Goal: Information Seeking & Learning: Learn about a topic

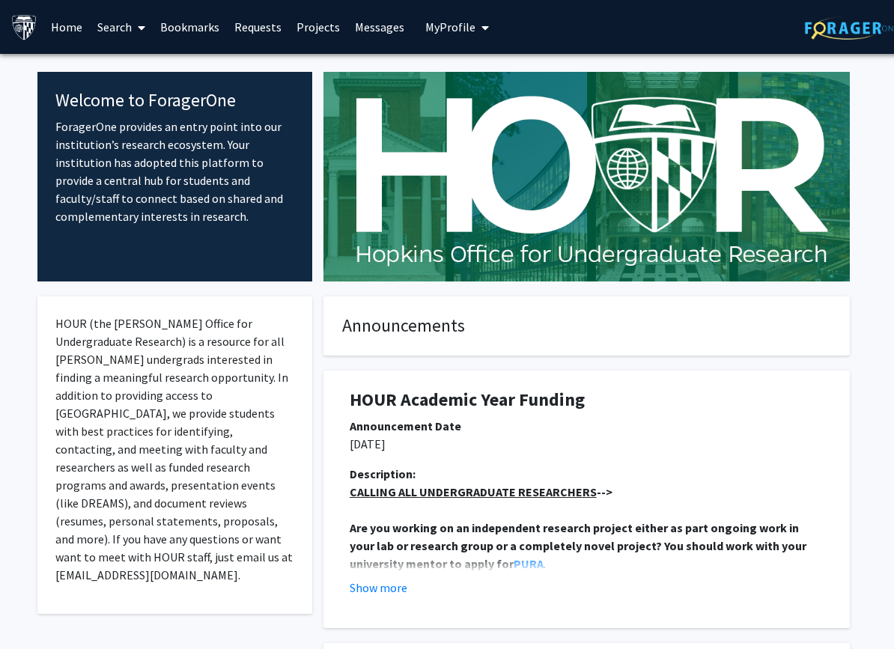
click at [460, 16] on button "My Profile" at bounding box center [457, 27] width 73 height 54
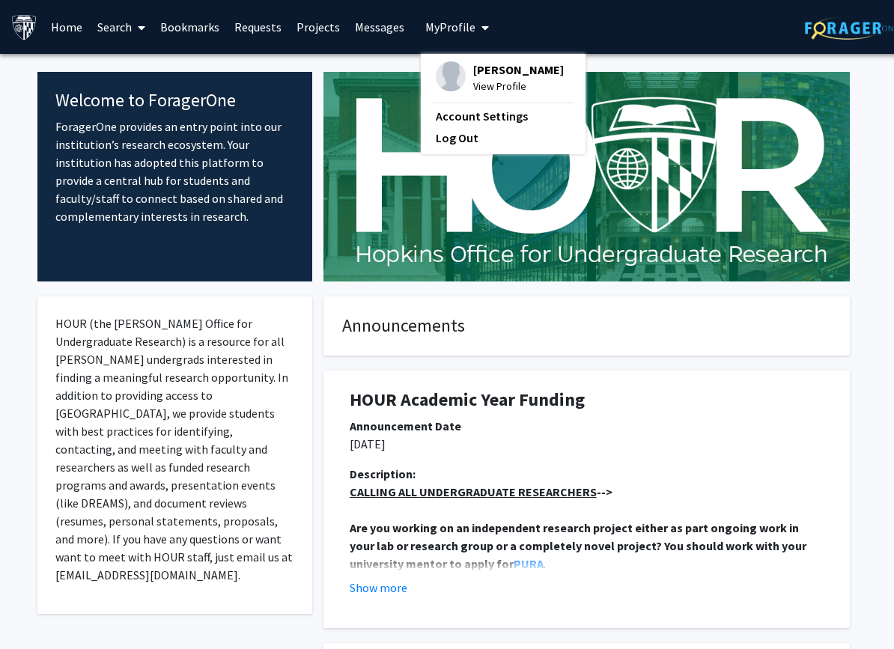
click at [115, 25] on link "Search" at bounding box center [121, 27] width 63 height 52
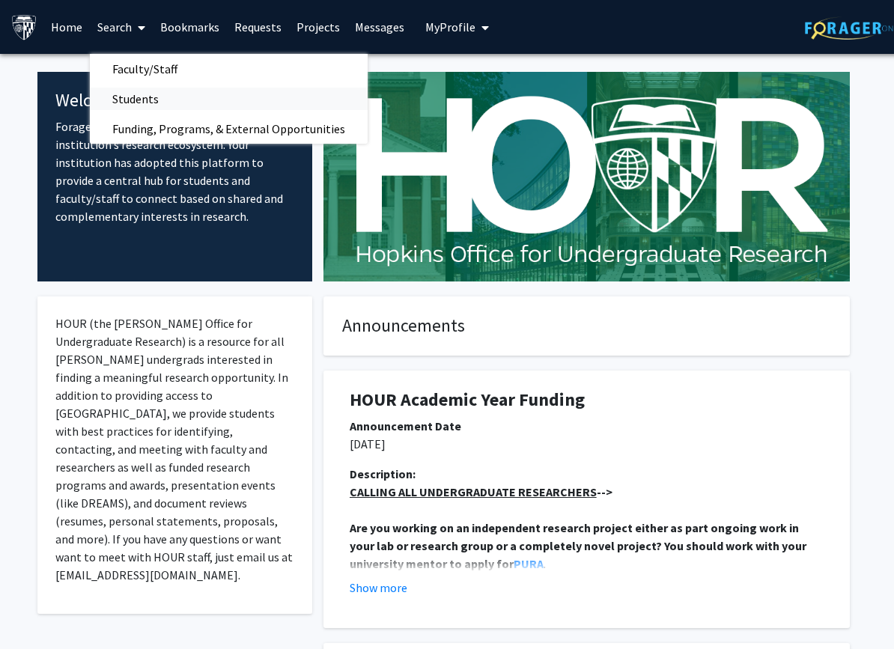
click at [134, 100] on span "Students" at bounding box center [135, 99] width 91 height 30
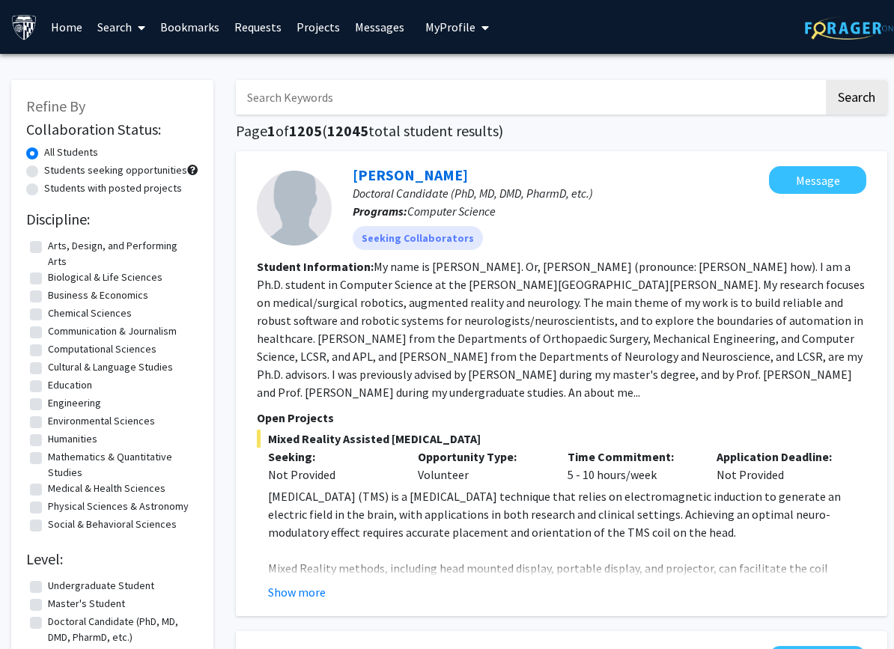
click at [126, 24] on link "Search" at bounding box center [121, 27] width 63 height 52
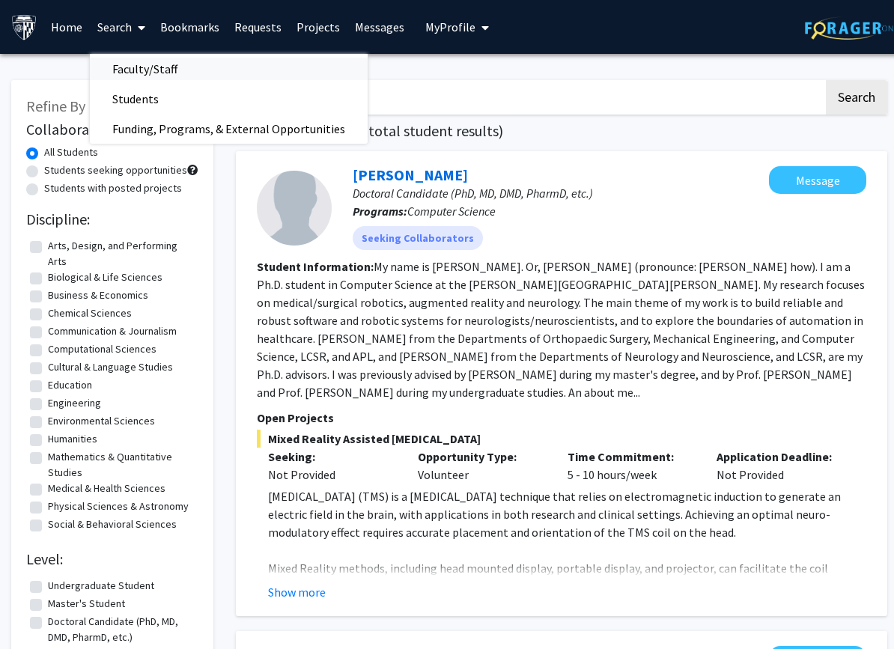
click at [126, 67] on span "Faculty/Staff" at bounding box center [145, 69] width 110 height 30
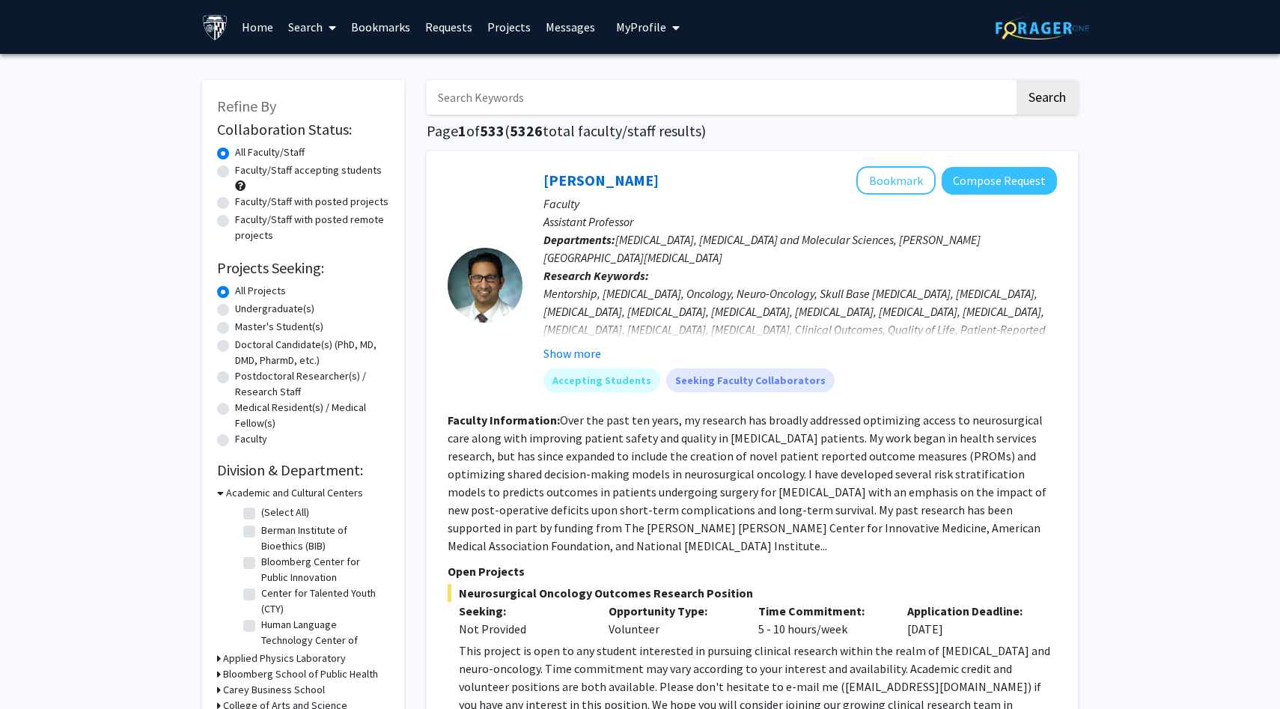
click at [278, 309] on label "Undergraduate(s)" at bounding box center [274, 309] width 79 height 16
click at [245, 309] on input "Undergraduate(s)" at bounding box center [240, 306] width 10 height 10
radio input "true"
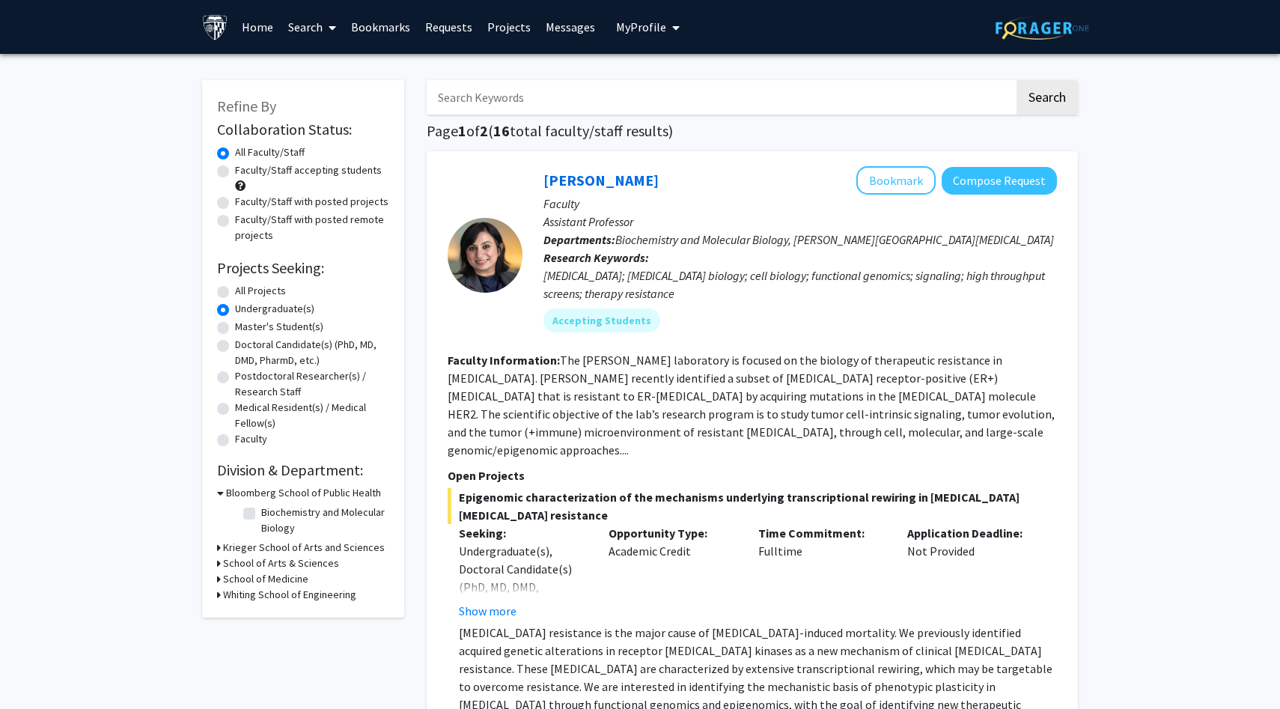
click at [527, 96] on input "Search Keywords" at bounding box center [721, 97] width 588 height 34
type input "homewood"
click at [893, 80] on button "Search" at bounding box center [1046, 97] width 61 height 34
radio input "true"
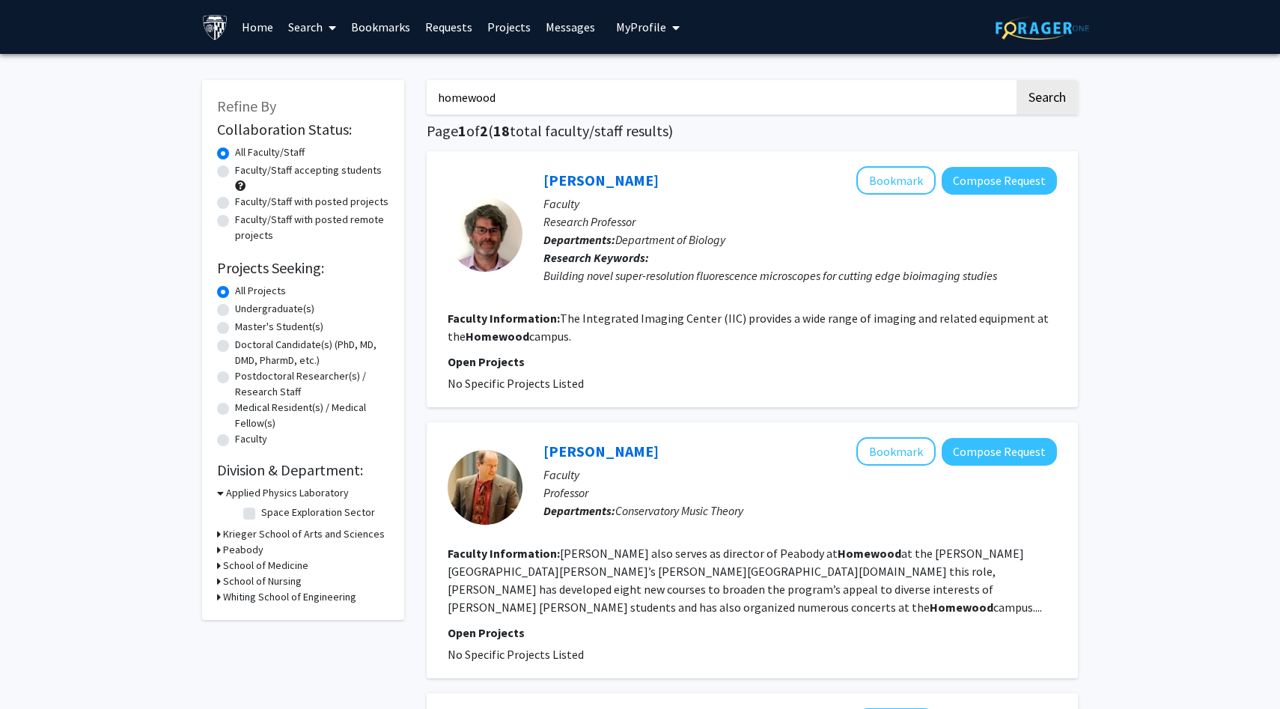
click at [560, 88] on input "homewood" at bounding box center [721, 97] width 588 height 34
click at [293, 311] on label "Undergraduate(s)" at bounding box center [274, 309] width 79 height 16
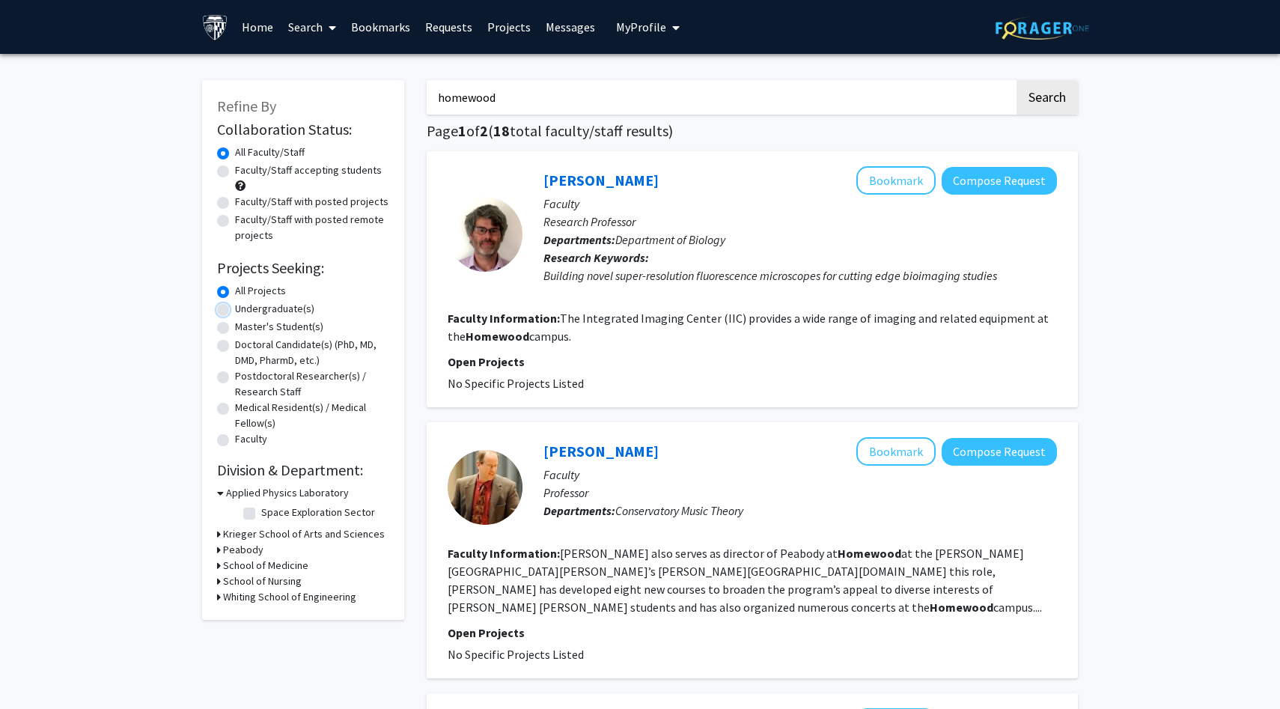
click at [245, 311] on input "Undergraduate(s)" at bounding box center [240, 306] width 10 height 10
radio input "true"
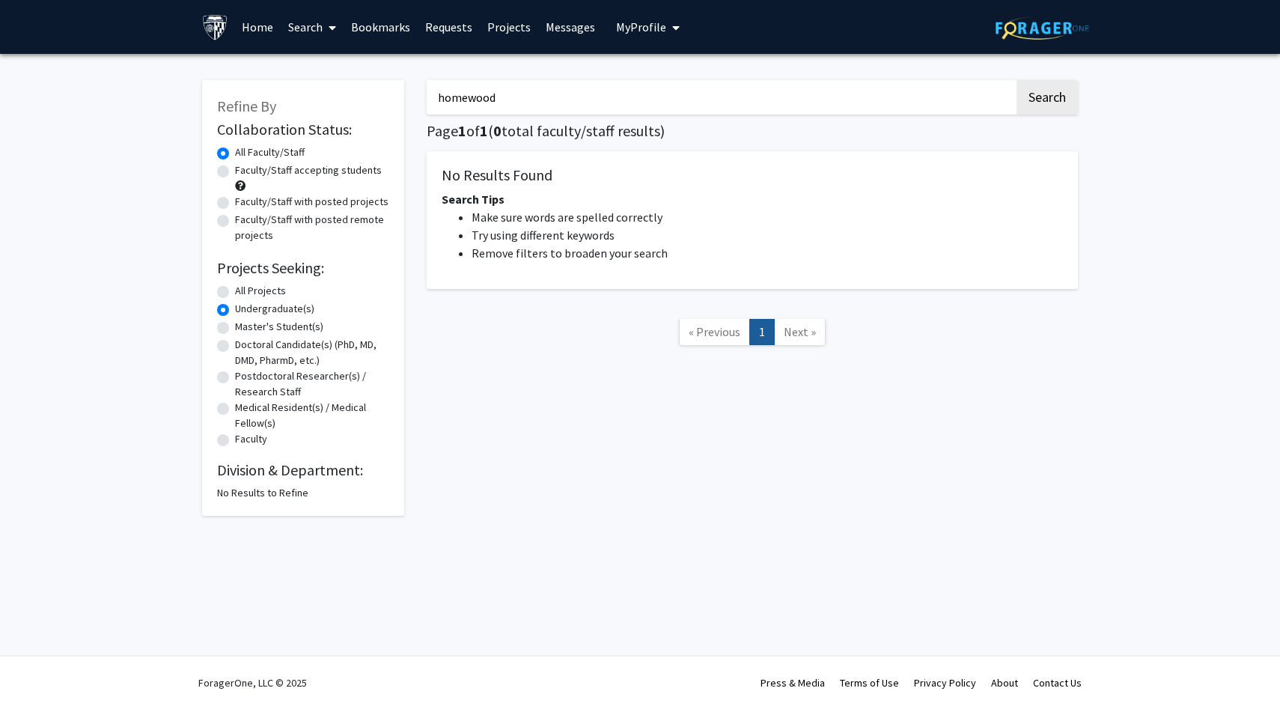
click at [571, 103] on input "homewood" at bounding box center [721, 97] width 588 height 34
click at [1117, 189] on div "Refine By Collaboration Status: Collaboration Status All Faculty/Staff Collabor…" at bounding box center [640, 301] width 1280 height 495
click at [906, 100] on input "Search Keywords" at bounding box center [721, 97] width 588 height 34
click at [1016, 80] on button "Search" at bounding box center [1046, 97] width 61 height 34
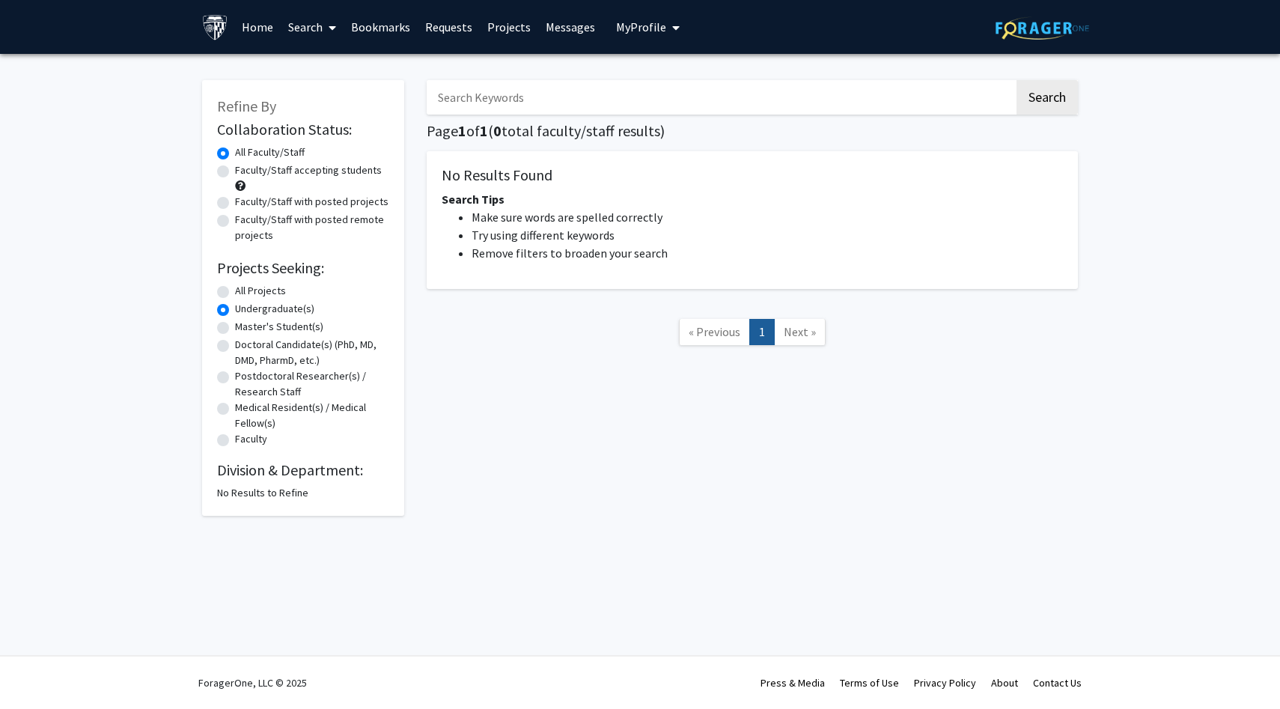
radio input "true"
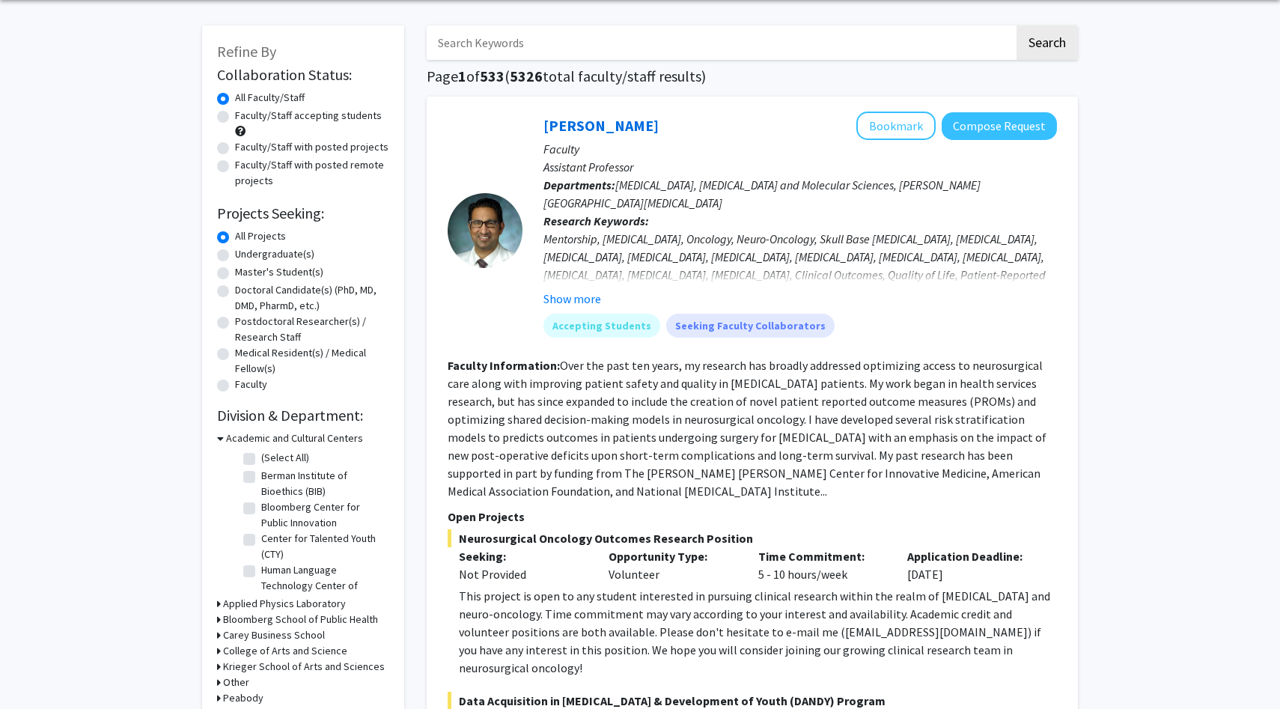
scroll to position [56, 0]
click at [568, 294] on button "Show more" at bounding box center [572, 297] width 58 height 18
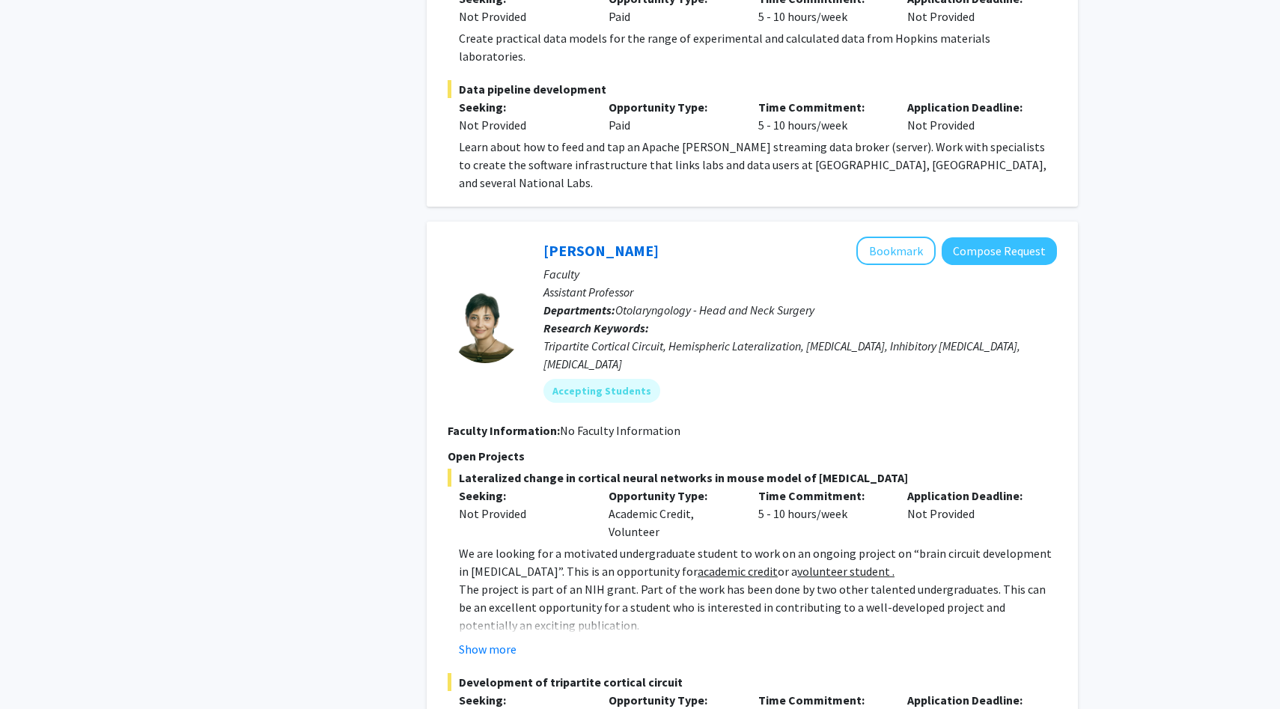
scroll to position [4122, 0]
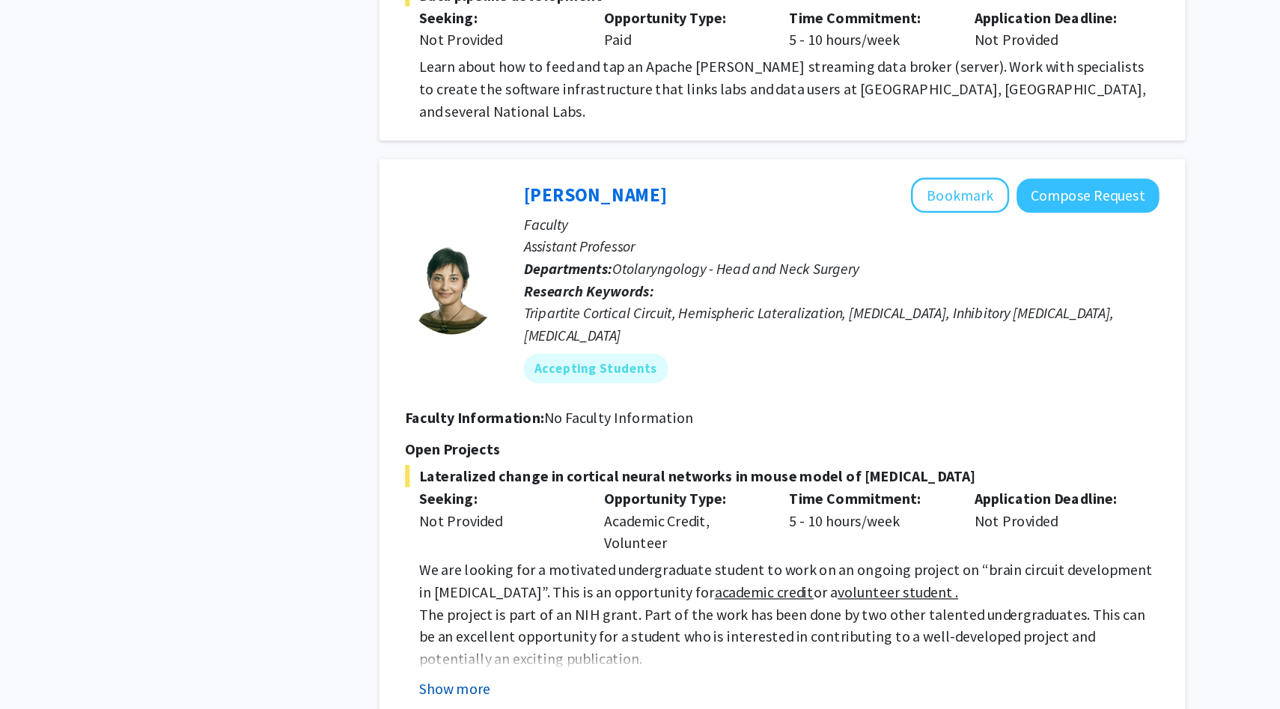
click at [487, 642] on button "Show more" at bounding box center [488, 651] width 58 height 18
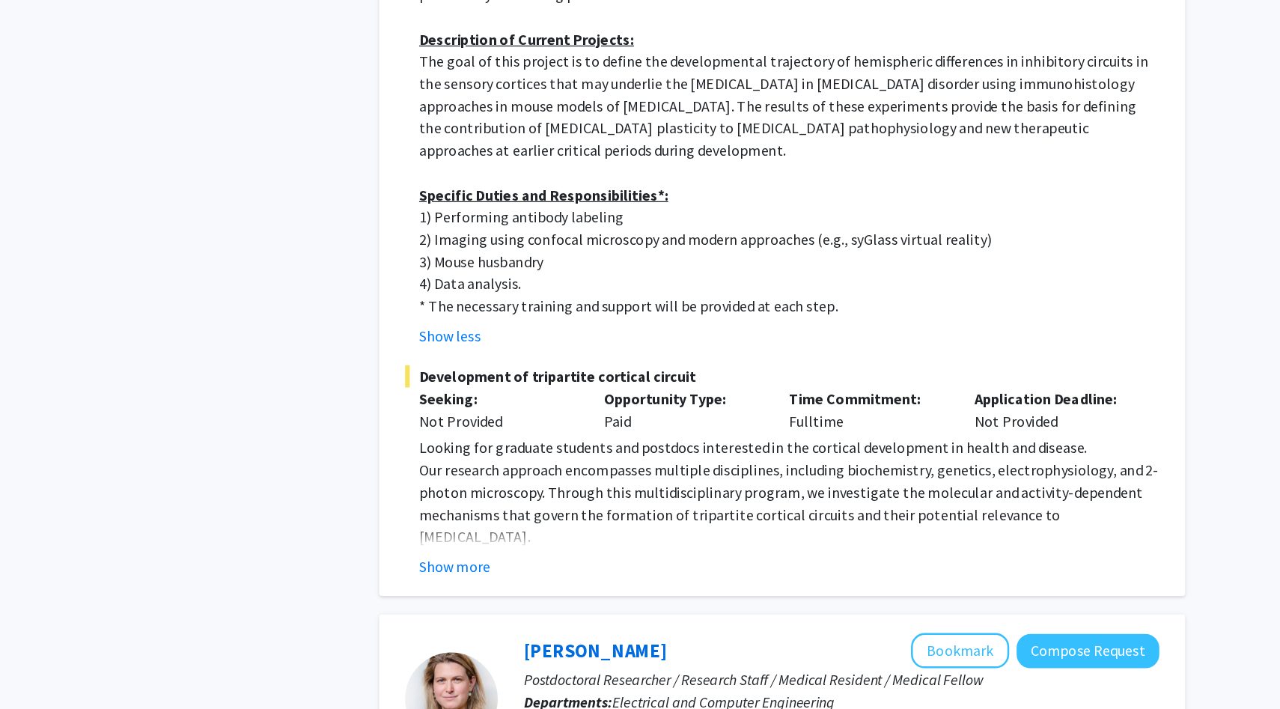
scroll to position [4674, 0]
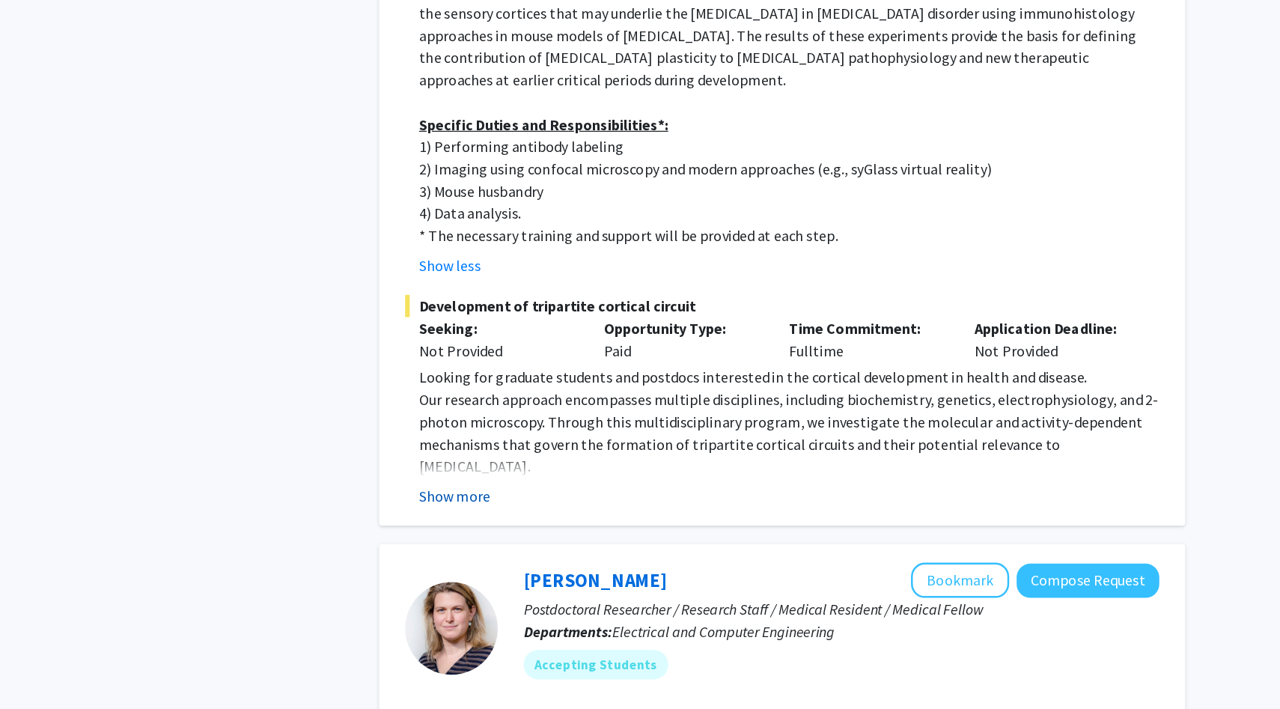
click at [484, 528] on button "Show more" at bounding box center [488, 537] width 58 height 18
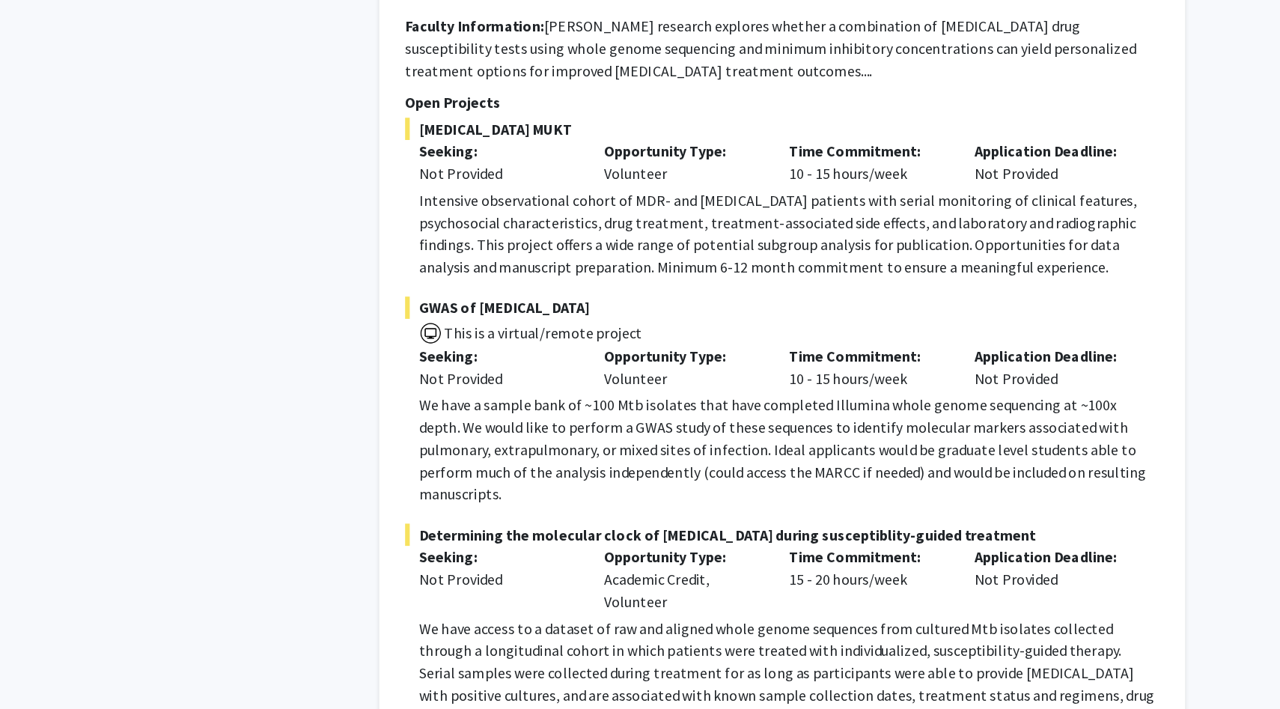
scroll to position [7629, 0]
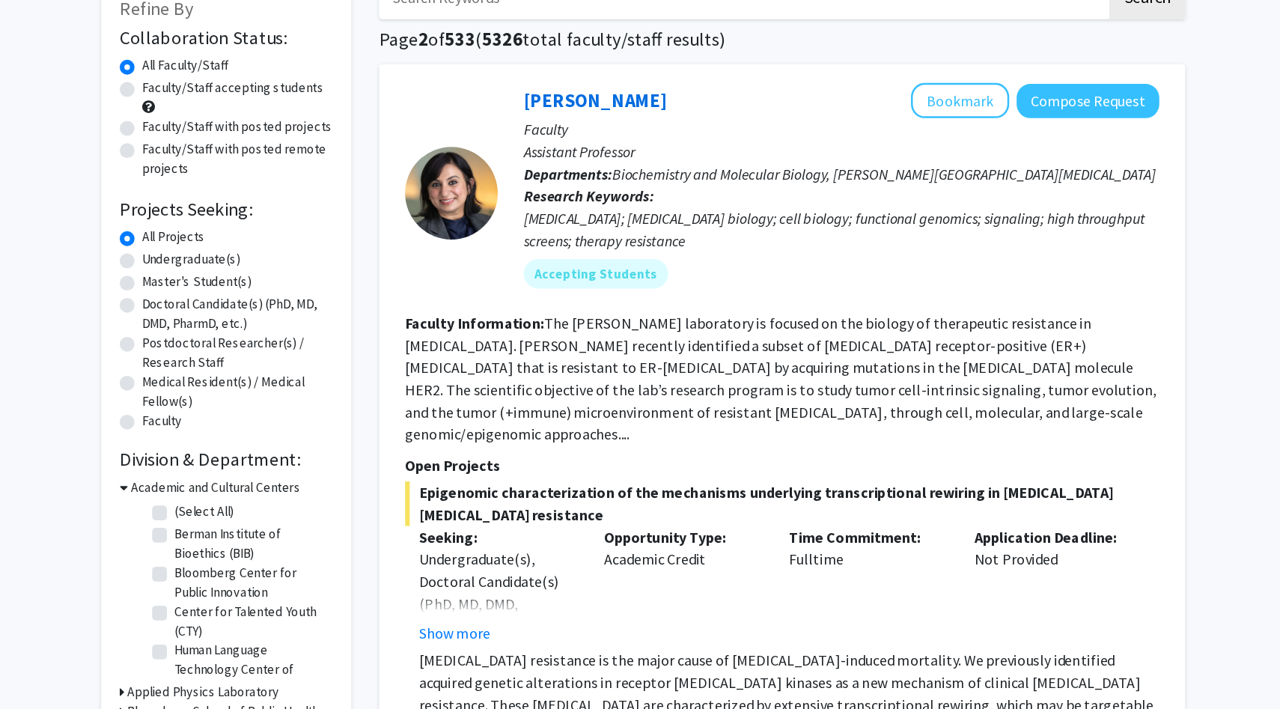
click at [239, 314] on label "Undergraduate(s)" at bounding box center [274, 309] width 79 height 16
click at [239, 311] on input "Undergraduate(s)" at bounding box center [240, 306] width 10 height 10
radio input "true"
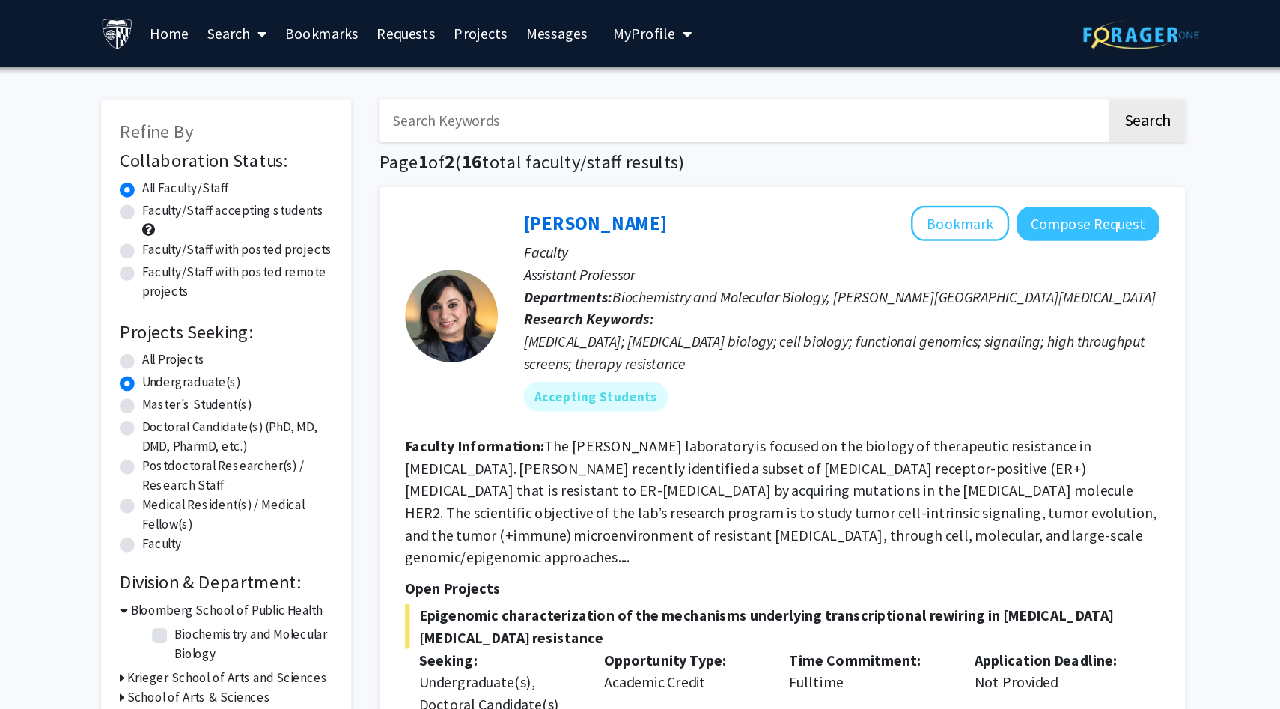
click at [546, 95] on input "Search Keywords" at bounding box center [721, 97] width 588 height 34
type input "[MEDICAL_DATA]"
click at [1016, 80] on button "Search" at bounding box center [1046, 97] width 61 height 34
radio input "true"
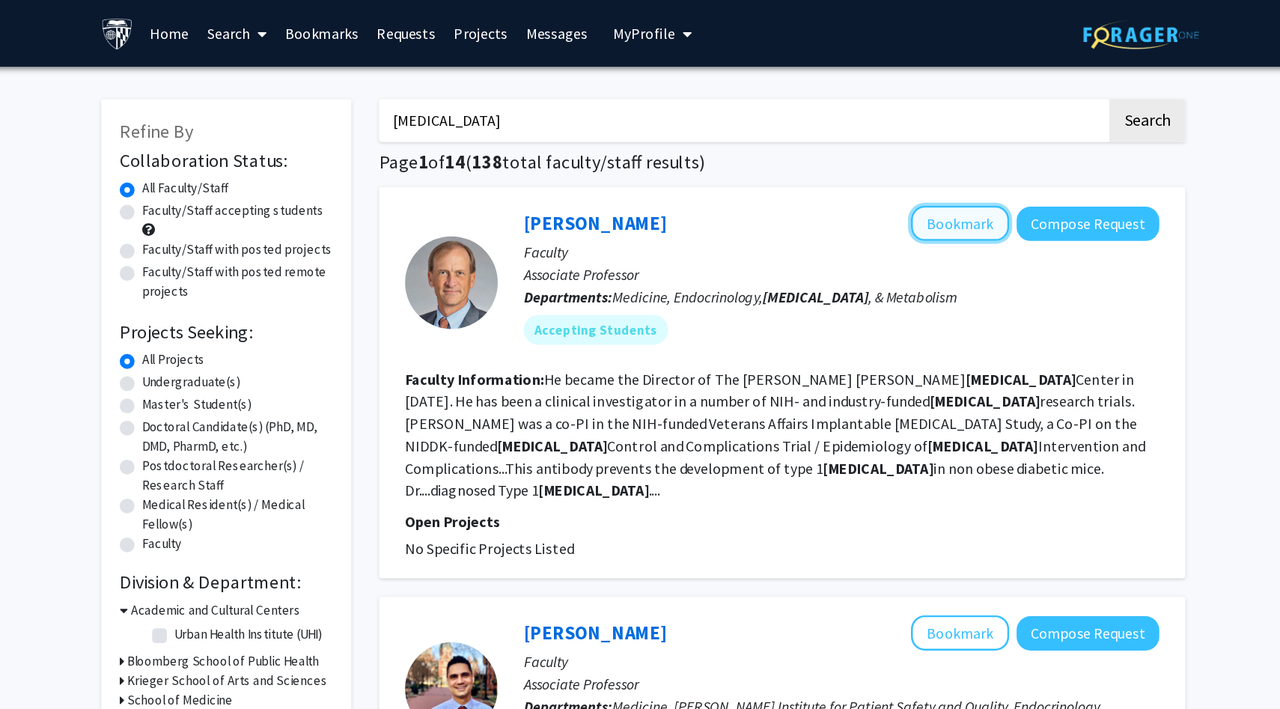
click at [906, 182] on button "Bookmark" at bounding box center [895, 180] width 79 height 28
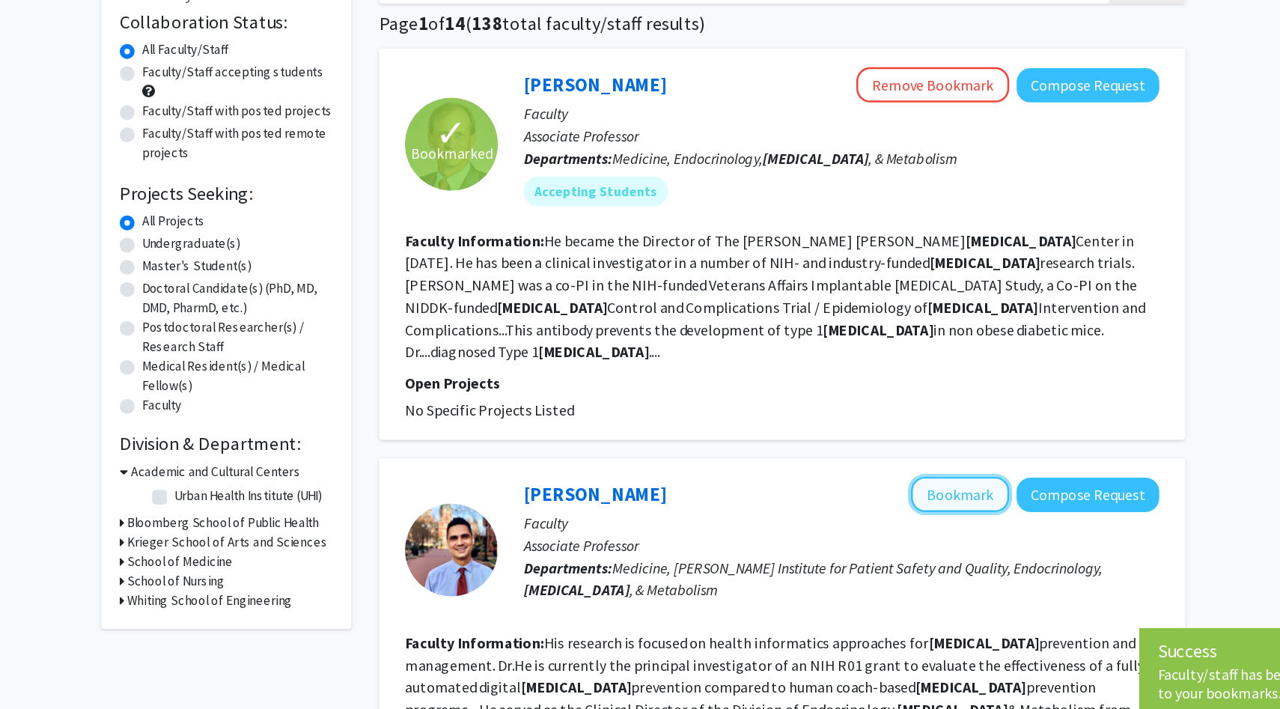
click at [873, 497] on button "Bookmark" at bounding box center [895, 511] width 79 height 28
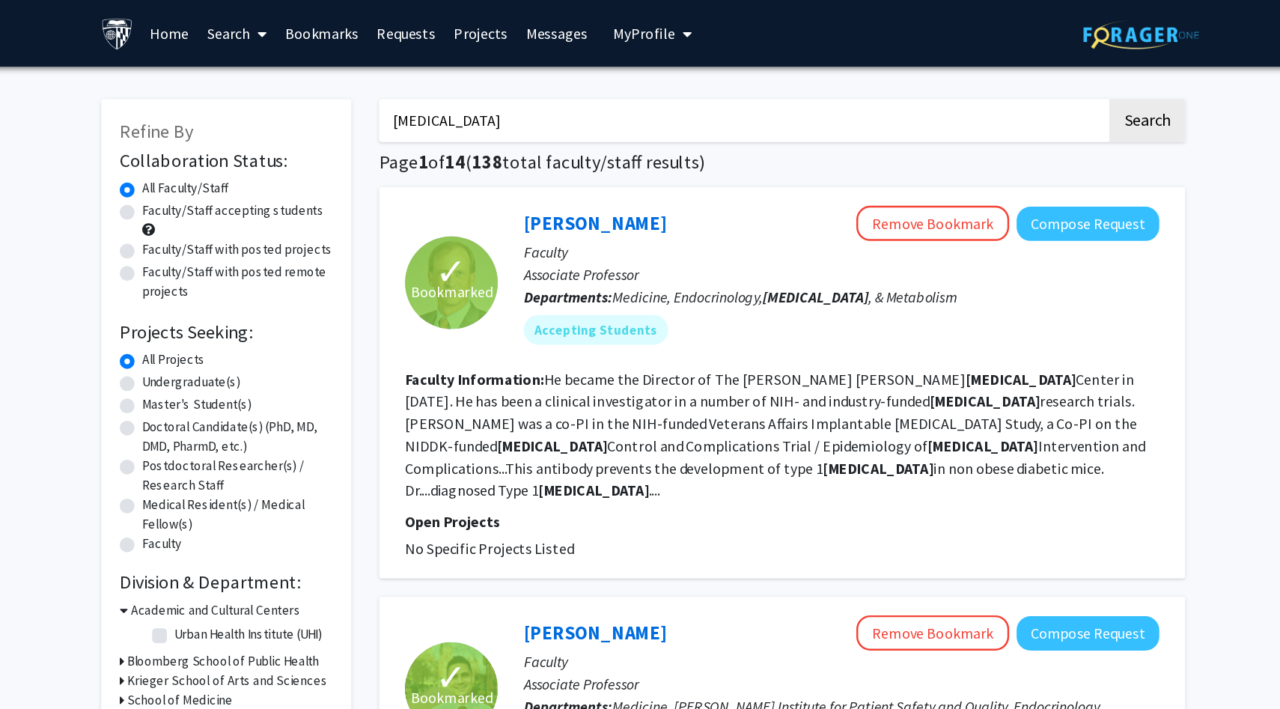
click at [251, 305] on label "Undergraduate(s)" at bounding box center [274, 309] width 79 height 16
click at [245, 305] on input "Undergraduate(s)" at bounding box center [240, 306] width 10 height 10
radio input "true"
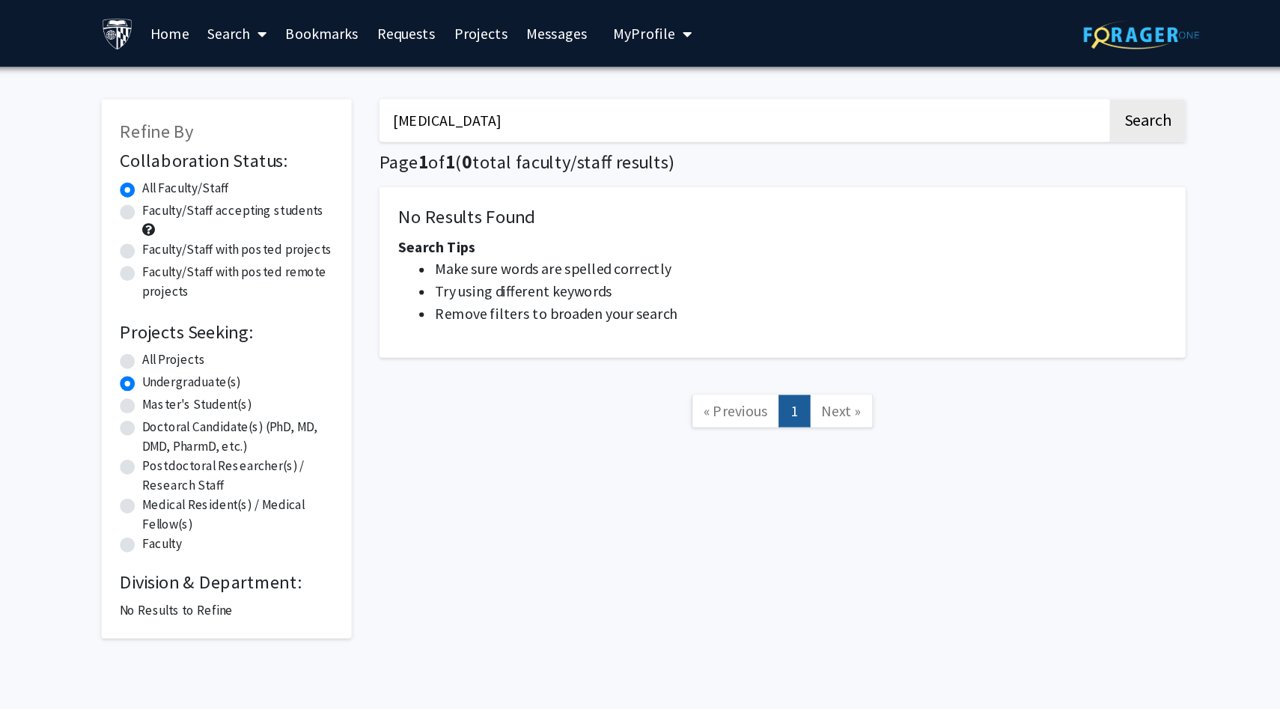
click at [235, 293] on label "All Projects" at bounding box center [260, 291] width 51 height 16
click at [235, 293] on input "All Projects" at bounding box center [240, 288] width 10 height 10
radio input "true"
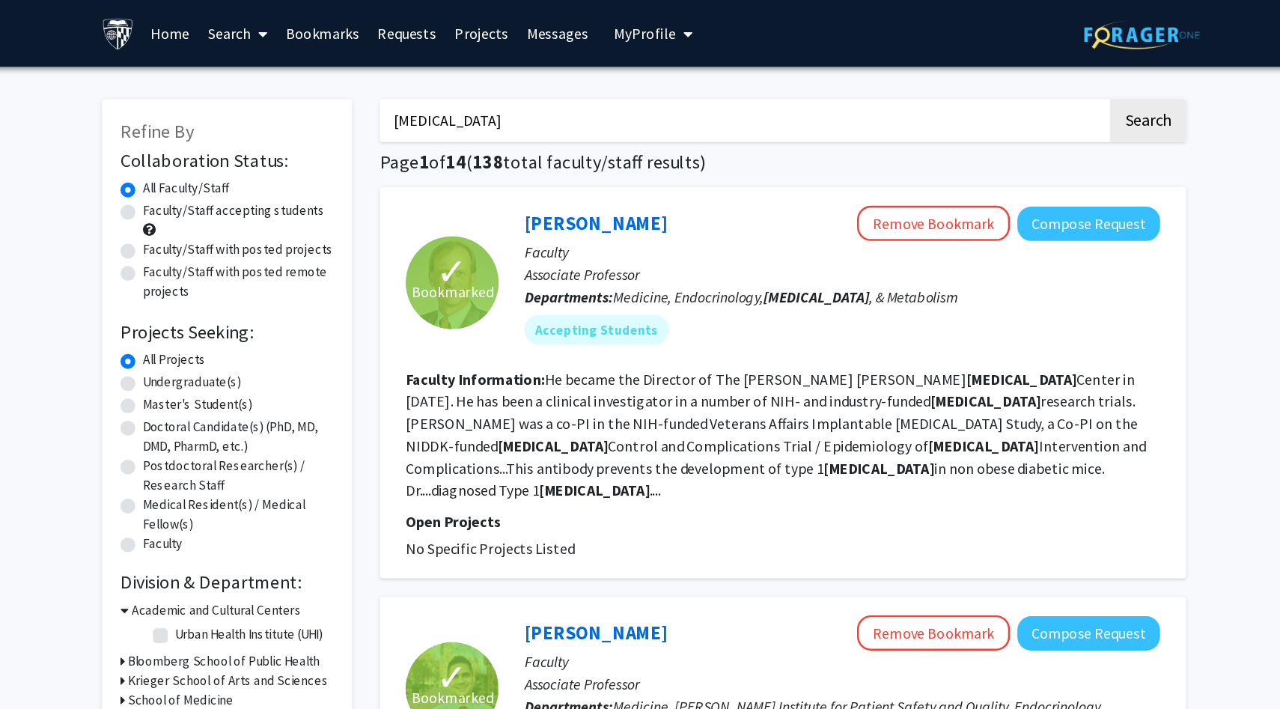
click at [539, 104] on input "[MEDICAL_DATA]" at bounding box center [721, 97] width 588 height 34
type input "alzheimer"
click at [1016, 80] on button "Search" at bounding box center [1046, 97] width 61 height 34
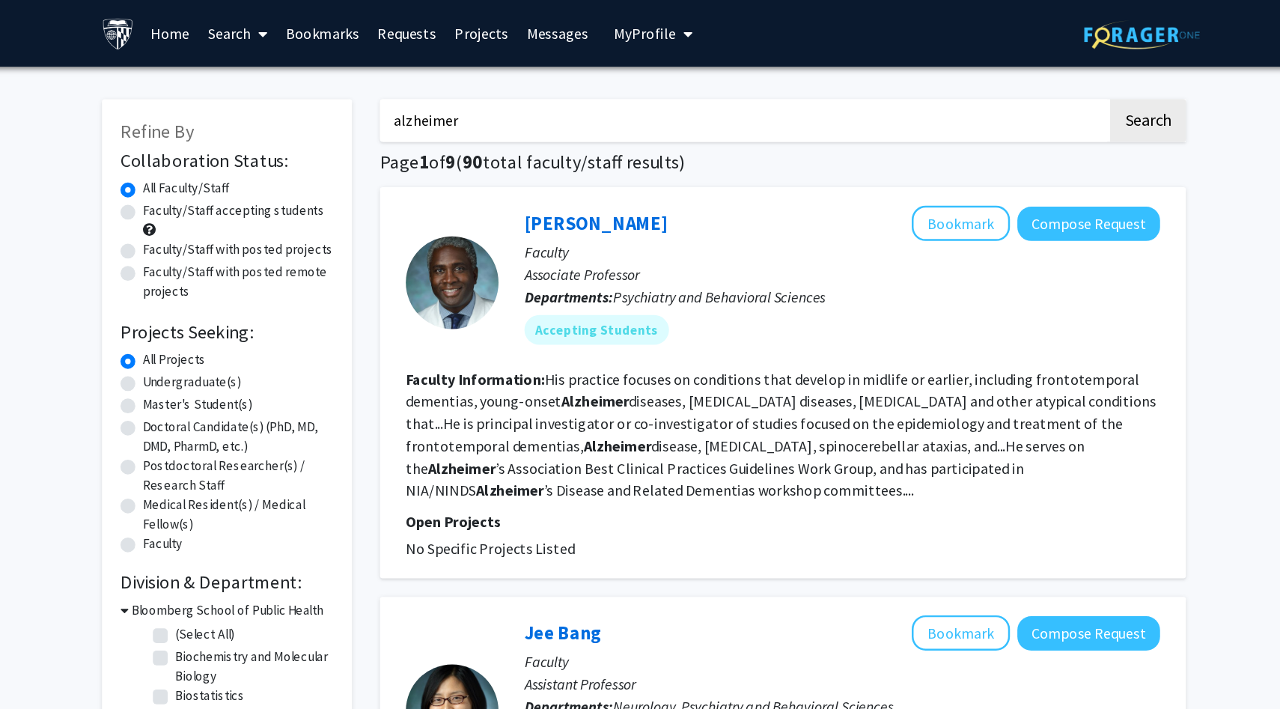
click at [235, 311] on label "Undergraduate(s)" at bounding box center [274, 309] width 79 height 16
click at [235, 311] on input "Undergraduate(s)" at bounding box center [240, 306] width 10 height 10
radio input "true"
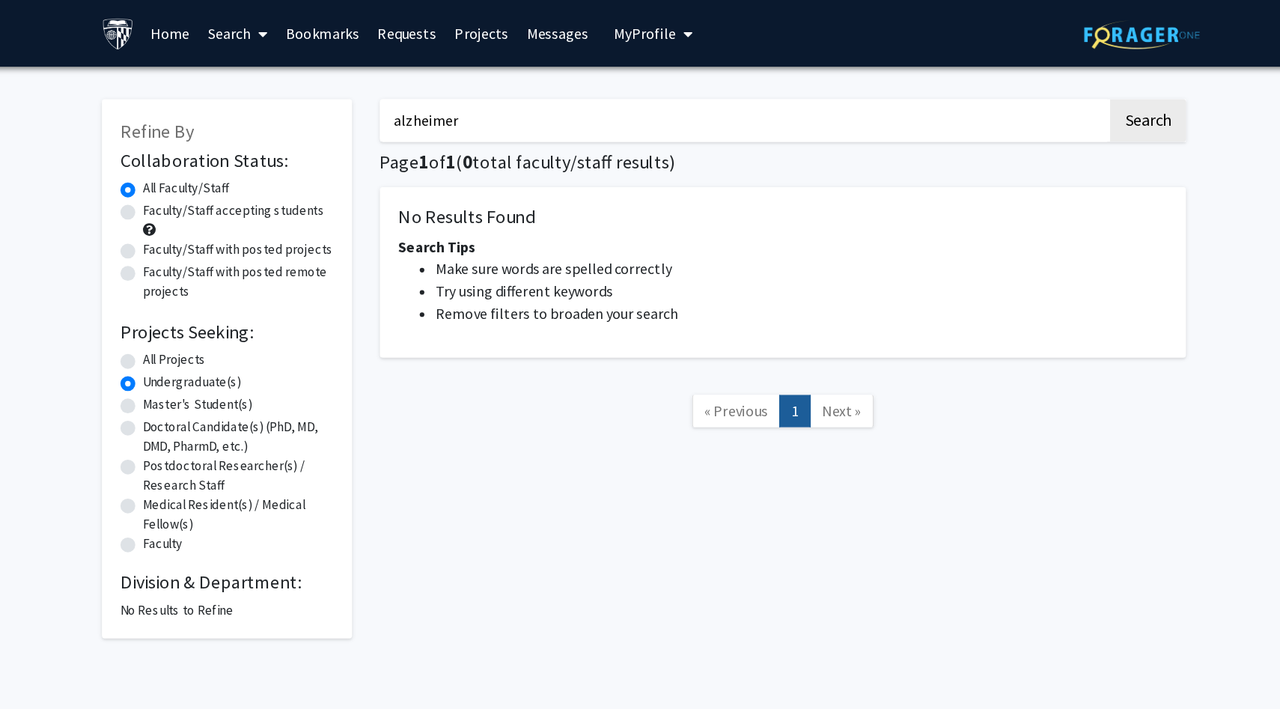
click at [235, 293] on label "All Projects" at bounding box center [260, 291] width 51 height 16
click at [235, 293] on input "All Projects" at bounding box center [240, 288] width 10 height 10
radio input "true"
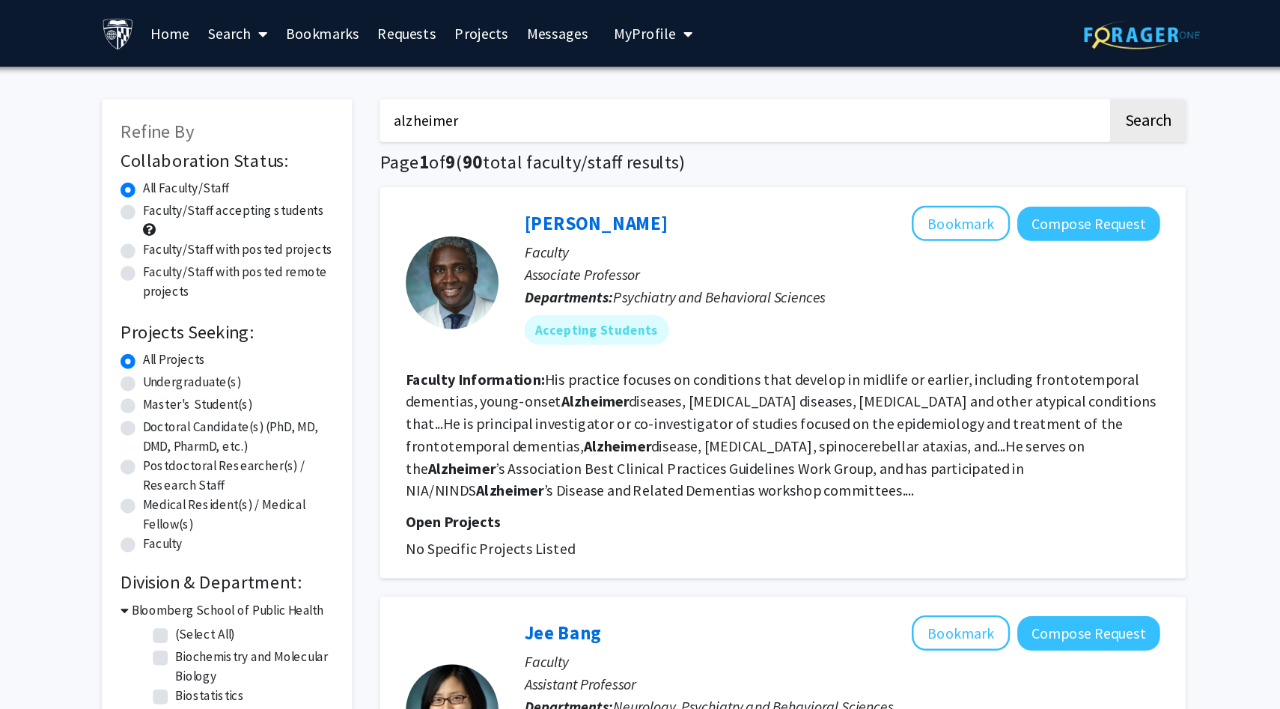
click at [235, 173] on label "Faculty/Staff accepting students" at bounding box center [308, 170] width 147 height 16
click at [235, 172] on input "Faculty/Staff accepting students" at bounding box center [240, 167] width 10 height 10
radio input "true"
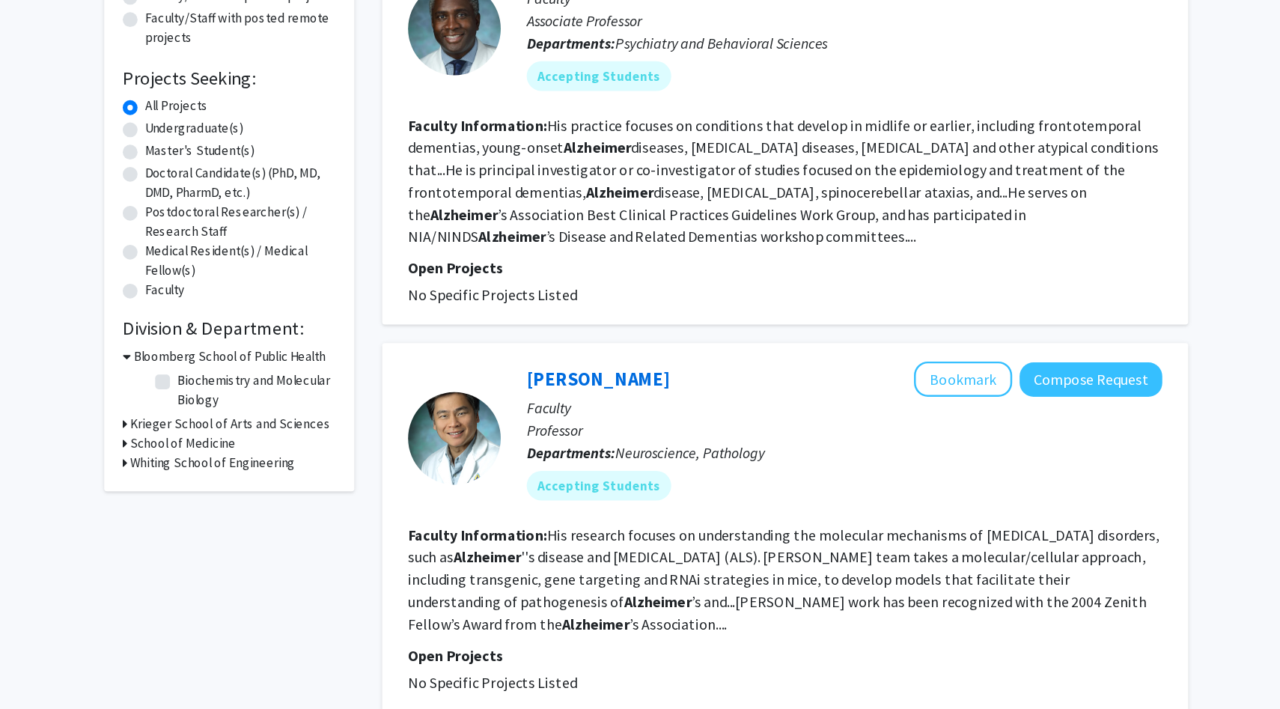
scroll to position [97, 0]
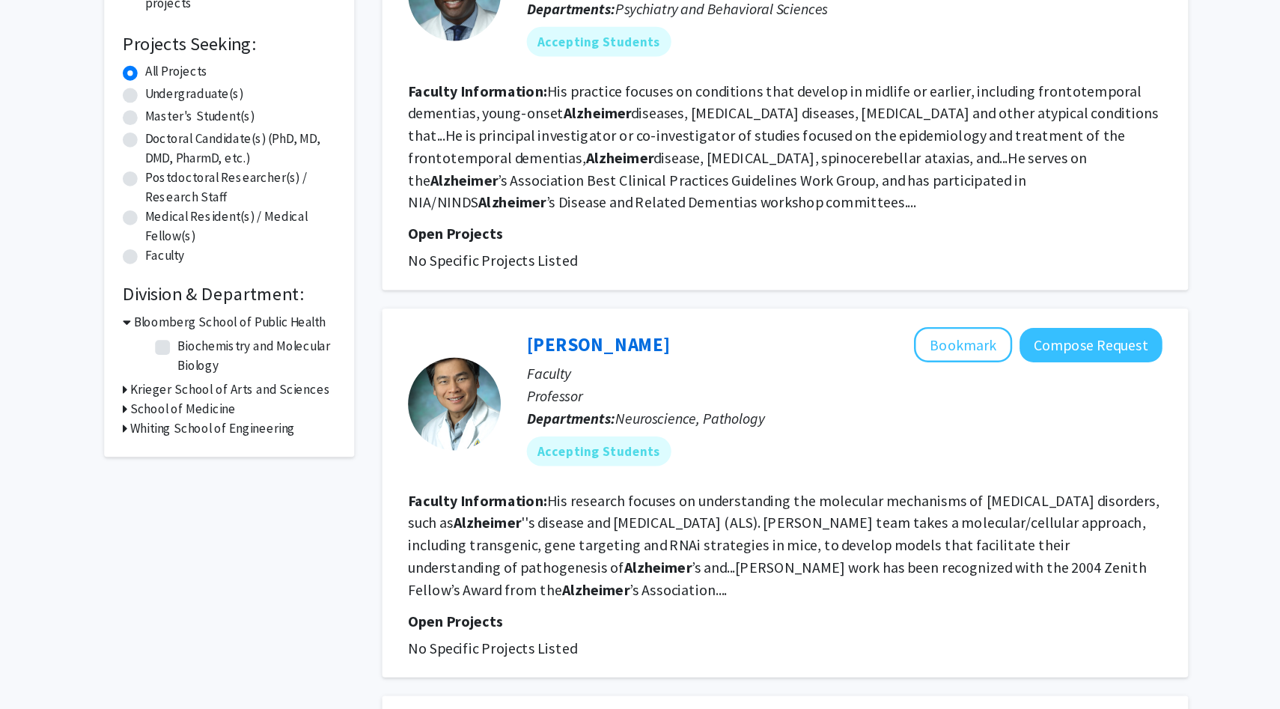
click at [275, 450] on h3 "Krieger School of Arts and Sciences" at bounding box center [304, 451] width 162 height 16
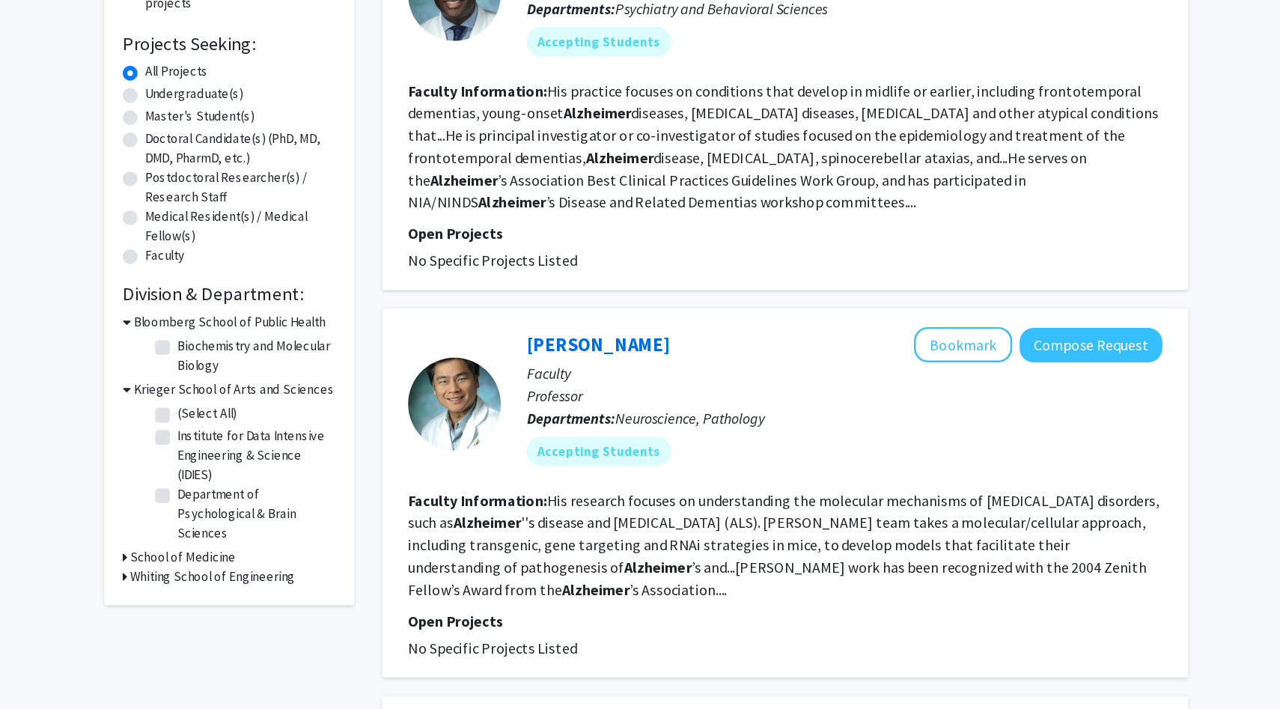
click at [251, 583] on h3 "School of Medicine" at bounding box center [265, 587] width 85 height 16
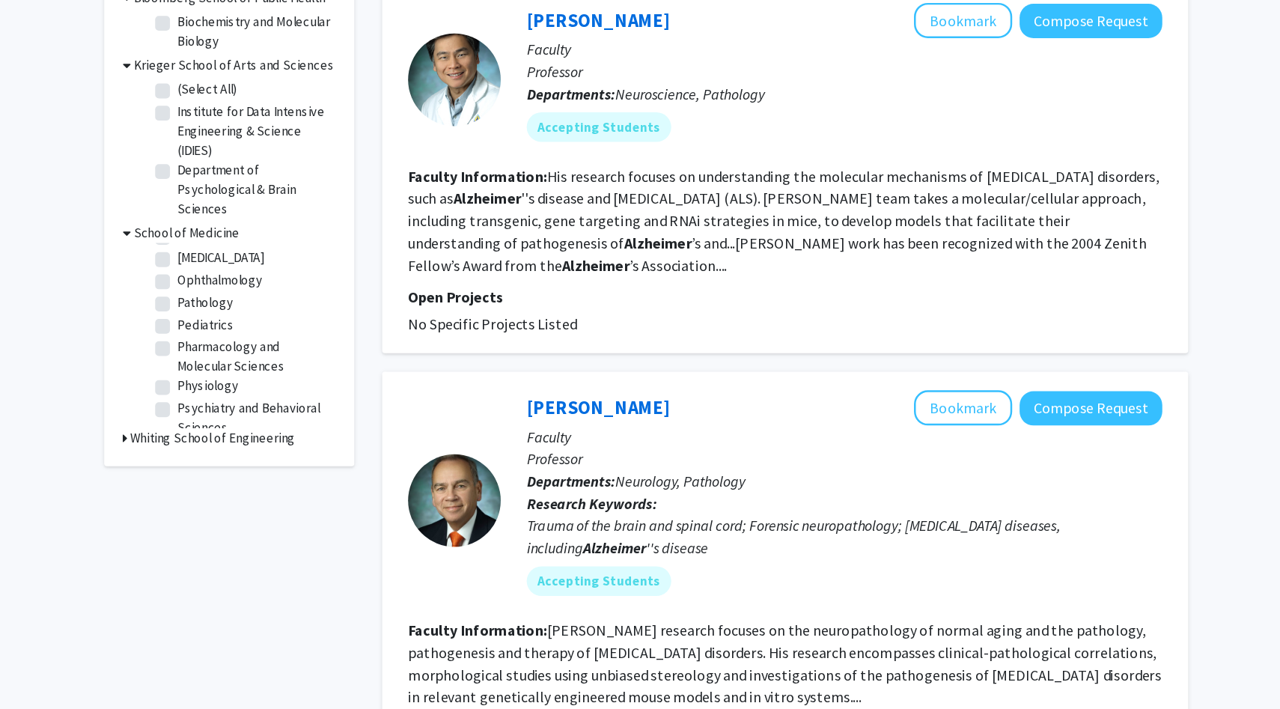
scroll to position [367, 0]
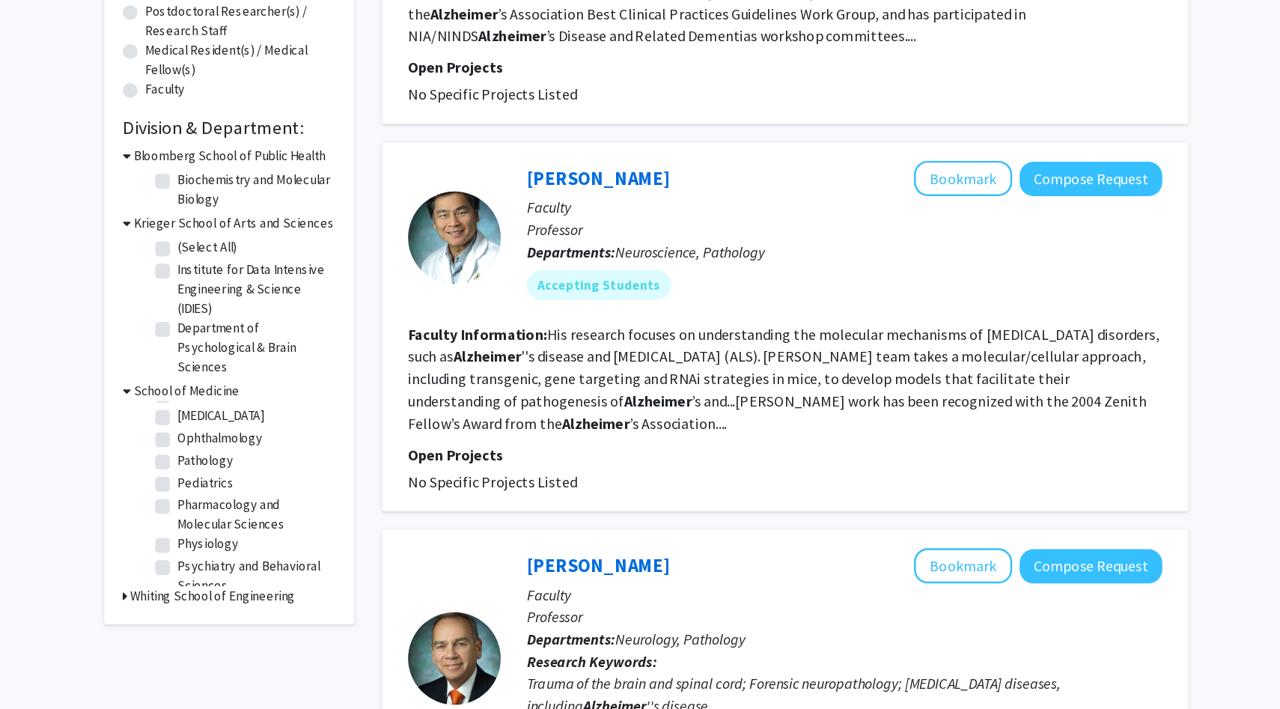
click at [261, 203] on label "(Select All)" at bounding box center [285, 200] width 48 height 16
click at [261, 202] on input "(Select All)" at bounding box center [266, 197] width 10 height 10
checkbox input "true"
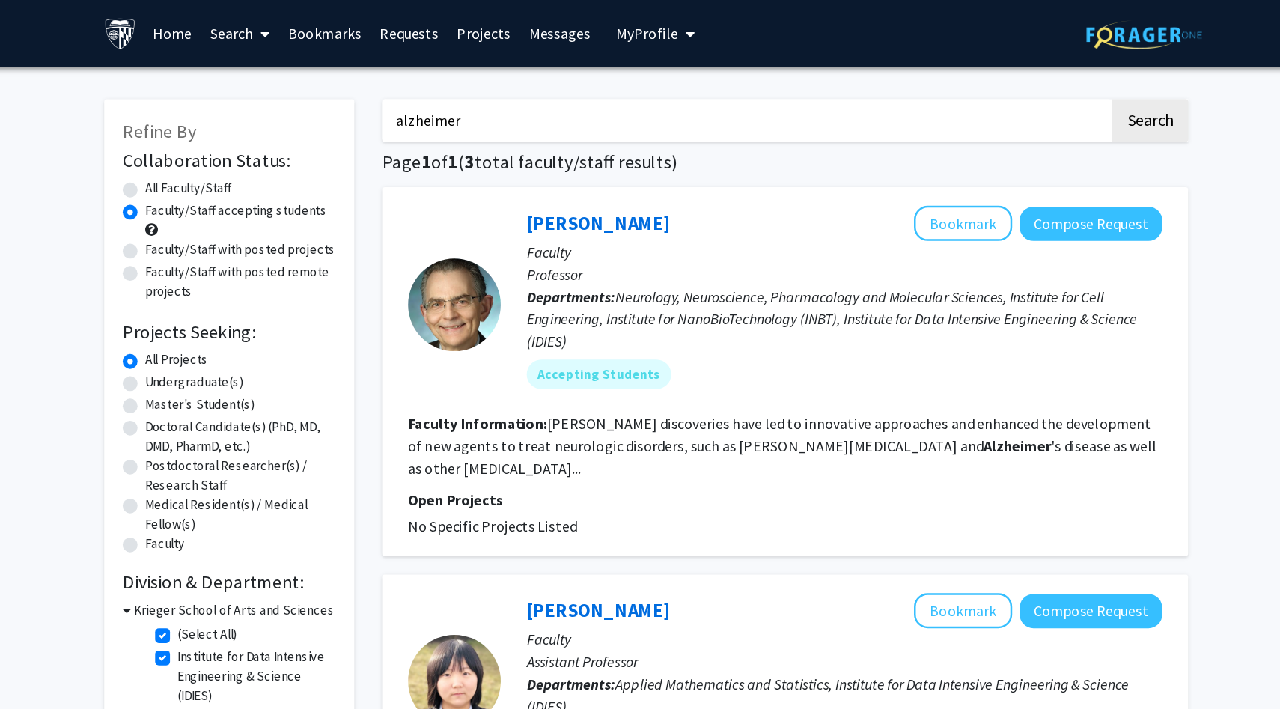
click at [255, 153] on label "All Faculty/Staff" at bounding box center [270, 152] width 70 height 16
click at [245, 153] on input "All Faculty/Staff" at bounding box center [240, 149] width 10 height 10
radio input "true"
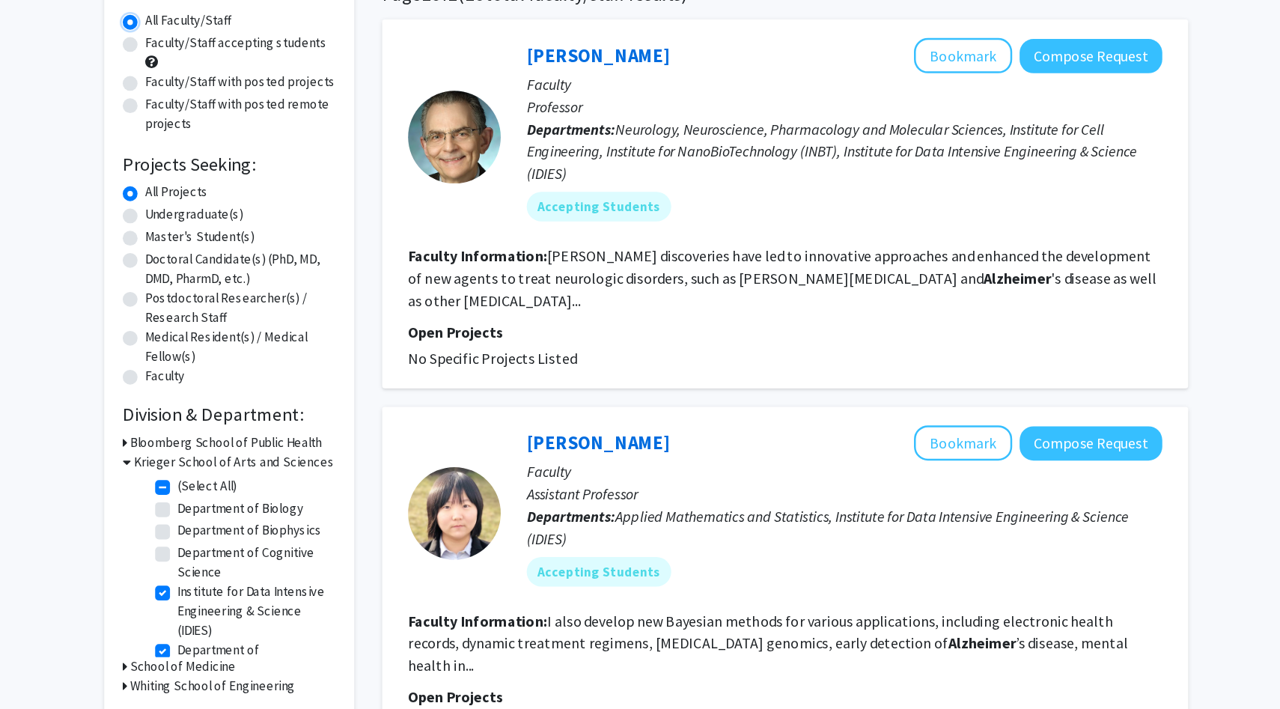
scroll to position [110, 0]
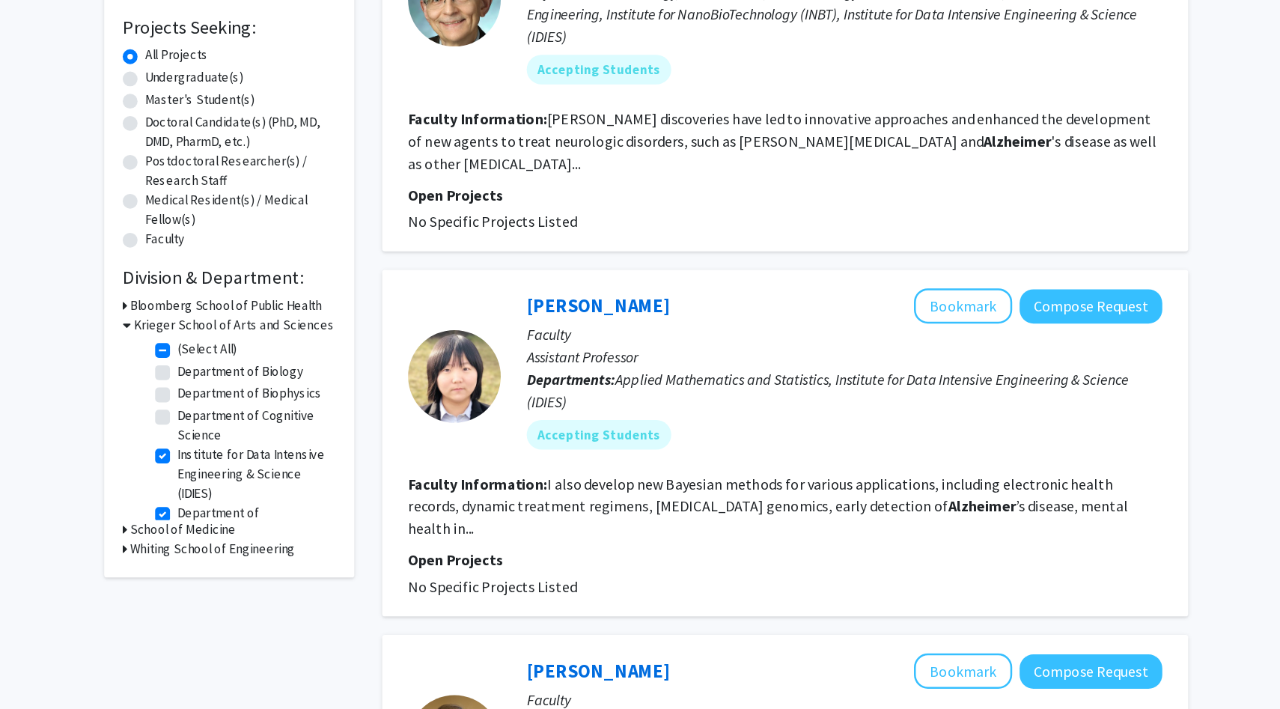
click at [274, 565] on h3 "School of Medicine" at bounding box center [265, 564] width 85 height 16
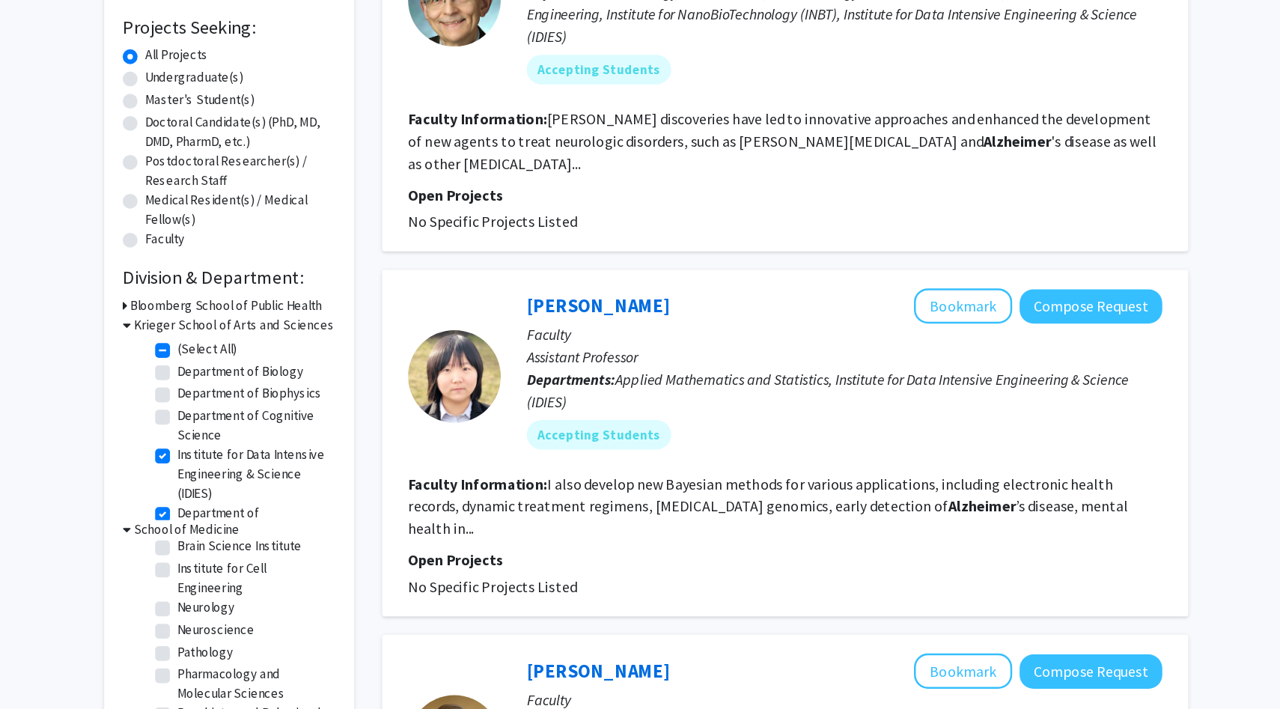
scroll to position [0, 0]
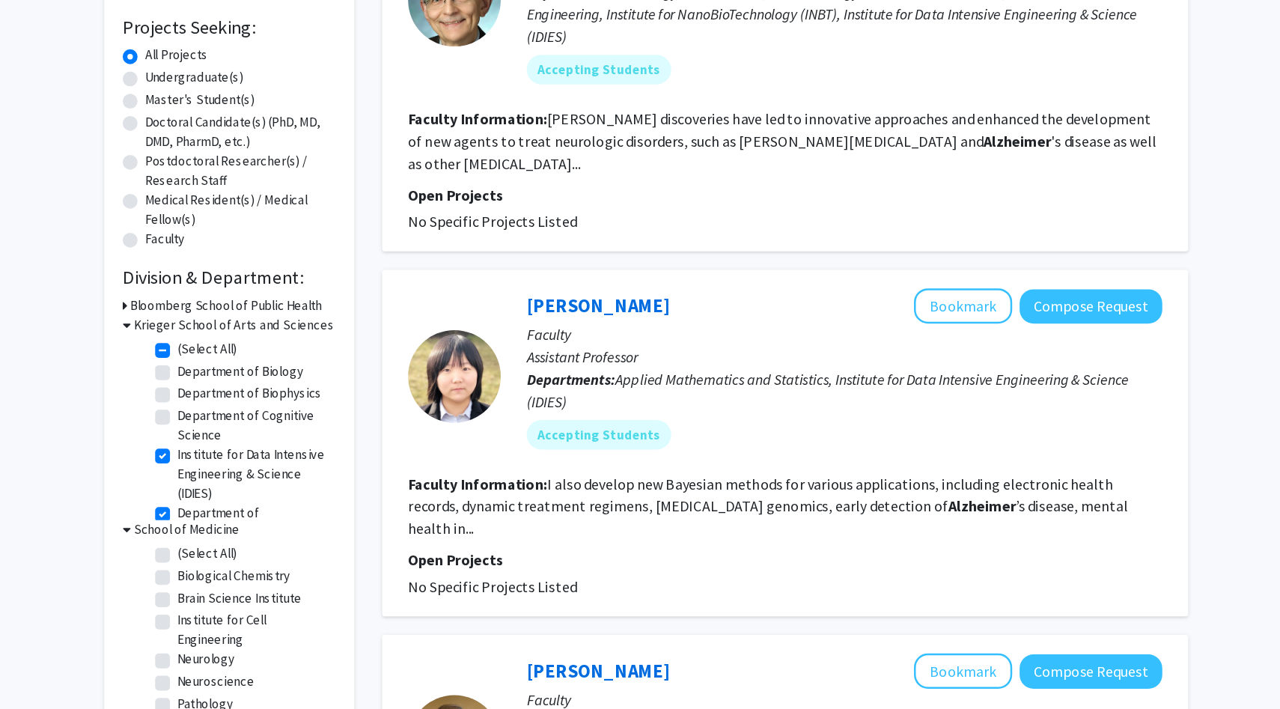
click at [261, 579] on label "(Select All)" at bounding box center [285, 584] width 48 height 16
click at [261, 579] on input "(Select All)" at bounding box center [266, 581] width 10 height 10
checkbox input "true"
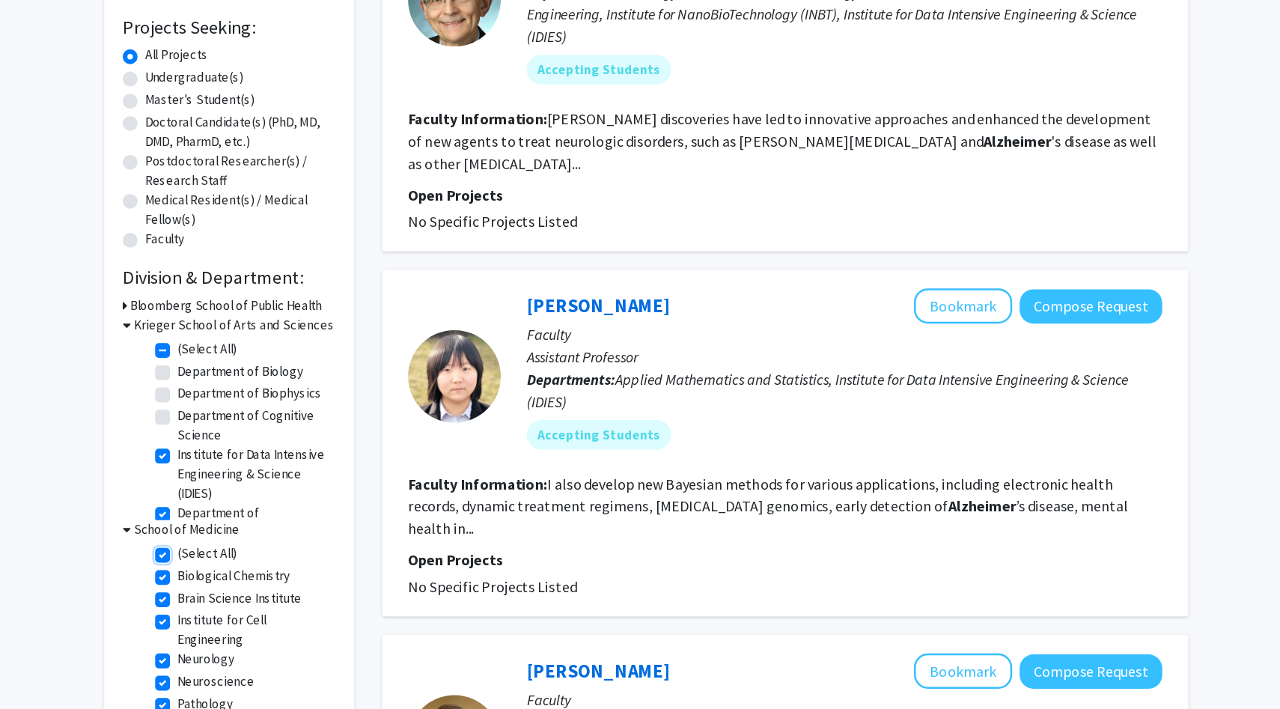
checkbox input "true"
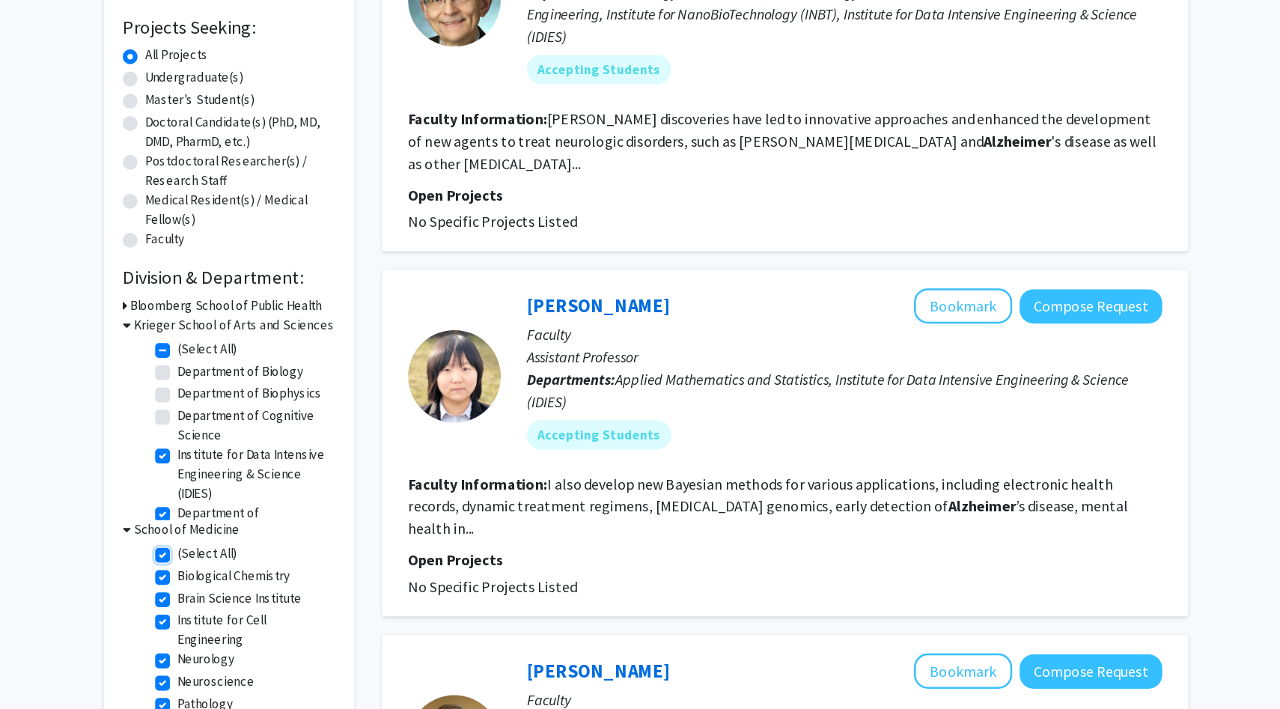
checkbox input "true"
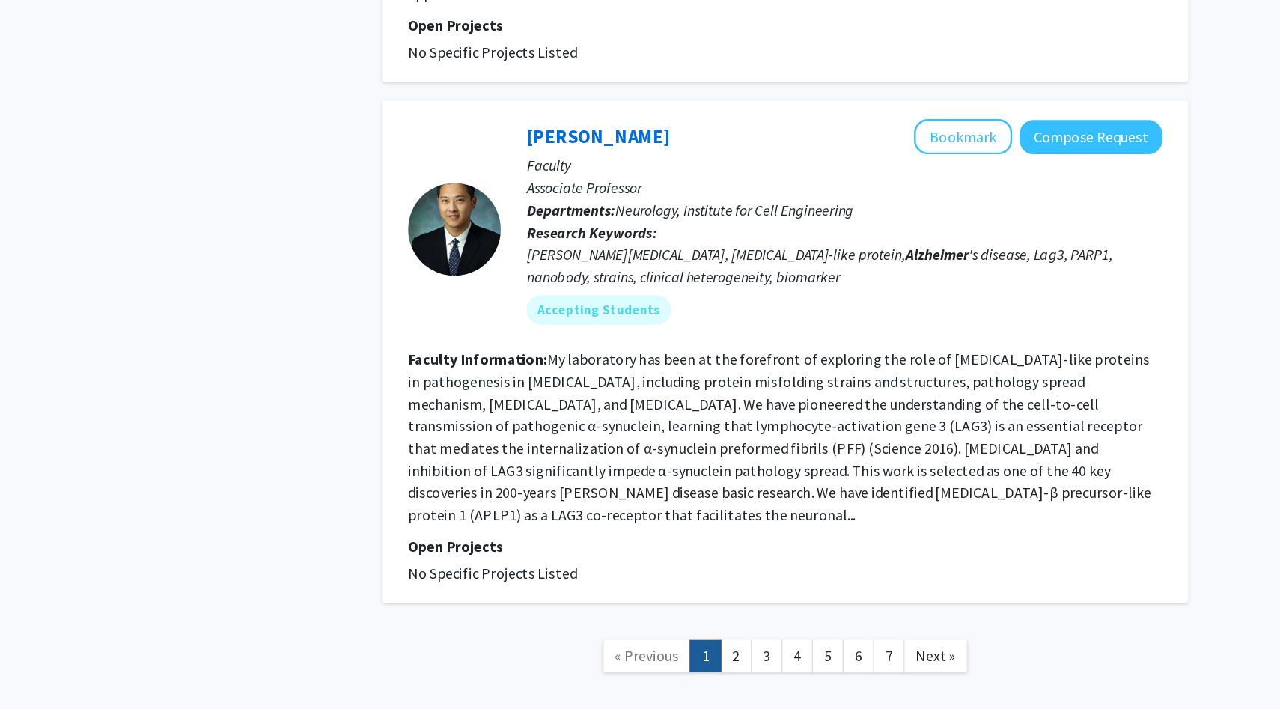
scroll to position [2686, 0]
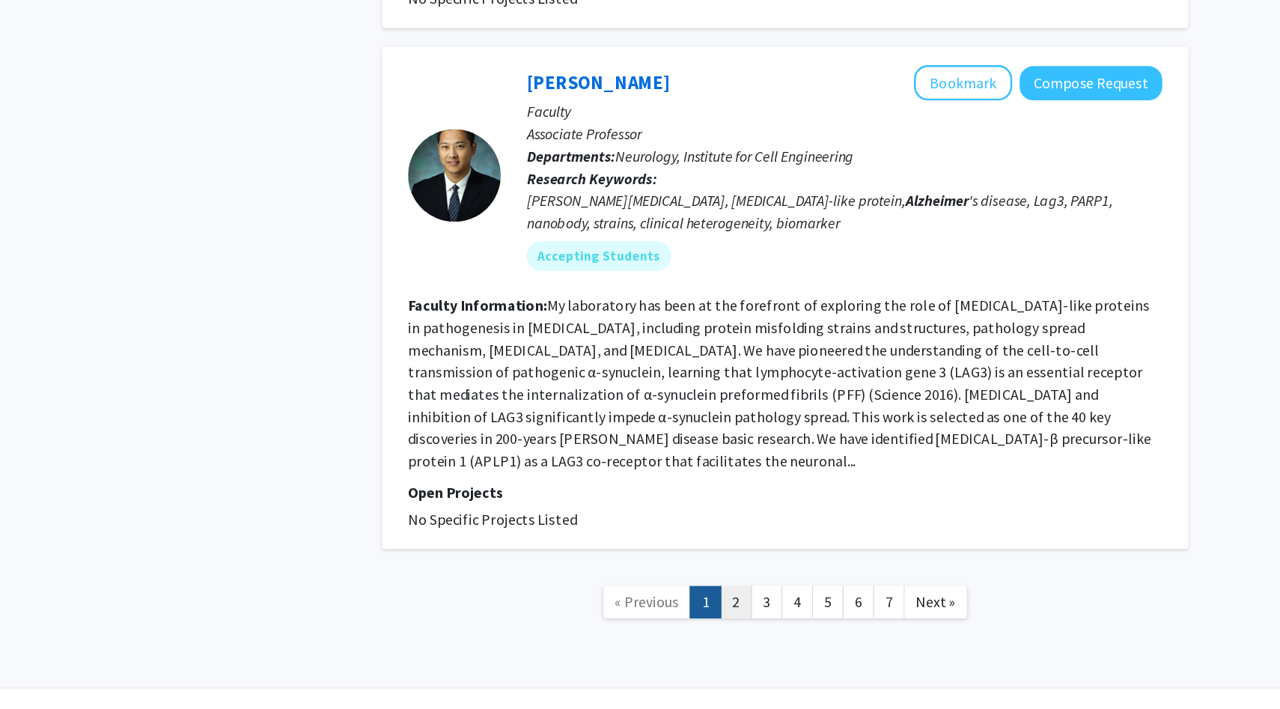
click at [712, 609] on link "2" at bounding box center [712, 622] width 25 height 26
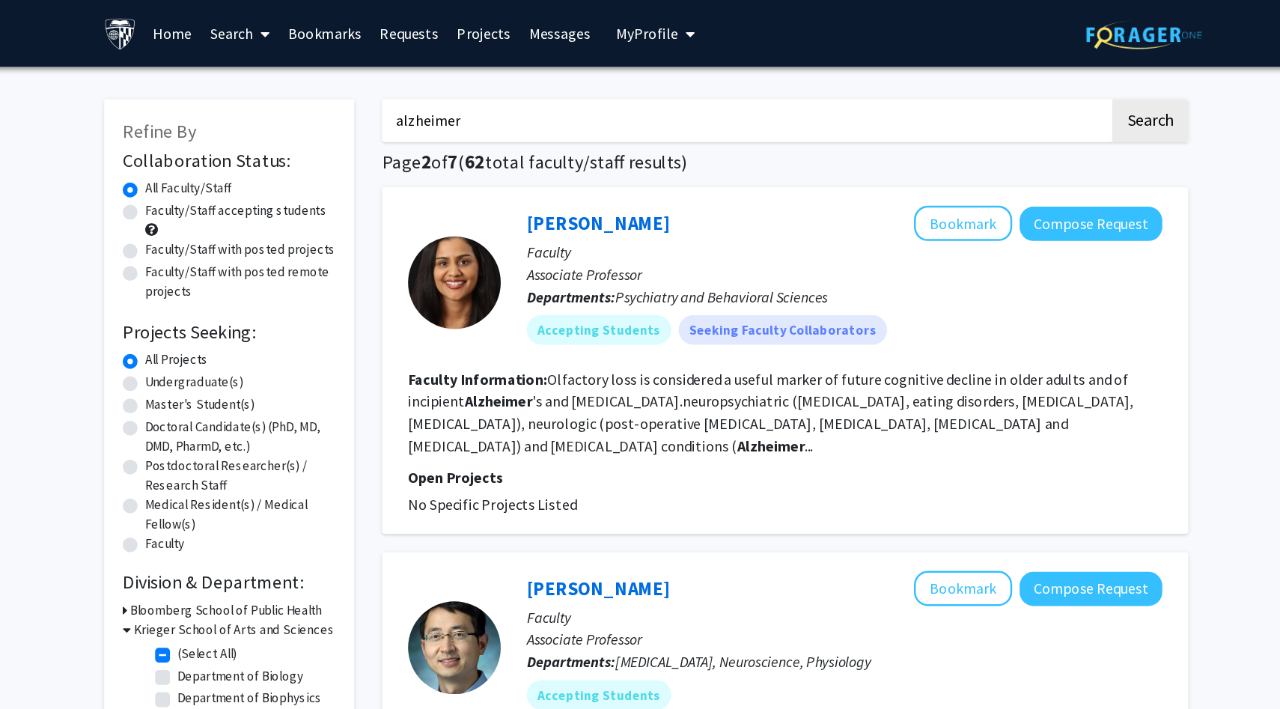
click at [615, 114] on input "alzheimer" at bounding box center [721, 97] width 588 height 34
type input "[PERSON_NAME]"
click at [1016, 80] on button "Search" at bounding box center [1046, 97] width 61 height 34
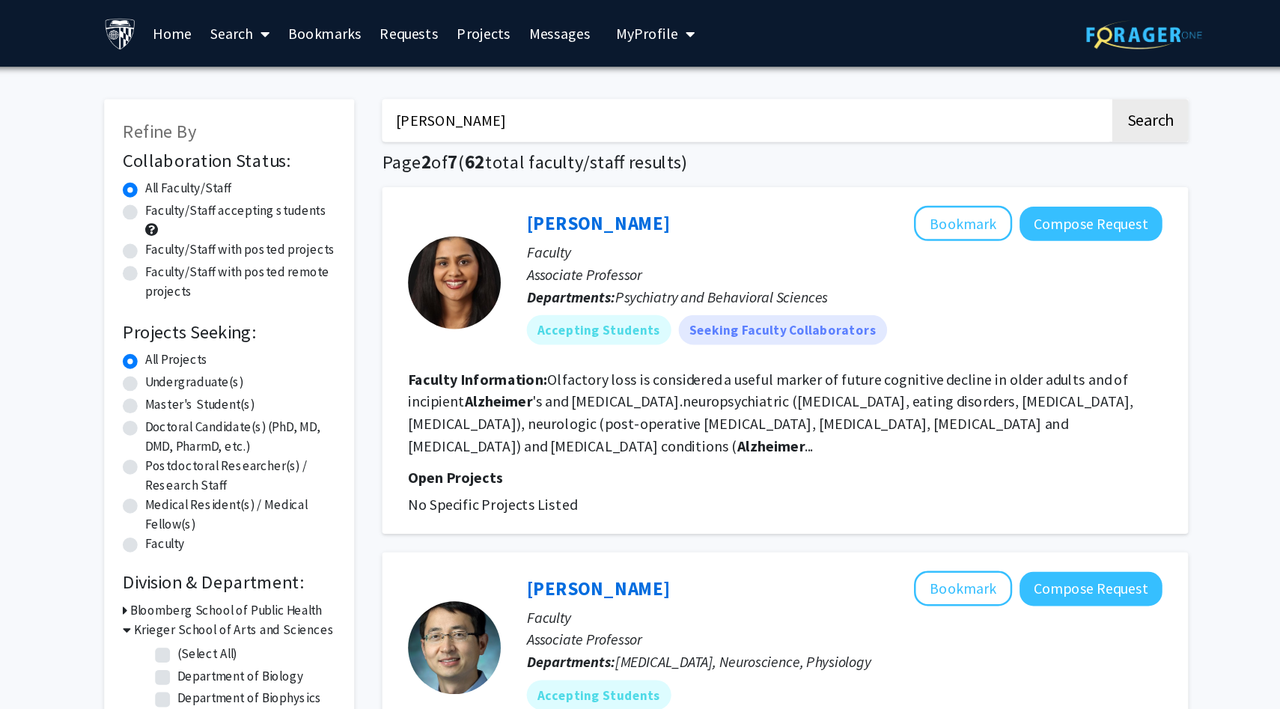
checkbox input "false"
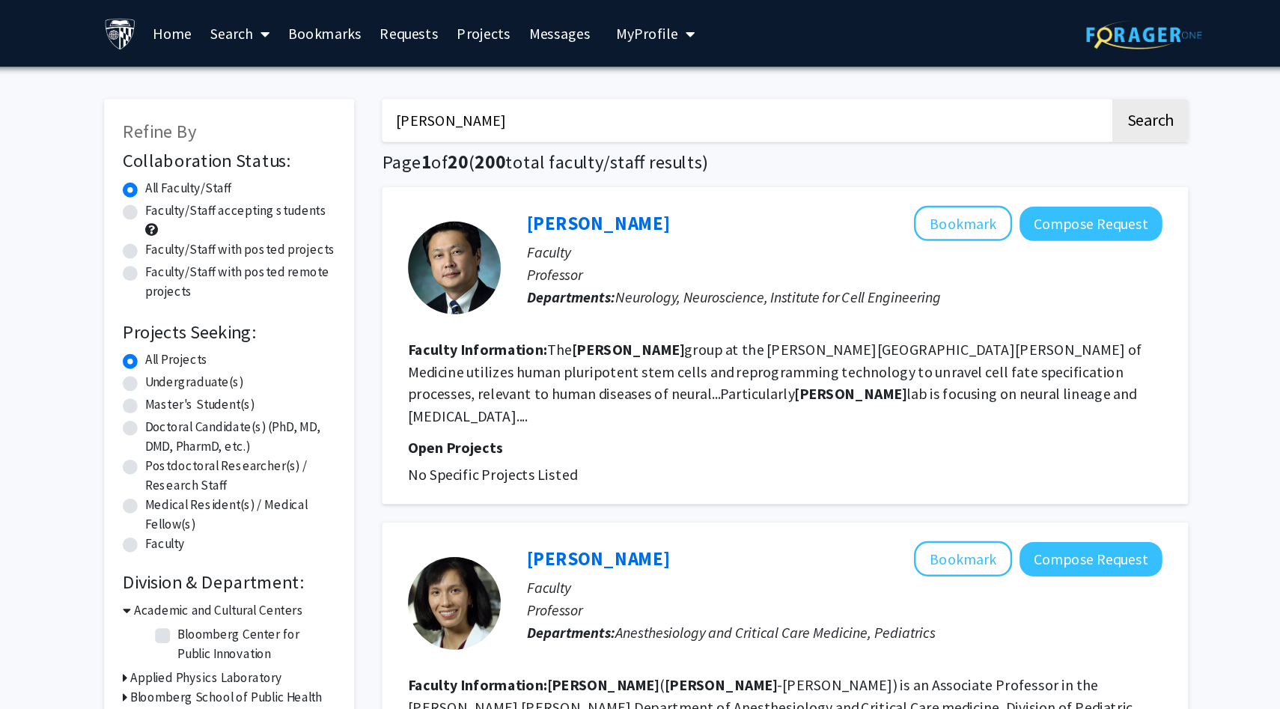
click at [278, 175] on label "Faculty/Staff accepting students" at bounding box center [308, 170] width 147 height 16
click at [245, 172] on input "Faculty/Staff accepting students" at bounding box center [240, 167] width 10 height 10
radio input "true"
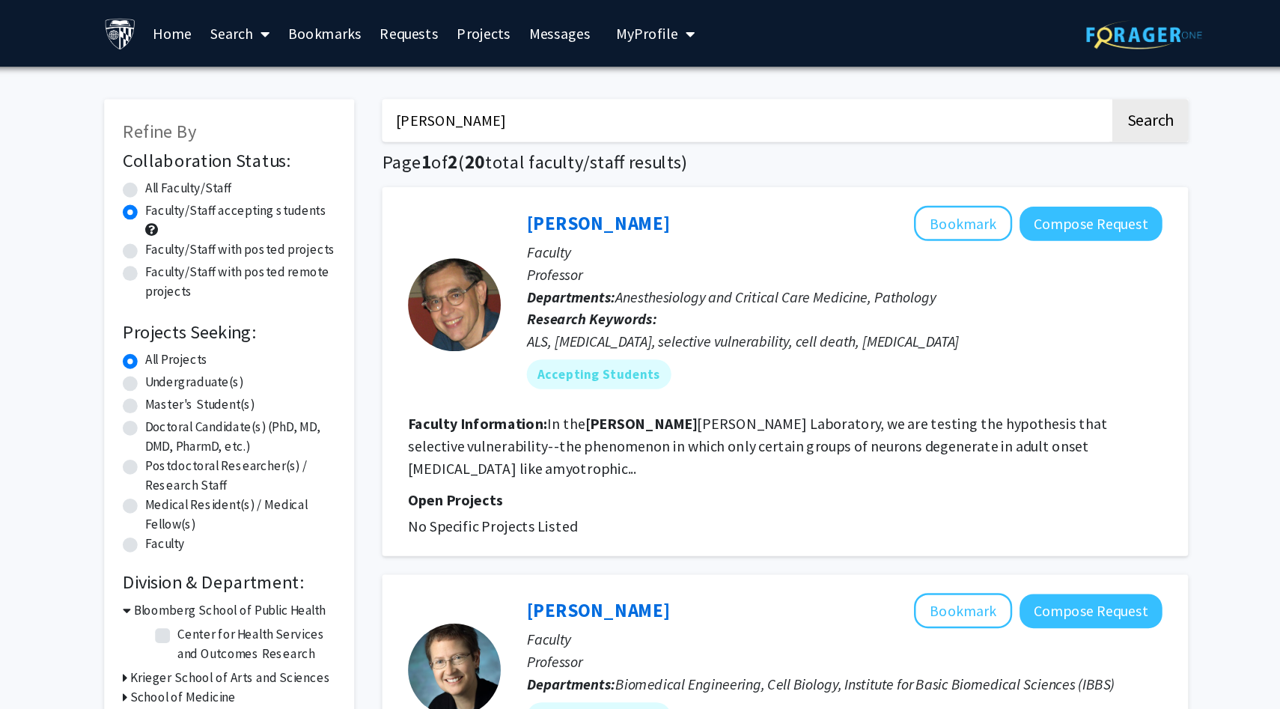
click at [476, 105] on input "[PERSON_NAME]" at bounding box center [721, 97] width 588 height 34
click at [1016, 80] on button "Search" at bounding box center [1046, 97] width 61 height 34
radio input "true"
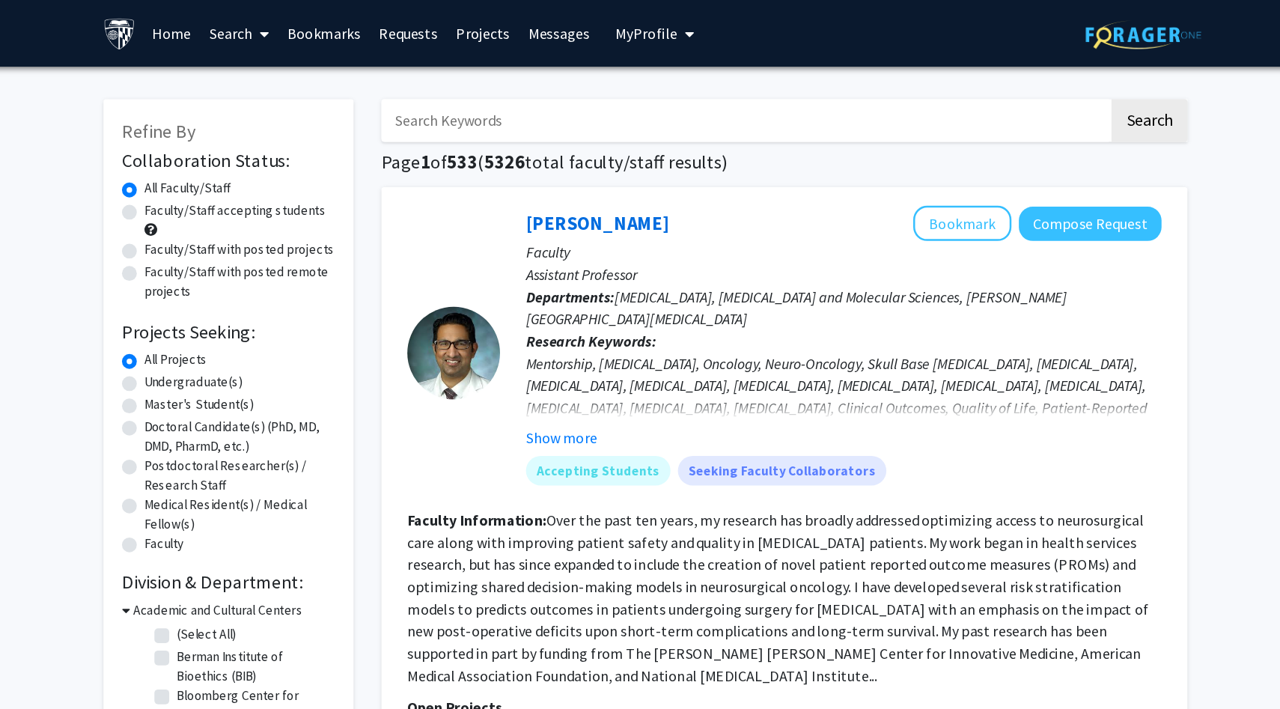
click at [314, 176] on label "Faculty/Staff accepting students" at bounding box center [308, 170] width 147 height 16
click at [245, 172] on input "Faculty/Staff accepting students" at bounding box center [240, 167] width 10 height 10
radio input "true"
click at [290, 310] on label "Undergraduate(s)" at bounding box center [274, 309] width 79 height 16
click at [245, 310] on input "Undergraduate(s)" at bounding box center [240, 306] width 10 height 10
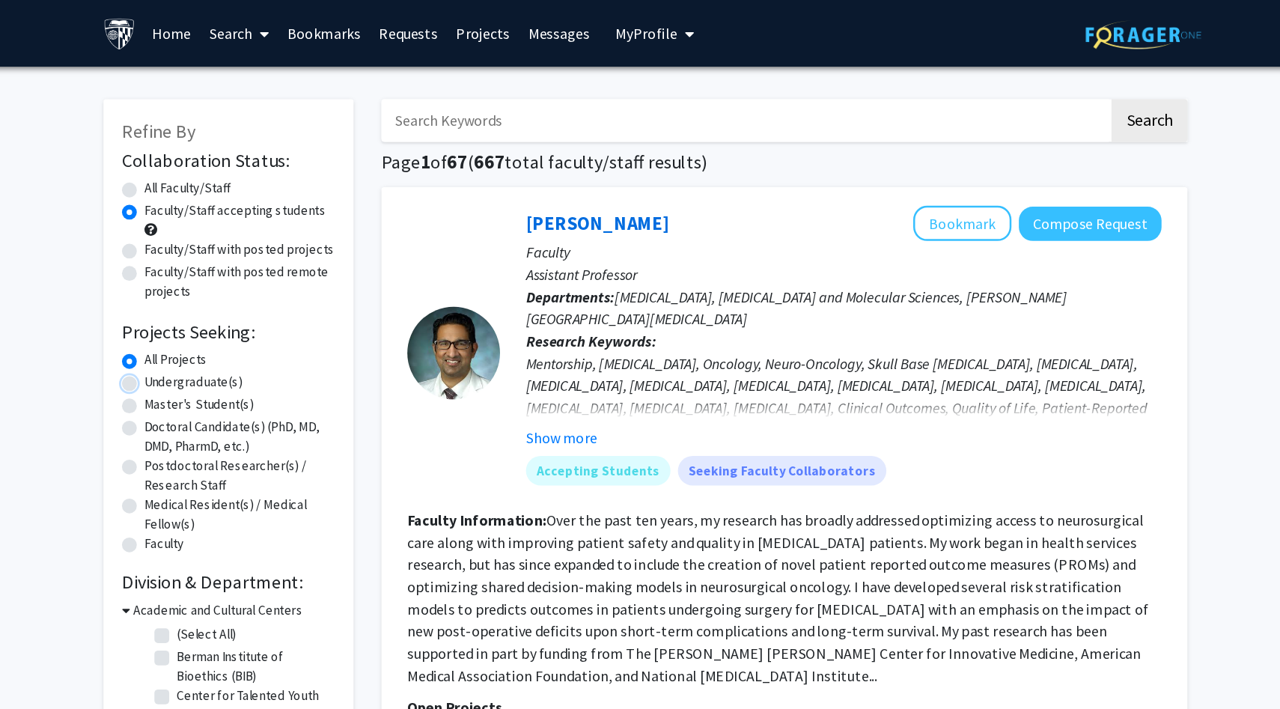
radio input "true"
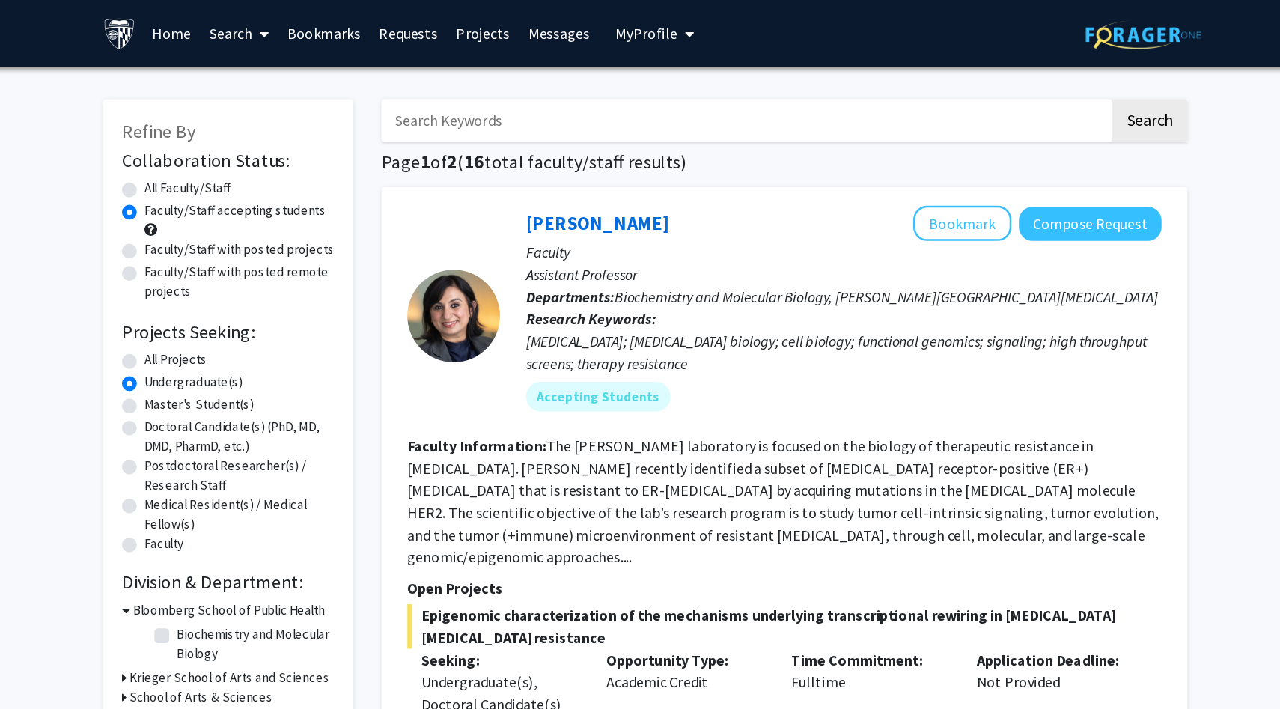
click at [243, 288] on label "All Projects" at bounding box center [260, 291] width 51 height 16
click at [243, 288] on input "All Projects" at bounding box center [240, 288] width 10 height 10
radio input "true"
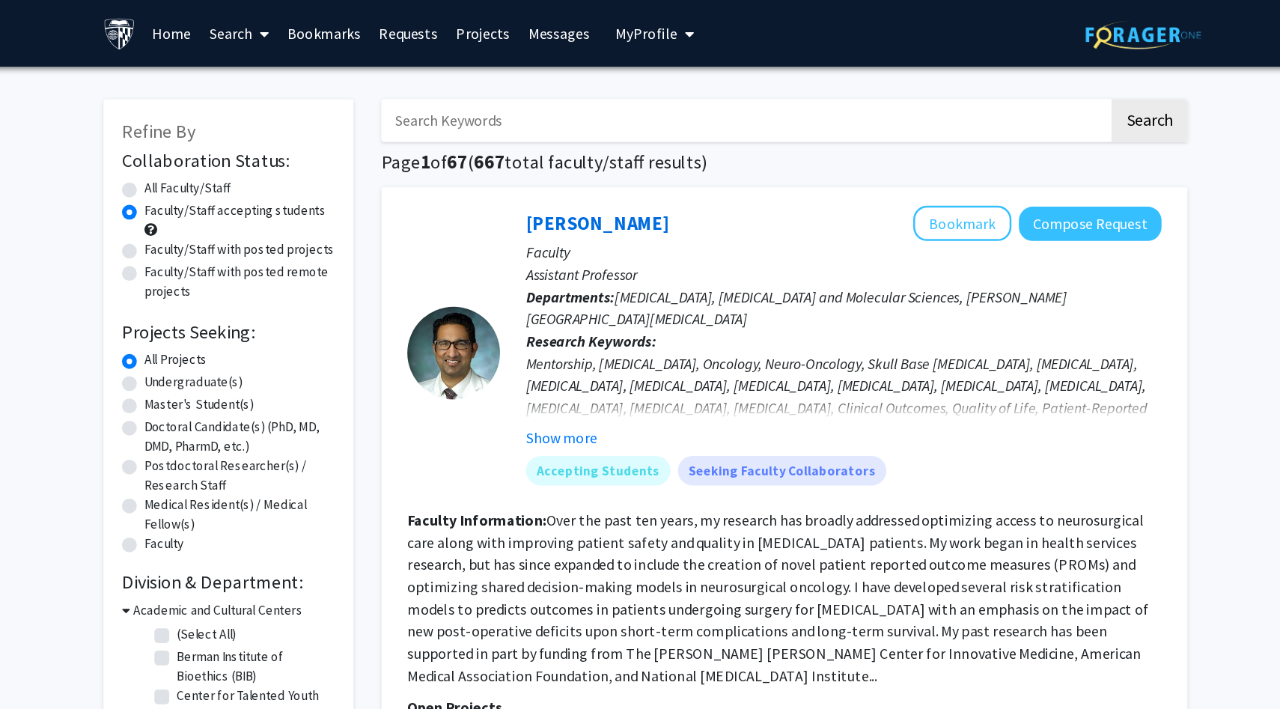
click at [551, 112] on input "Search Keywords" at bounding box center [721, 97] width 588 height 34
type input "z"
type input "alzheimer"
click at [1016, 80] on button "Search" at bounding box center [1046, 97] width 61 height 34
radio input "true"
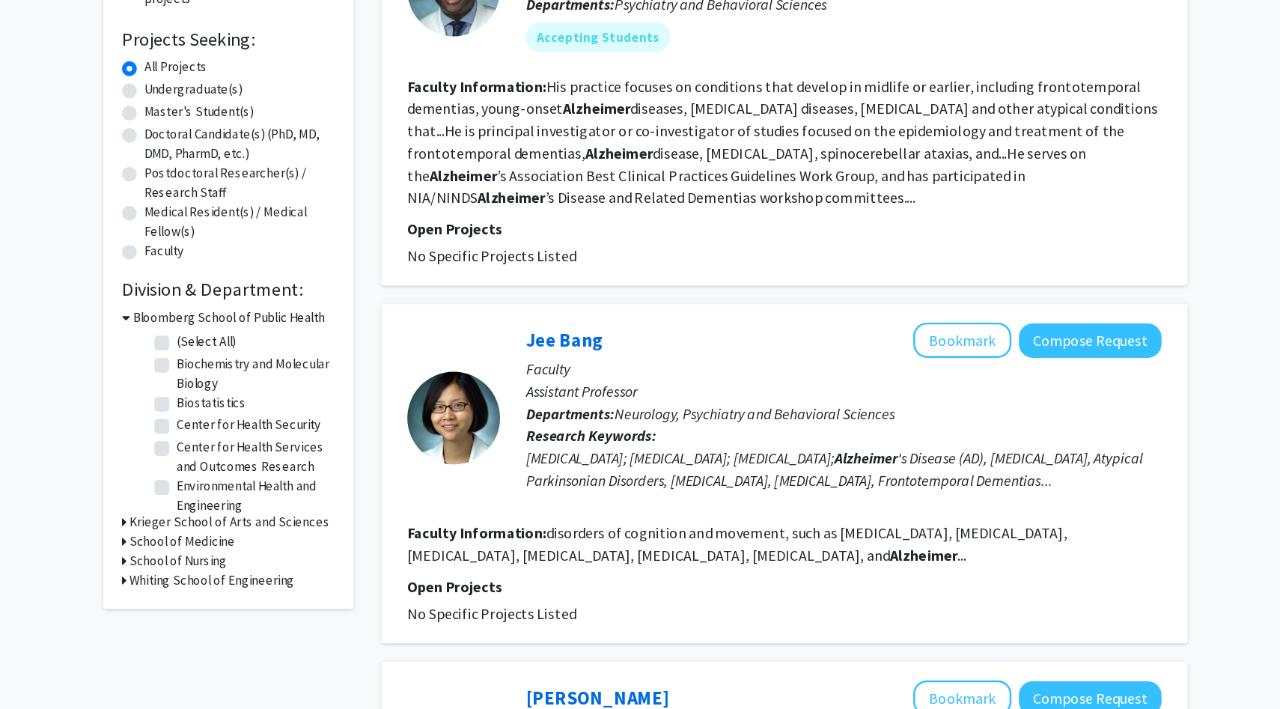
scroll to position [119, 0]
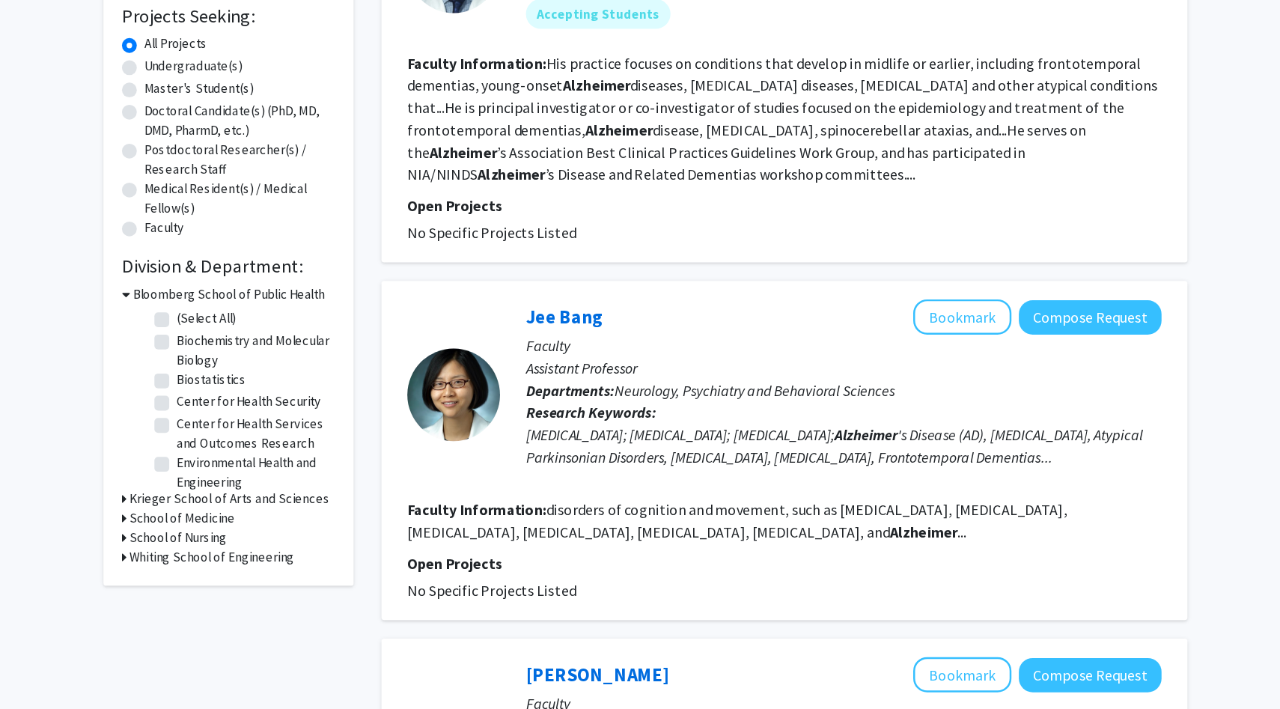
click at [348, 537] on h3 "Krieger School of Arts and Sciences" at bounding box center [304, 539] width 162 height 16
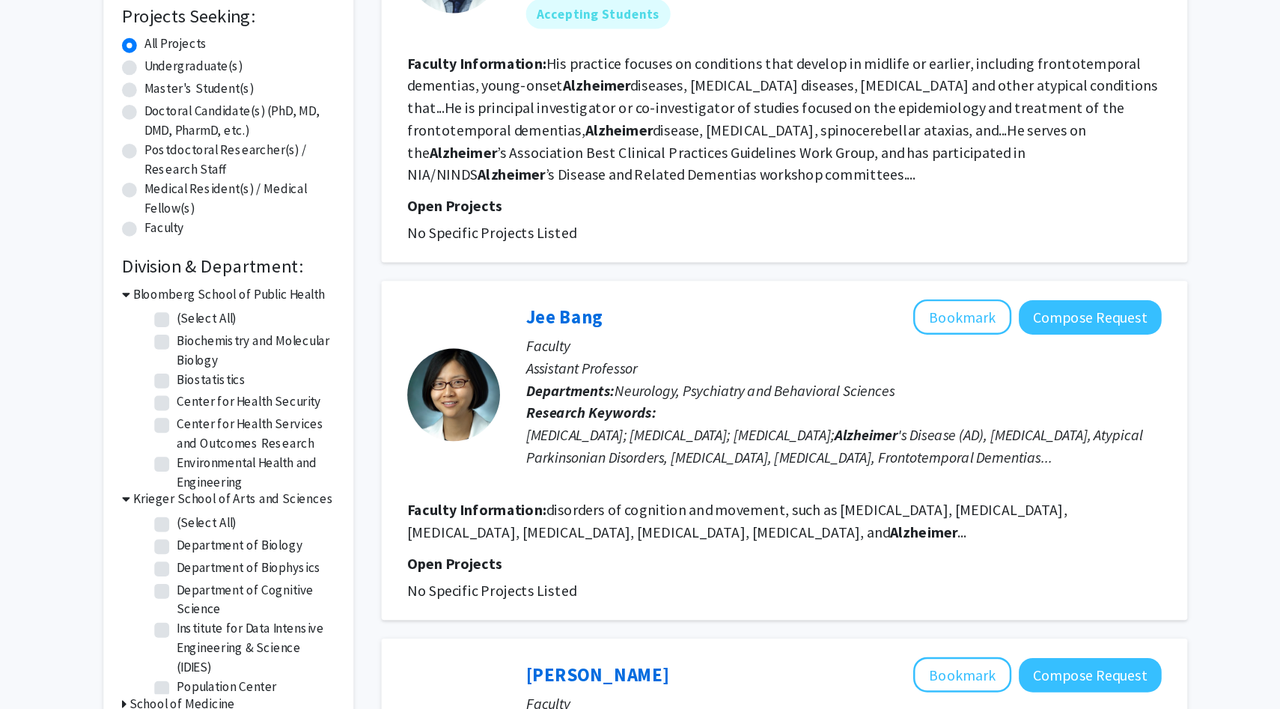
click at [276, 559] on label "(Select All)" at bounding box center [285, 559] width 48 height 16
click at [271, 559] on input "(Select All)" at bounding box center [266, 556] width 10 height 10
checkbox input "true"
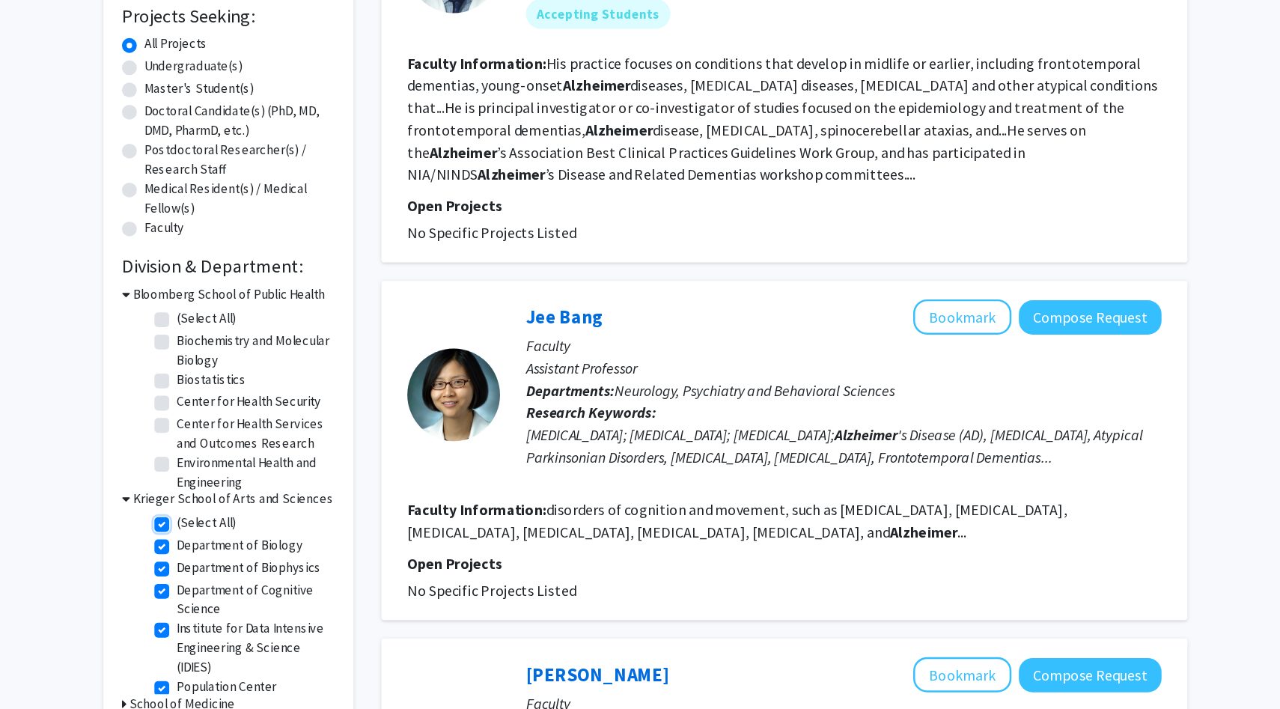
checkbox input "true"
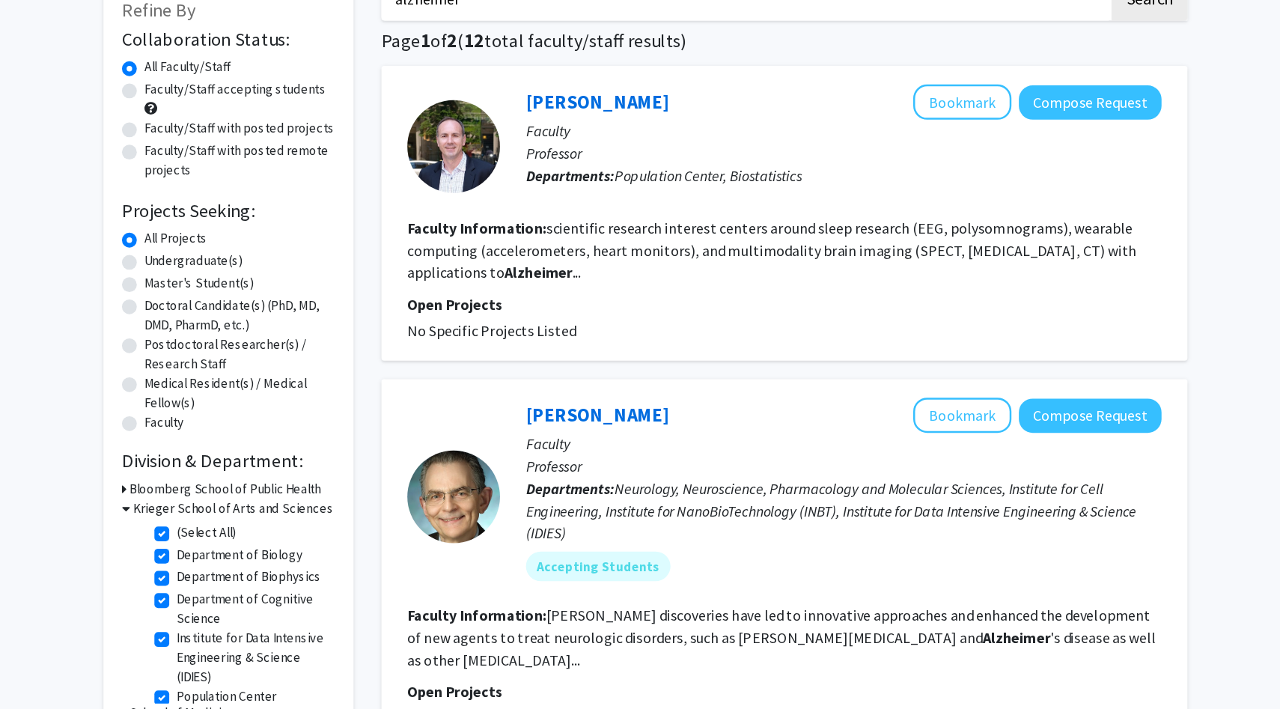
click at [281, 171] on label "Faculty/Staff accepting students" at bounding box center [308, 170] width 147 height 16
click at [245, 171] on input "Faculty/Staff accepting students" at bounding box center [240, 167] width 10 height 10
radio input "true"
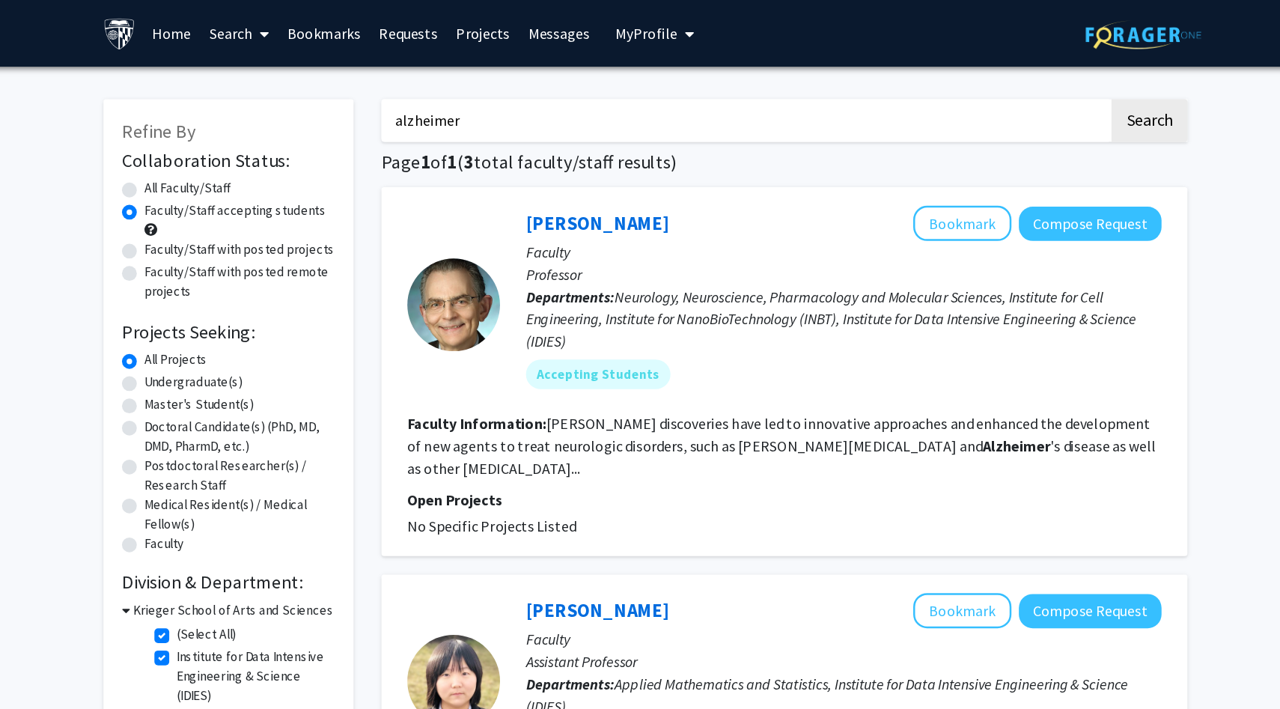
click at [301, 314] on label "Undergraduate(s)" at bounding box center [274, 309] width 79 height 16
click at [245, 311] on input "Undergraduate(s)" at bounding box center [240, 306] width 10 height 10
radio input "true"
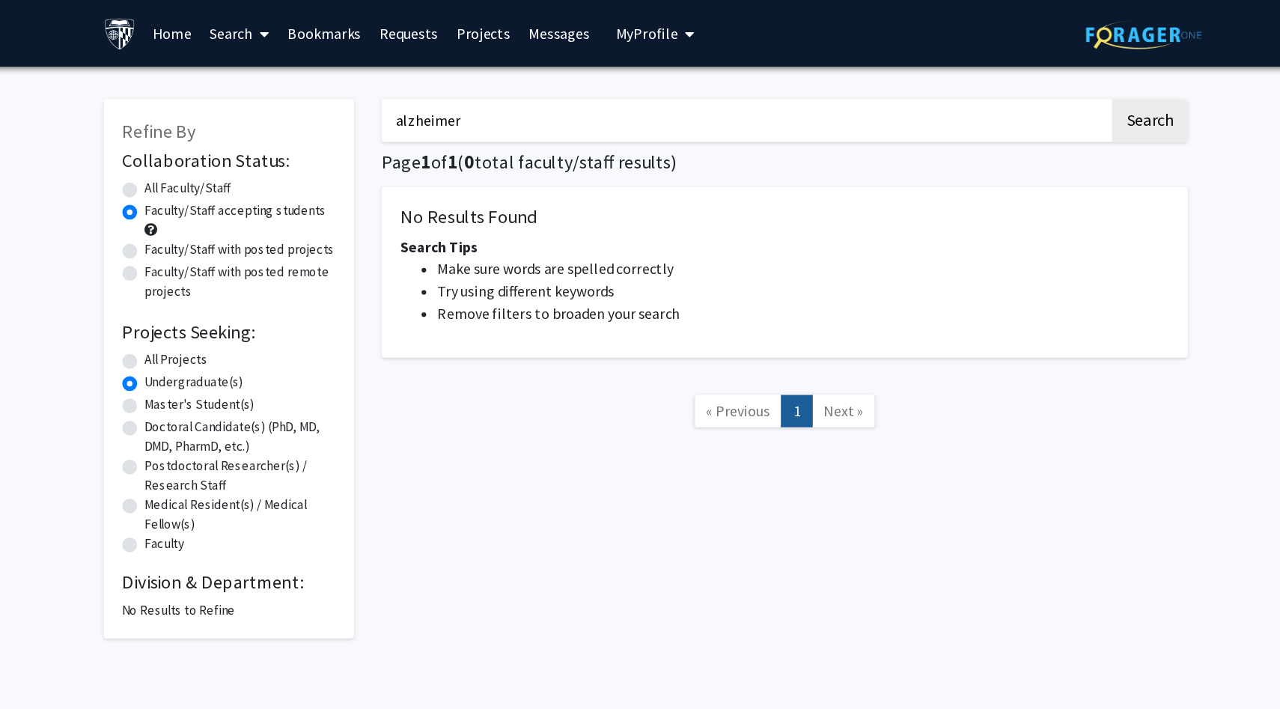
click at [253, 153] on label "All Faculty/Staff" at bounding box center [270, 152] width 70 height 16
click at [245, 153] on input "All Faculty/Staff" at bounding box center [240, 149] width 10 height 10
radio input "true"
click at [247, 279] on form "Collaboration Status: Collaboration Status All Faculty/Staff Collaboration Stat…" at bounding box center [303, 285] width 172 height 329
click at [247, 297] on label "All Projects" at bounding box center [260, 291] width 51 height 16
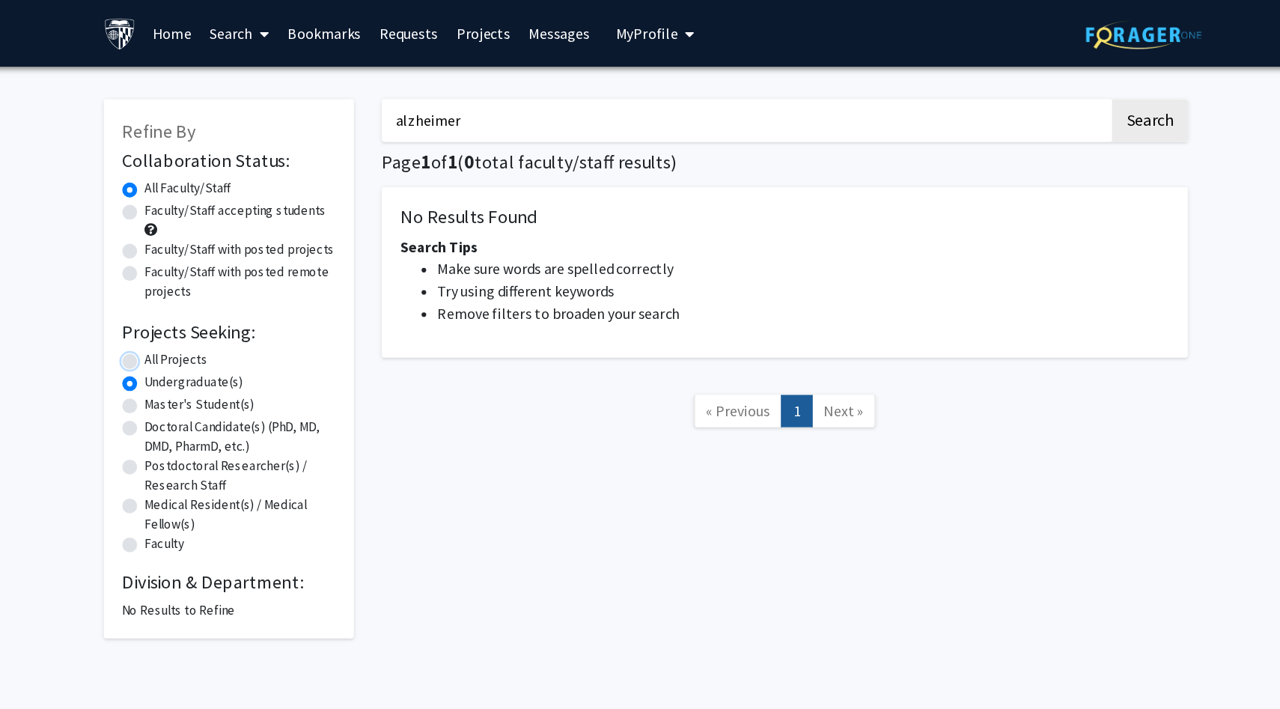
click at [245, 293] on input "All Projects" at bounding box center [240, 288] width 10 height 10
radio input "true"
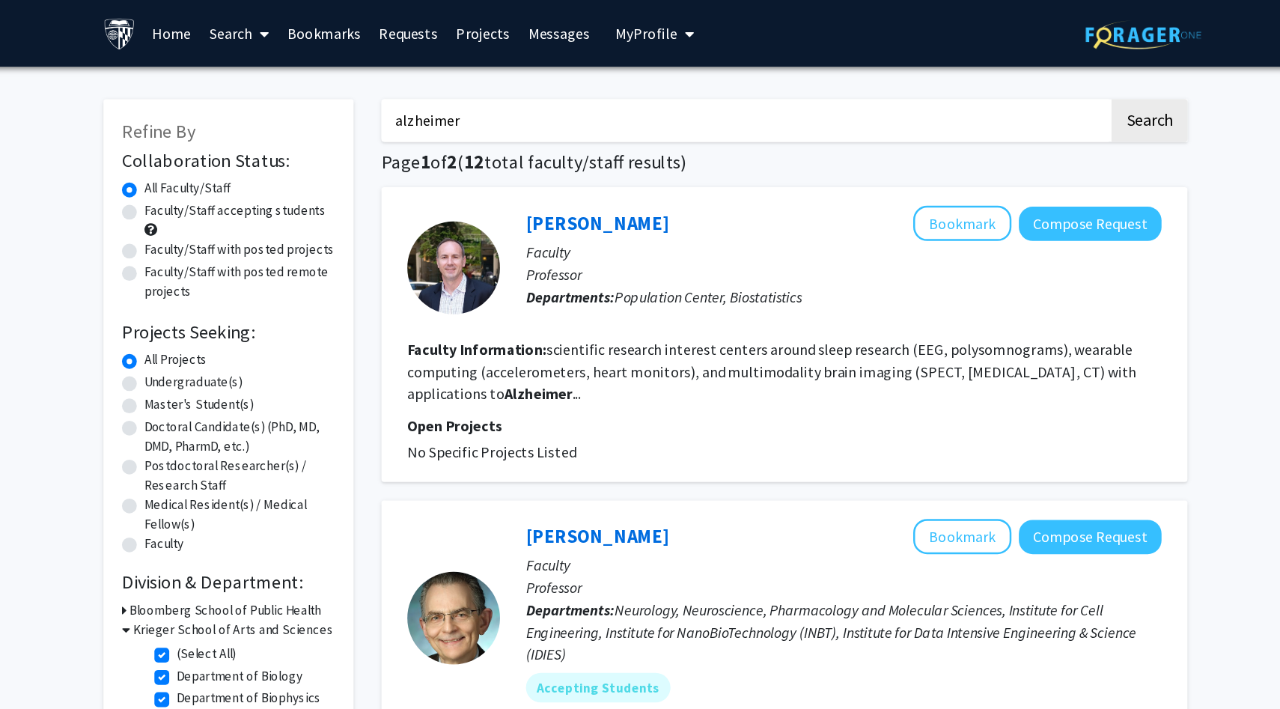
click at [261, 168] on label "Faculty/Staff accepting students" at bounding box center [308, 170] width 147 height 16
click at [245, 168] on input "Faculty/Staff accepting students" at bounding box center [240, 167] width 10 height 10
radio input "true"
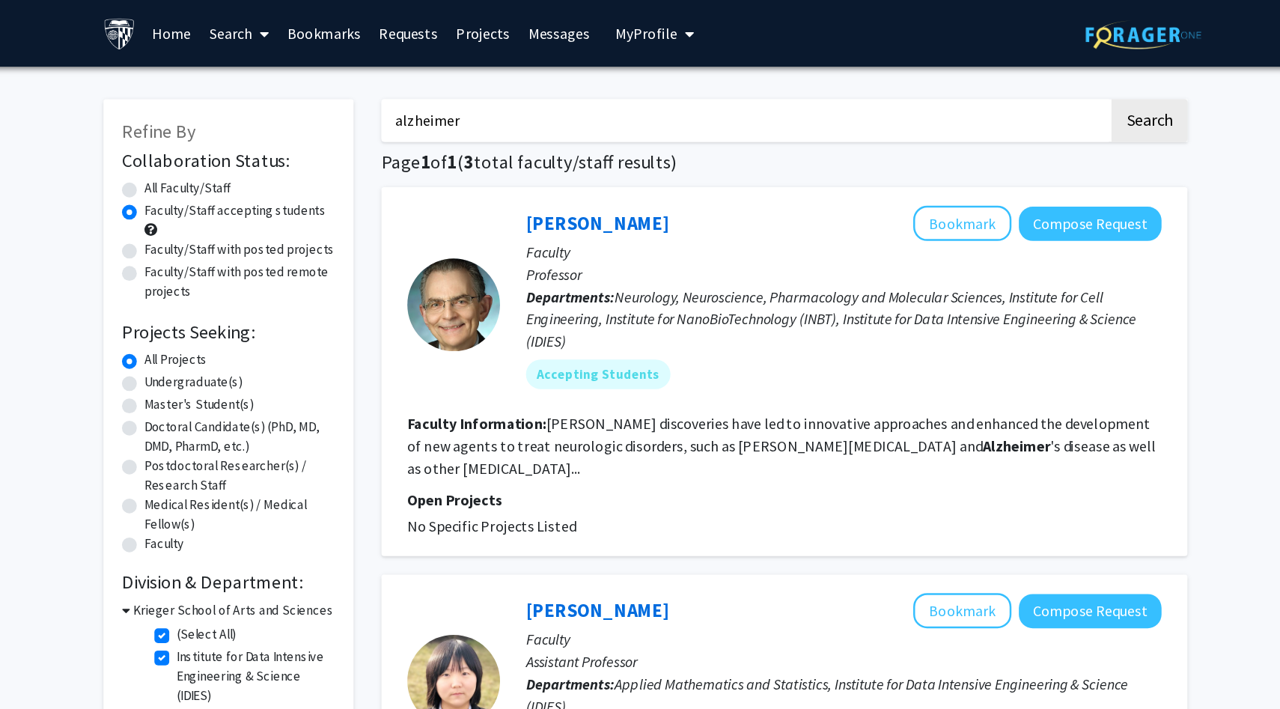
click at [495, 99] on input "alzheimer" at bounding box center [721, 97] width 588 height 34
type input "[MEDICAL_DATA]"
click at [1016, 80] on button "Search" at bounding box center [1046, 97] width 61 height 34
radio input "true"
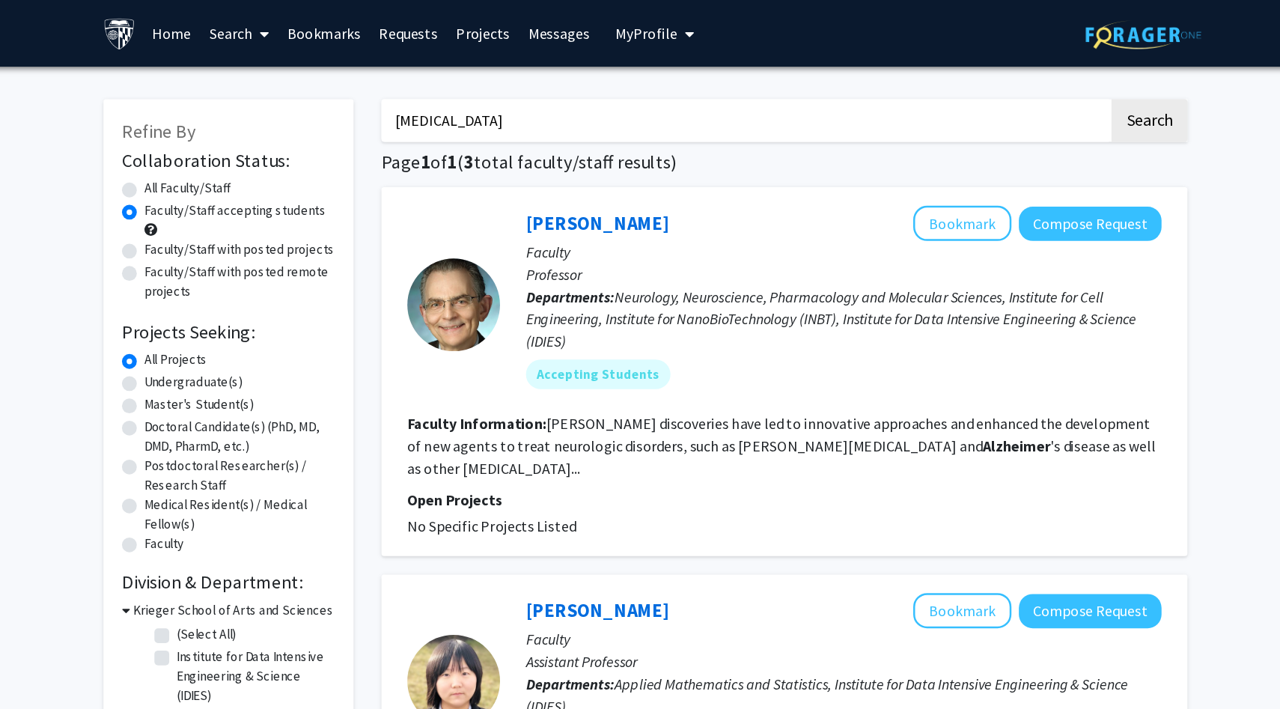
checkbox input "false"
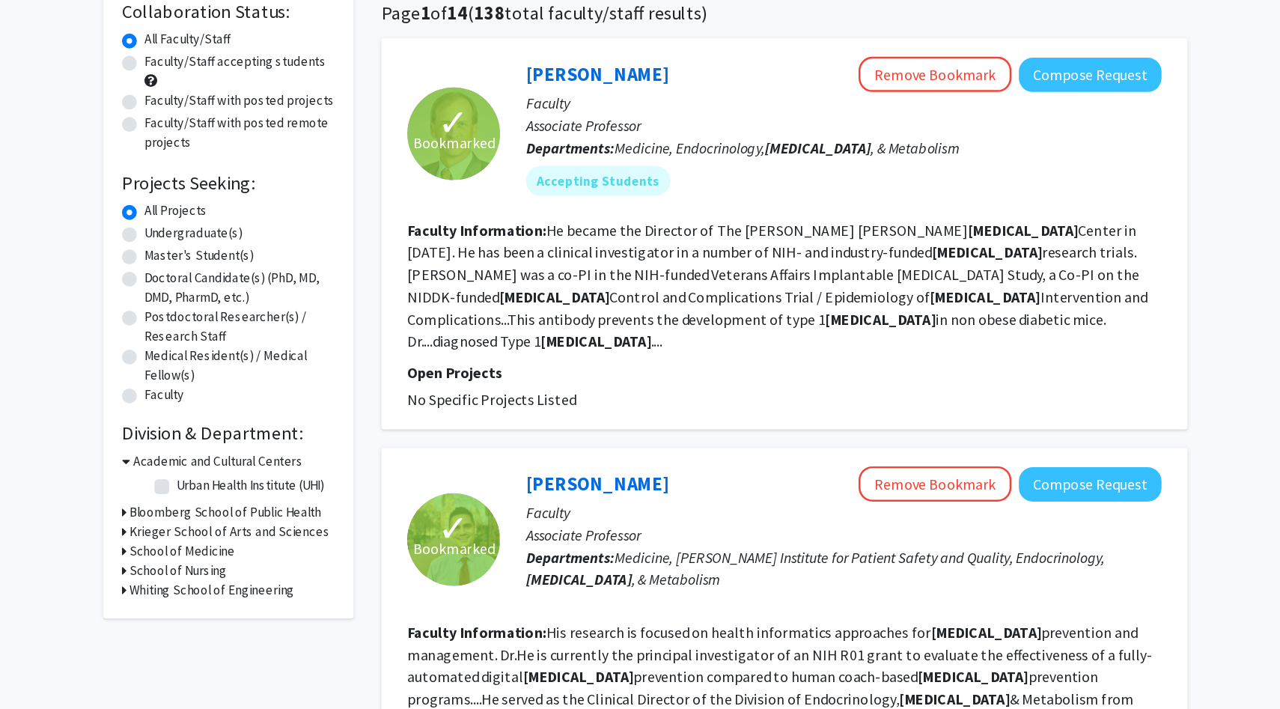
scroll to position [72, 0]
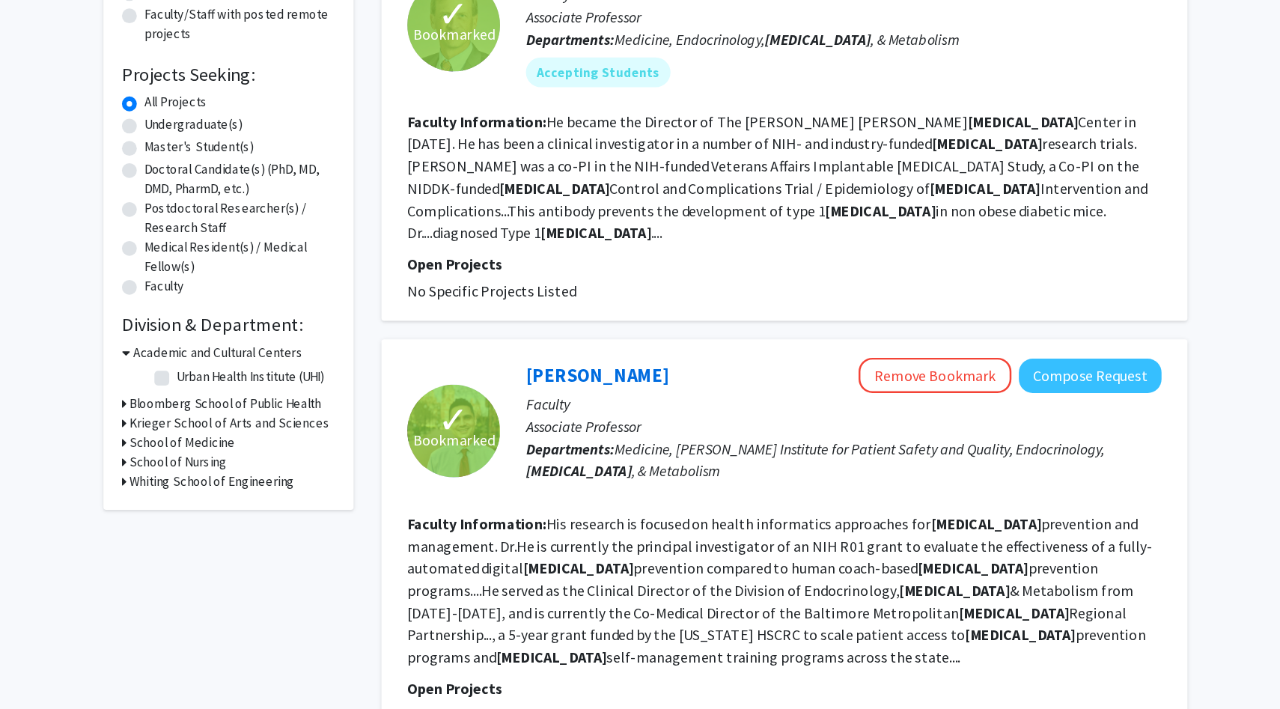
click at [234, 475] on h3 "Krieger School of Arts and Sciences" at bounding box center [304, 478] width 162 height 16
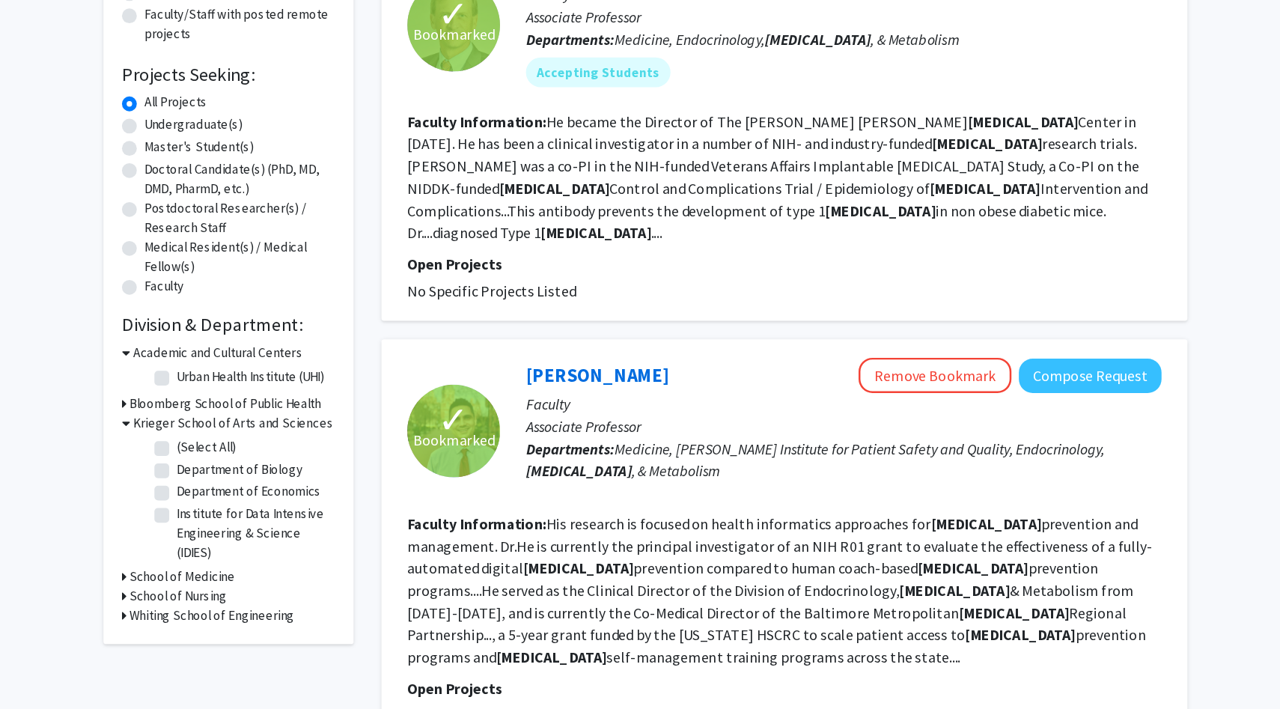
click at [261, 496] on label "(Select All)" at bounding box center [285, 498] width 48 height 16
click at [261, 496] on input "(Select All)" at bounding box center [266, 495] width 10 height 10
checkbox input "true"
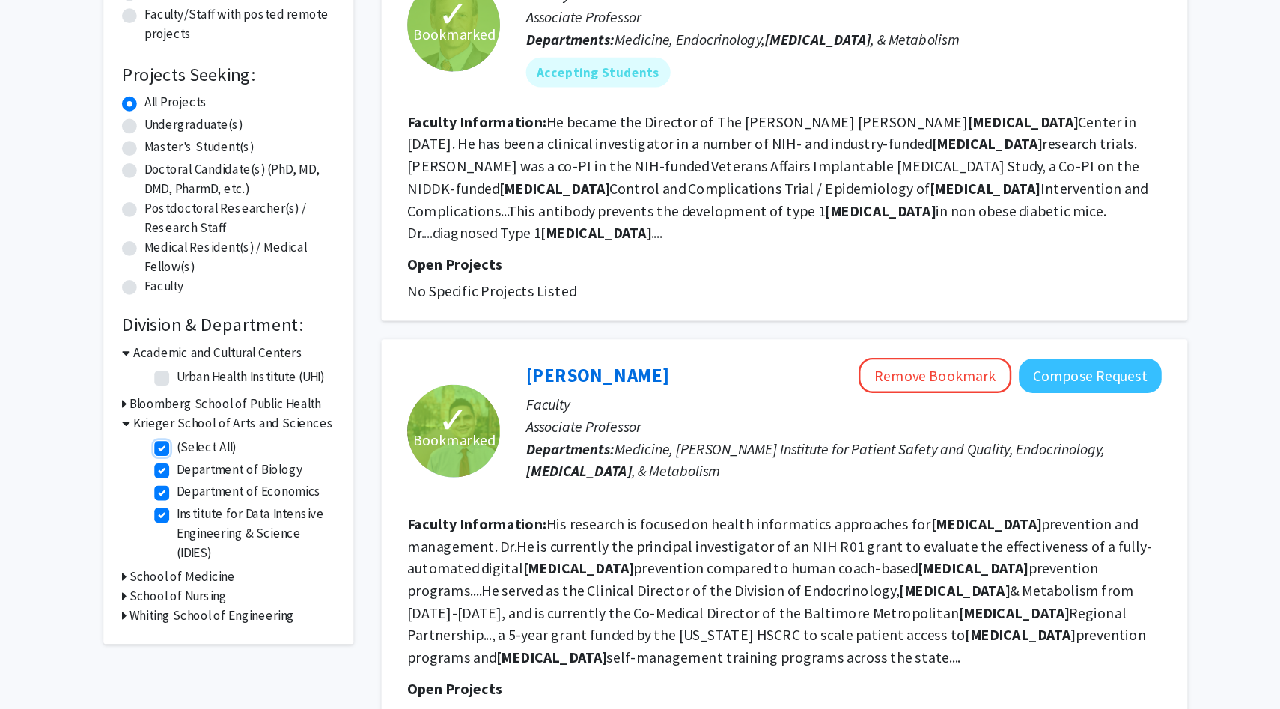
checkbox input "true"
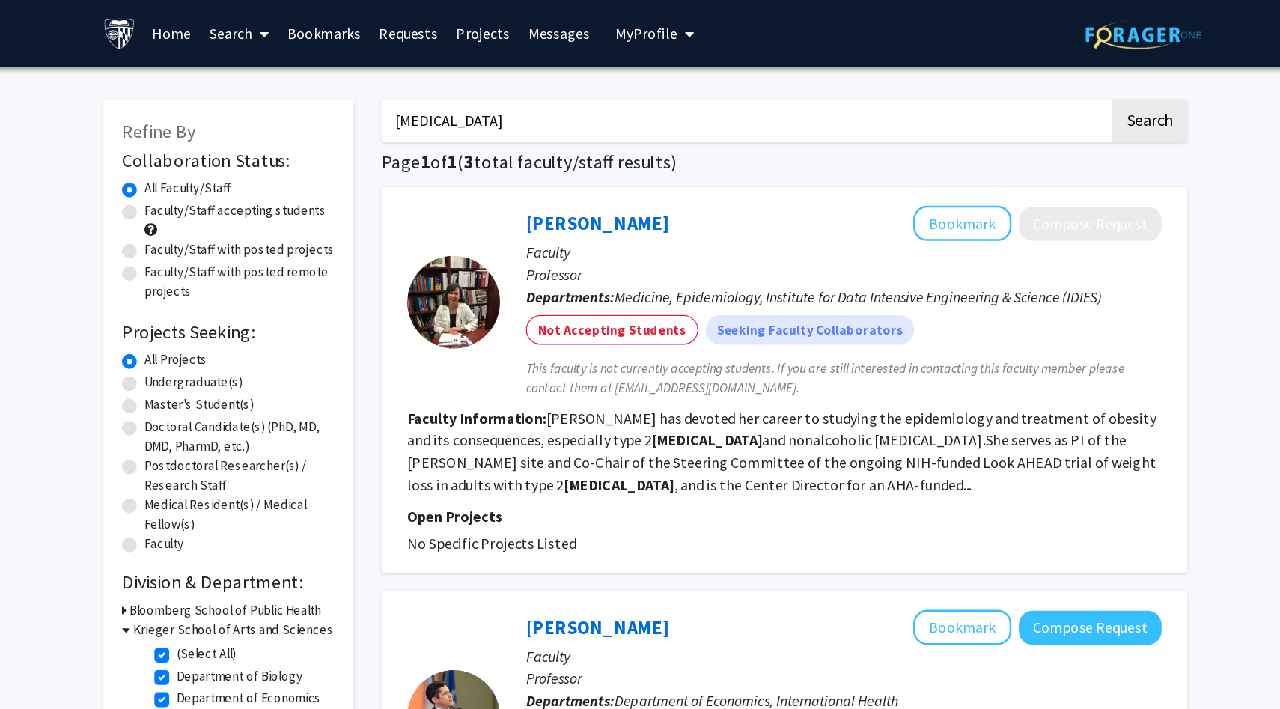
click at [288, 171] on label "Faculty/Staff accepting students" at bounding box center [308, 170] width 147 height 16
click at [245, 171] on input "Faculty/Staff accepting students" at bounding box center [240, 167] width 10 height 10
radio input "true"
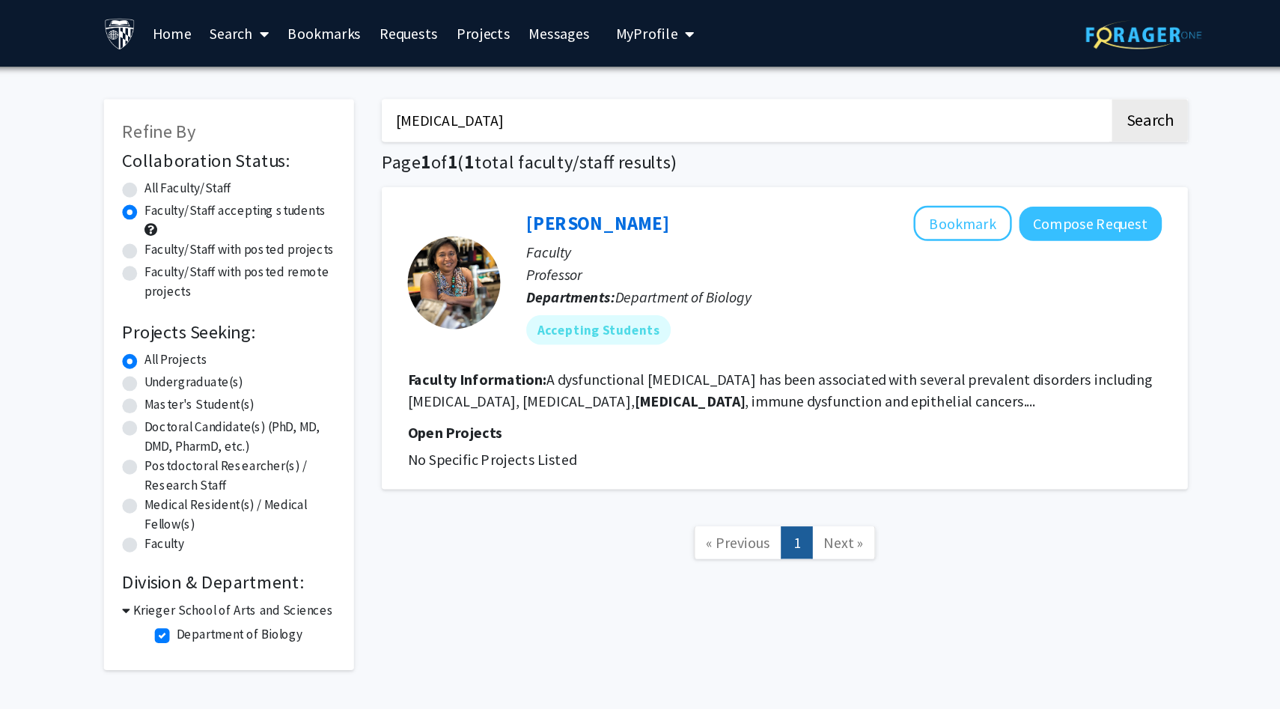
click at [618, 325] on fg-read-more "A dysfunctional [MEDICAL_DATA] has been associated with several prevalent disor…" at bounding box center [749, 315] width 602 height 33
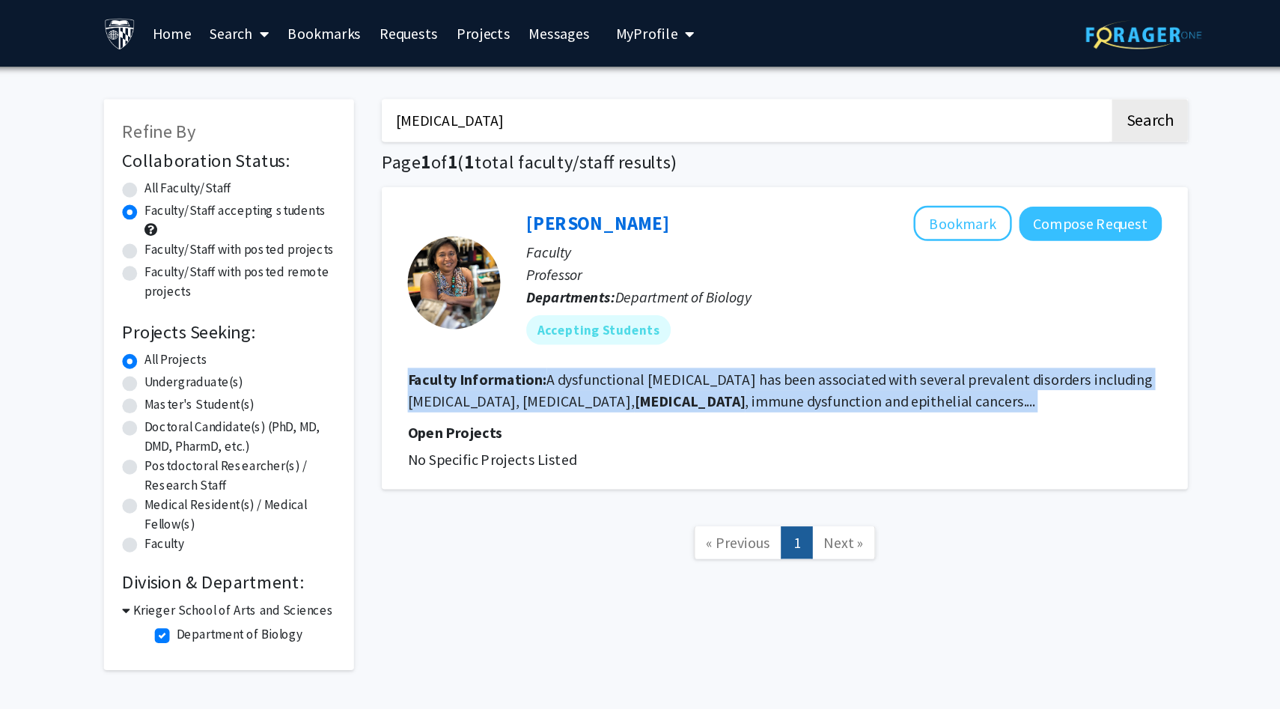
click at [618, 325] on fg-read-more "A dysfunctional [MEDICAL_DATA] has been associated with several prevalent disor…" at bounding box center [749, 315] width 602 height 33
click at [624, 326] on fg-read-more "A dysfunctional [MEDICAL_DATA] has been associated with several prevalent disor…" at bounding box center [749, 315] width 602 height 33
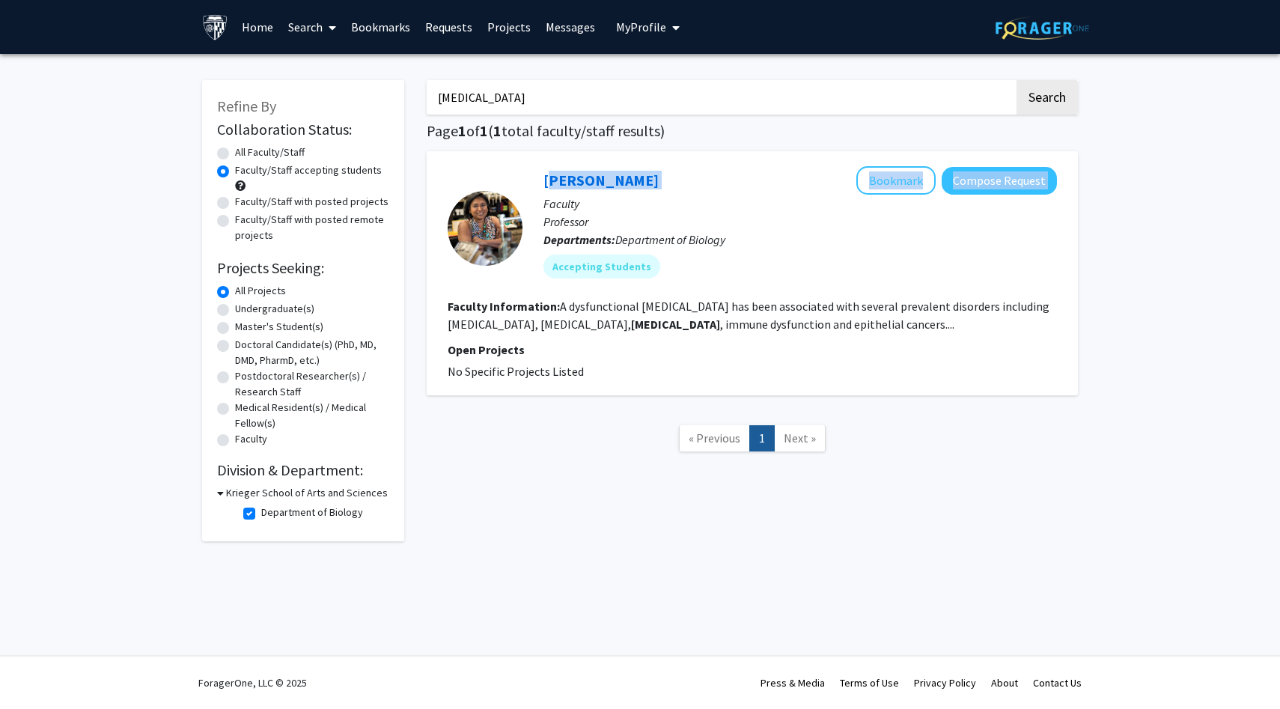
drag, startPoint x: 659, startPoint y: 177, endPoint x: 542, endPoint y: 180, distance: 117.5
click at [542, 180] on div "[PERSON_NAME] Bookmark Compose Request Faculty Professor Departments: Departmen…" at bounding box center [789, 227] width 534 height 123
click at [530, 177] on div "[PERSON_NAME] Bookmark Compose Request Faculty Professor Departments: Departmen…" at bounding box center [789, 227] width 534 height 123
drag, startPoint x: 538, startPoint y: 178, endPoint x: 635, endPoint y: 177, distance: 97.3
click at [635, 177] on div "[PERSON_NAME] Bookmark Compose Request Faculty Professor Departments: Departmen…" at bounding box center [789, 227] width 534 height 123
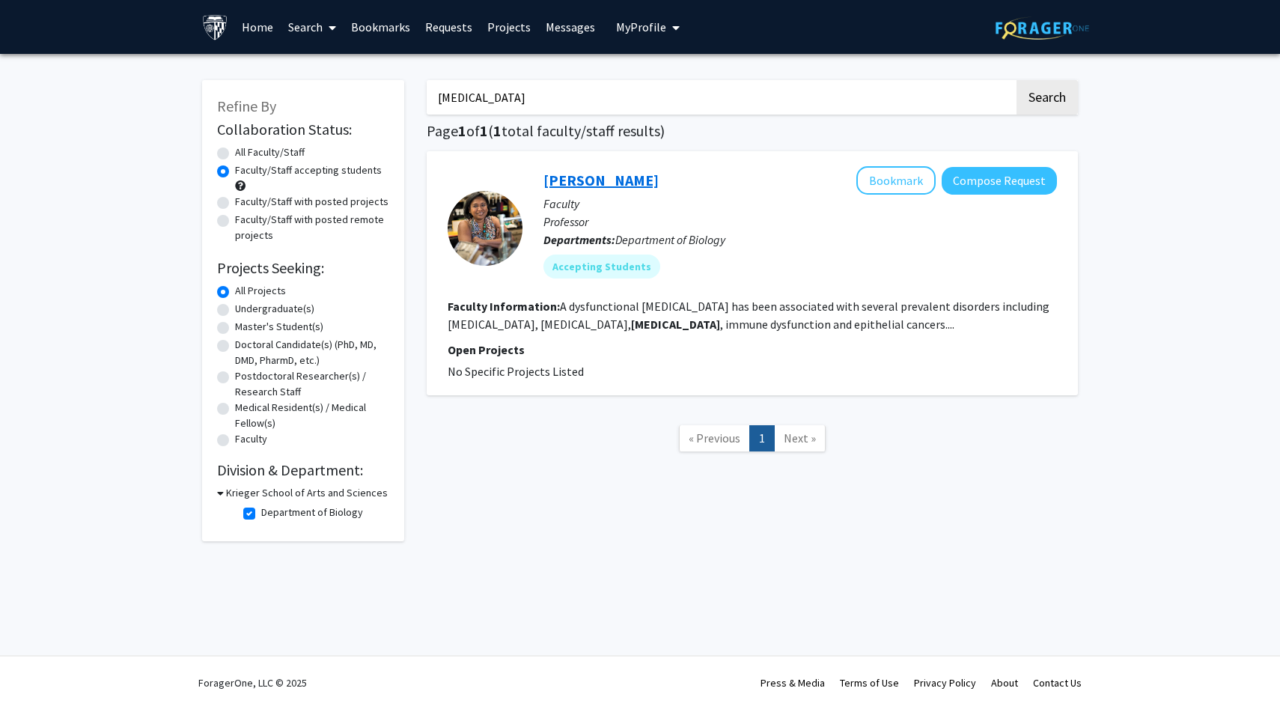
copy link "[PERSON_NAME]"
click at [519, 103] on input "[MEDICAL_DATA]" at bounding box center [721, 97] width 588 height 34
type input "[PERSON_NAME]"
click at [1016, 80] on button "Search" at bounding box center [1046, 97] width 61 height 34
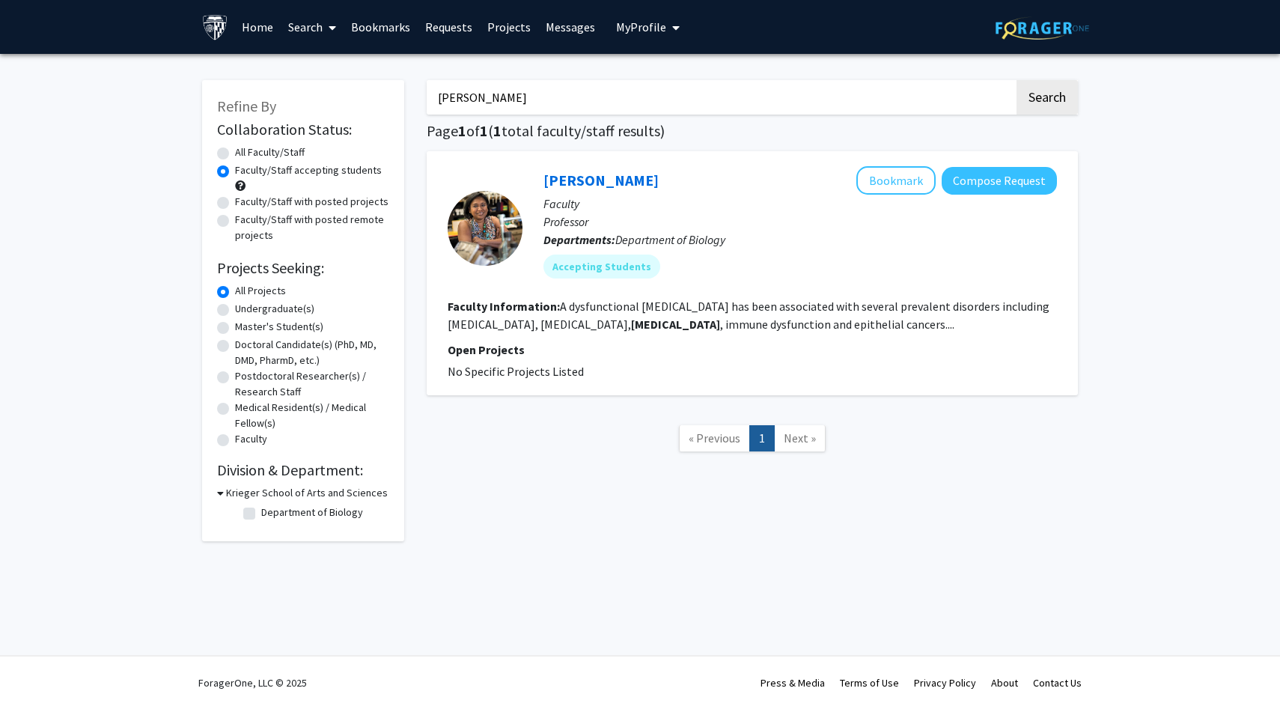
radio input "true"
checkbox input "false"
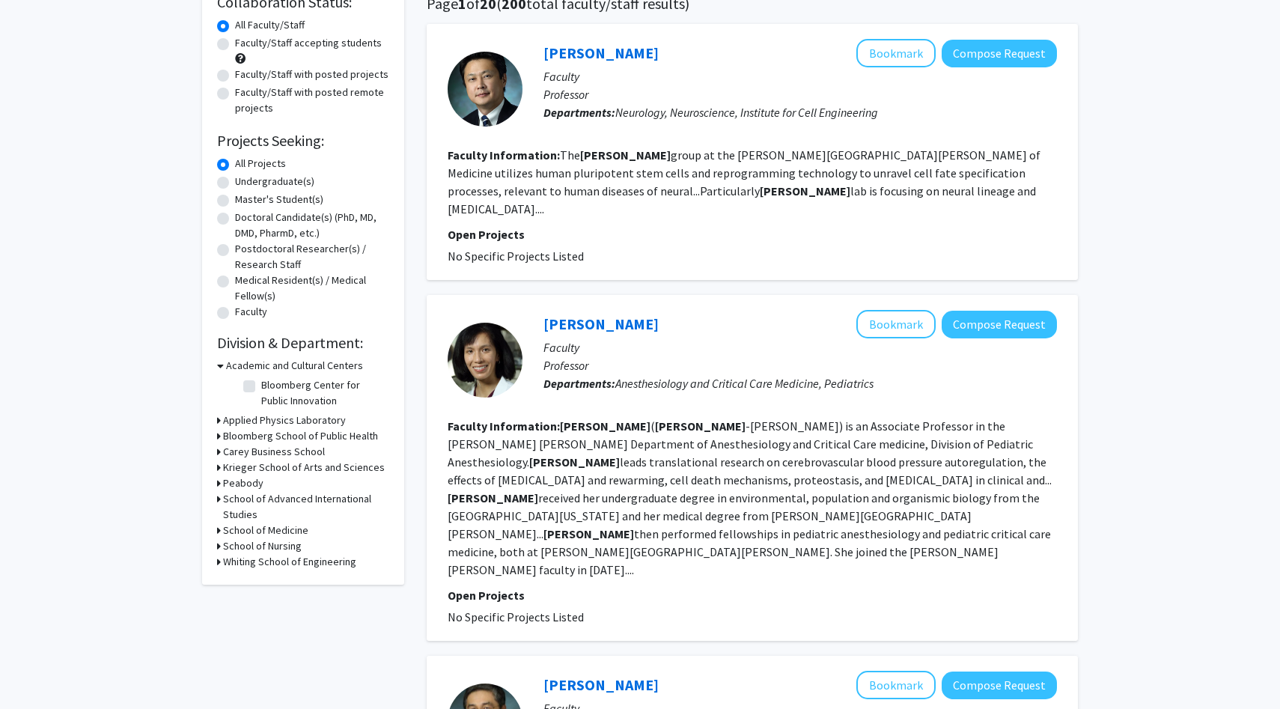
scroll to position [128, 0]
click at [236, 466] on h3 "Krieger School of Arts and Sciences" at bounding box center [304, 467] width 162 height 16
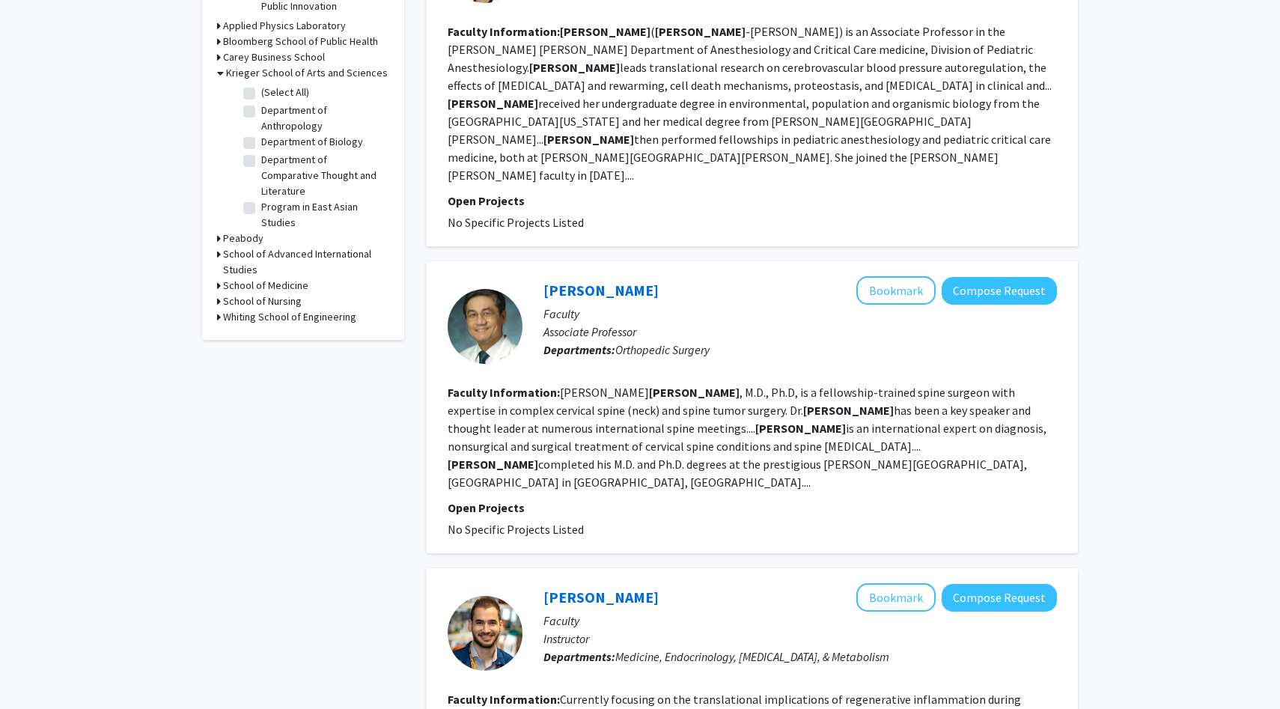
scroll to position [0, 0]
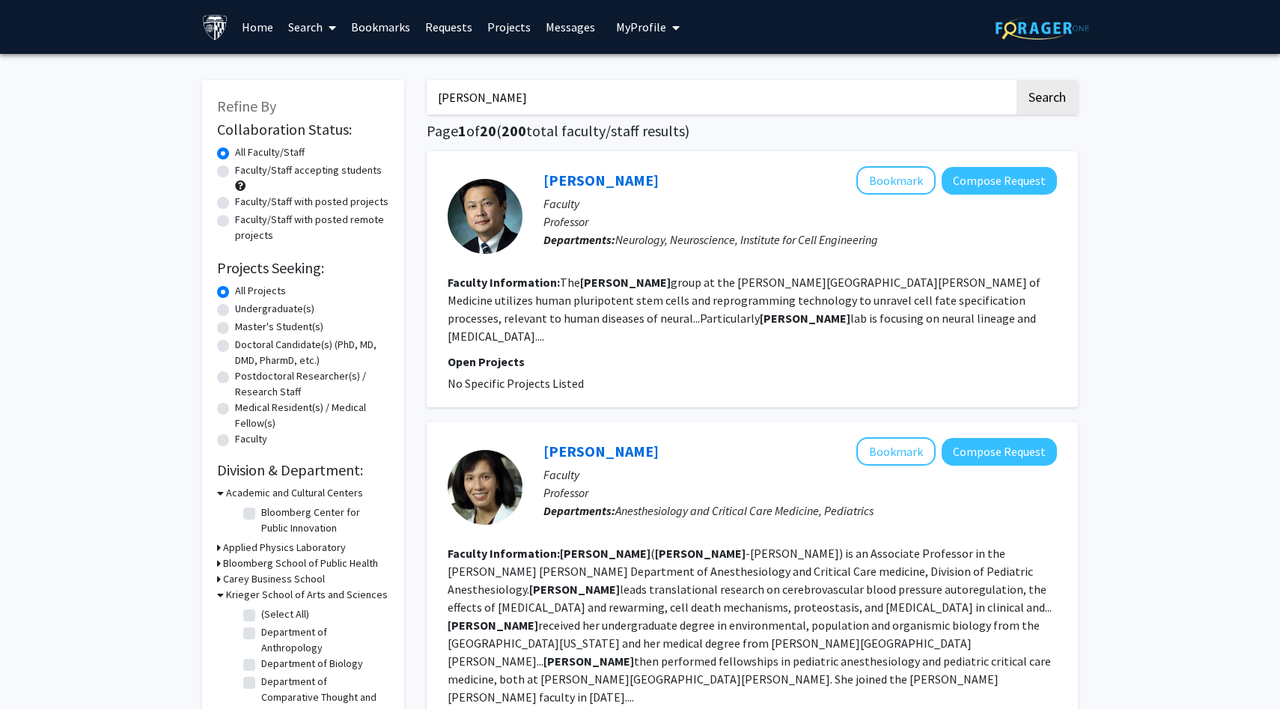
click at [261, 612] on label "(Select All)" at bounding box center [285, 614] width 48 height 16
click at [261, 612] on input "(Select All)" at bounding box center [266, 611] width 10 height 10
checkbox input "true"
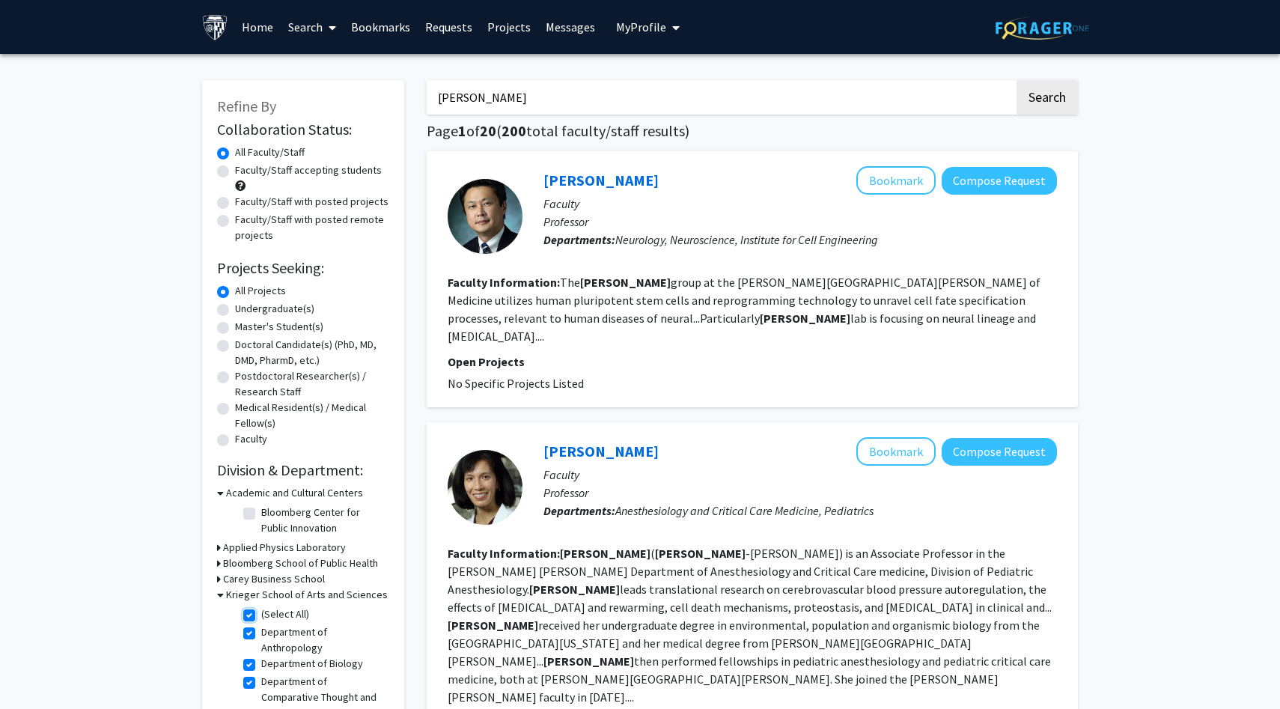
checkbox input "true"
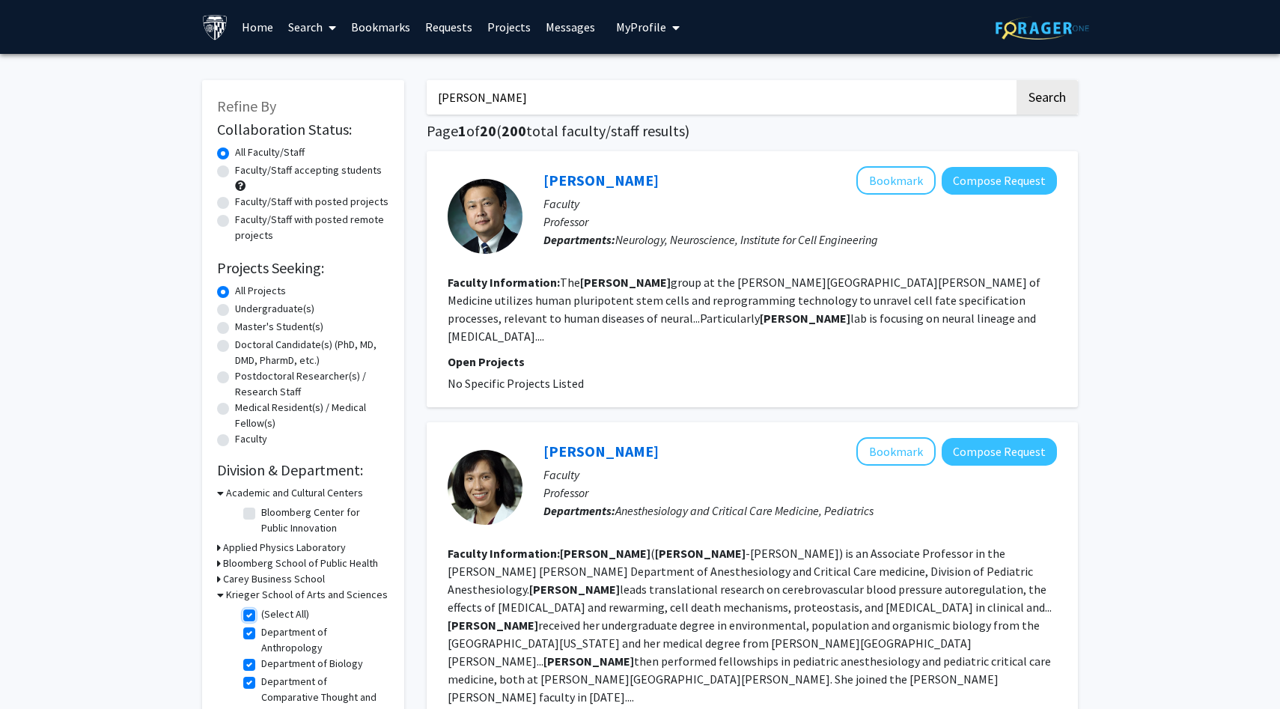
checkbox input "true"
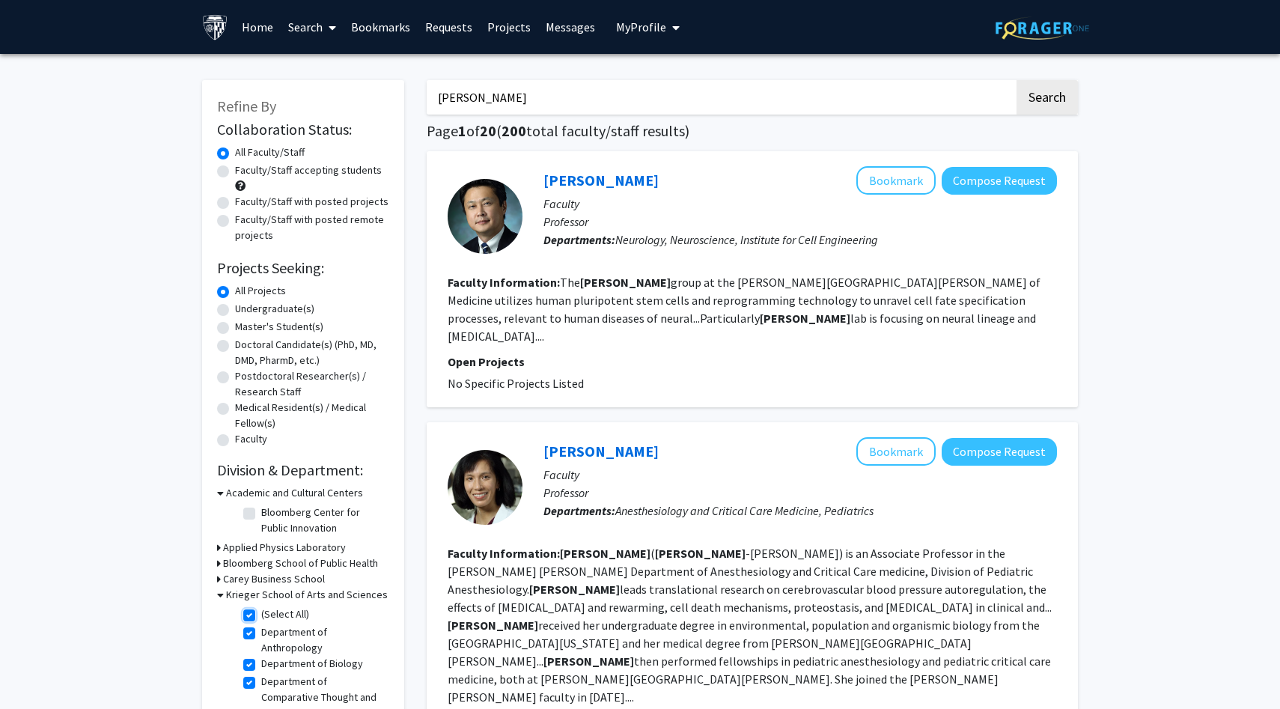
checkbox input "true"
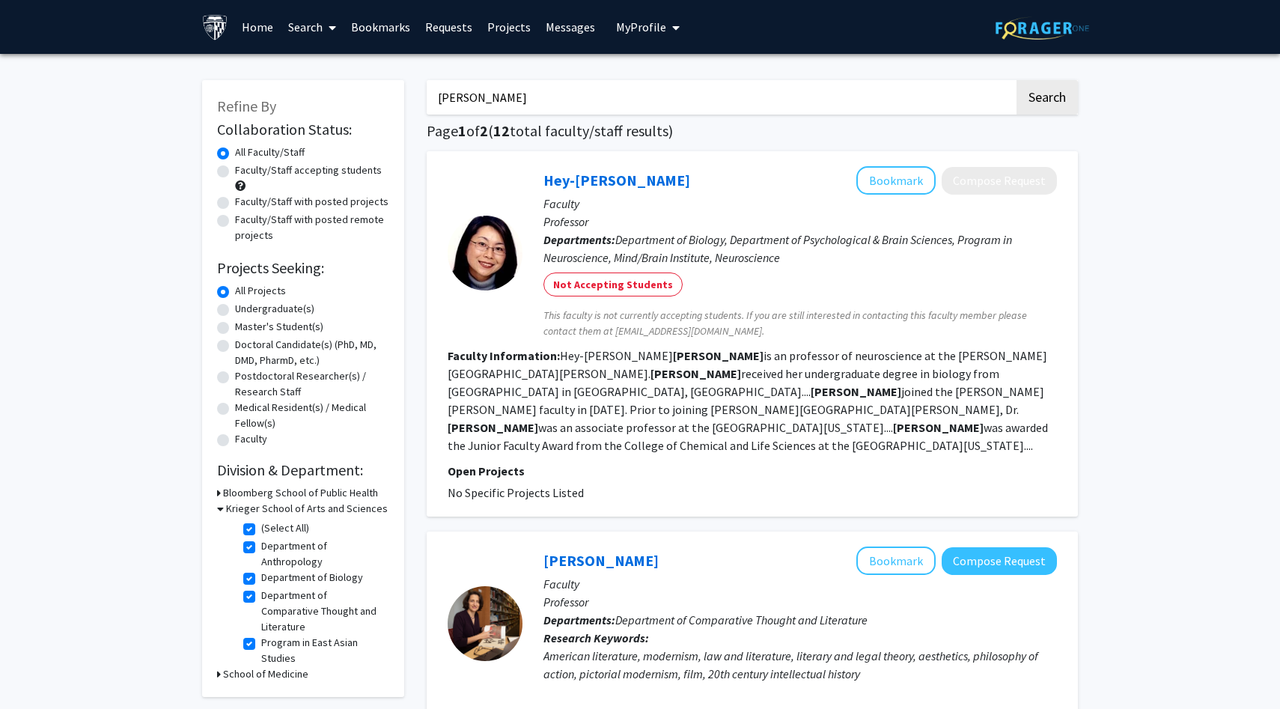
click at [355, 168] on label "Faculty/Staff accepting students" at bounding box center [308, 170] width 147 height 16
click at [245, 168] on input "Faculty/Staff accepting students" at bounding box center [240, 167] width 10 height 10
radio input "true"
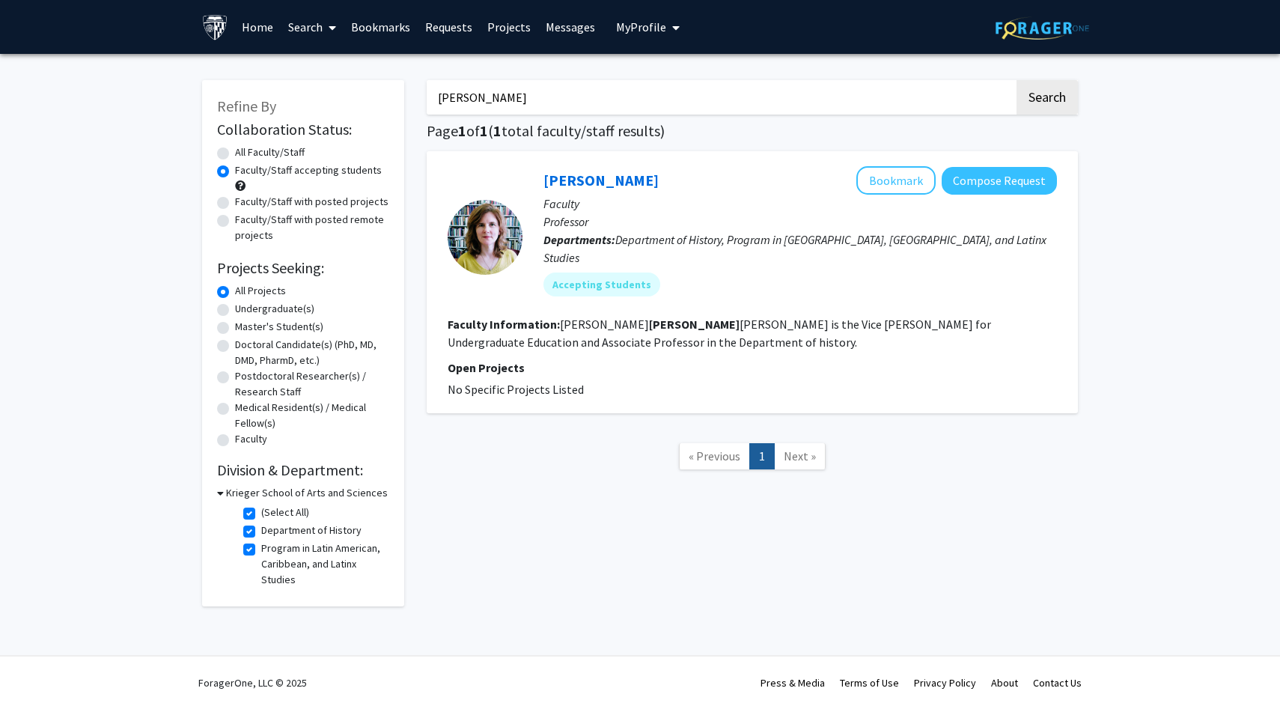
click at [517, 89] on input "[PERSON_NAME]" at bounding box center [721, 97] width 588 height 34
click at [1016, 80] on button "Search" at bounding box center [1046, 97] width 61 height 34
radio input "true"
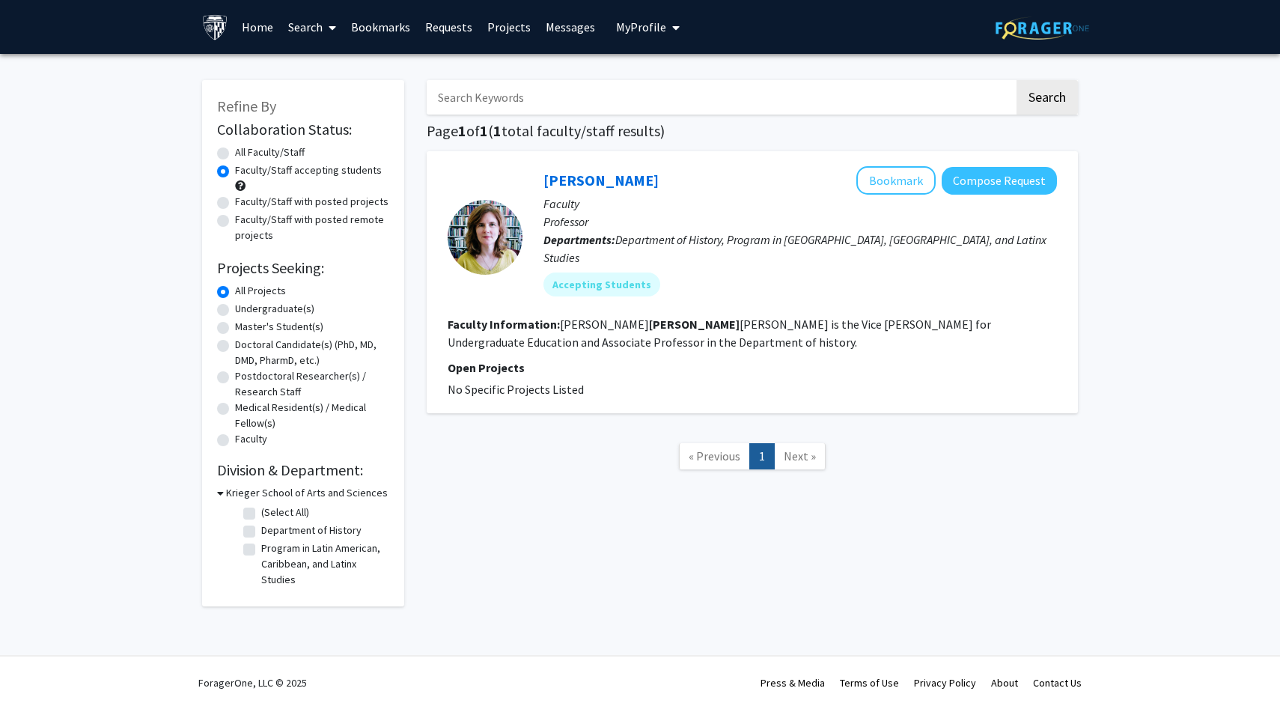
checkbox input "false"
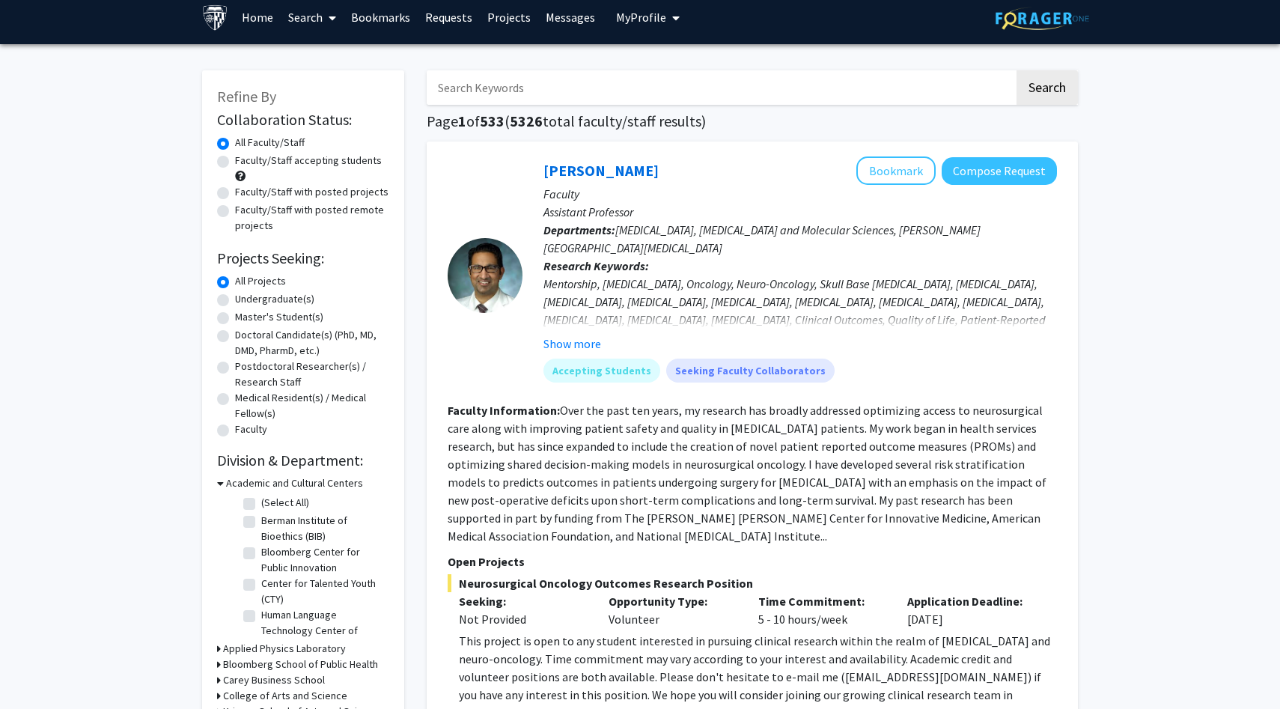
scroll to position [13, 0]
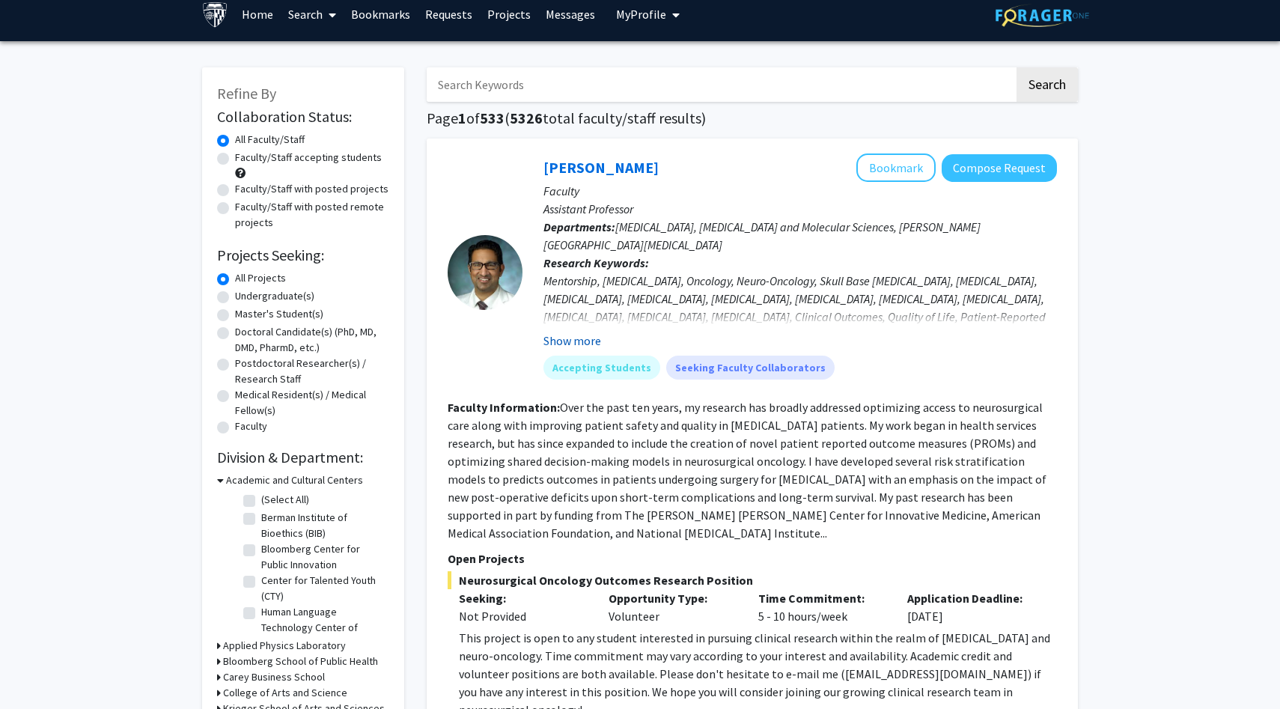
click at [556, 343] on button "Show more" at bounding box center [572, 341] width 58 height 18
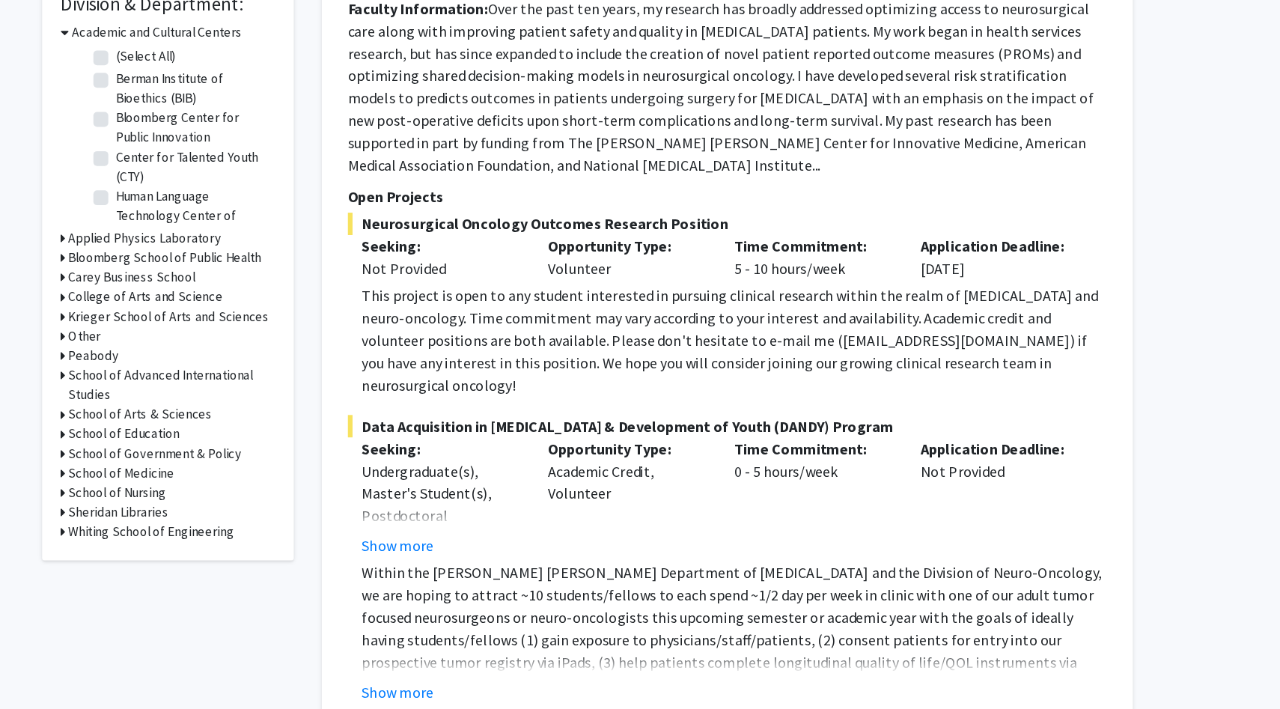
scroll to position [0, 0]
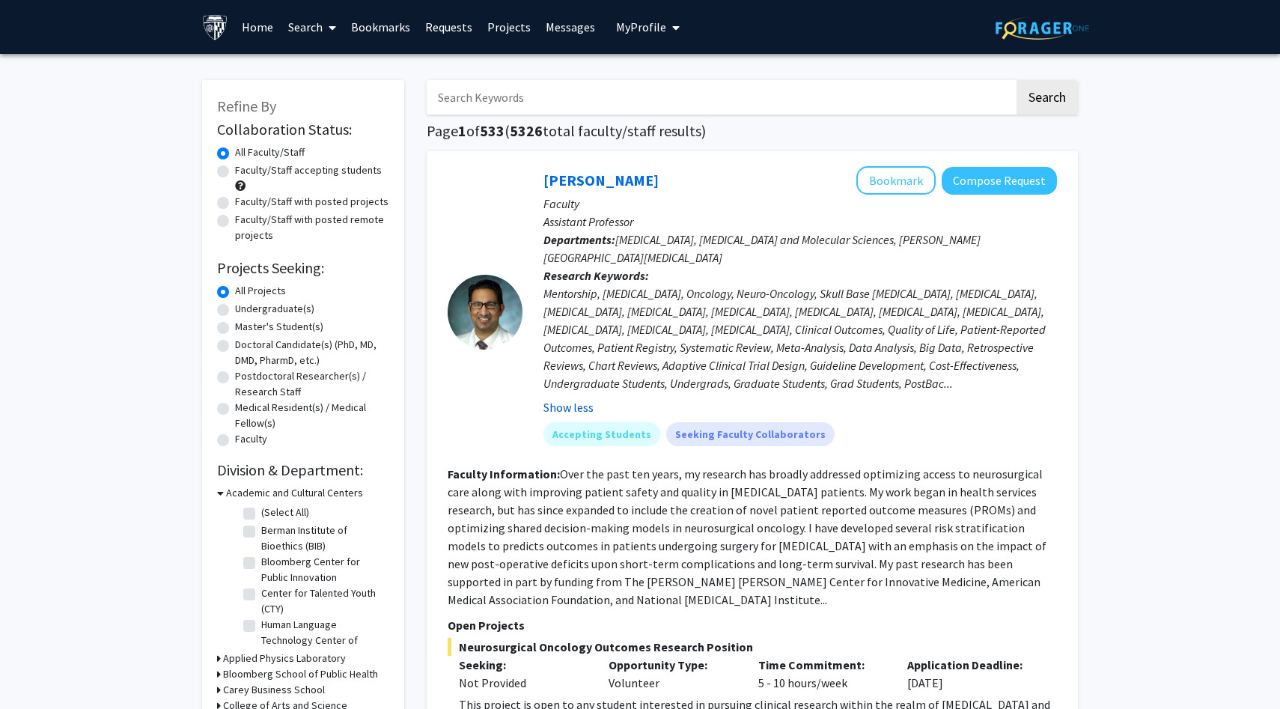
click at [578, 404] on button "Show less" at bounding box center [568, 407] width 50 height 18
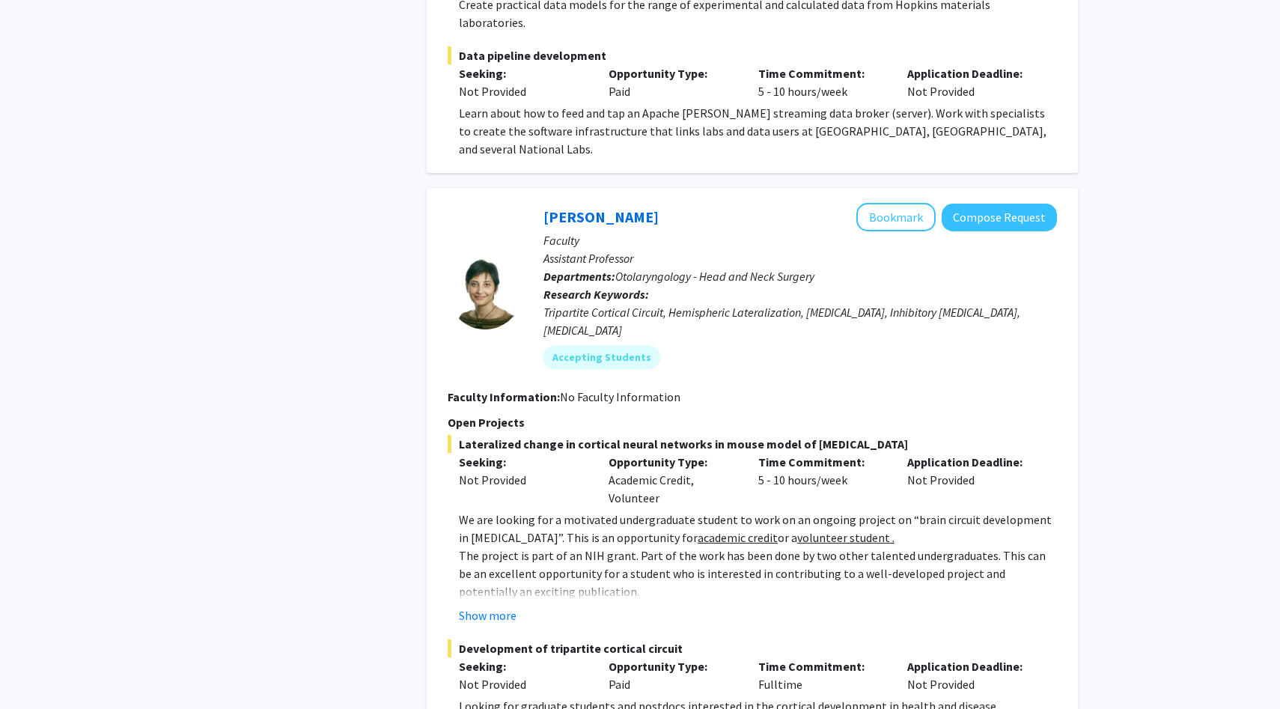
scroll to position [4177, 0]
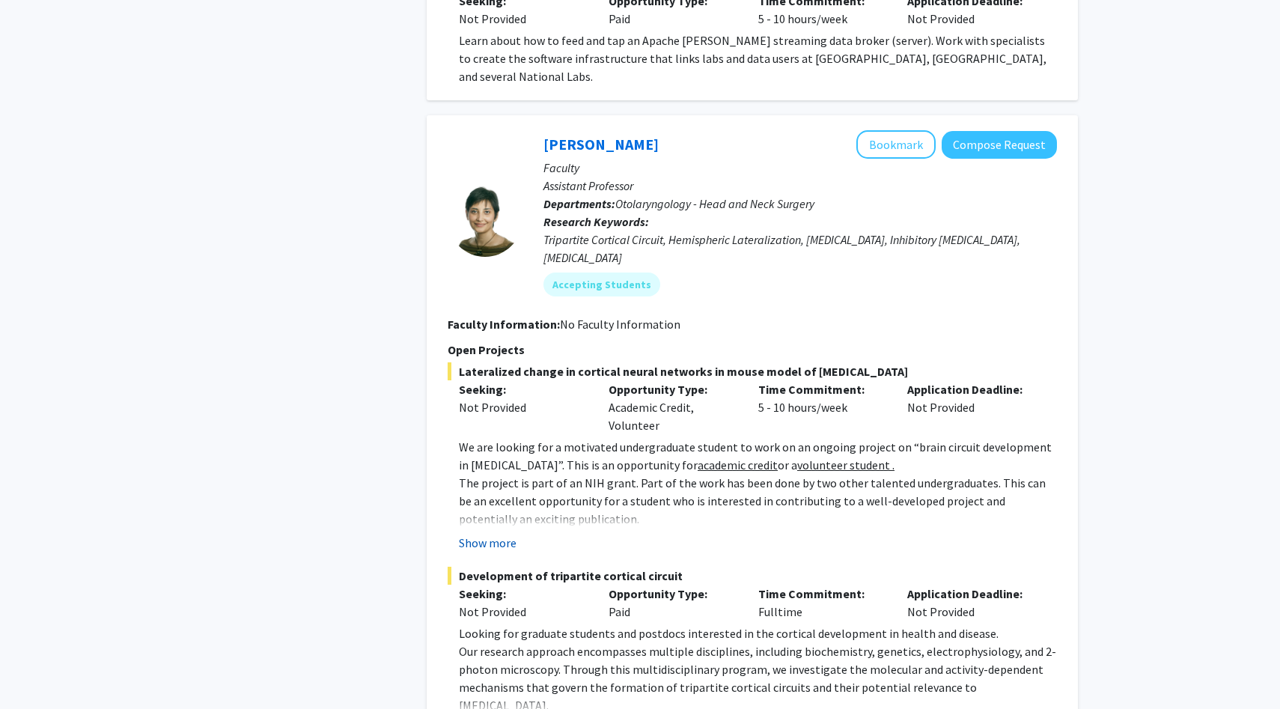
click at [507, 534] on button "Show more" at bounding box center [488, 543] width 58 height 18
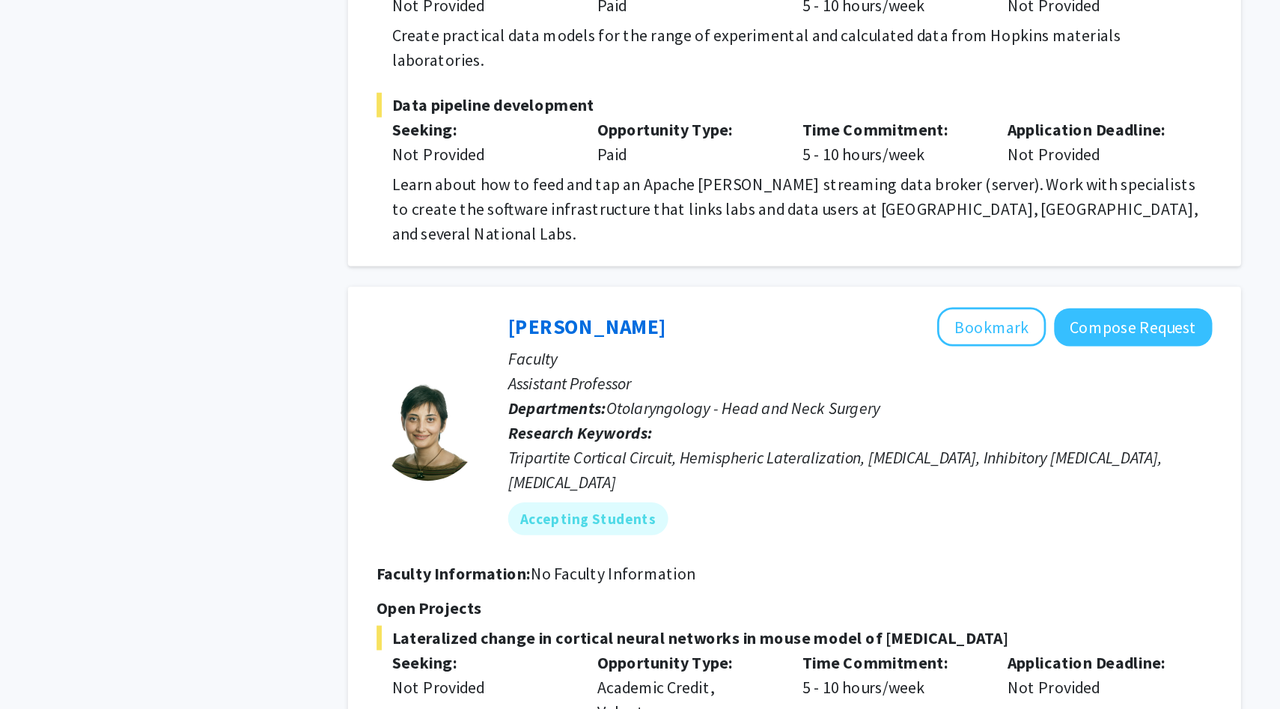
scroll to position [4079, 0]
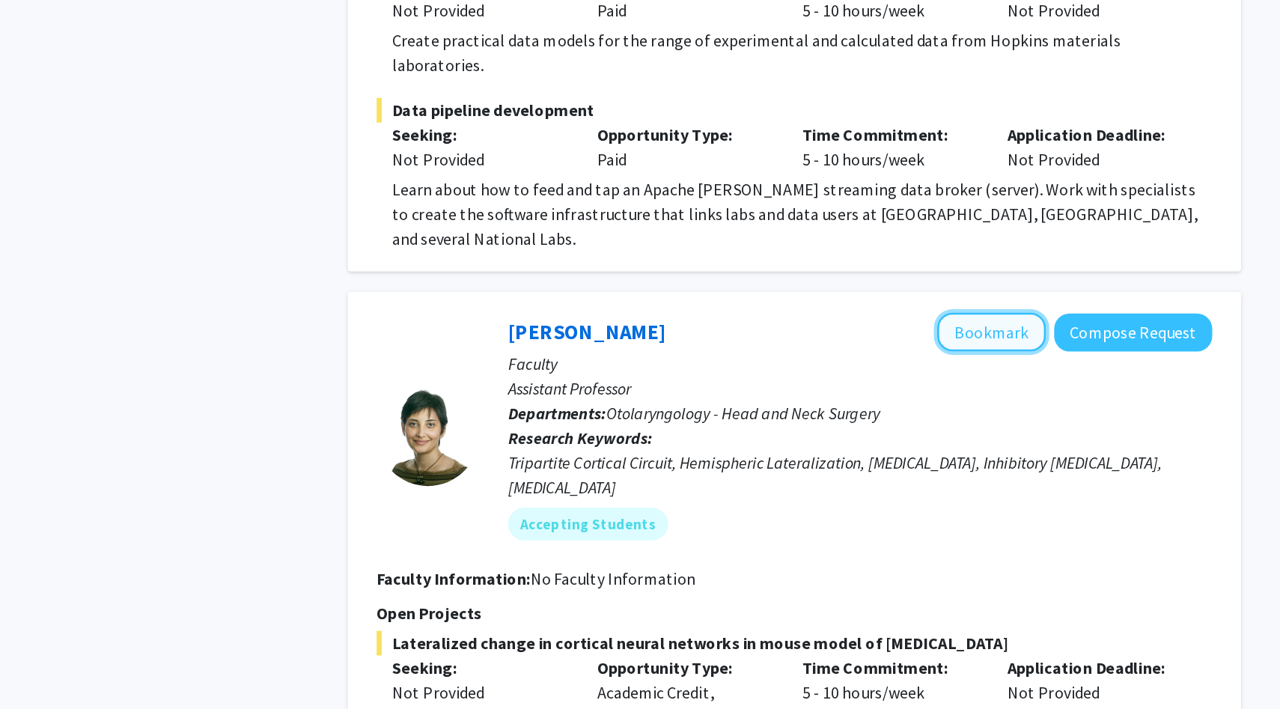
click at [885, 228] on button "Bookmark" at bounding box center [895, 242] width 79 height 28
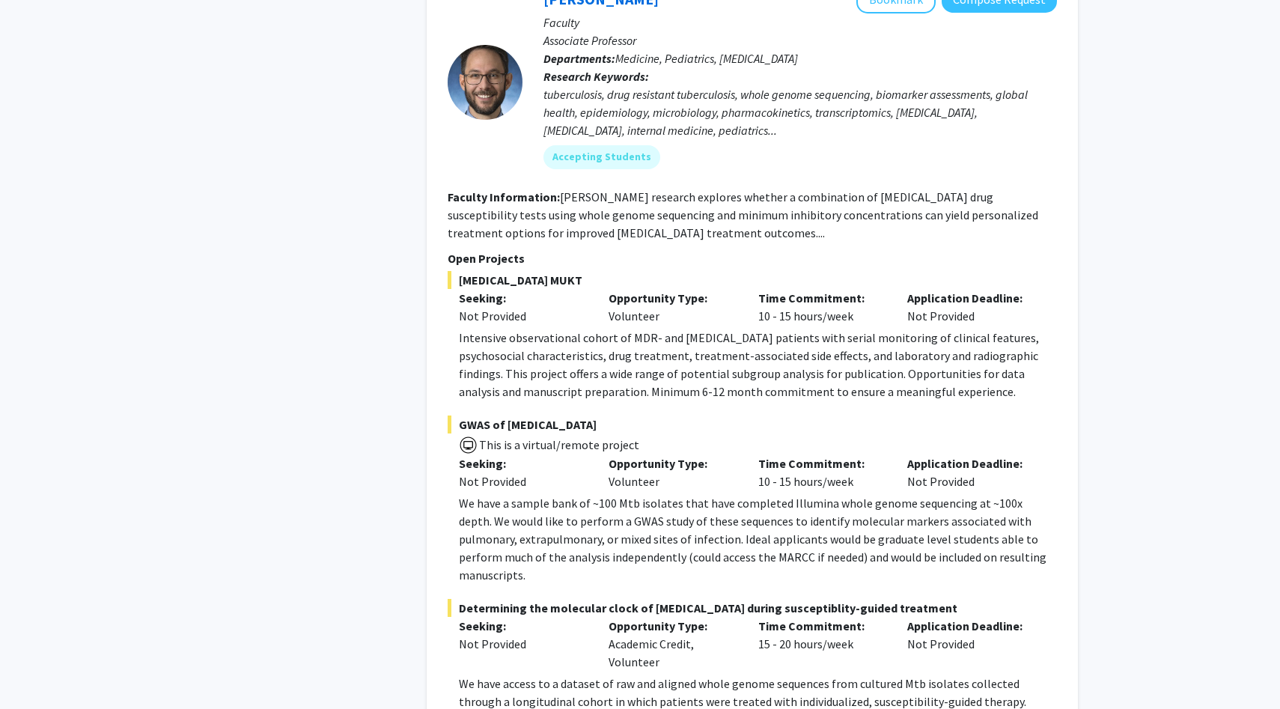
scroll to position [7539, 0]
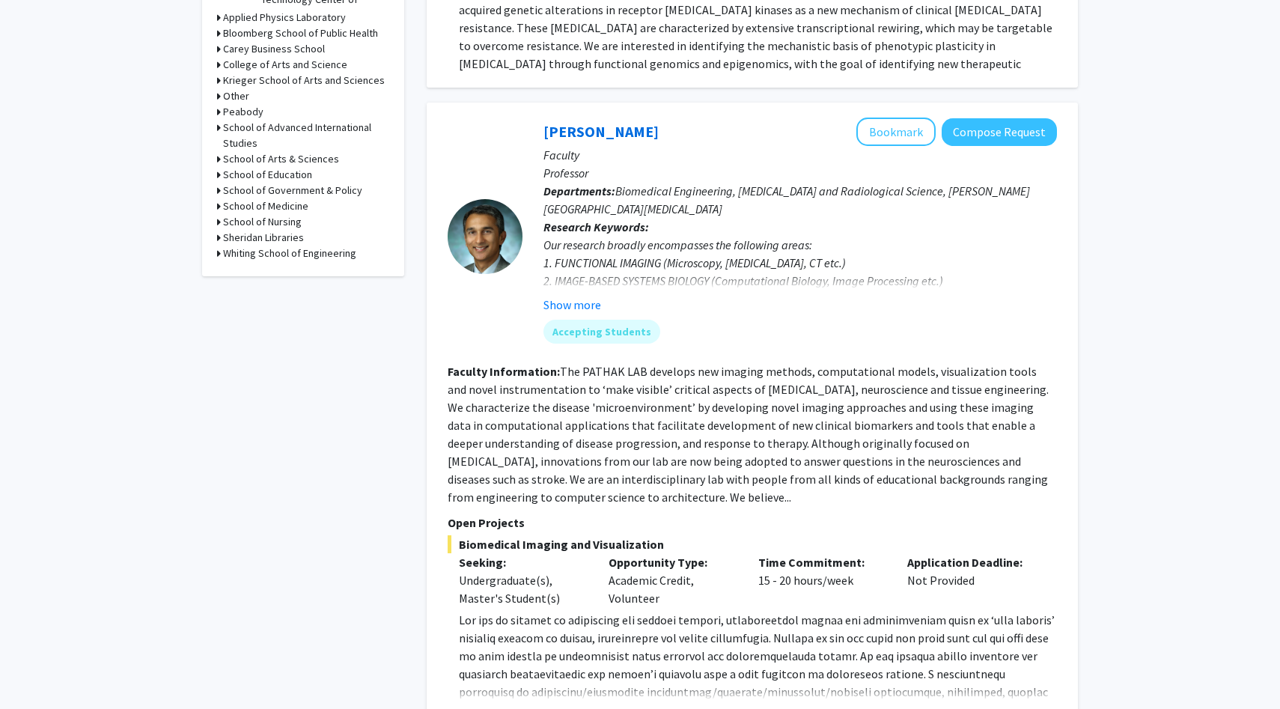
scroll to position [640, 0]
click at [307, 82] on h3 "Krieger School of Arts and Sciences" at bounding box center [304, 81] width 162 height 16
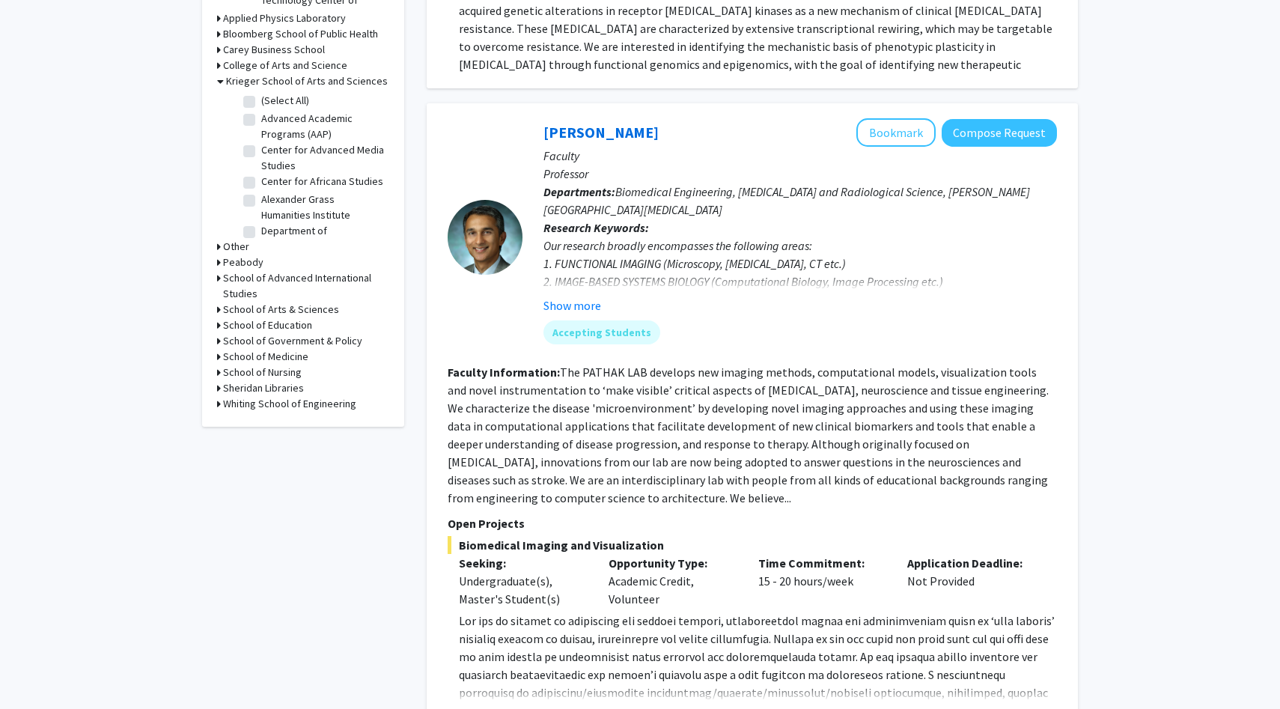
click at [272, 103] on label "(Select All)" at bounding box center [285, 101] width 48 height 16
click at [271, 103] on input "(Select All)" at bounding box center [266, 98] width 10 height 10
checkbox input "true"
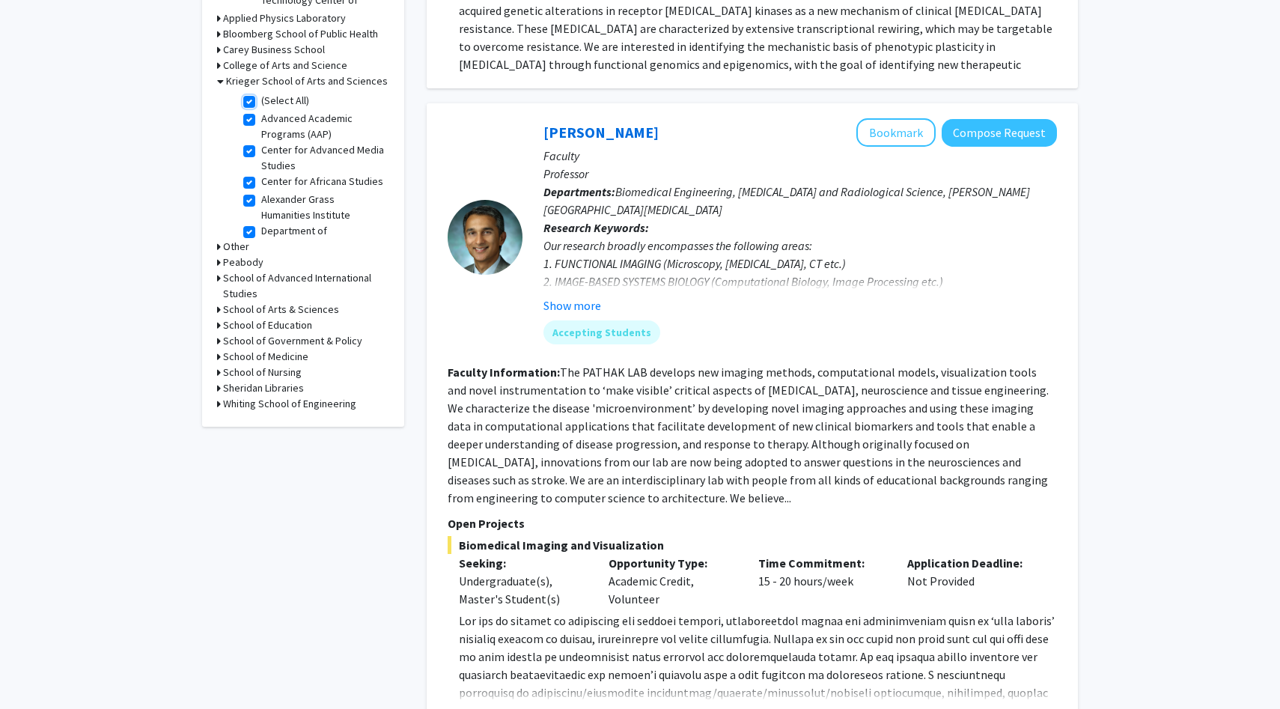
checkbox input "true"
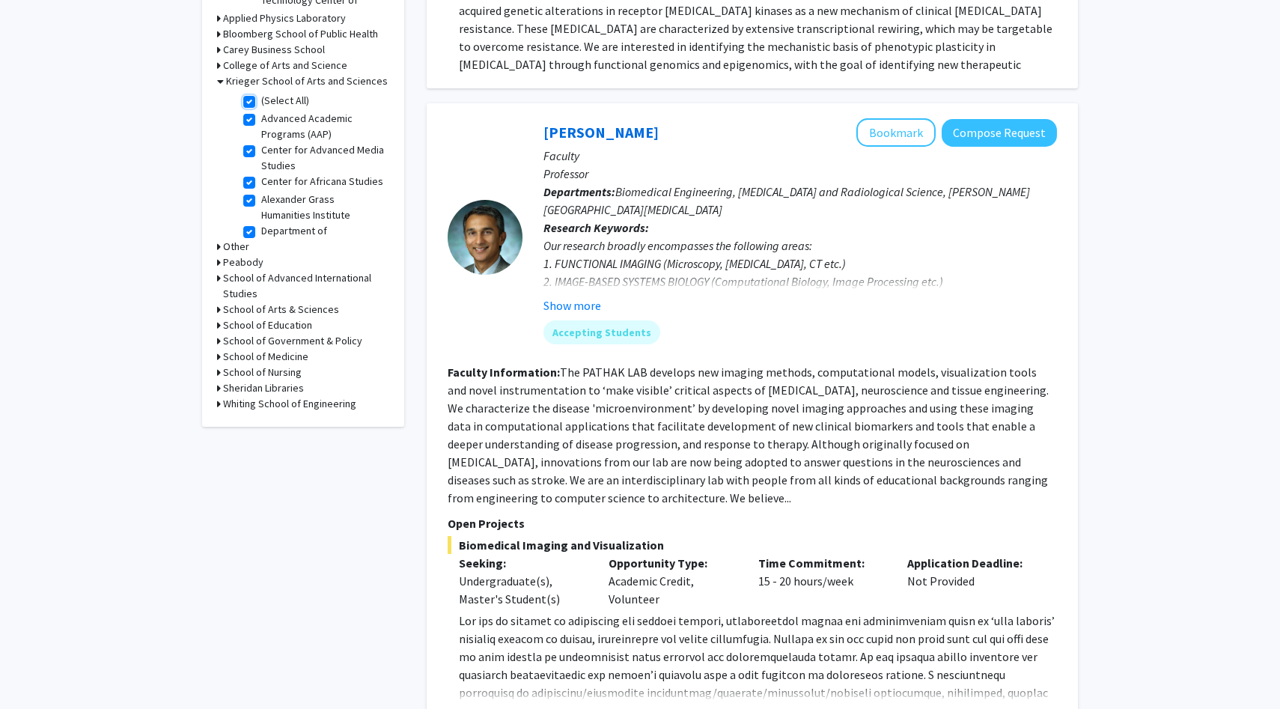
checkbox input "true"
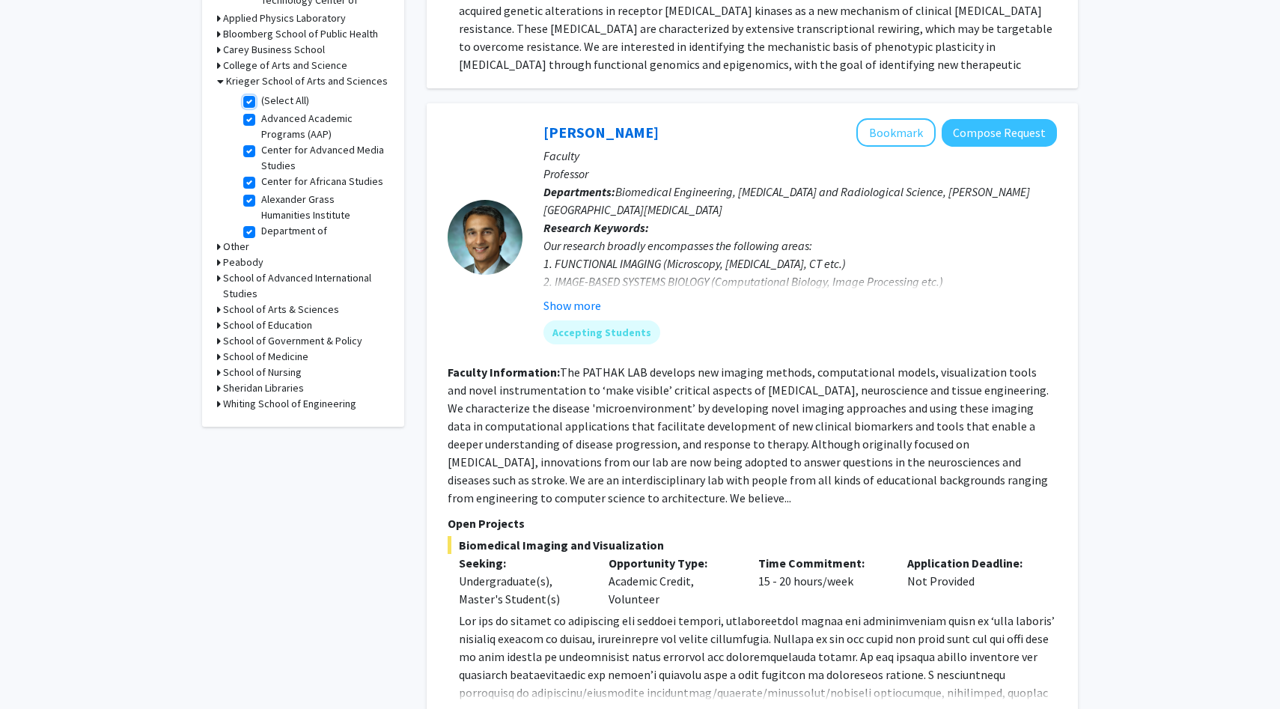
checkbox input "true"
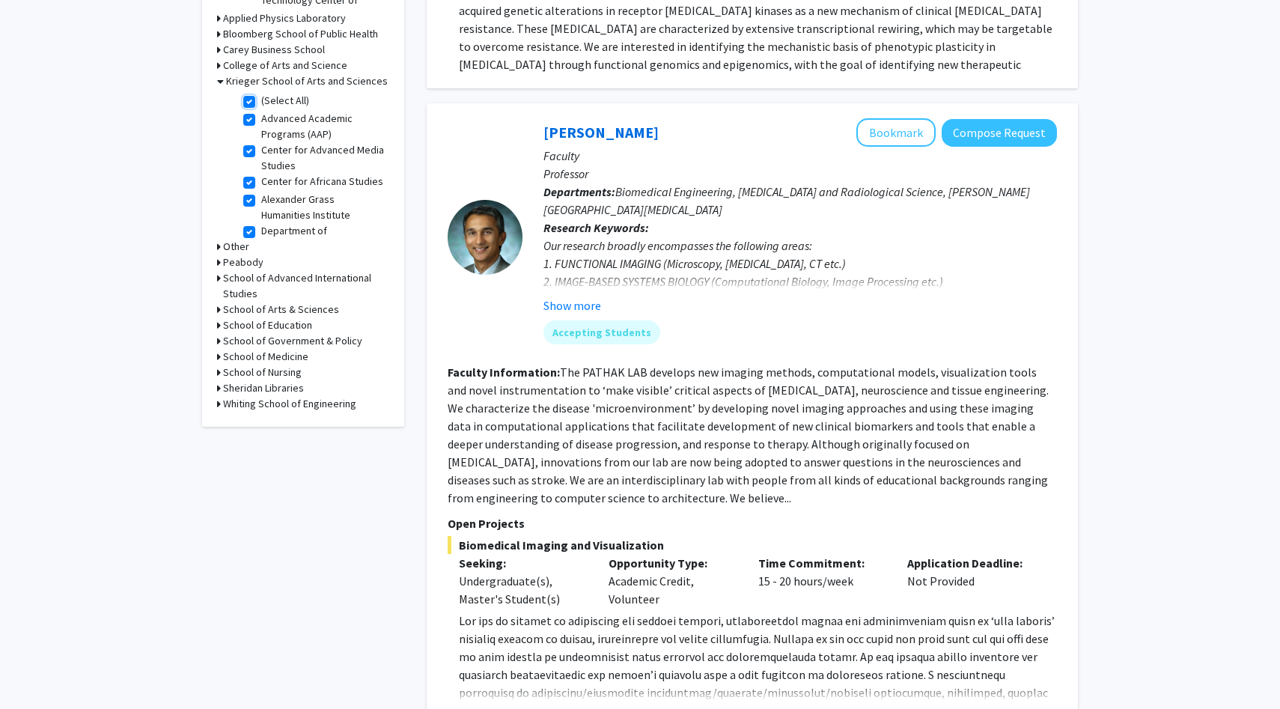
checkbox input "true"
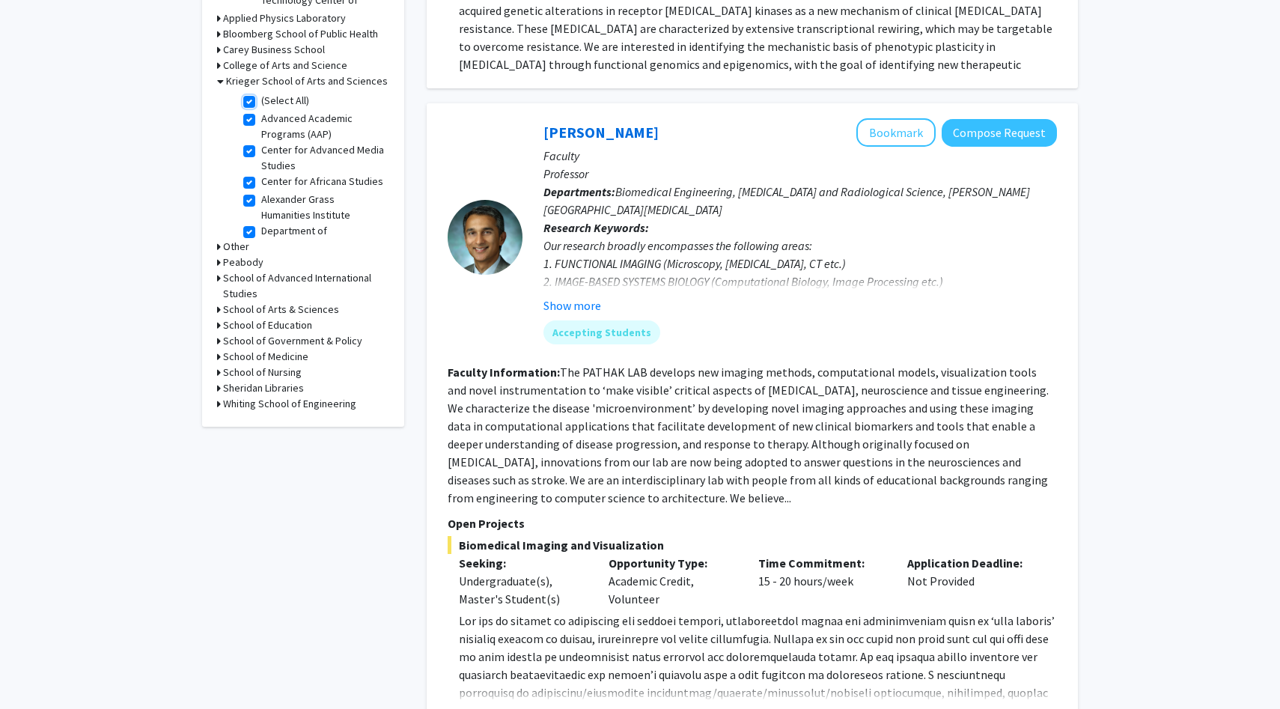
checkbox input "true"
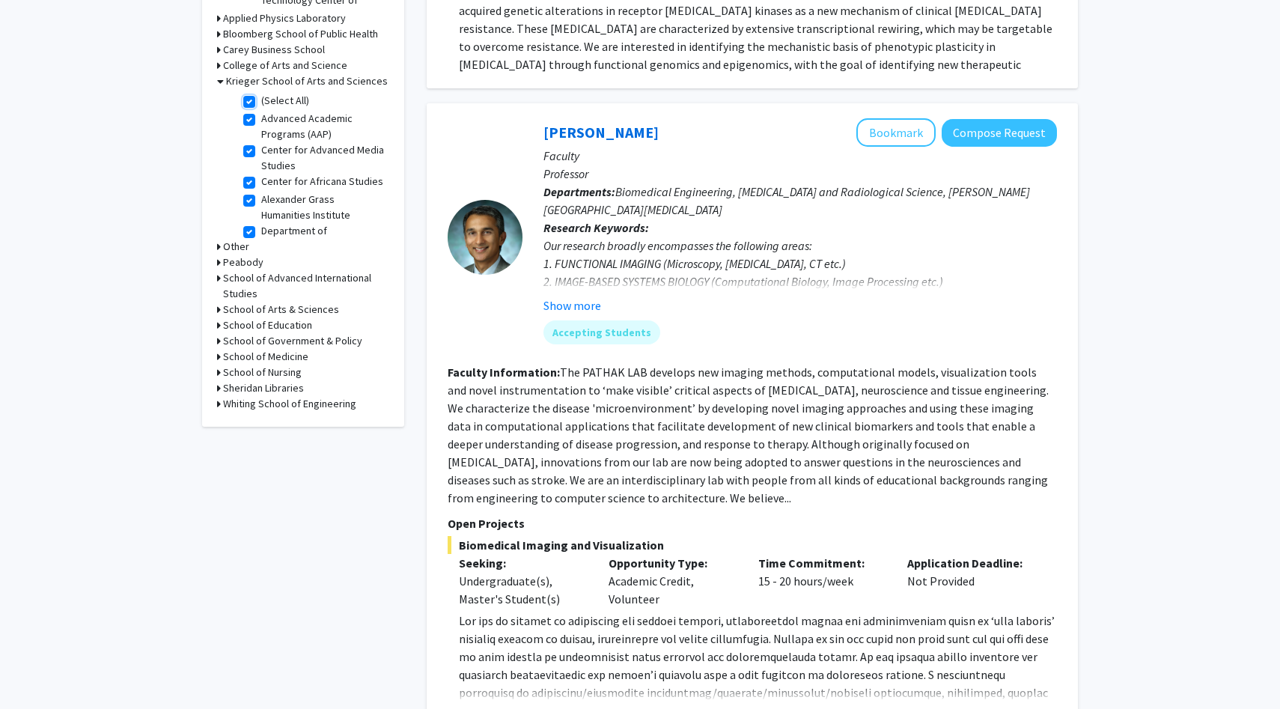
checkbox input "true"
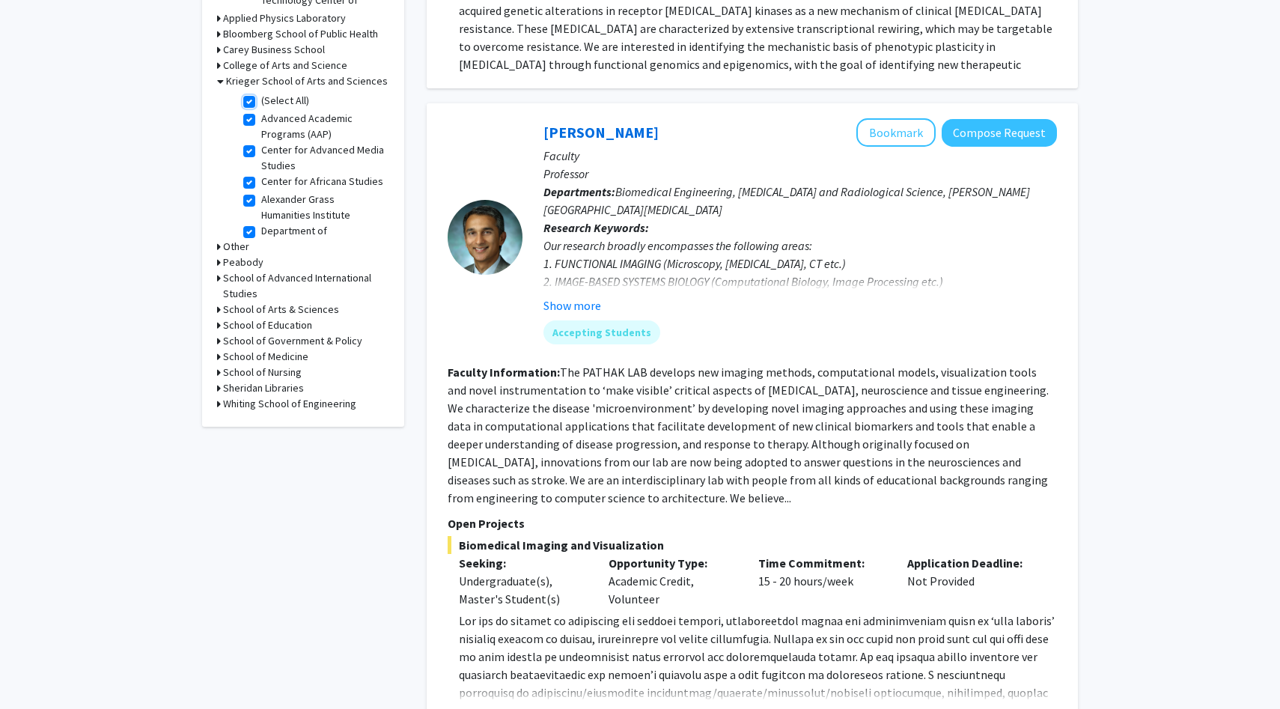
checkbox input "true"
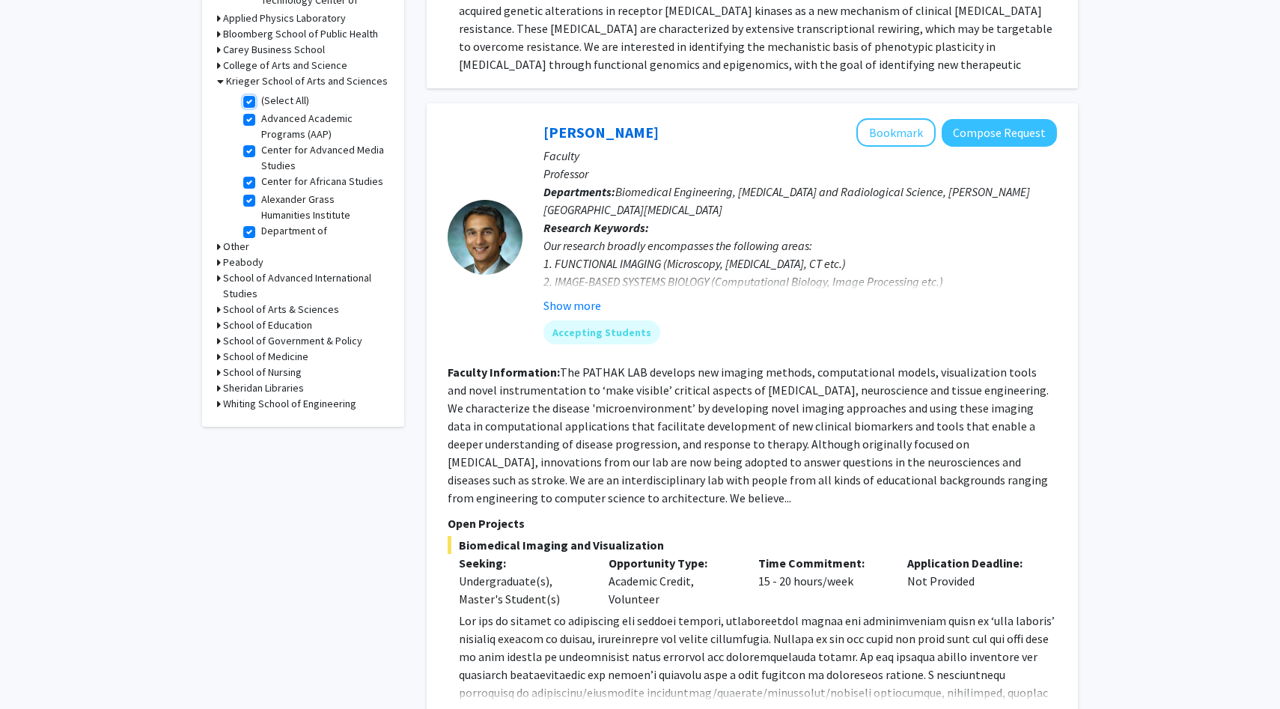
checkbox input "true"
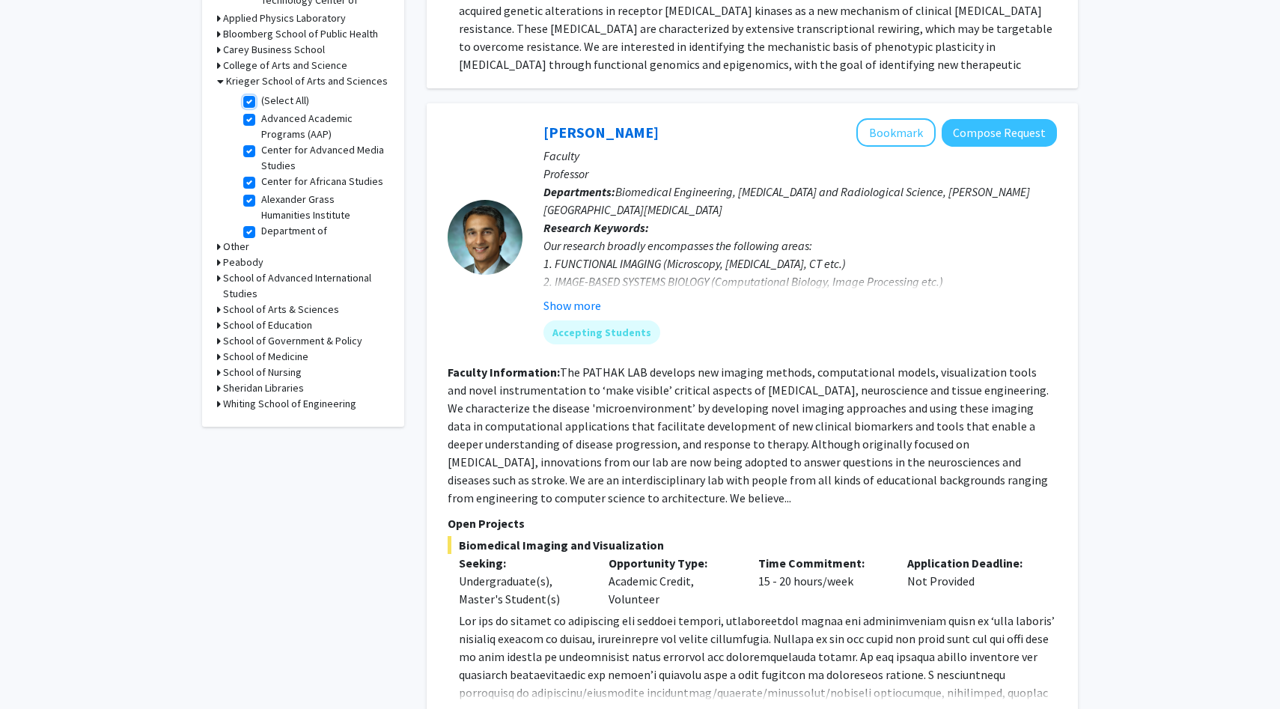
checkbox input "true"
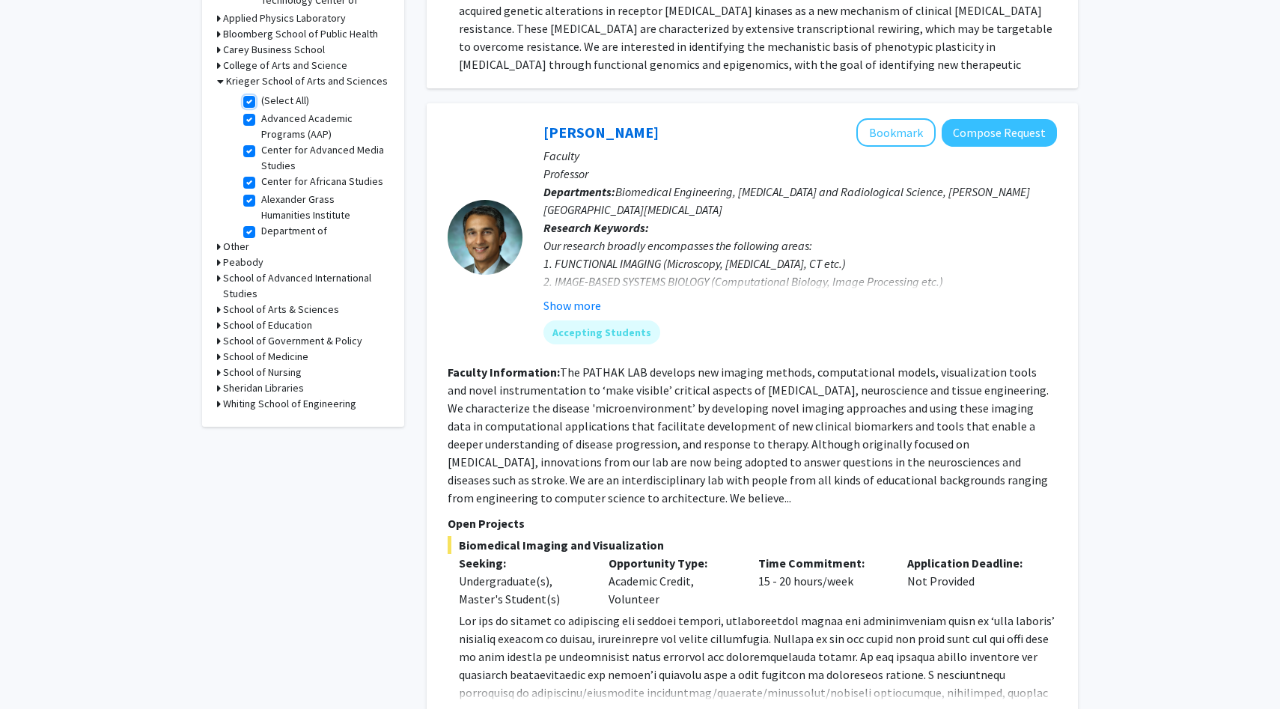
checkbox input "true"
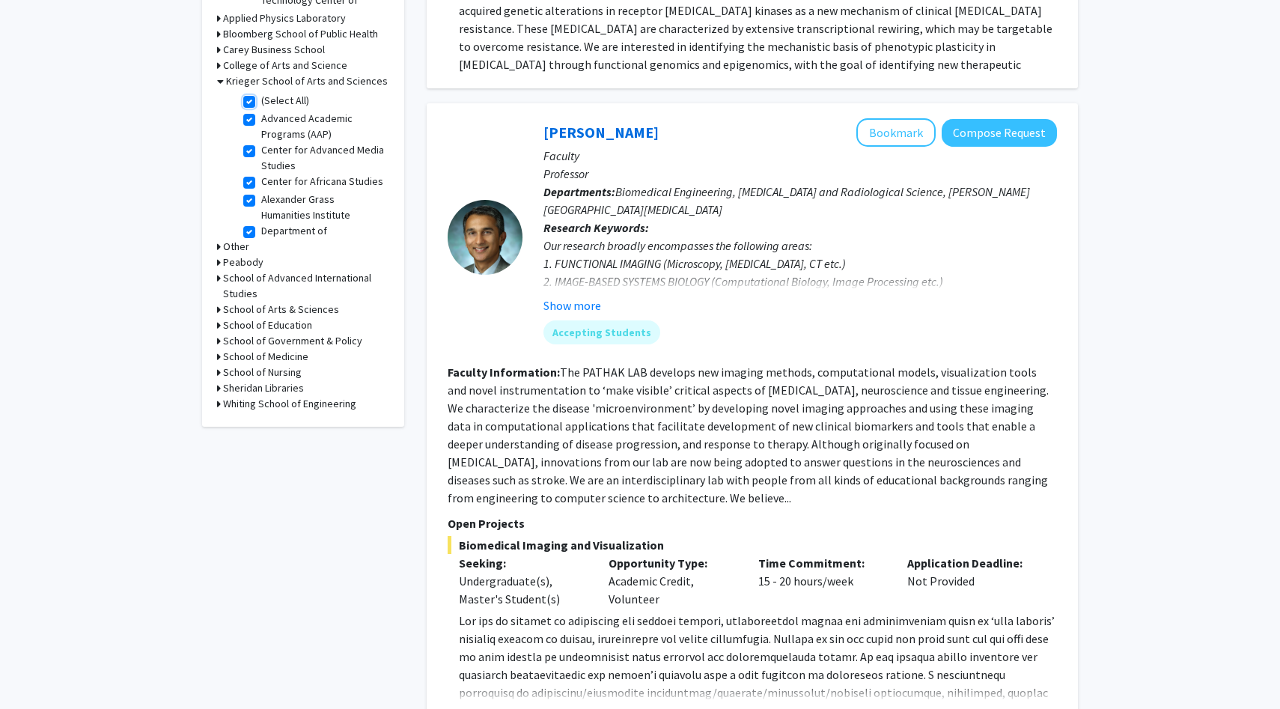
checkbox input "true"
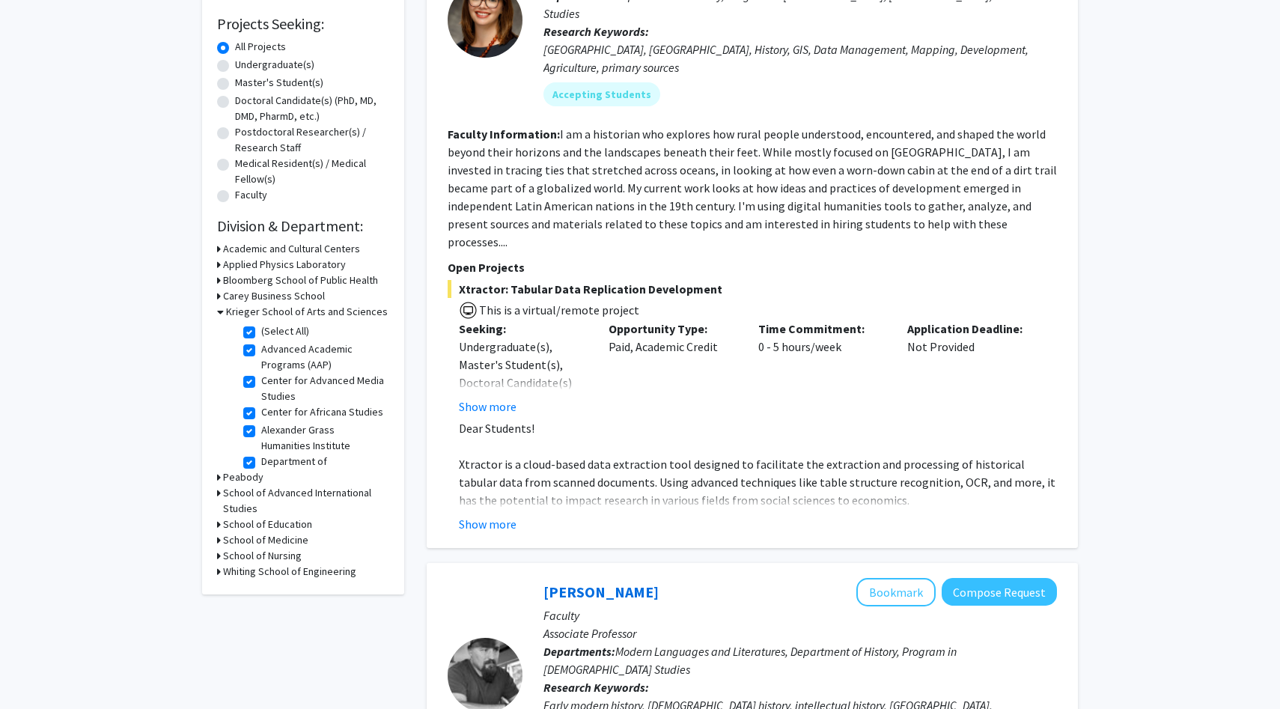
scroll to position [220, 0]
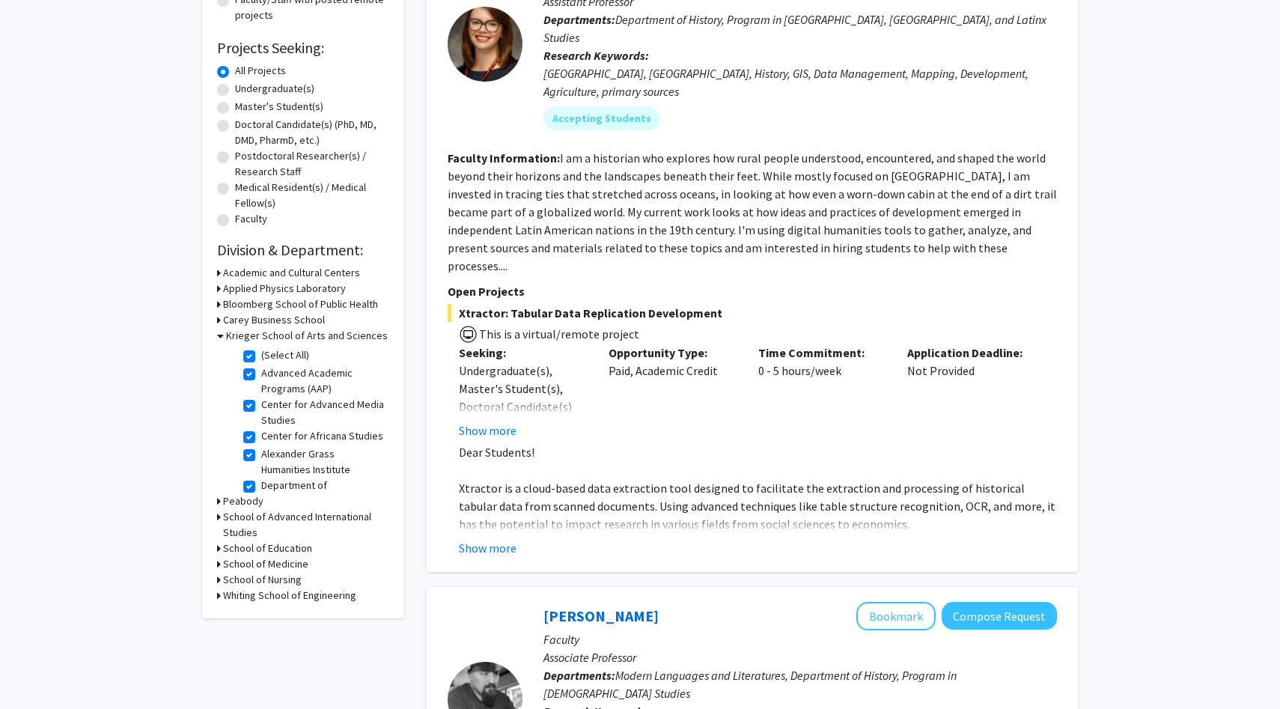
click at [261, 437] on label "Center for Africana Studies" at bounding box center [322, 436] width 122 height 16
click at [261, 437] on input "Center for Africana Studies" at bounding box center [266, 433] width 10 height 10
checkbox input "false"
checkbox input "true"
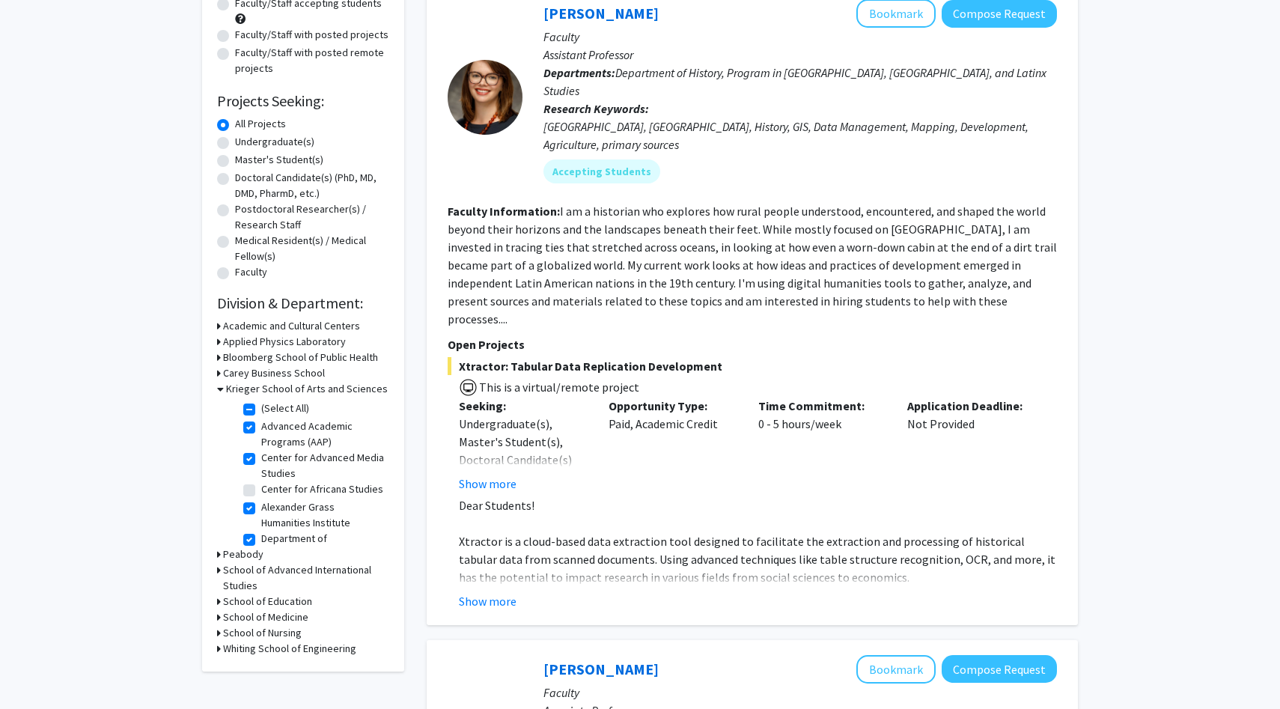
scroll to position [284, 0]
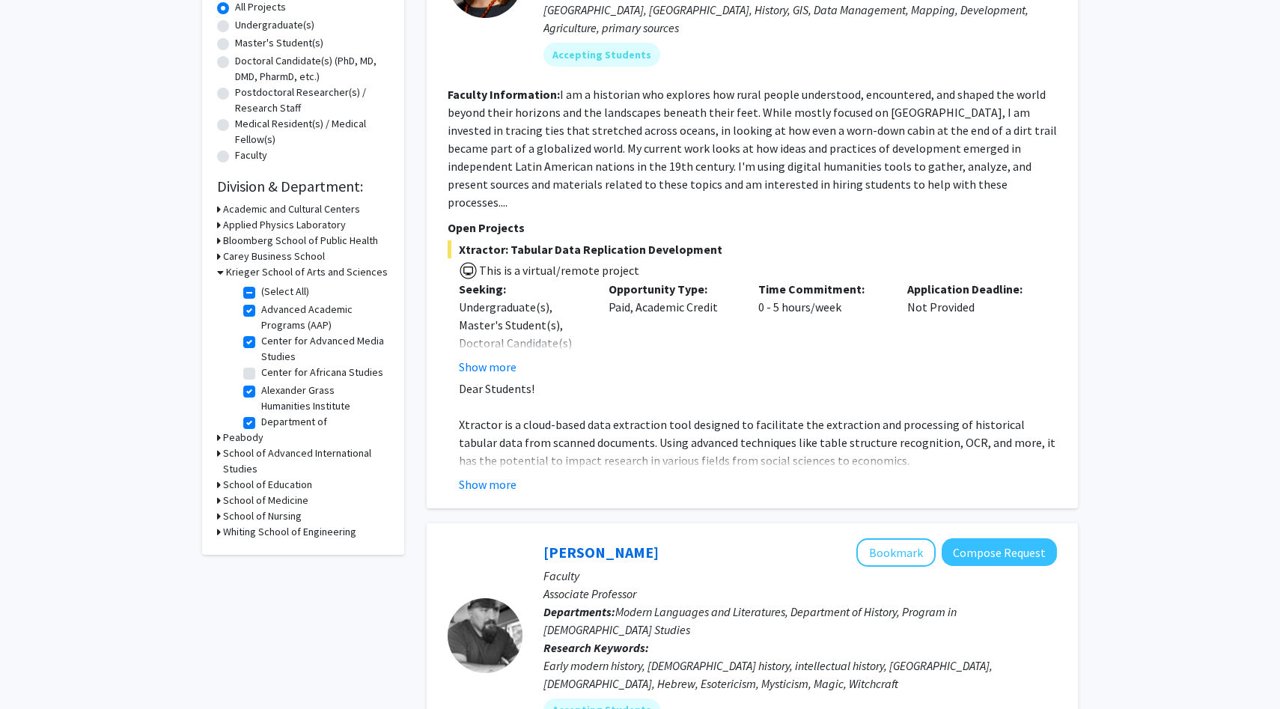
click at [261, 342] on label "Center for Advanced Media Studies" at bounding box center [323, 348] width 124 height 31
click at [261, 342] on input "Center for Advanced Media Studies" at bounding box center [266, 338] width 10 height 10
checkbox input "false"
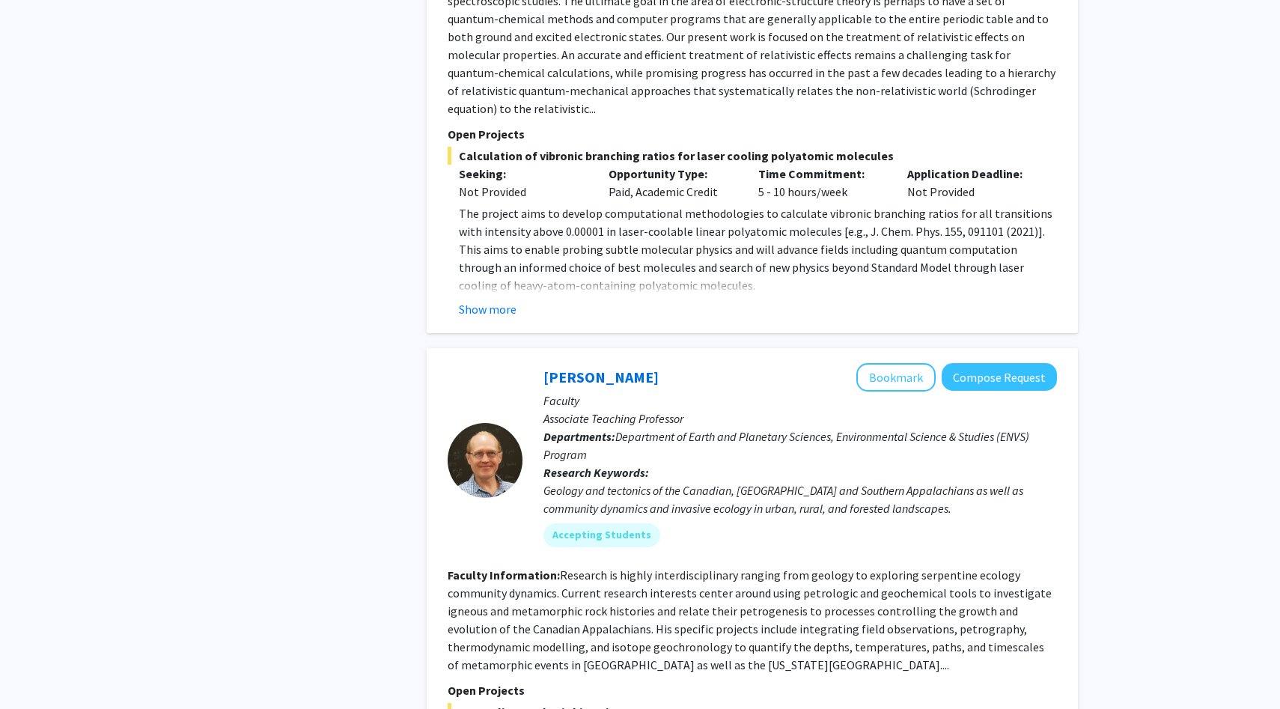
scroll to position [5490, 0]
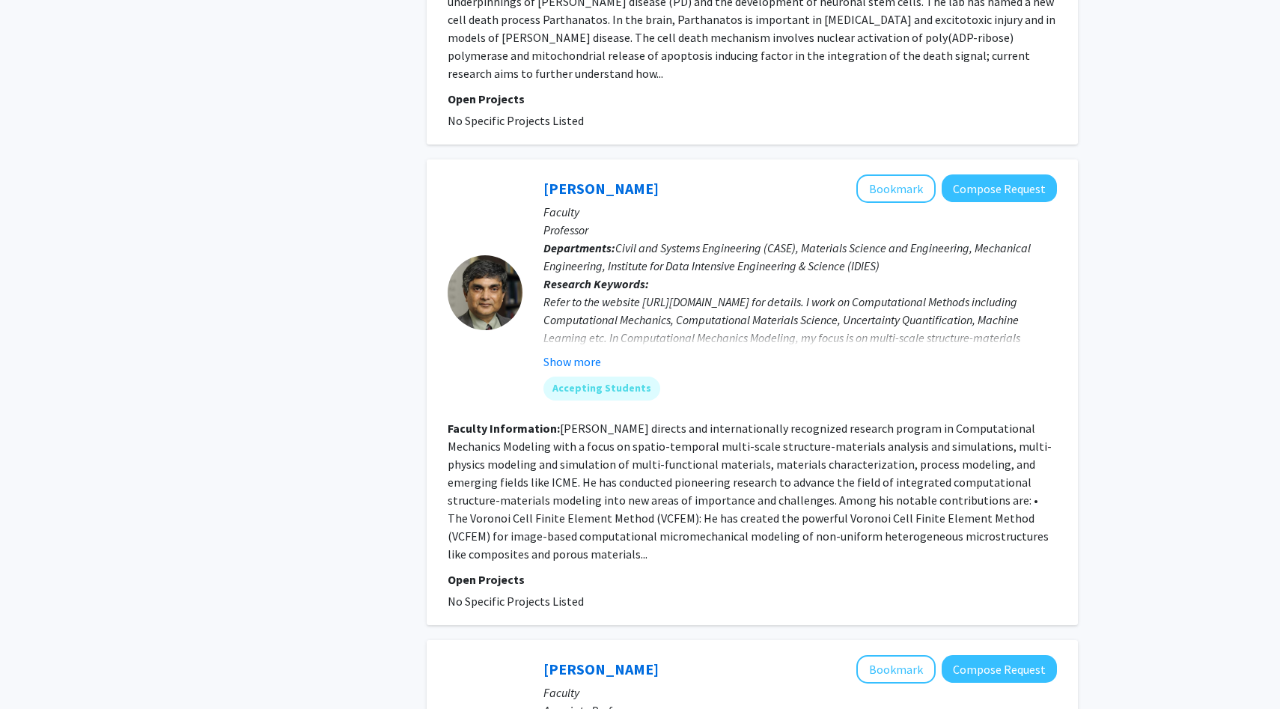
scroll to position [4135, 0]
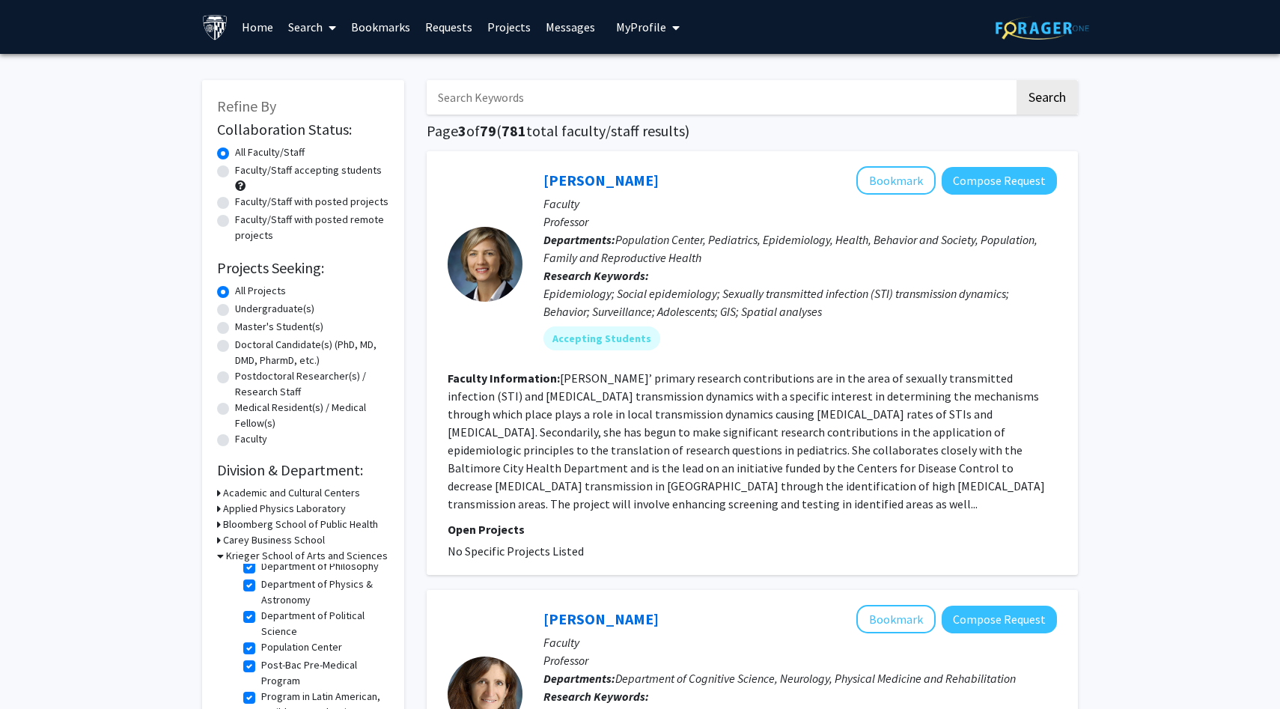
click at [550, 101] on input "Search Keywords" at bounding box center [721, 97] width 588 height 34
type input "[MEDICAL_DATA]"
click at [1016, 80] on button "Search" at bounding box center [1046, 97] width 61 height 34
checkbox input "false"
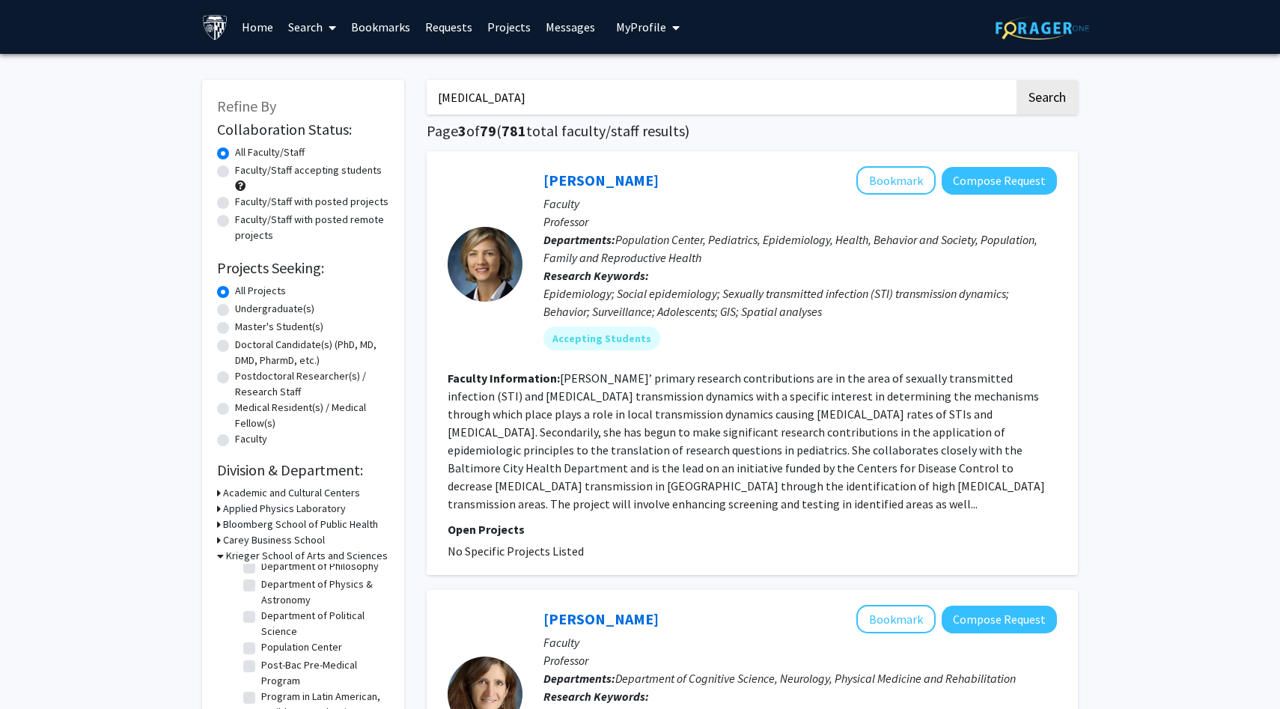
checkbox input "false"
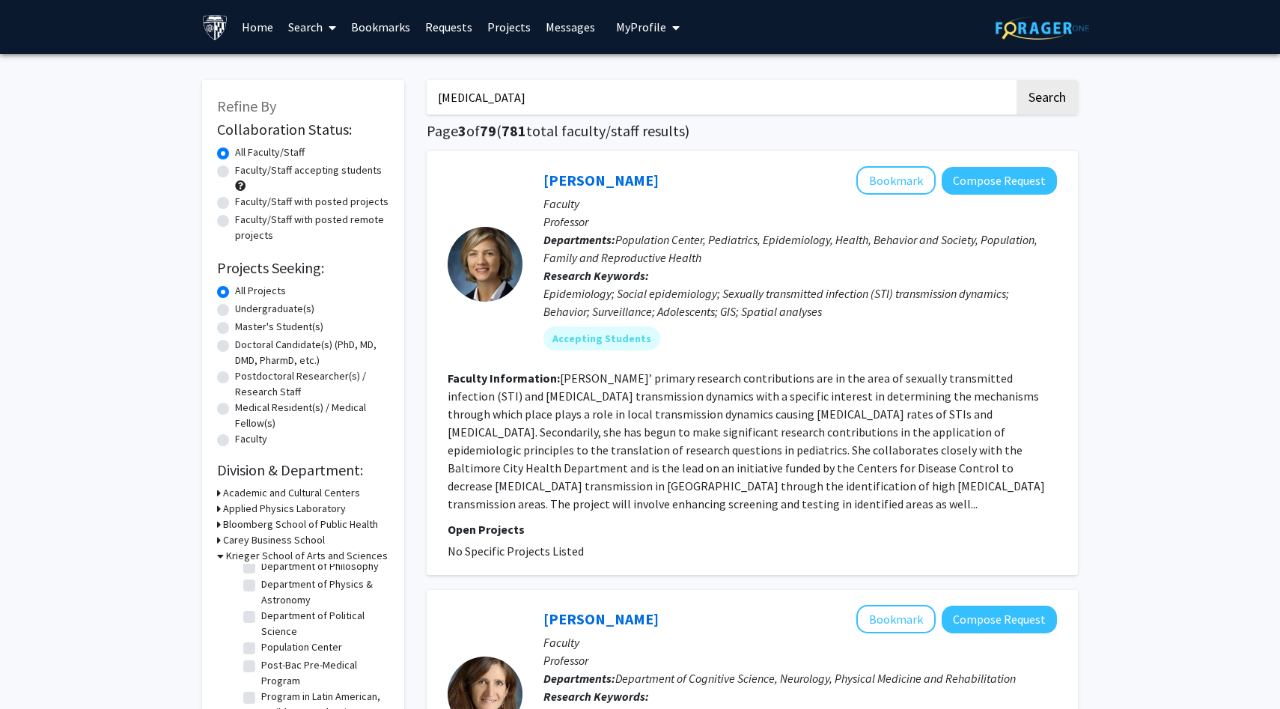
checkbox input "false"
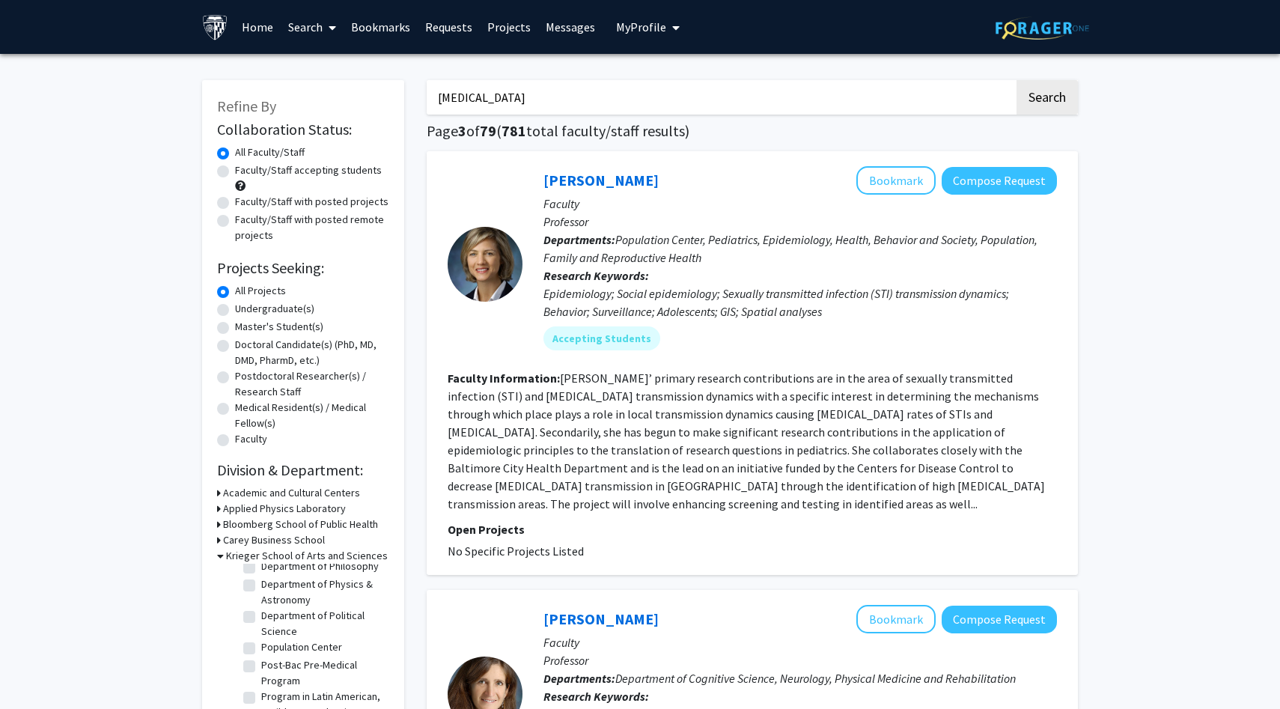
checkbox input "false"
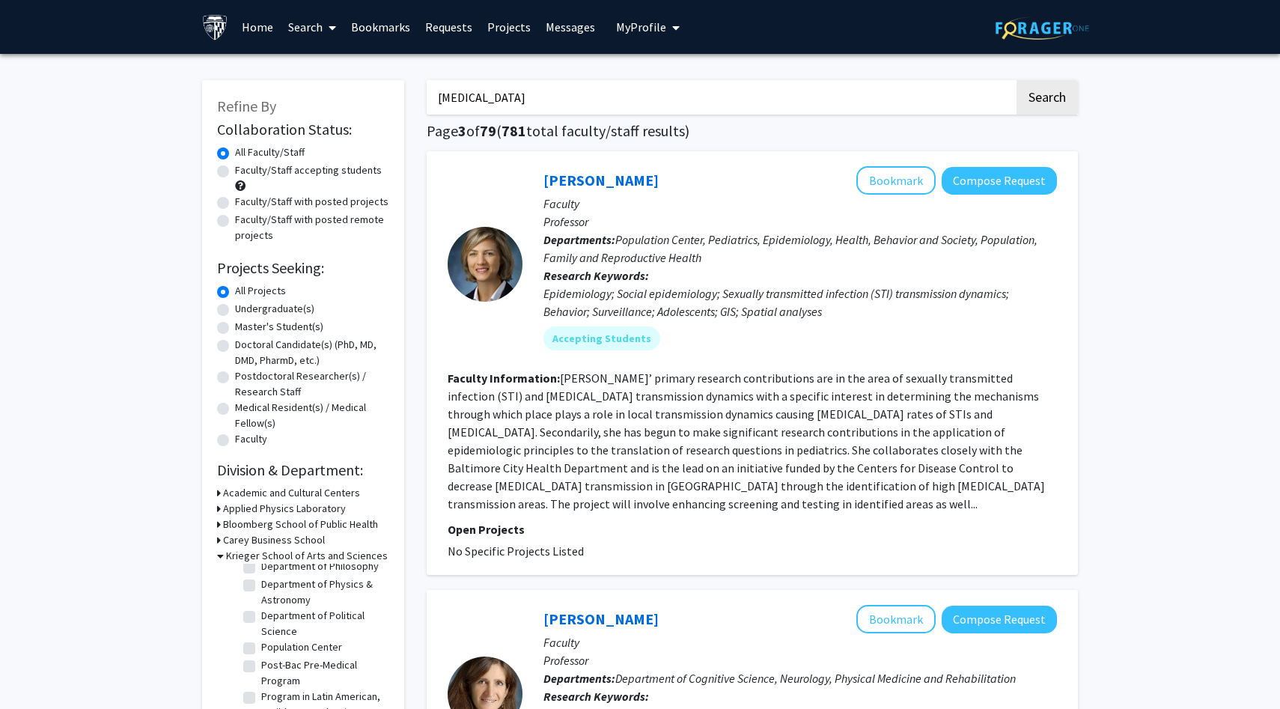
checkbox input "false"
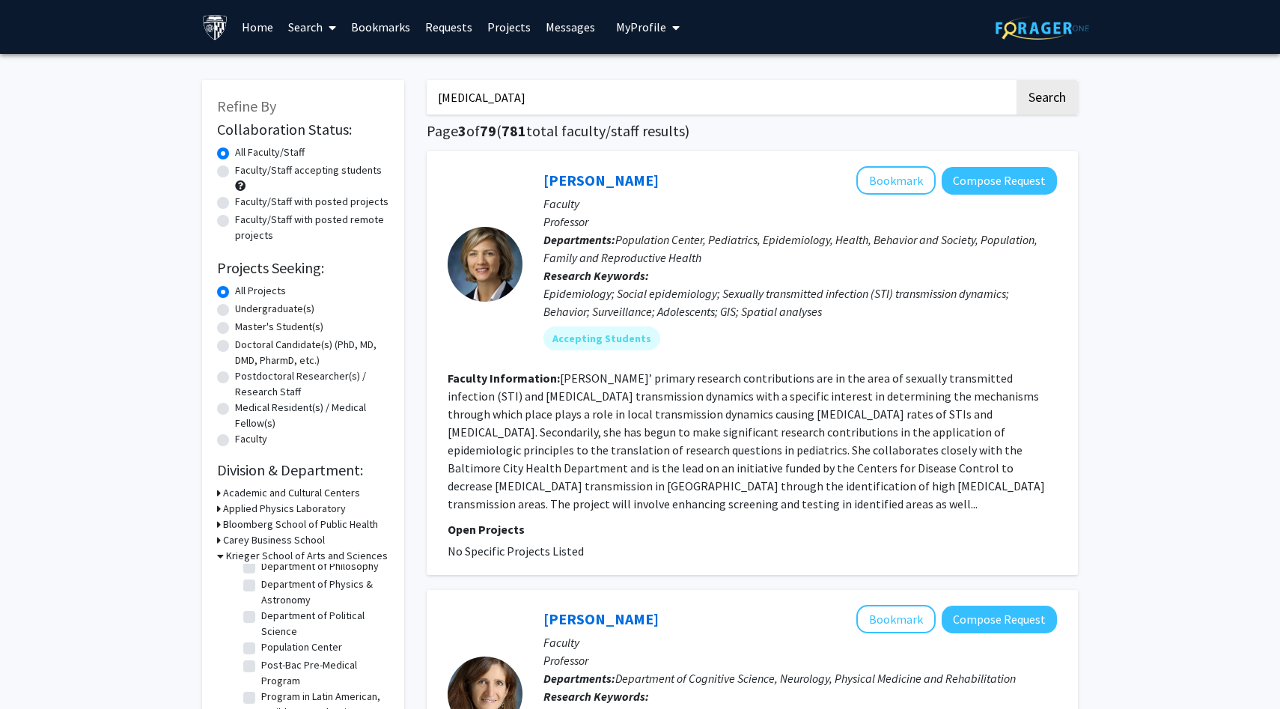
checkbox input "false"
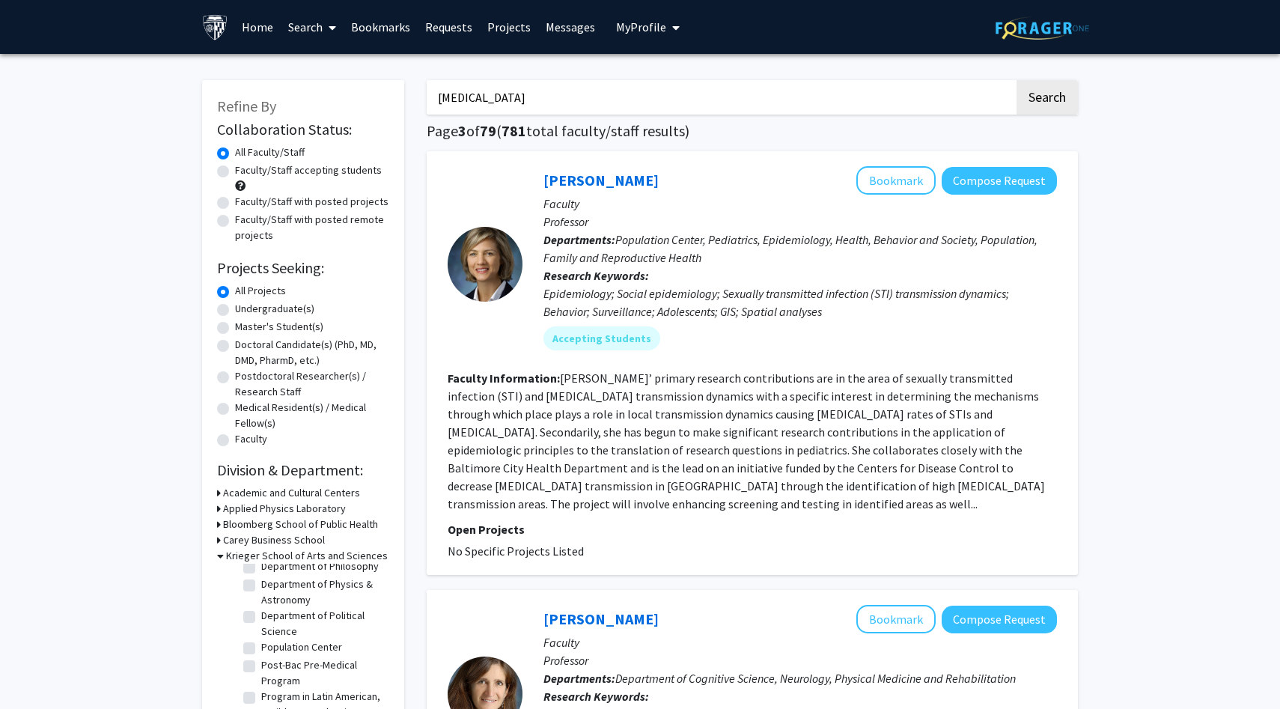
checkbox input "false"
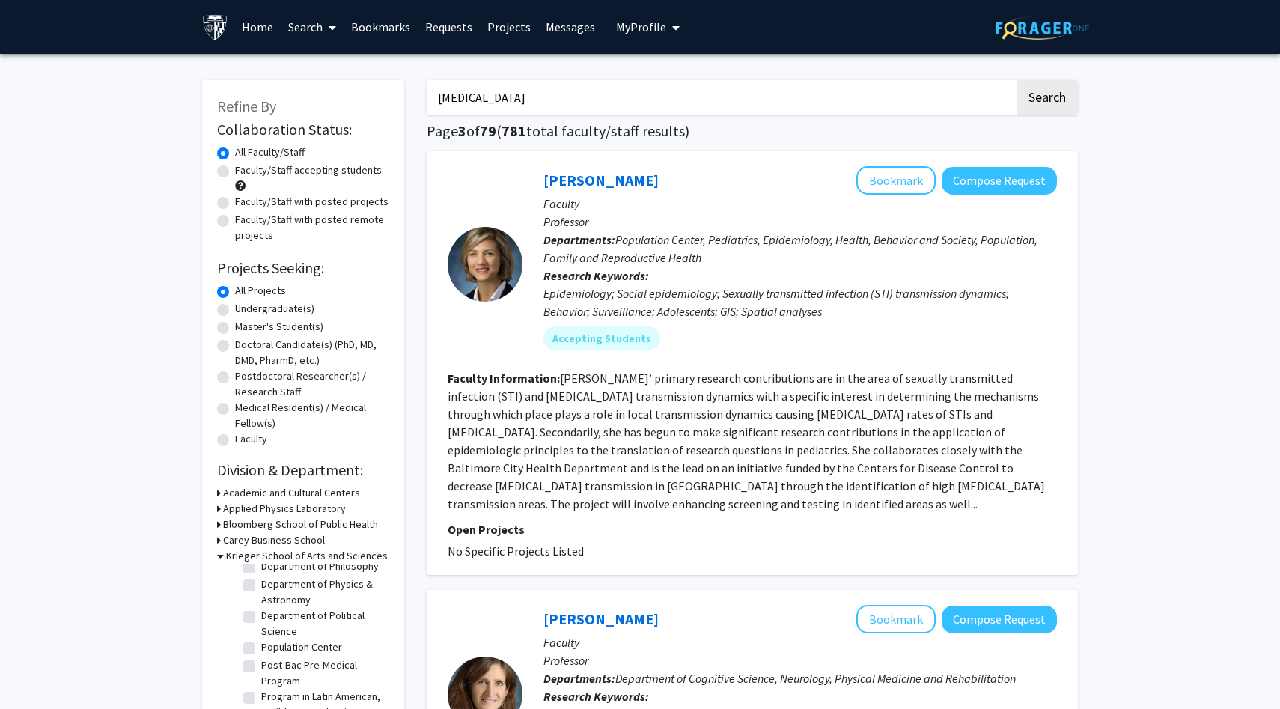
checkbox input "false"
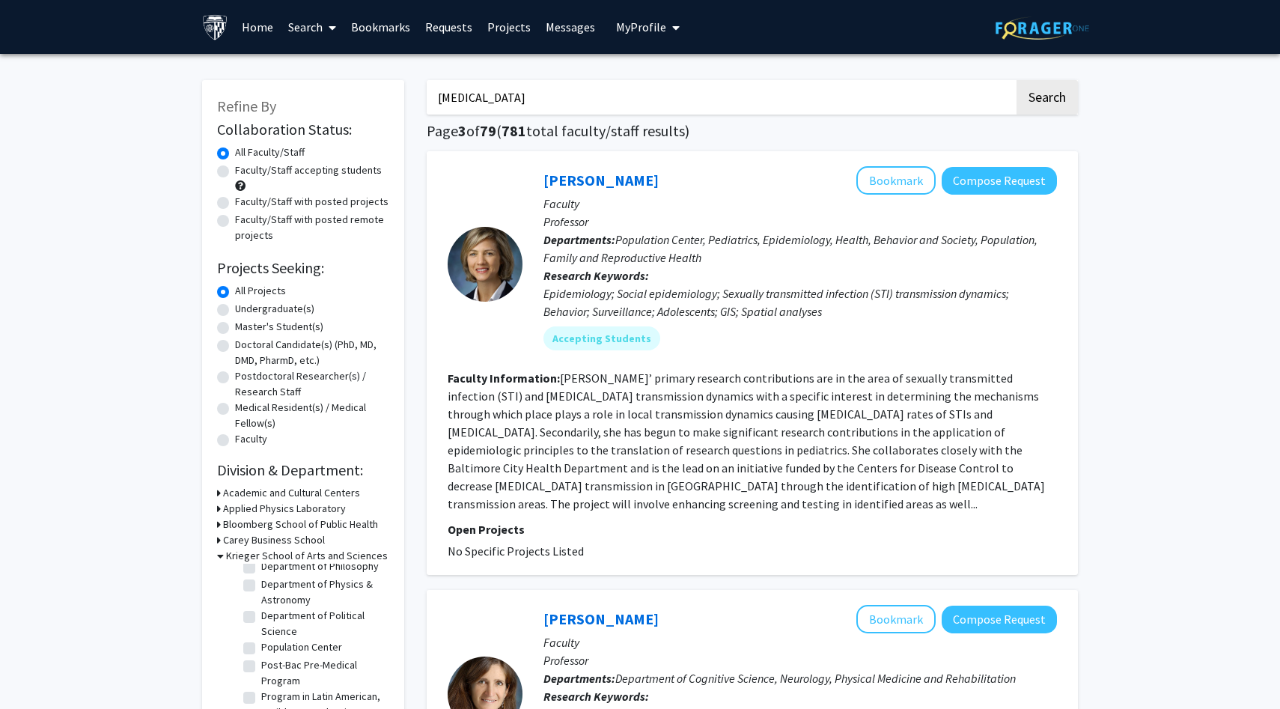
checkbox input "false"
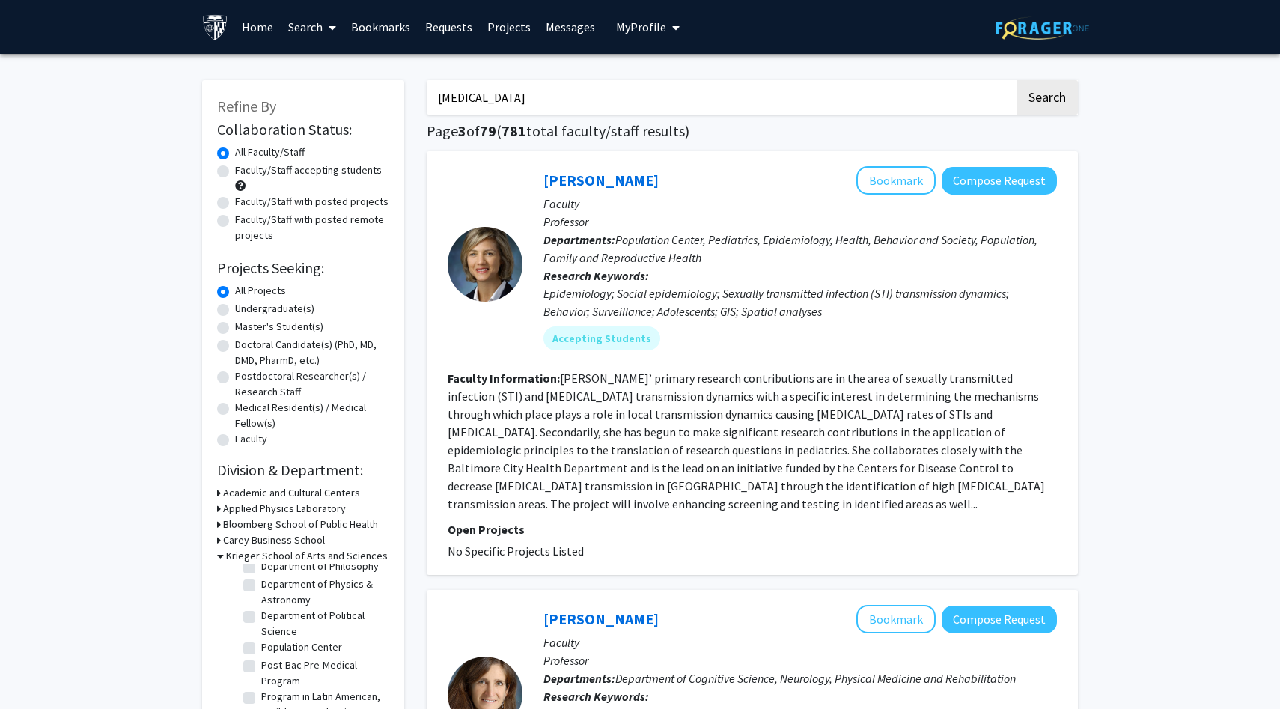
checkbox input "false"
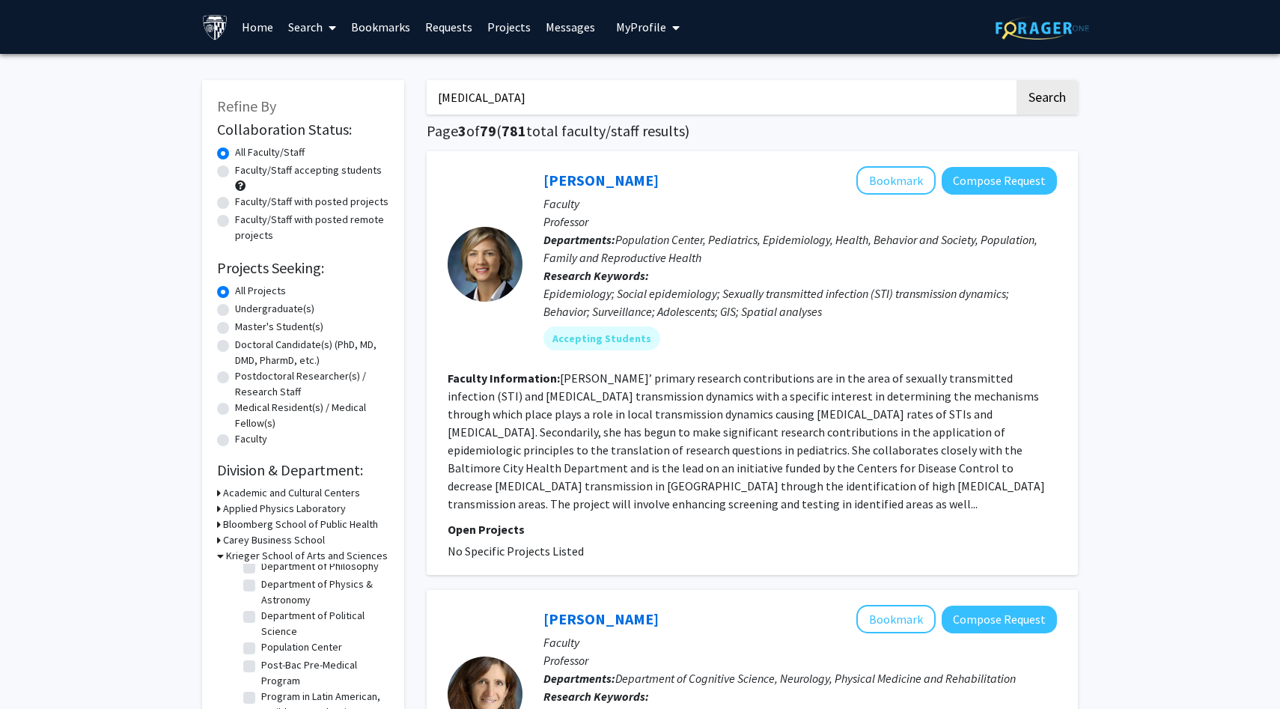
checkbox input "false"
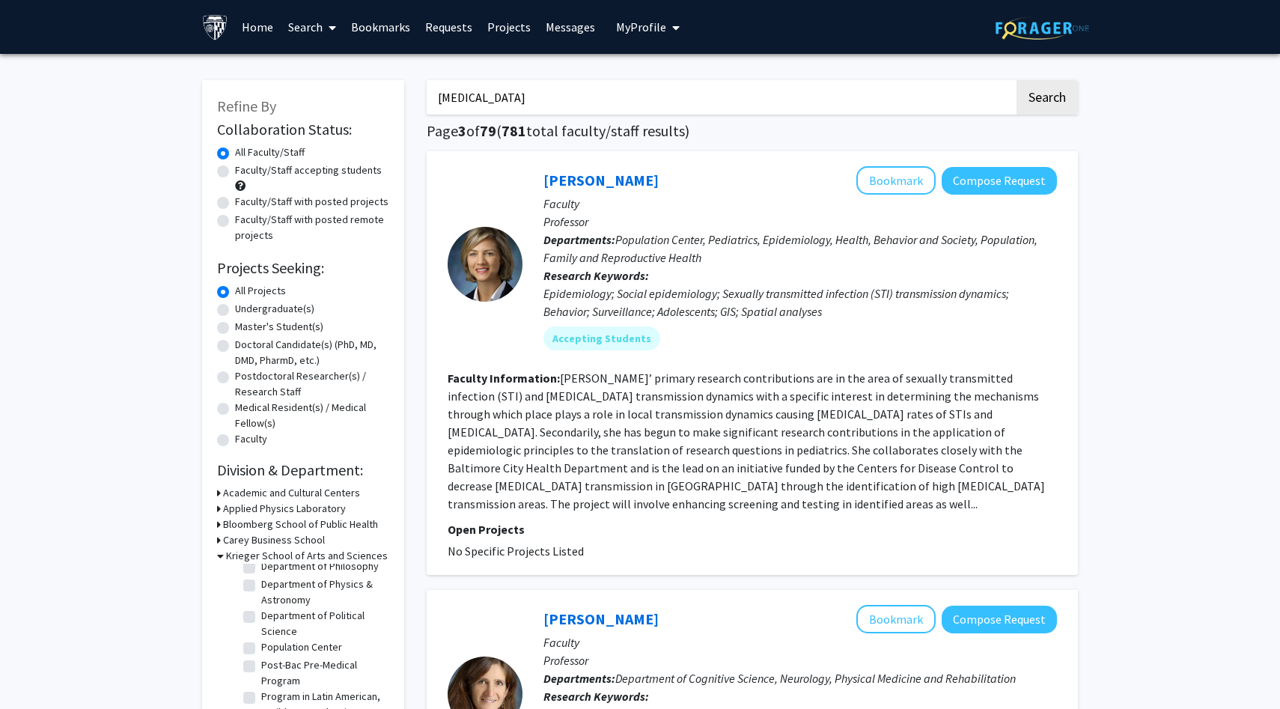
checkbox input "false"
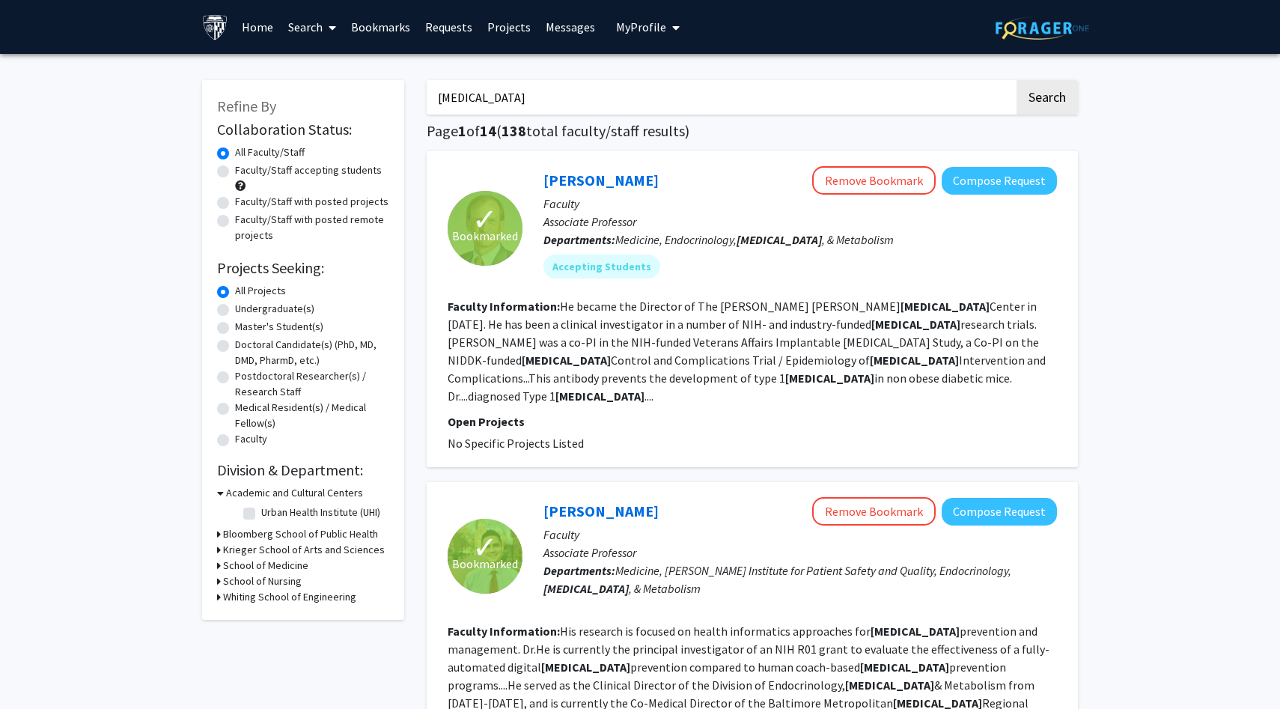
click at [251, 550] on h3 "Krieger School of Arts and Sciences" at bounding box center [304, 550] width 162 height 16
click at [261, 568] on label "(Select All)" at bounding box center [285, 569] width 48 height 16
click at [261, 568] on input "(Select All)" at bounding box center [266, 566] width 10 height 10
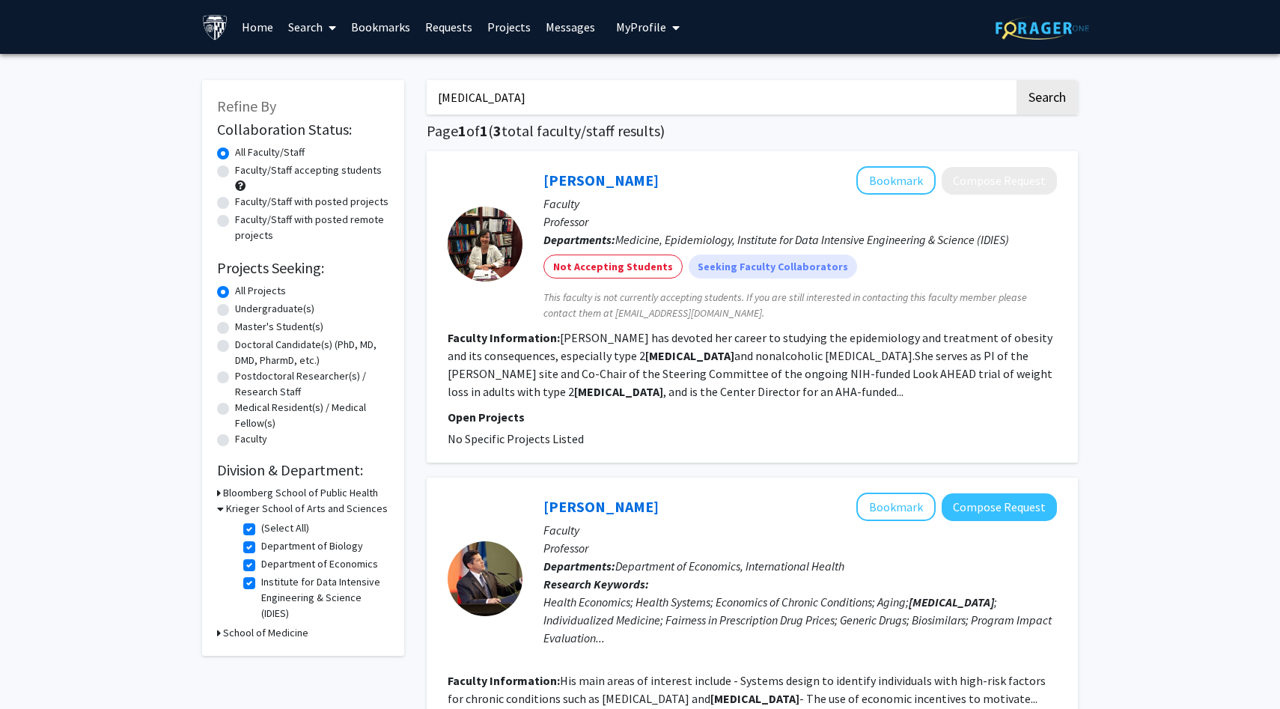
click at [493, 90] on input "[MEDICAL_DATA]" at bounding box center [721, 97] width 588 height 34
click at [1016, 80] on button "Search" at bounding box center [1046, 97] width 61 height 34
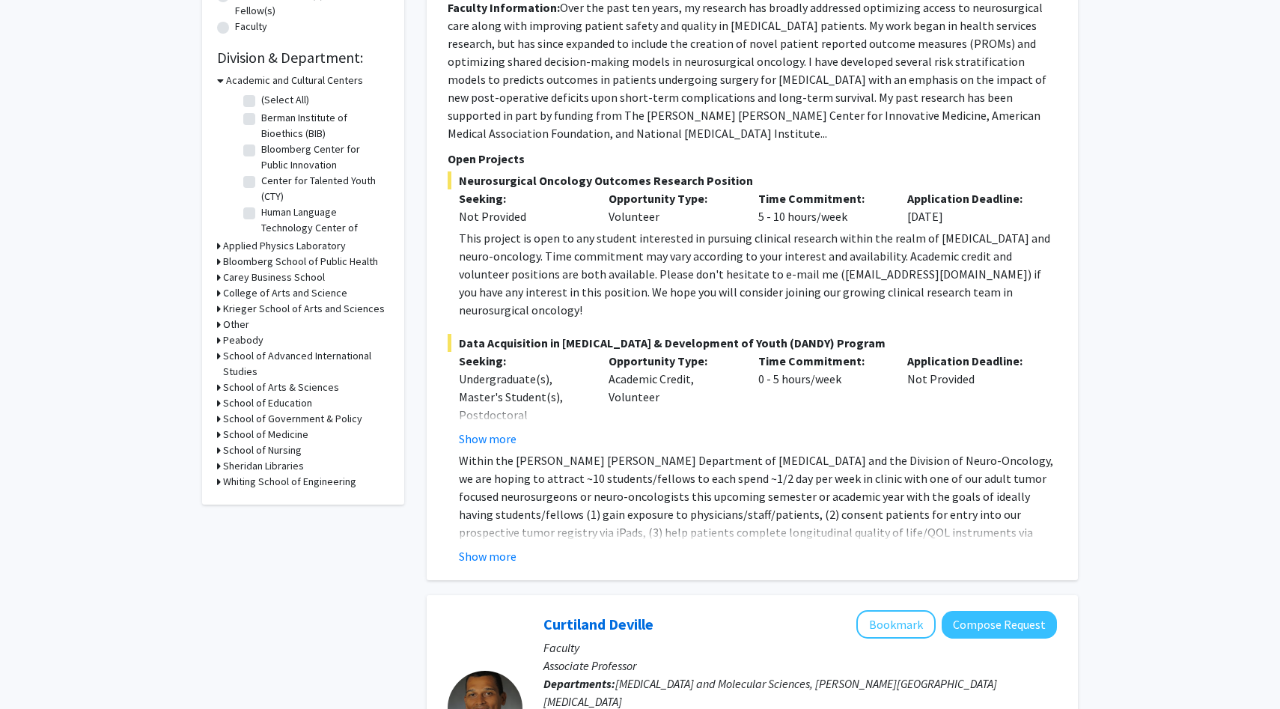
scroll to position [296, 0]
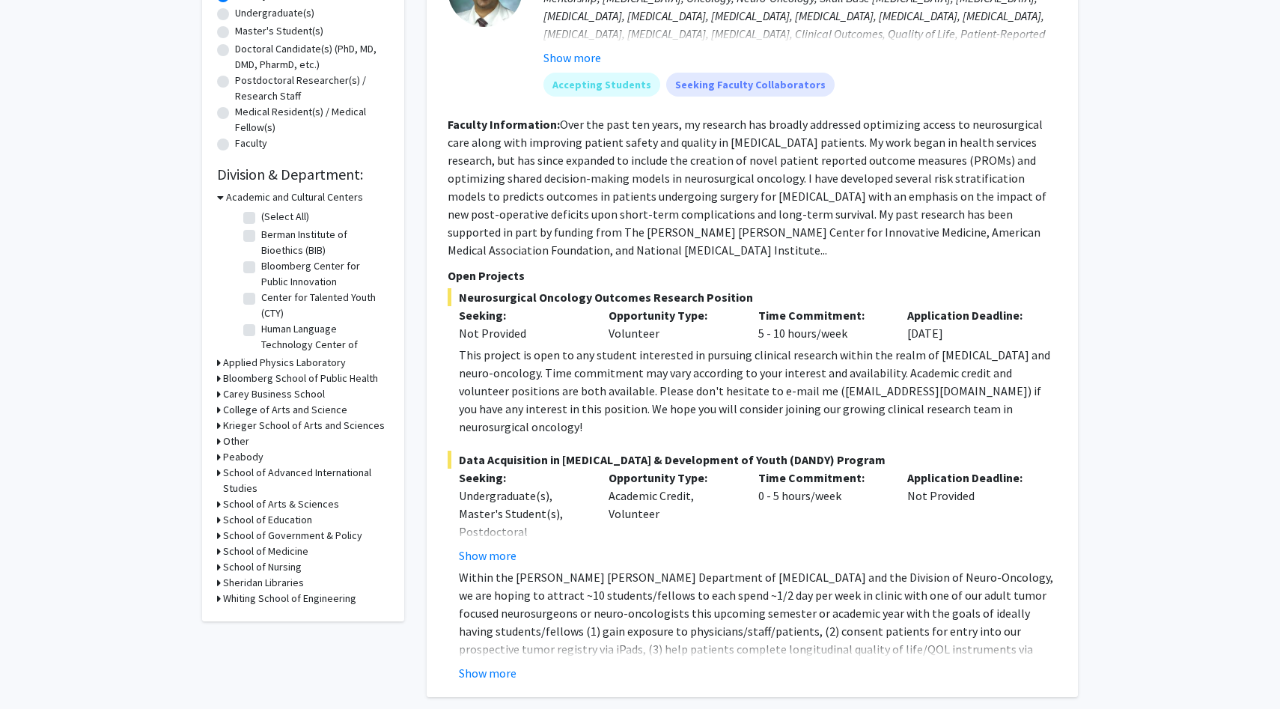
click at [272, 431] on h3 "Krieger School of Arts and Sciences" at bounding box center [304, 426] width 162 height 16
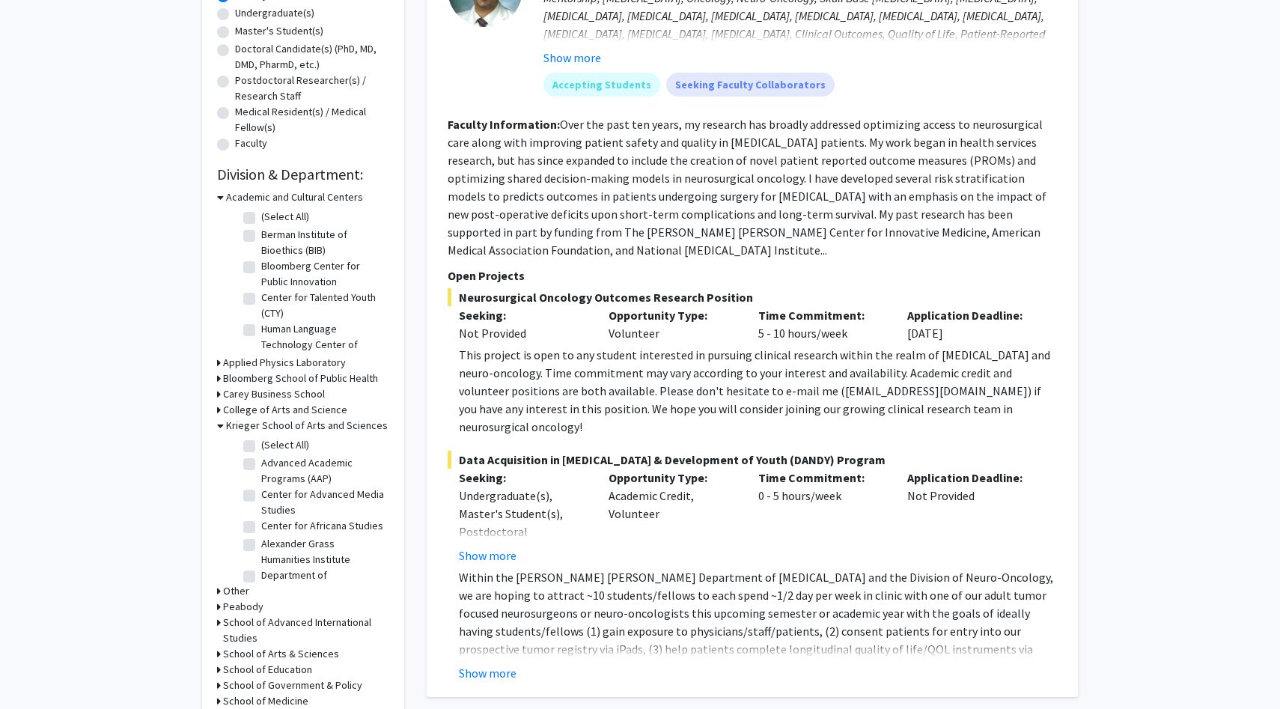
click at [264, 445] on label "(Select All)" at bounding box center [285, 445] width 48 height 16
click at [264, 445] on input "(Select All)" at bounding box center [266, 442] width 10 height 10
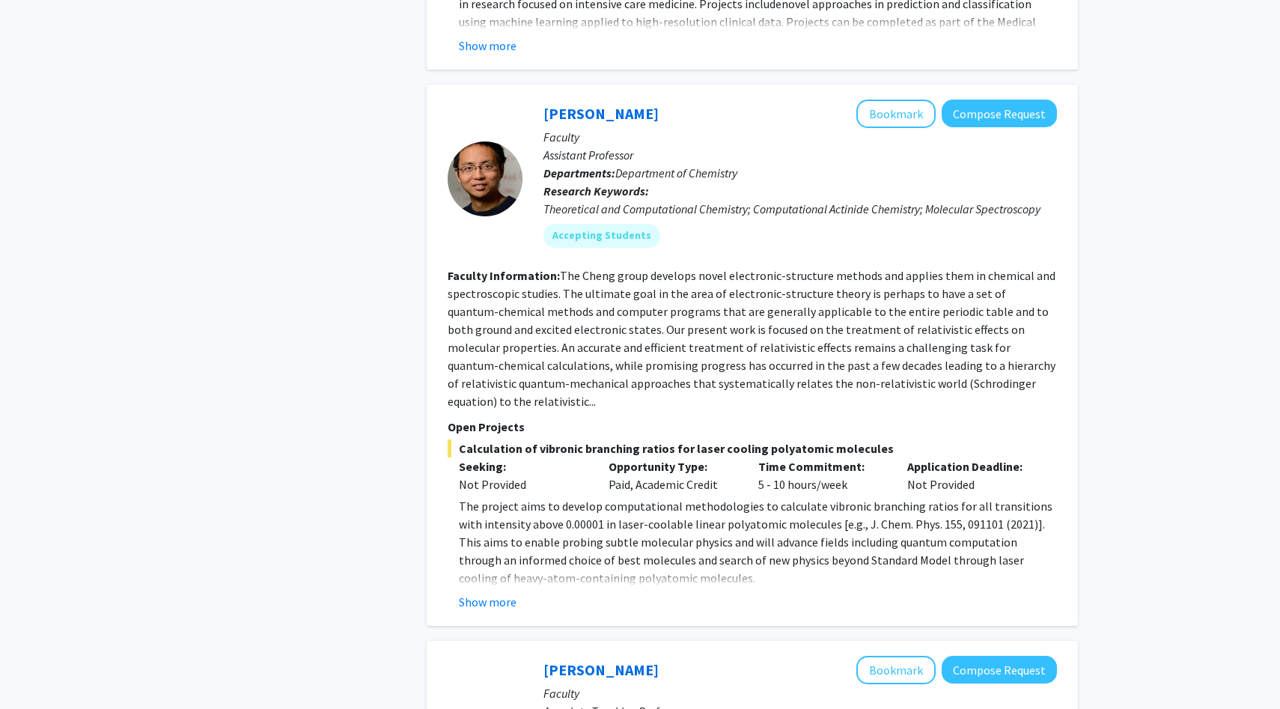
scroll to position [5490, 0]
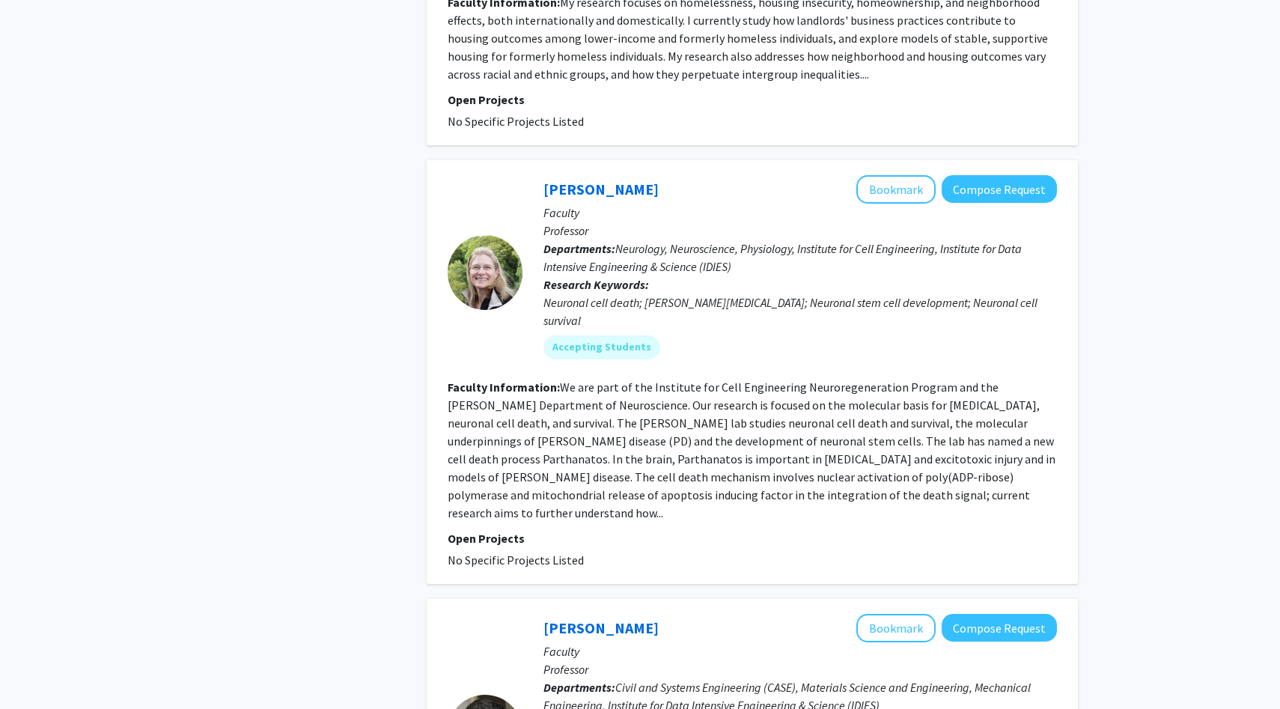
scroll to position [3328, 0]
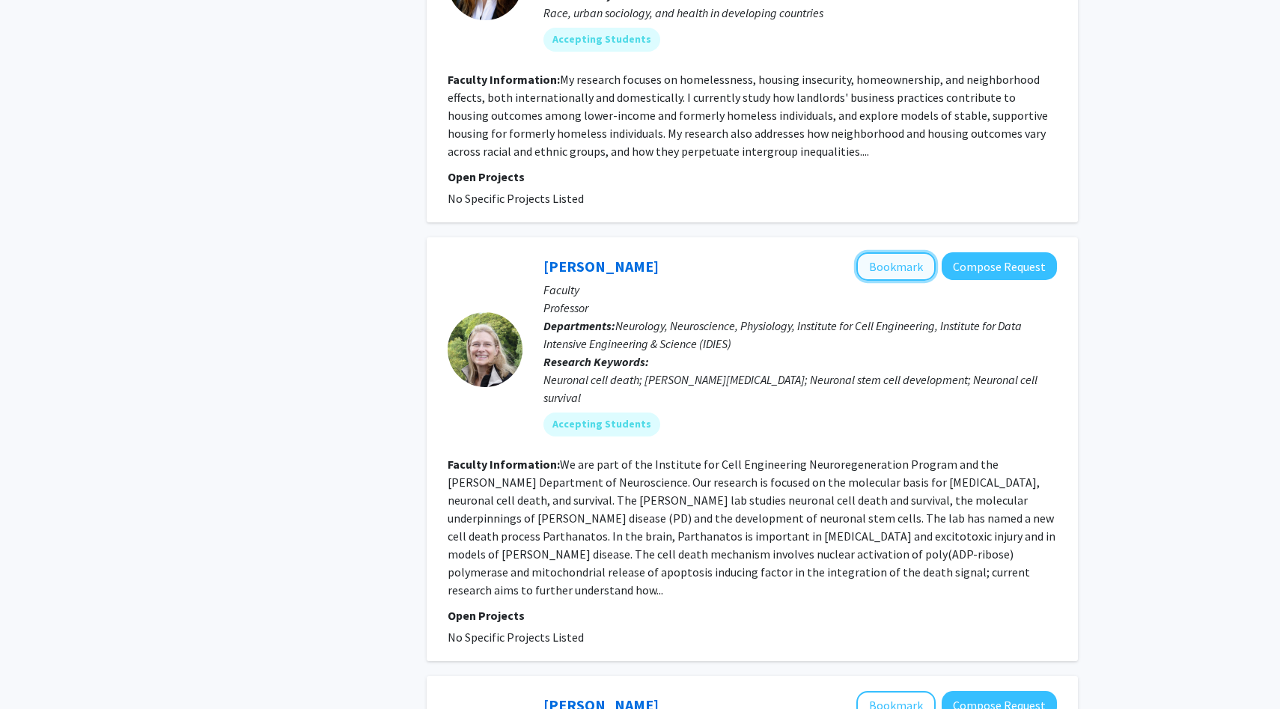
click at [894, 252] on button "Bookmark" at bounding box center [895, 266] width 79 height 28
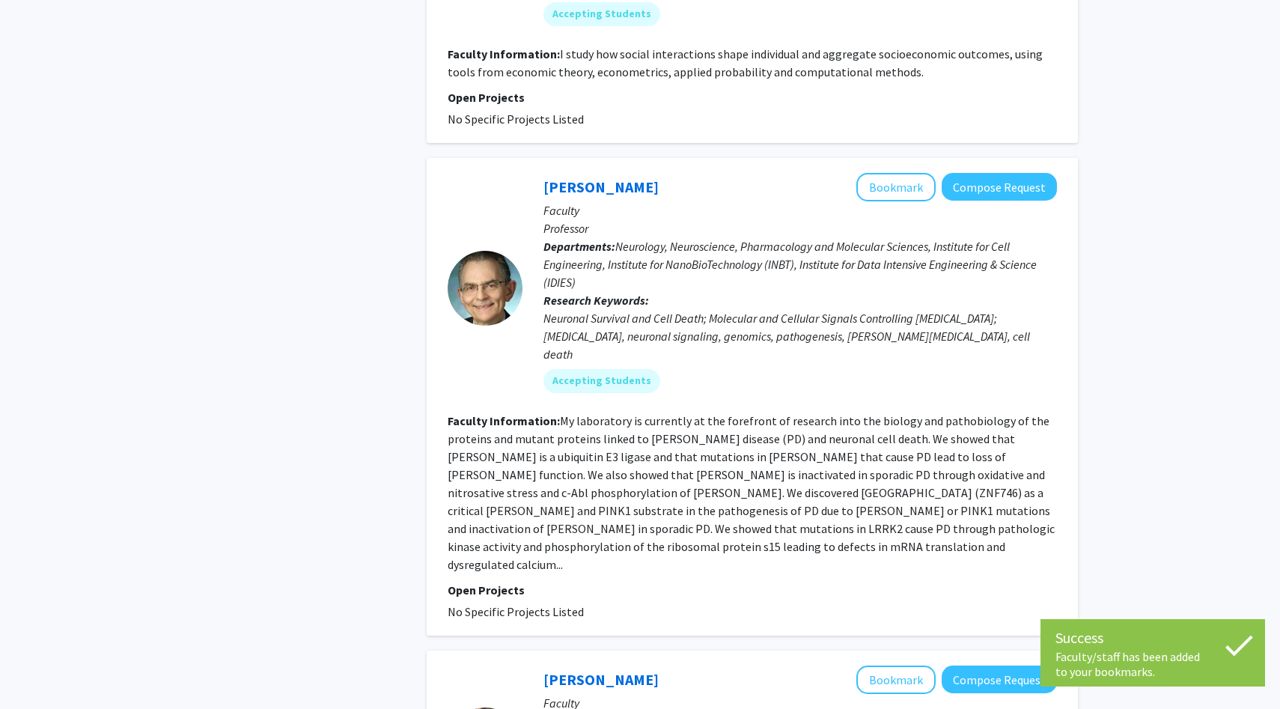
scroll to position [2480, 0]
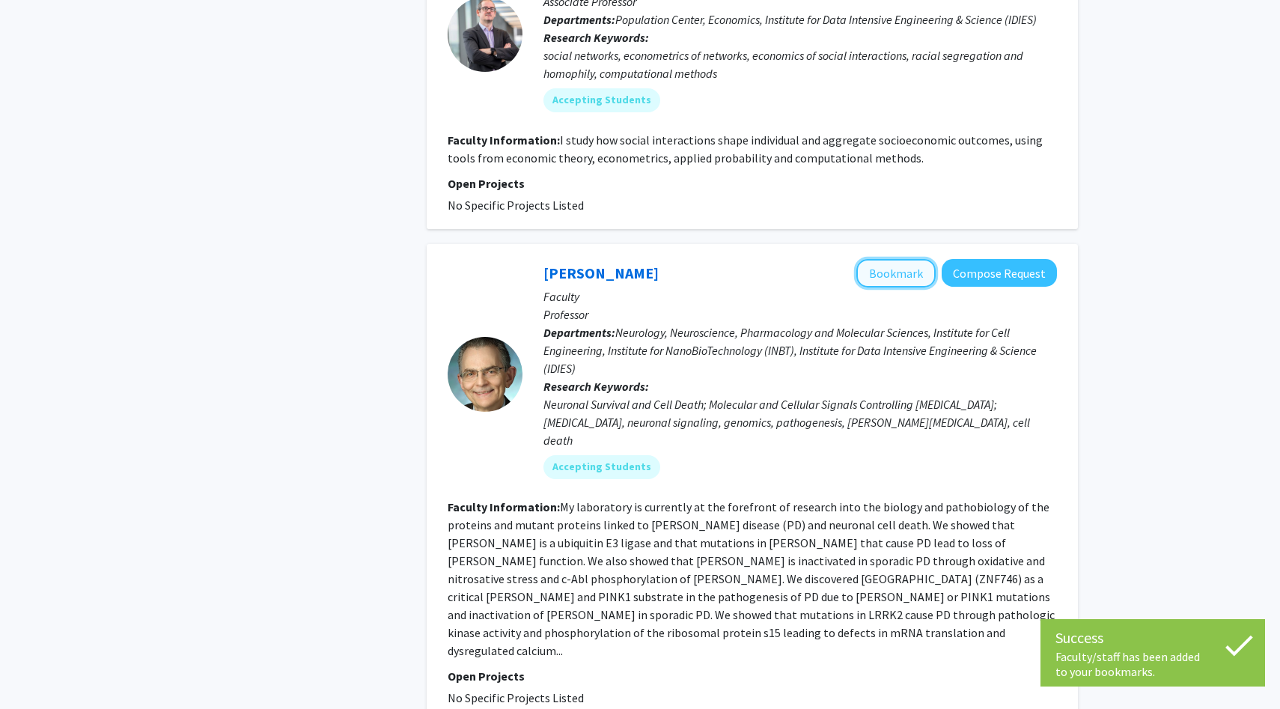
click at [896, 259] on button "Bookmark" at bounding box center [895, 273] width 79 height 28
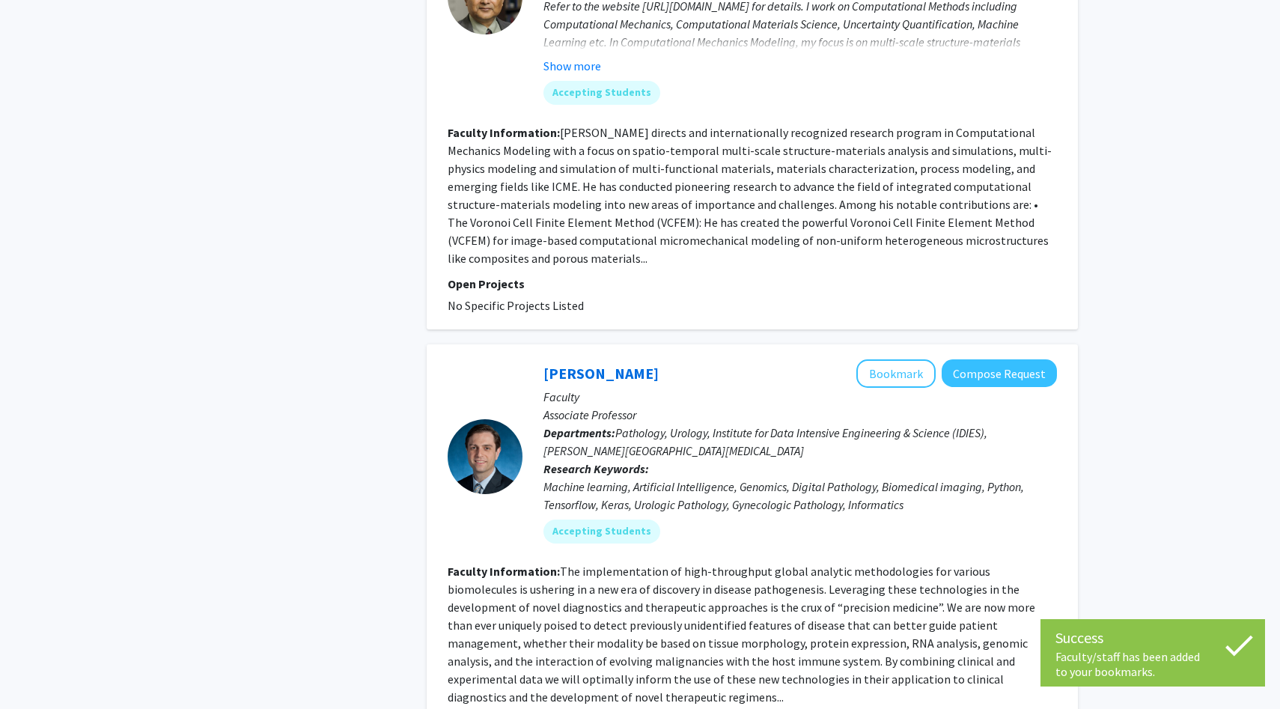
scroll to position [4174, 0]
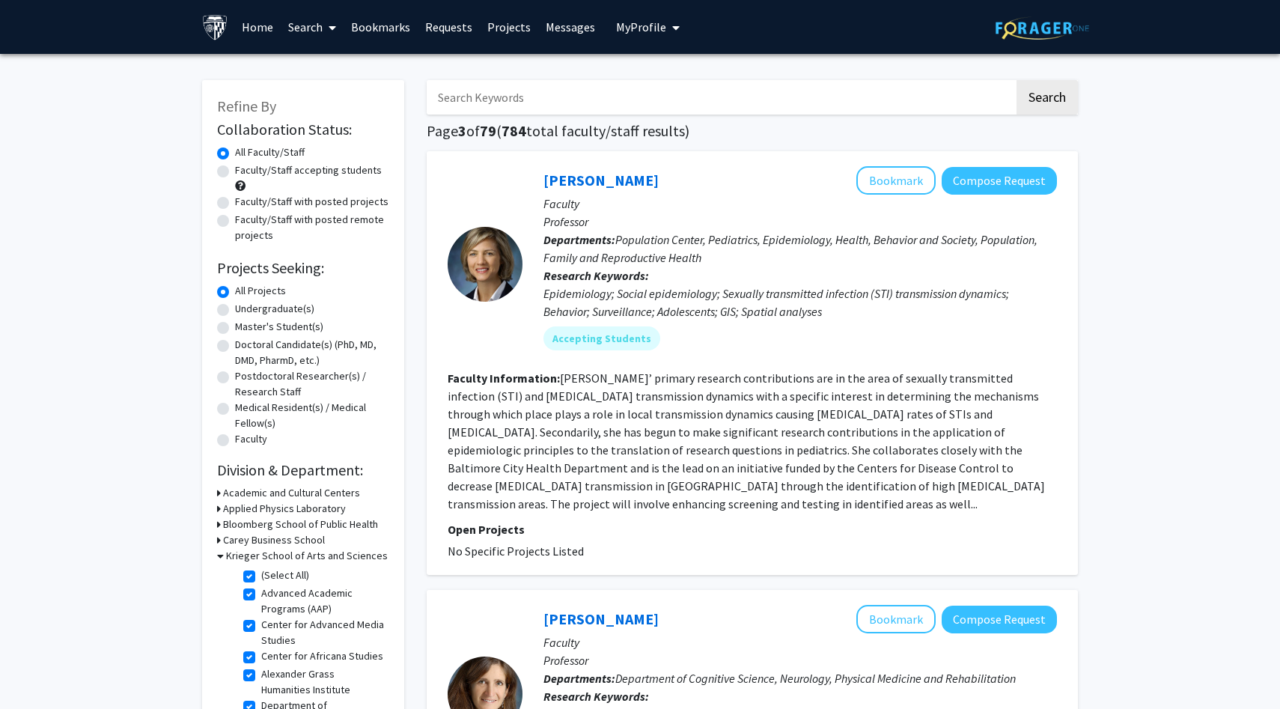
click at [559, 98] on input "Search Keywords" at bounding box center [721, 97] width 588 height 34
click at [1016, 80] on button "Search" at bounding box center [1046, 97] width 61 height 34
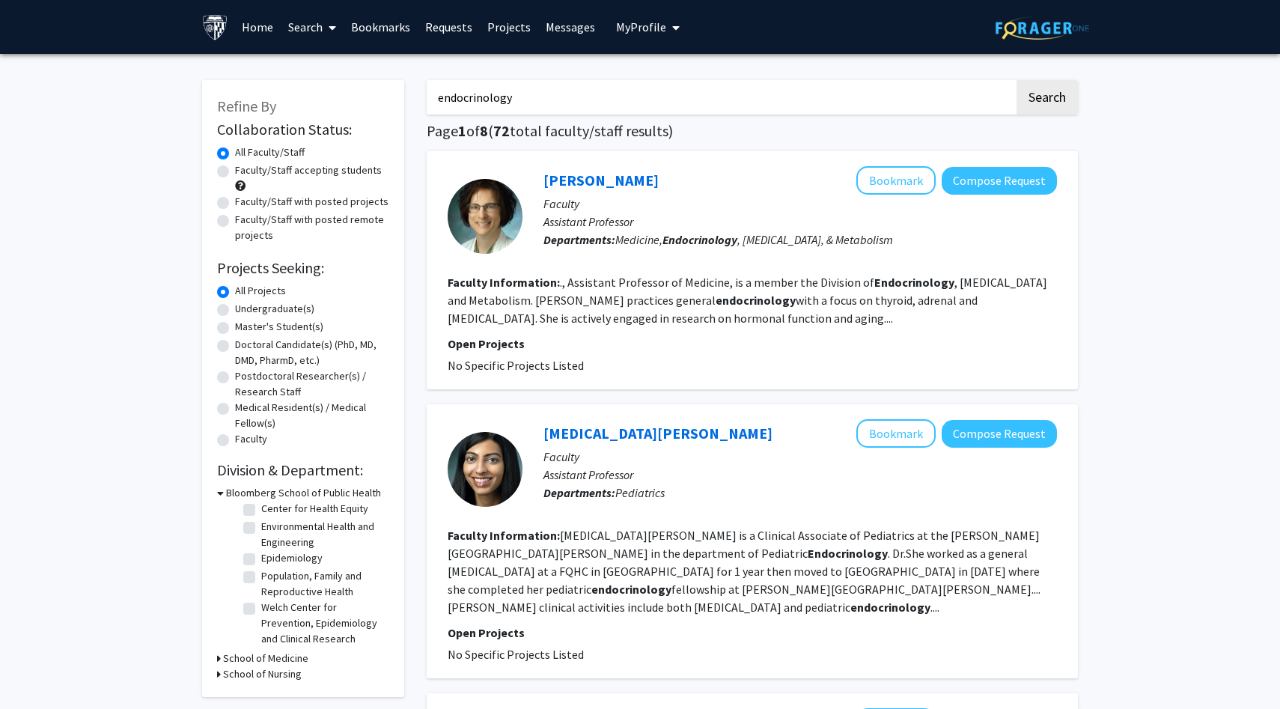
scroll to position [1, 0]
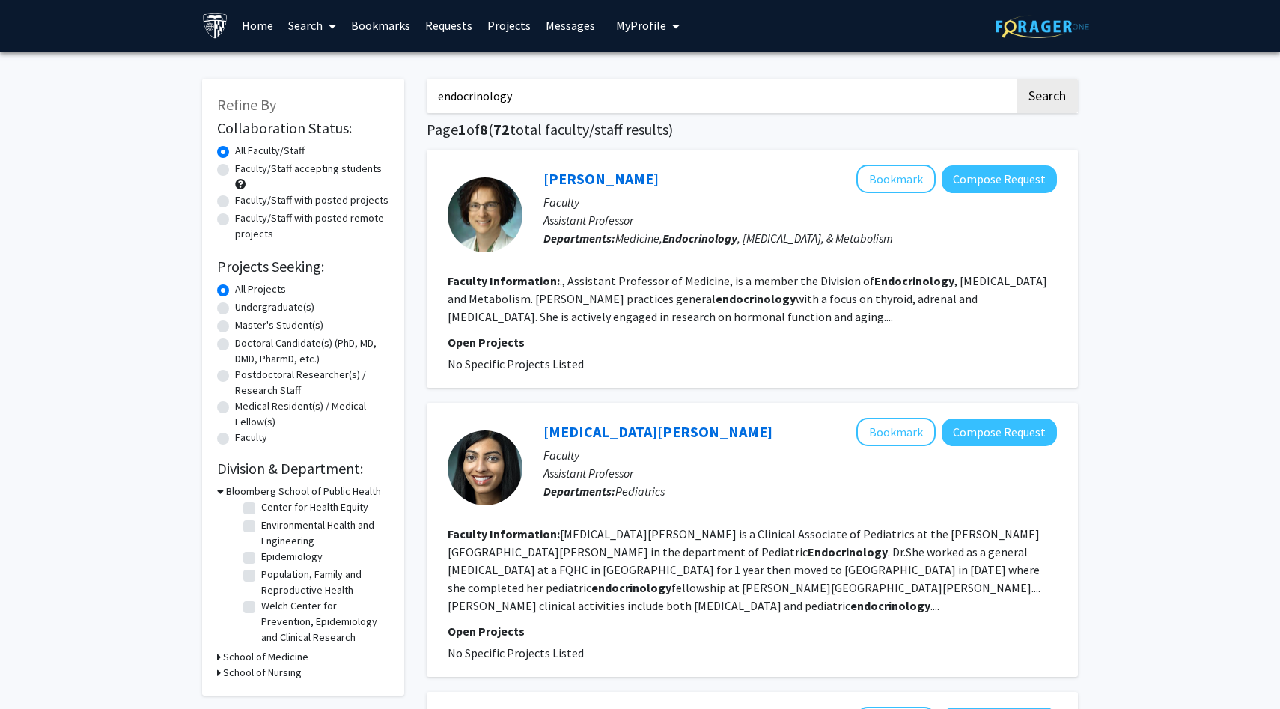
click at [275, 495] on h3 "Bloomberg School of Public Health" at bounding box center [303, 492] width 155 height 16
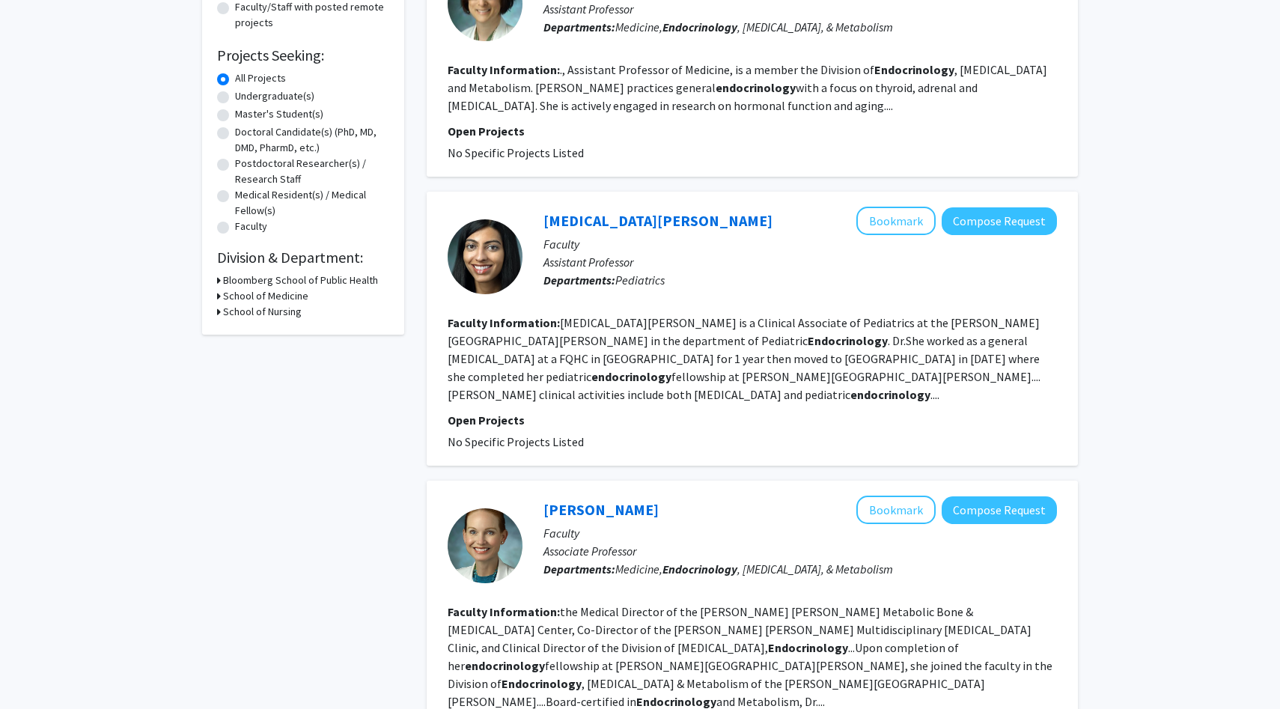
scroll to position [0, 0]
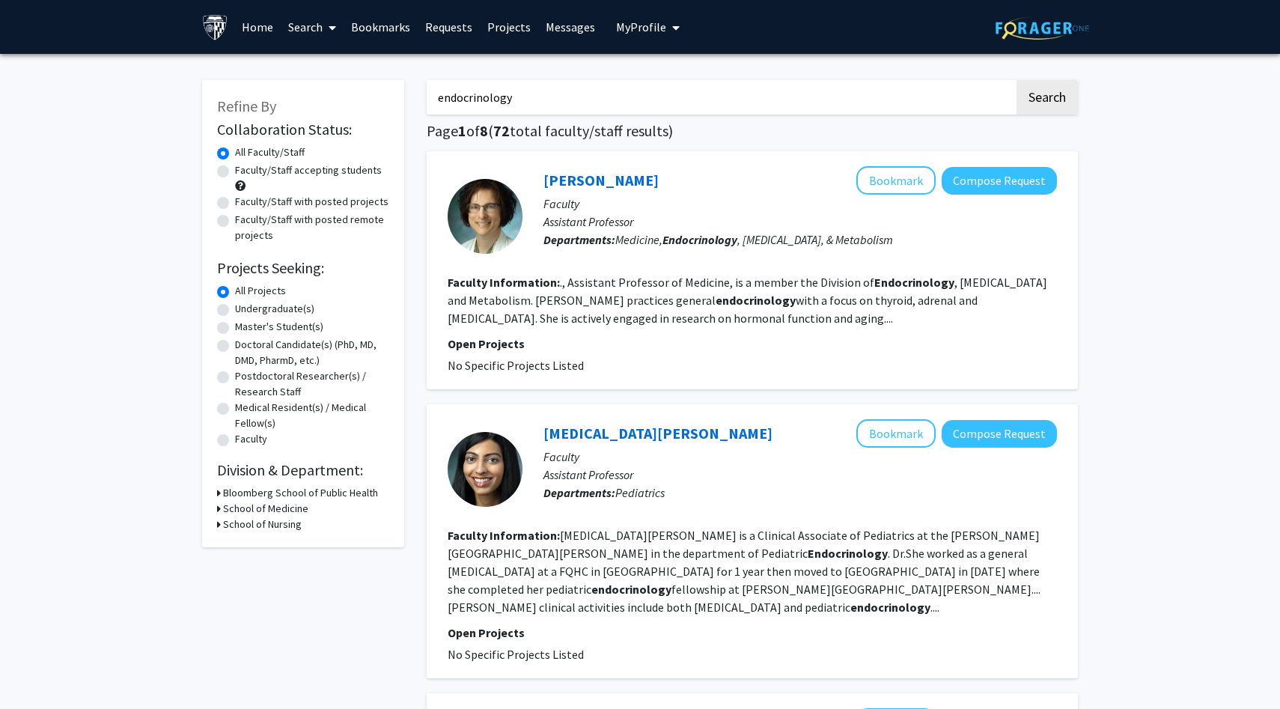
click at [293, 175] on label "Faculty/Staff accepting students" at bounding box center [308, 170] width 147 height 16
click at [245, 172] on input "Faculty/Staff accepting students" at bounding box center [240, 167] width 10 height 10
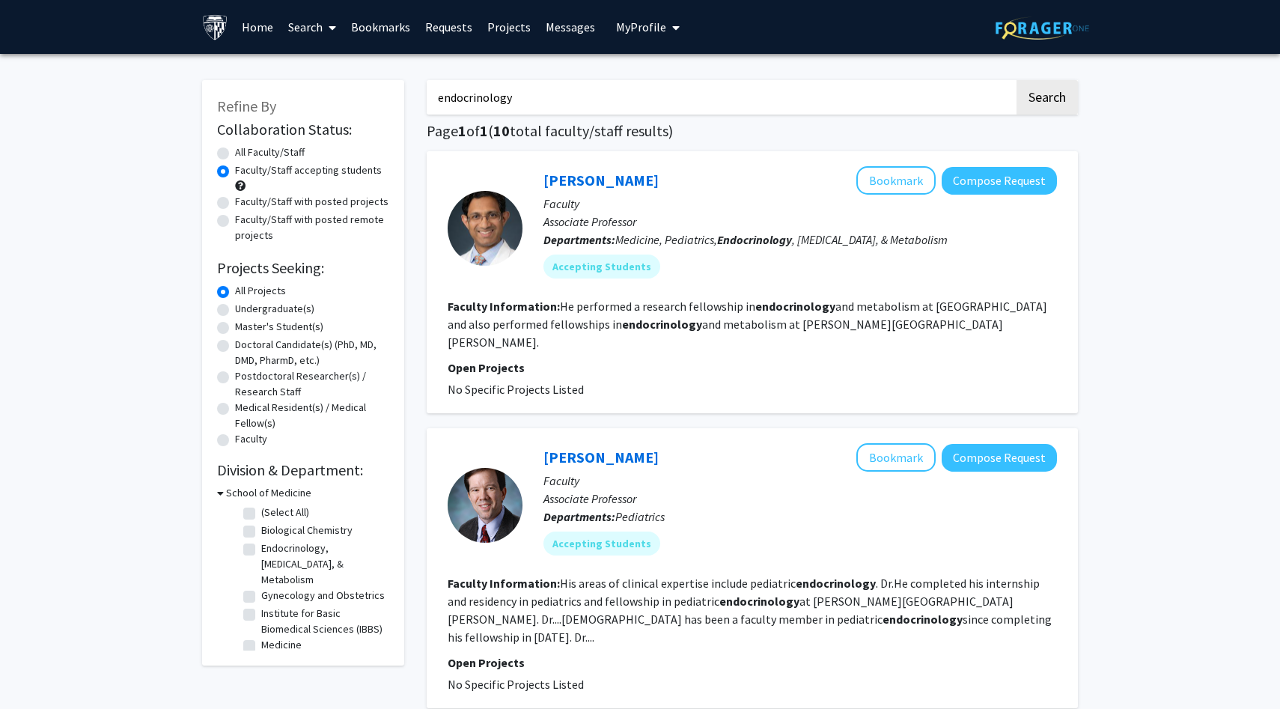
click at [275, 495] on h3 "School of Medicine" at bounding box center [268, 493] width 85 height 16
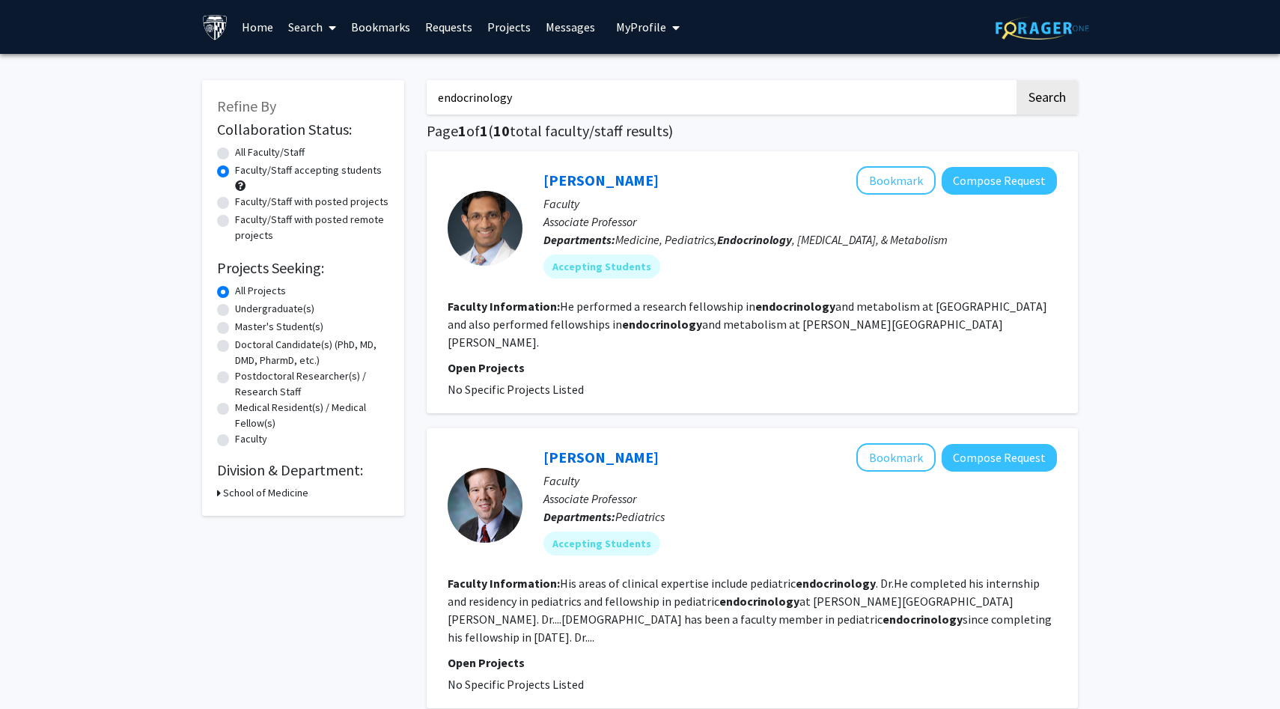
click at [276, 479] on h2 "Division & Department:" at bounding box center [303, 470] width 172 height 18
click at [617, 186] on link "[PERSON_NAME]" at bounding box center [600, 180] width 115 height 19
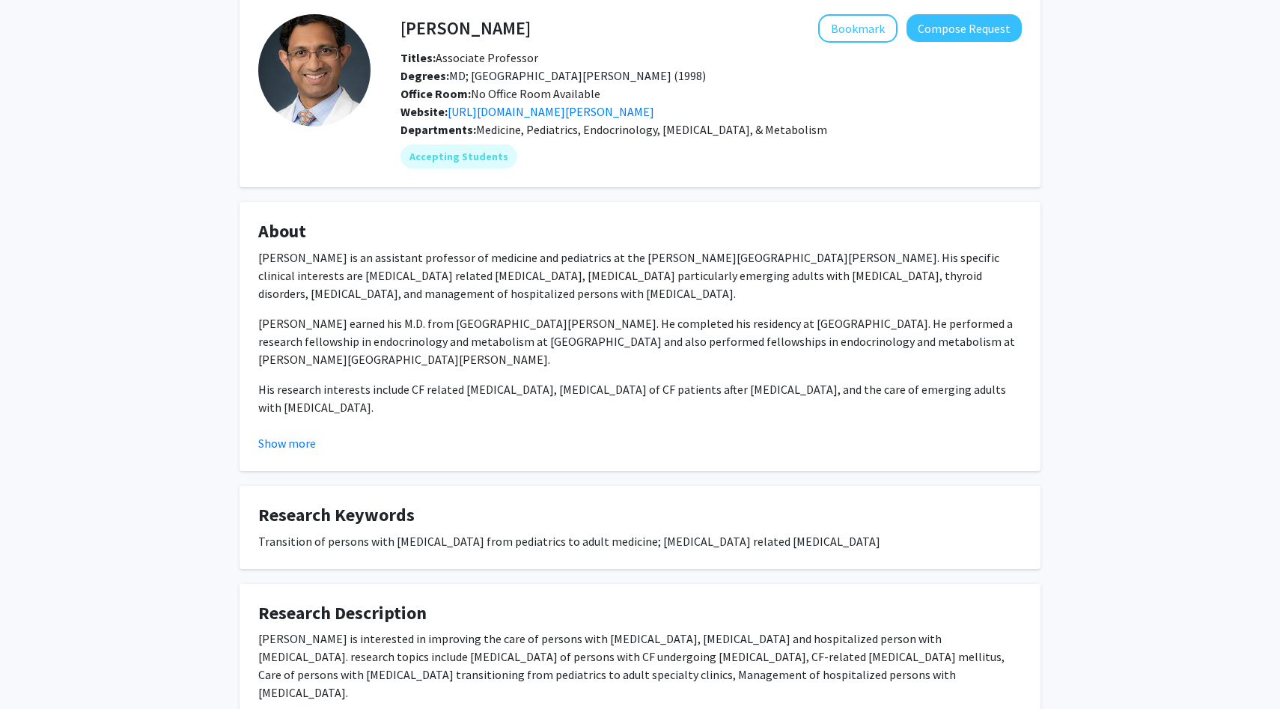
scroll to position [168, 0]
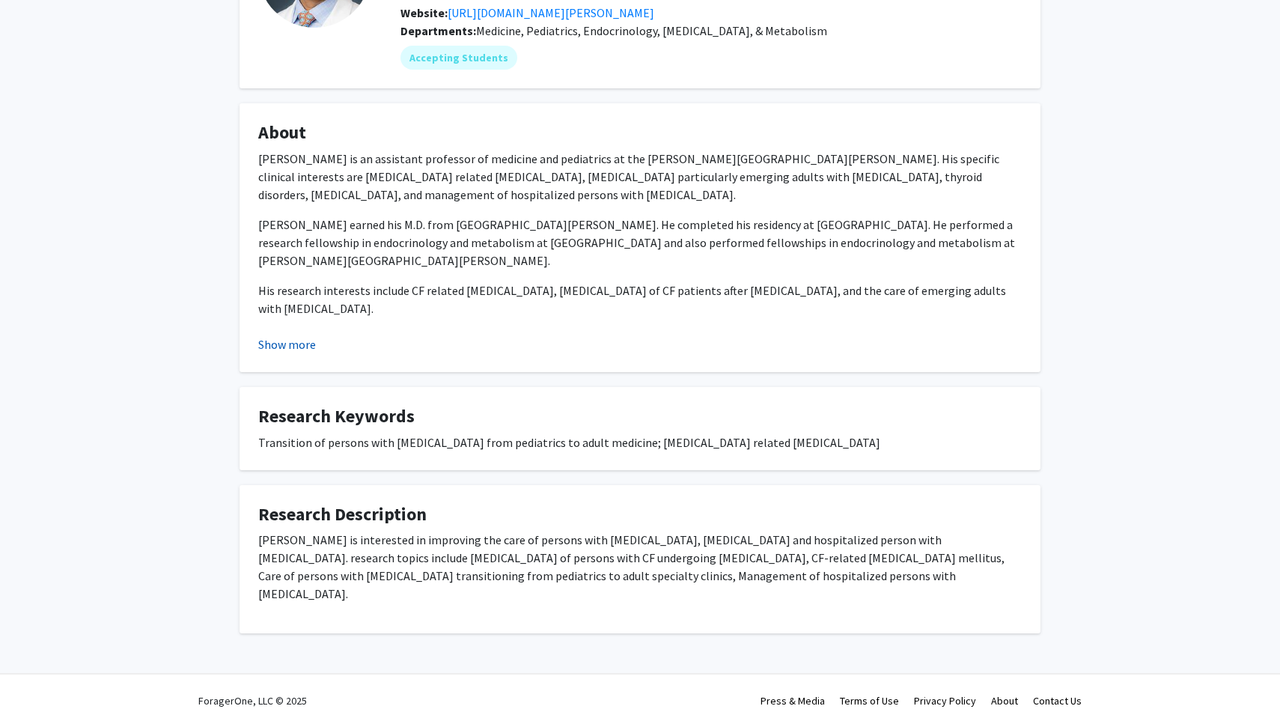
click at [296, 344] on button "Show more" at bounding box center [287, 344] width 58 height 18
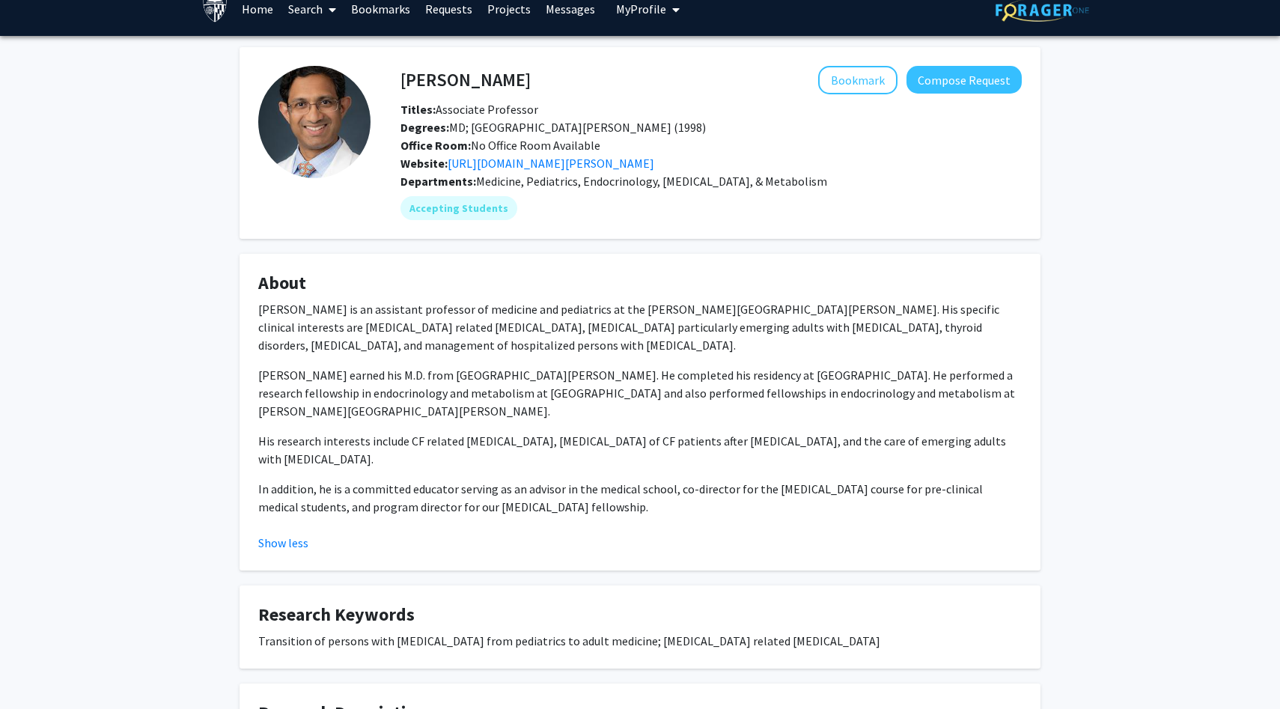
scroll to position [0, 0]
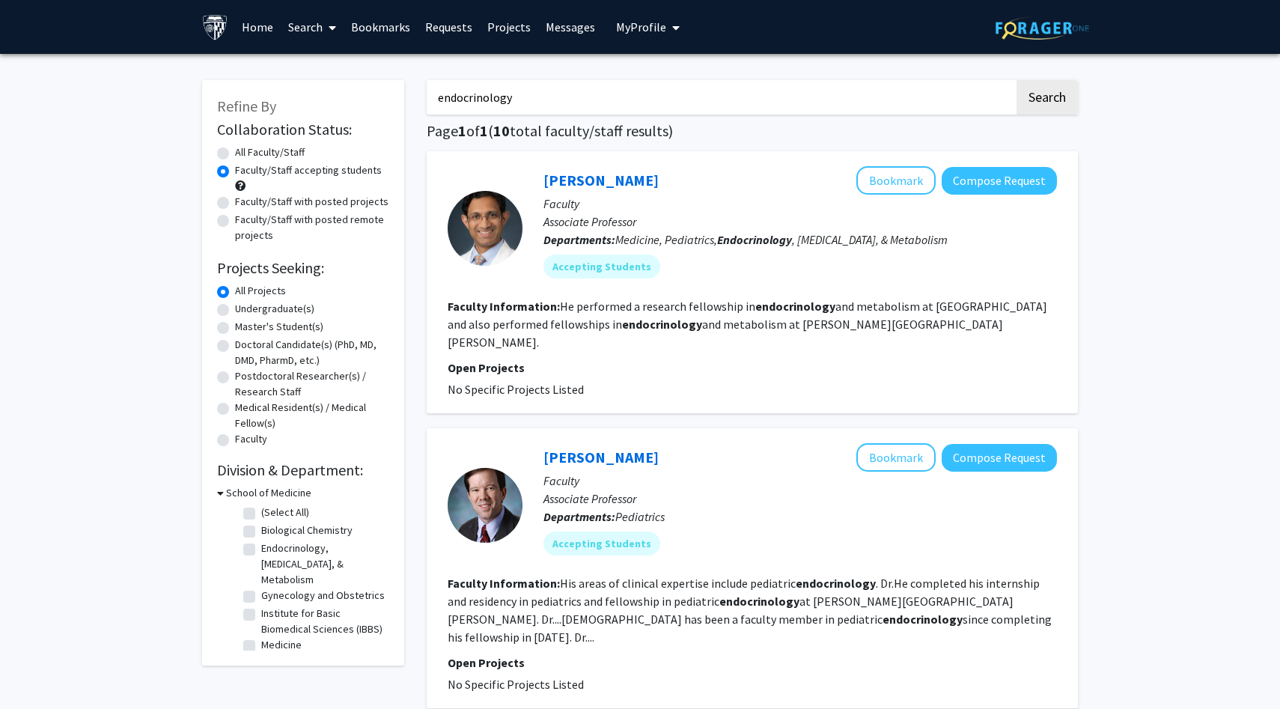
click at [579, 92] on input "endocrinology" at bounding box center [721, 97] width 588 height 34
click at [1016, 80] on button "Search" at bounding box center [1046, 97] width 61 height 34
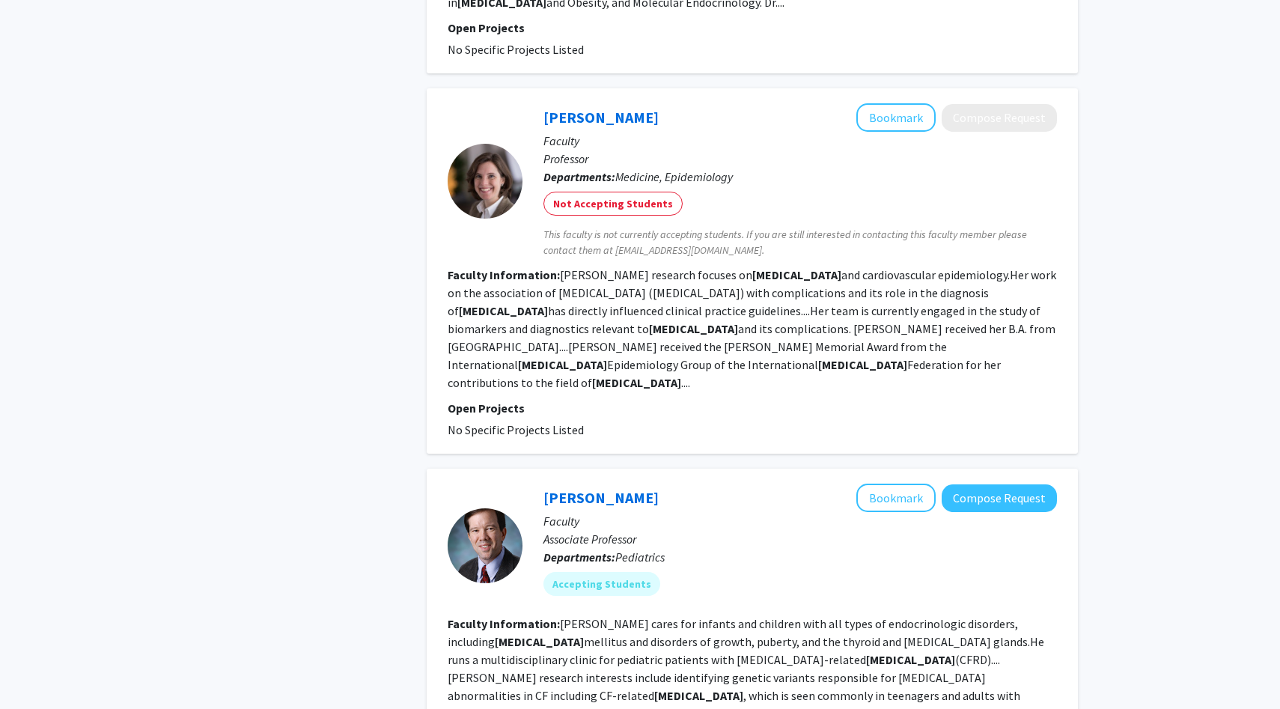
scroll to position [2891, 0]
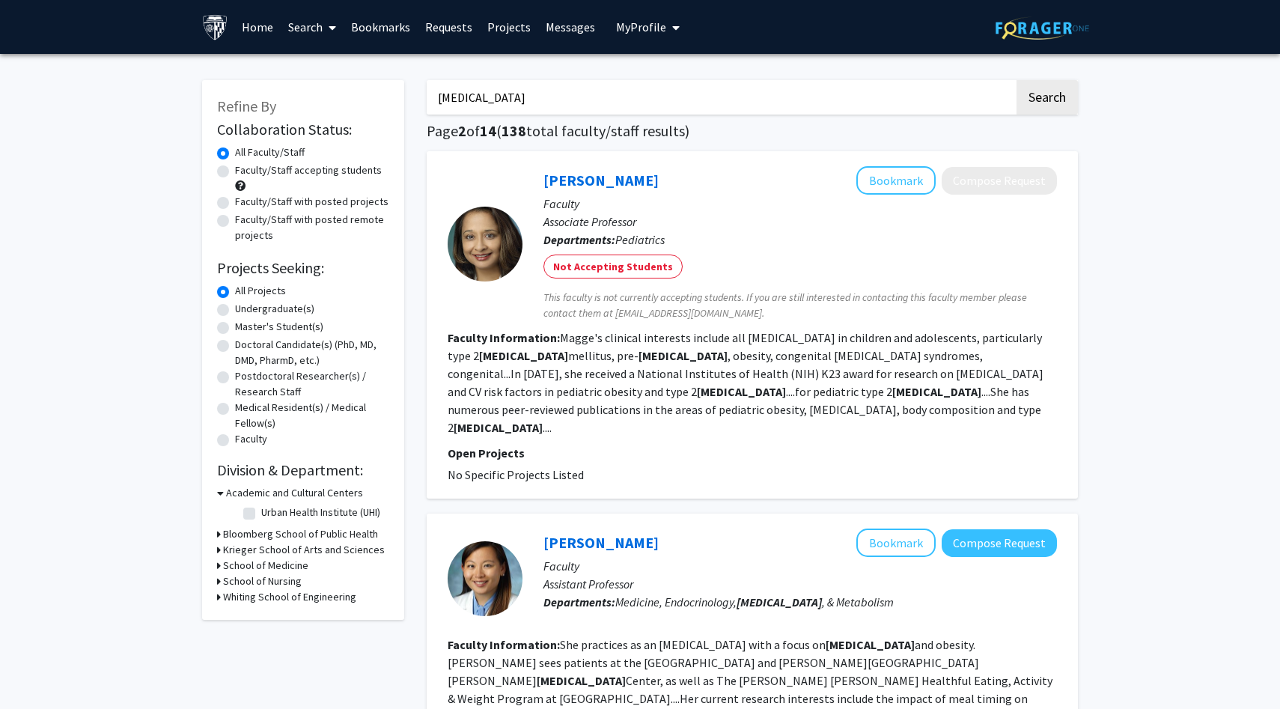
click at [254, 173] on label "Faculty/Staff accepting students" at bounding box center [308, 170] width 147 height 16
click at [245, 172] on input "Faculty/Staff accepting students" at bounding box center [240, 167] width 10 height 10
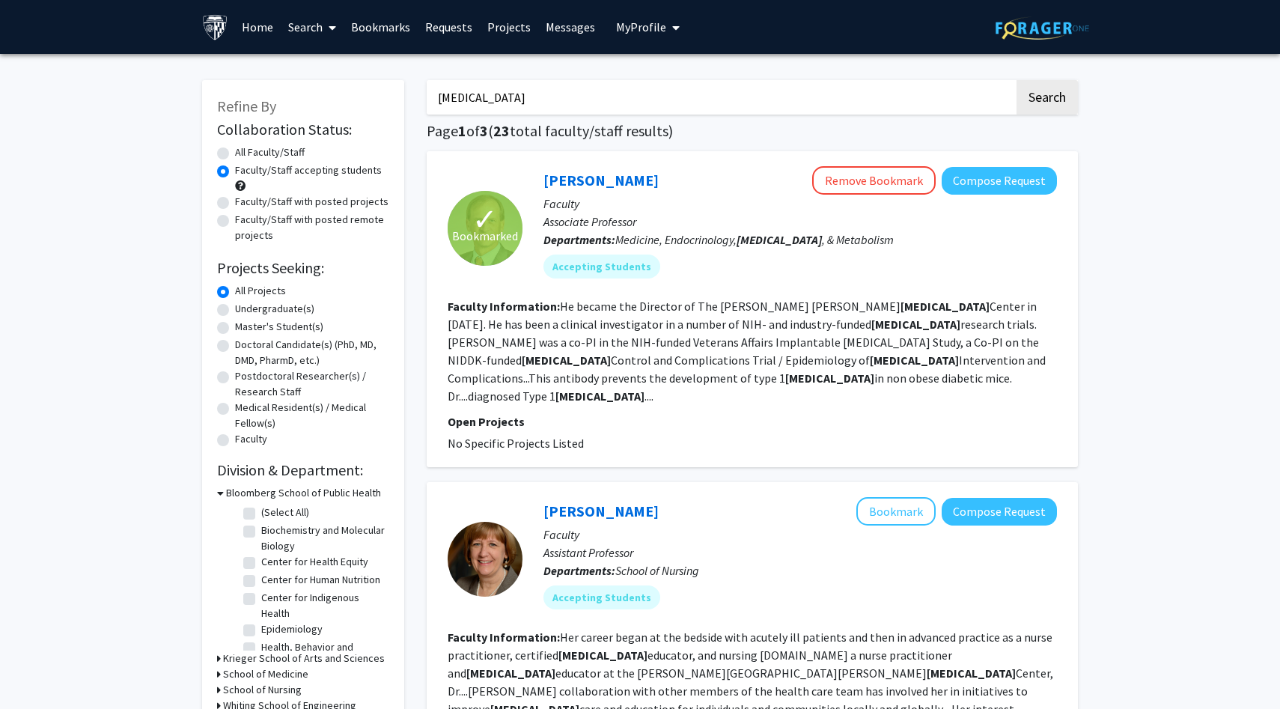
click at [518, 95] on input "[MEDICAL_DATA]" at bounding box center [721, 97] width 588 height 34
click at [1016, 80] on button "Search" at bounding box center [1046, 97] width 61 height 34
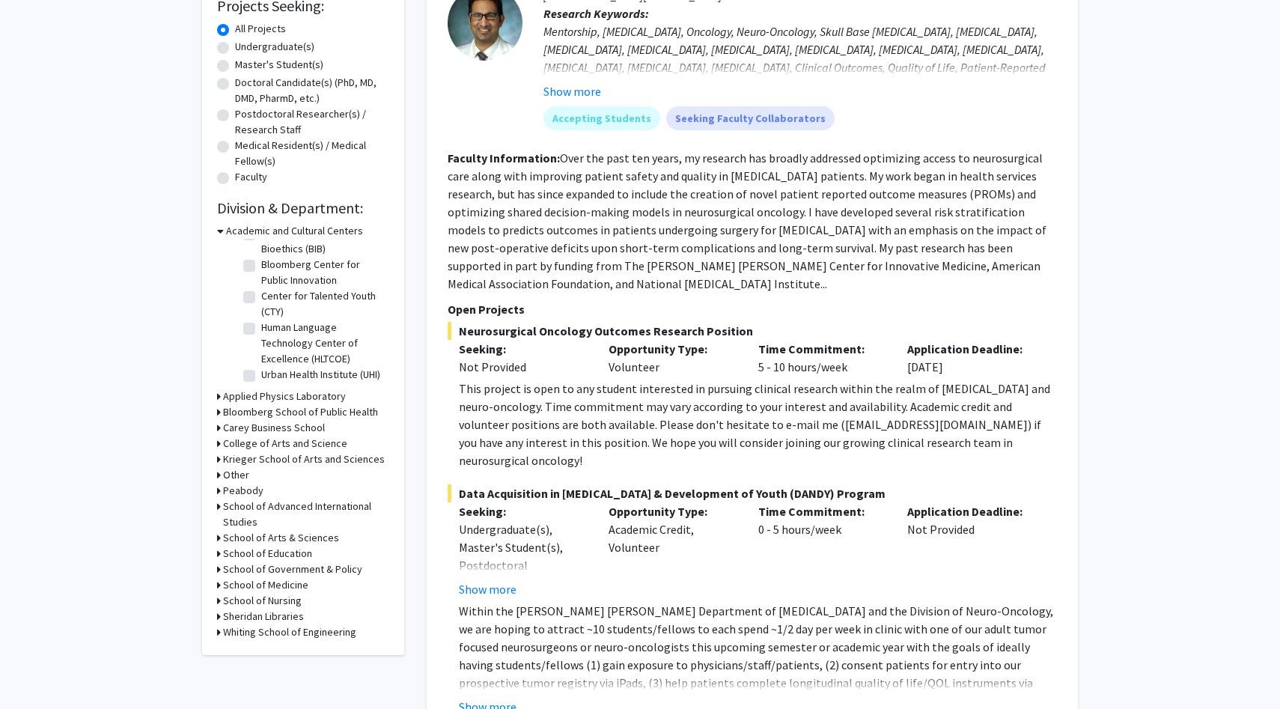
scroll to position [333, 0]
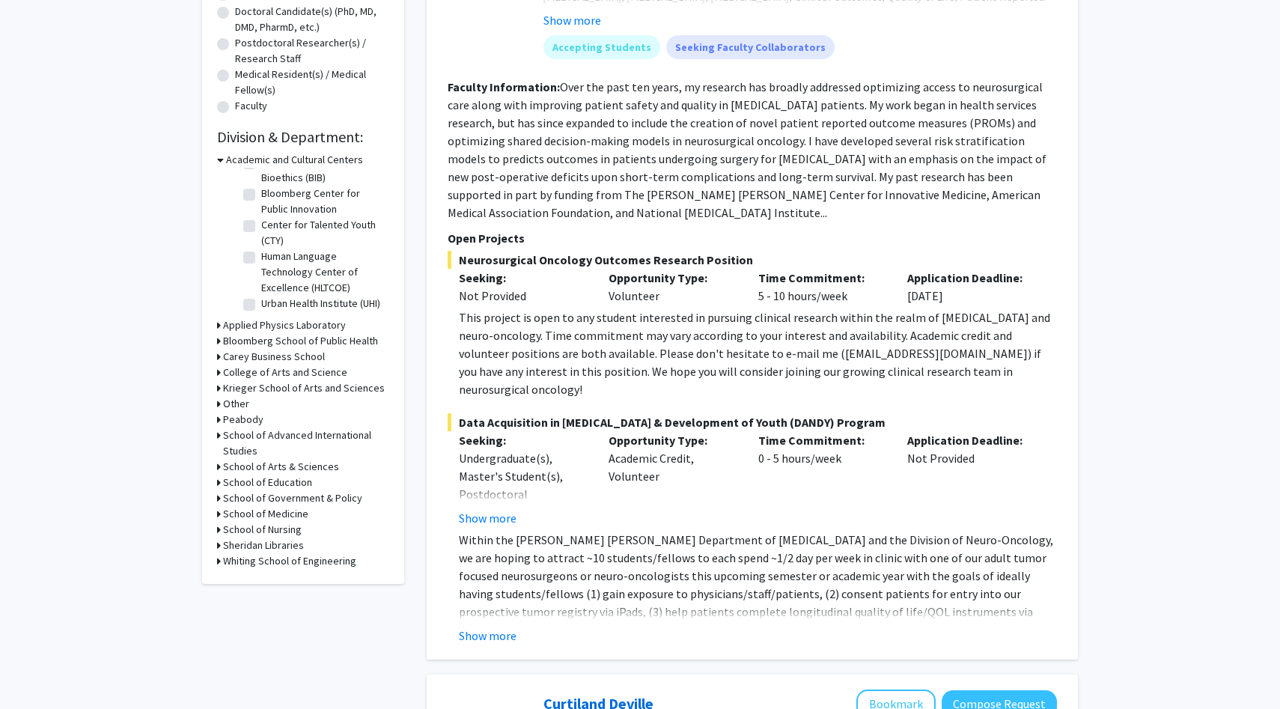
click at [263, 385] on h3 "Krieger School of Arts and Sciences" at bounding box center [304, 388] width 162 height 16
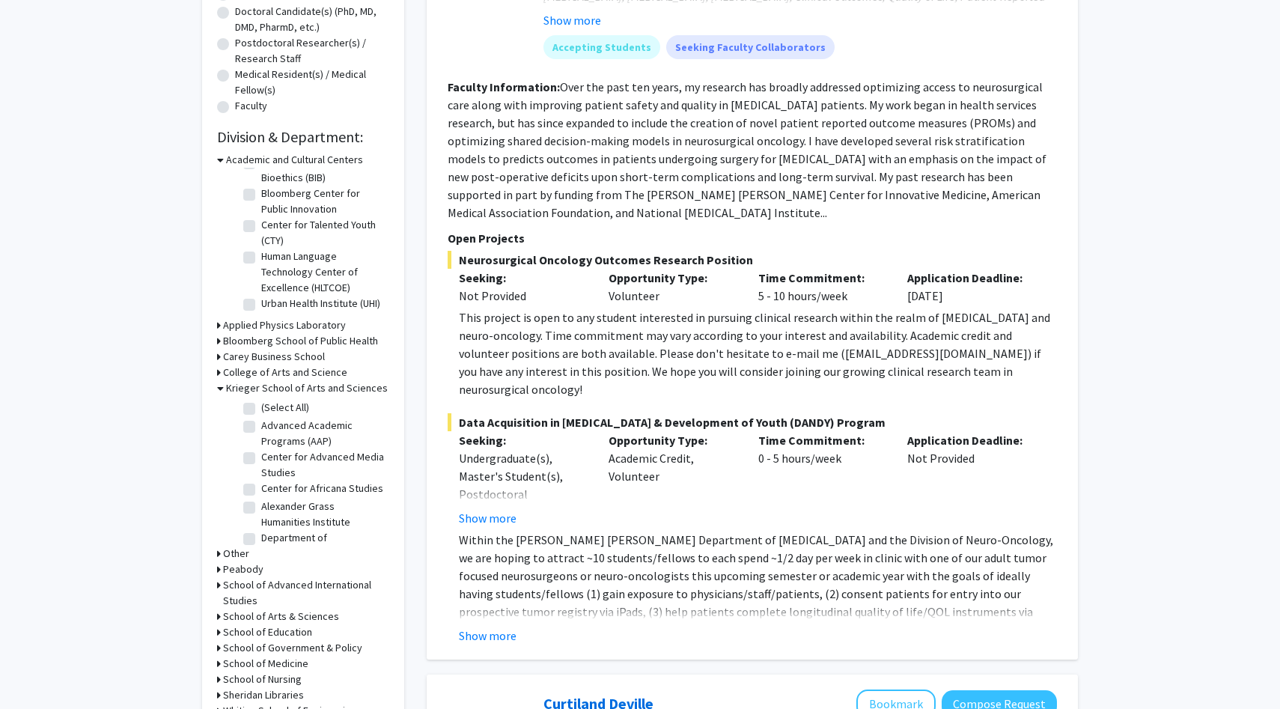
click at [261, 411] on label "(Select All)" at bounding box center [285, 408] width 48 height 16
click at [261, 409] on input "(Select All)" at bounding box center [266, 405] width 10 height 10
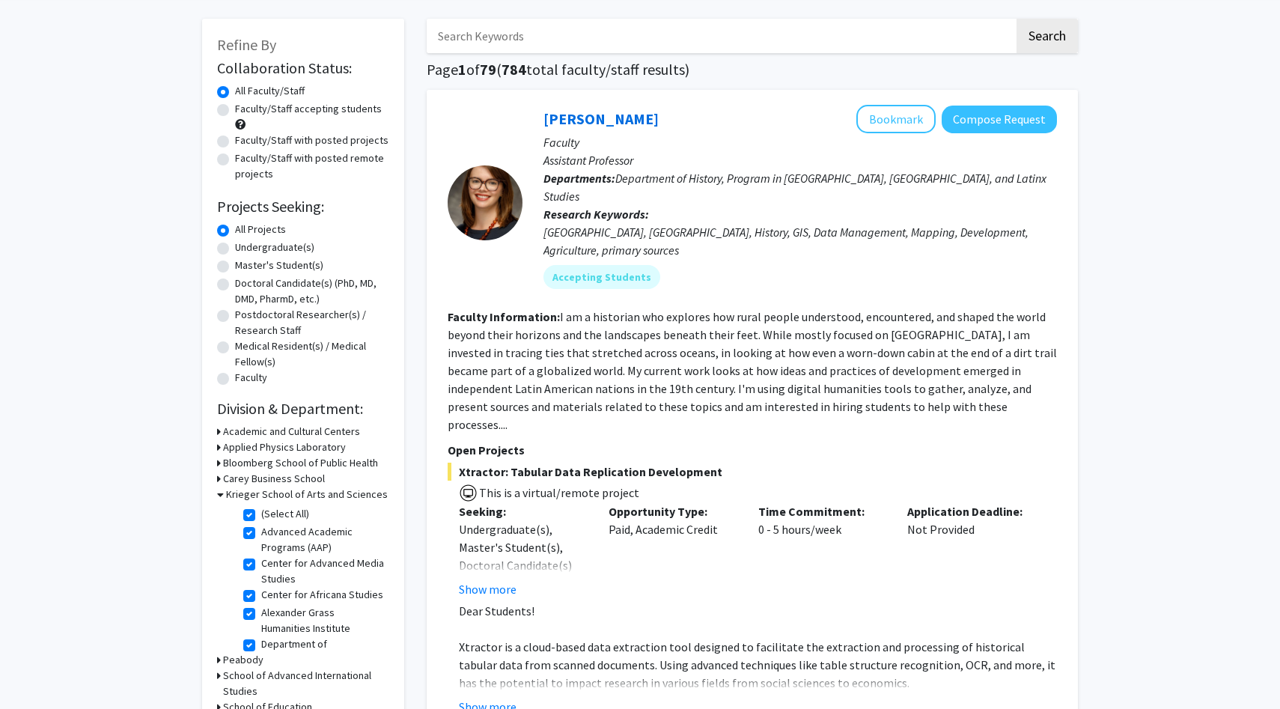
scroll to position [63, 0]
click at [248, 521] on fg-checkbox "(Select All) (Select All)" at bounding box center [314, 513] width 142 height 18
click at [261, 513] on label "(Select All)" at bounding box center [285, 512] width 48 height 16
click at [261, 513] on input "(Select All)" at bounding box center [266, 509] width 10 height 10
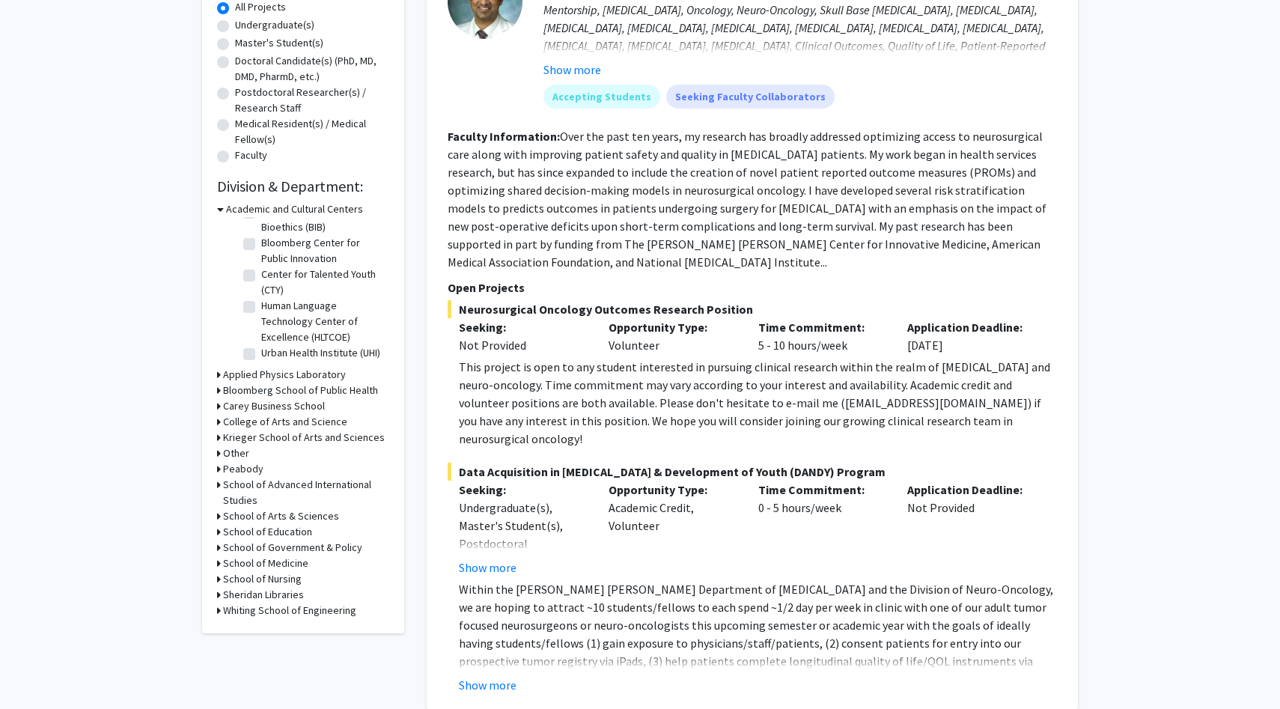
scroll to position [207, 0]
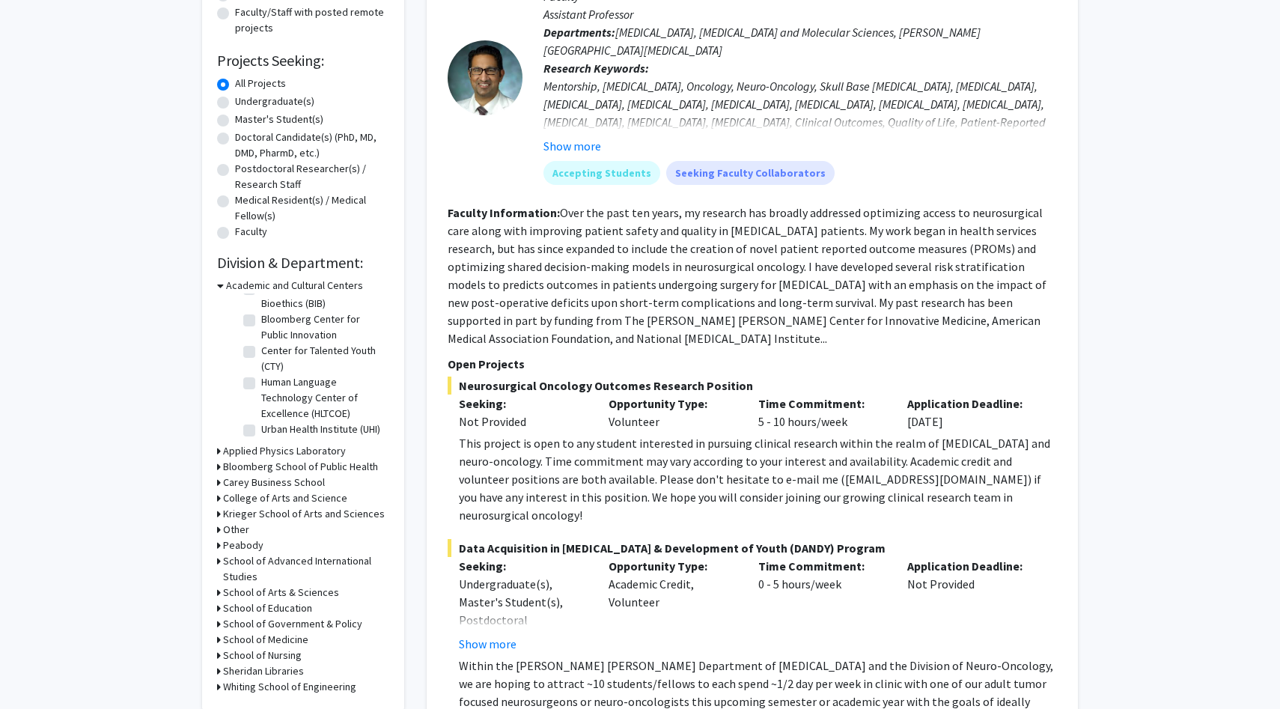
click at [263, 512] on h3 "Krieger School of Arts and Sciences" at bounding box center [304, 514] width 162 height 16
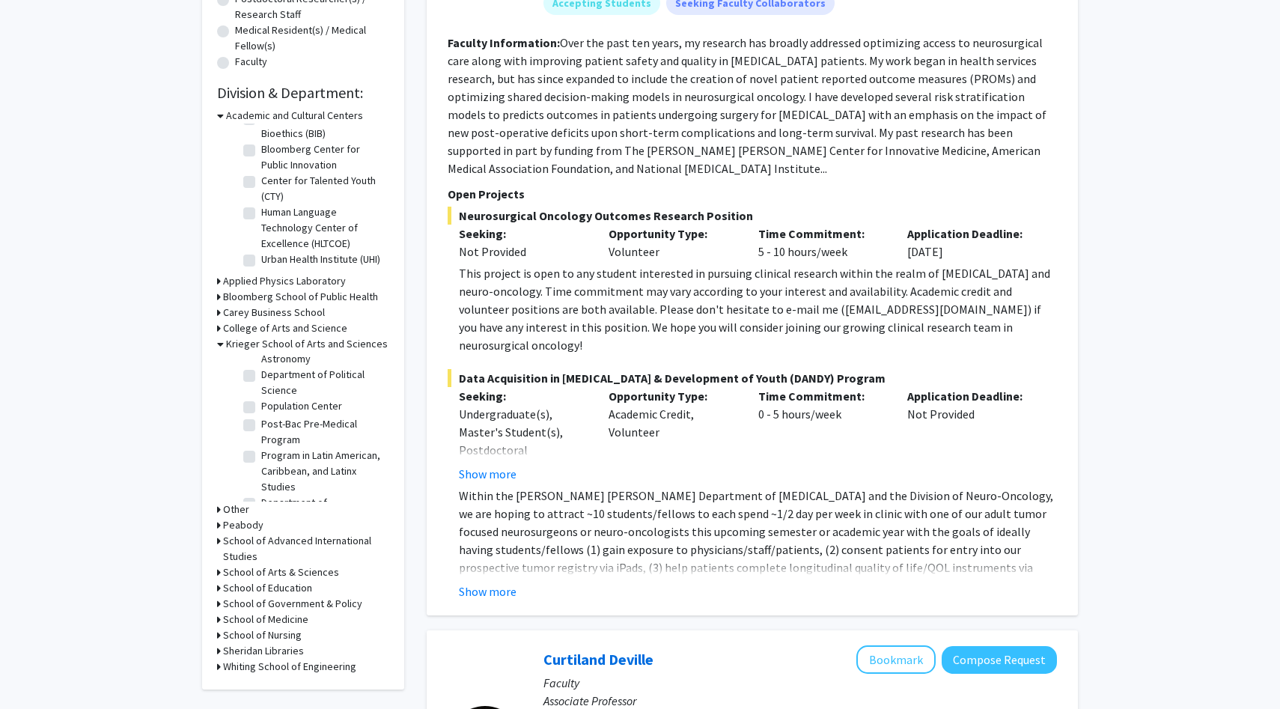
scroll to position [1207, 0]
click at [280, 503] on label "Department of Psychological & Brain Sciences" at bounding box center [323, 526] width 124 height 47
click at [271, 503] on input "Department of Psychological & Brain Sciences" at bounding box center [266, 508] width 10 height 10
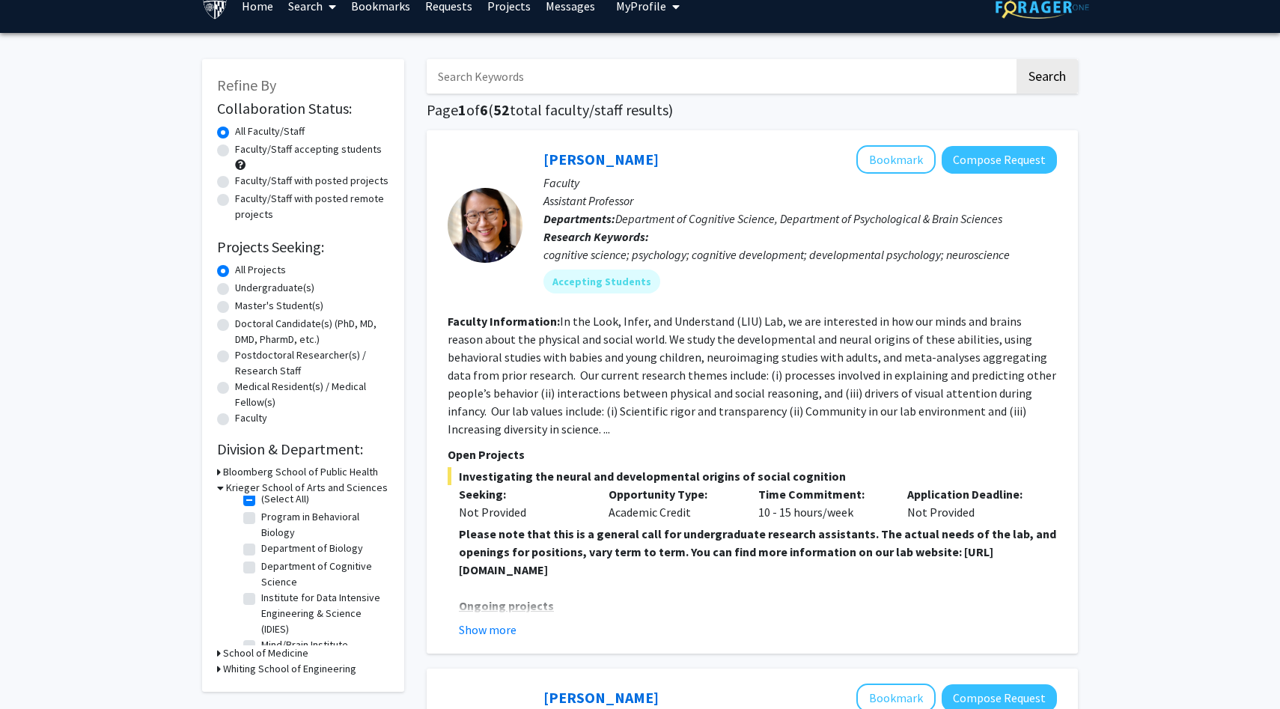
scroll to position [12, 0]
click at [276, 517] on label "Program in Behavioral Biology" at bounding box center [323, 520] width 124 height 31
click at [271, 515] on input "Program in Behavioral Biology" at bounding box center [266, 510] width 10 height 10
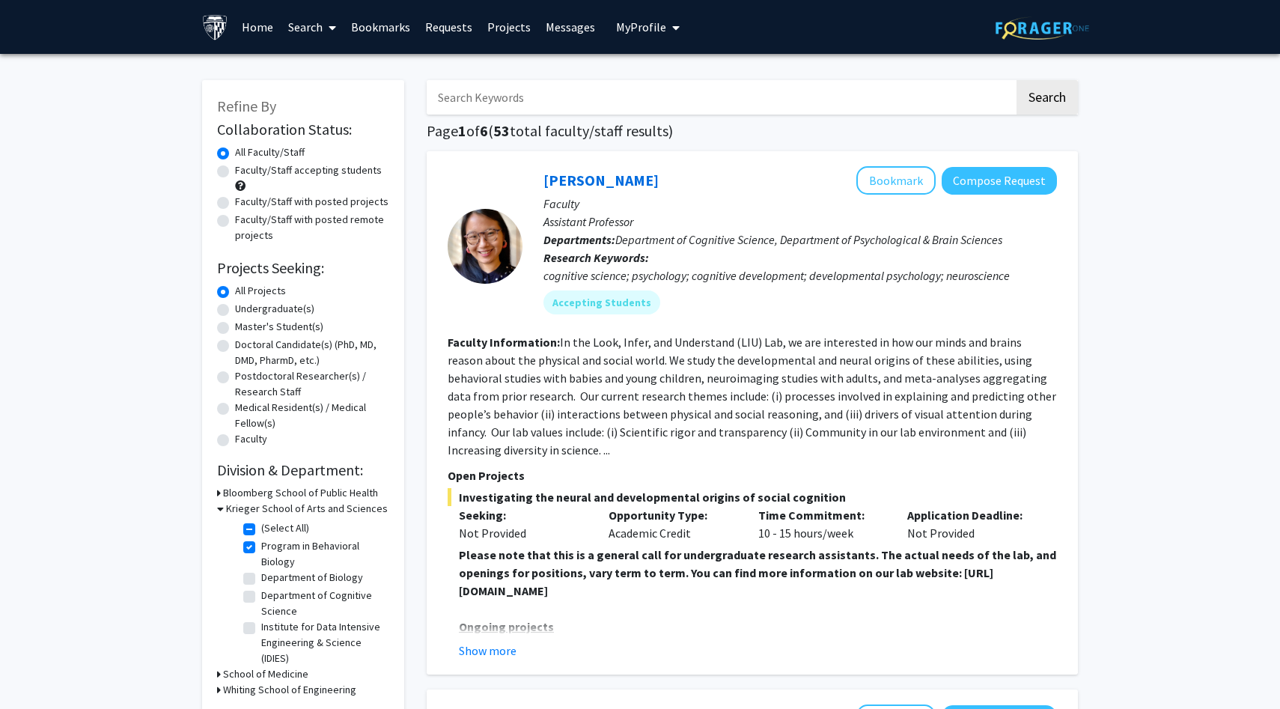
click at [267, 571] on label "Department of Biology" at bounding box center [312, 578] width 102 height 16
click at [267, 571] on input "Department of Biology" at bounding box center [266, 575] width 10 height 10
click at [268, 612] on label "Department of Chemistry" at bounding box center [318, 614] width 114 height 16
click at [268, 612] on input "Department of Chemistry" at bounding box center [266, 611] width 10 height 10
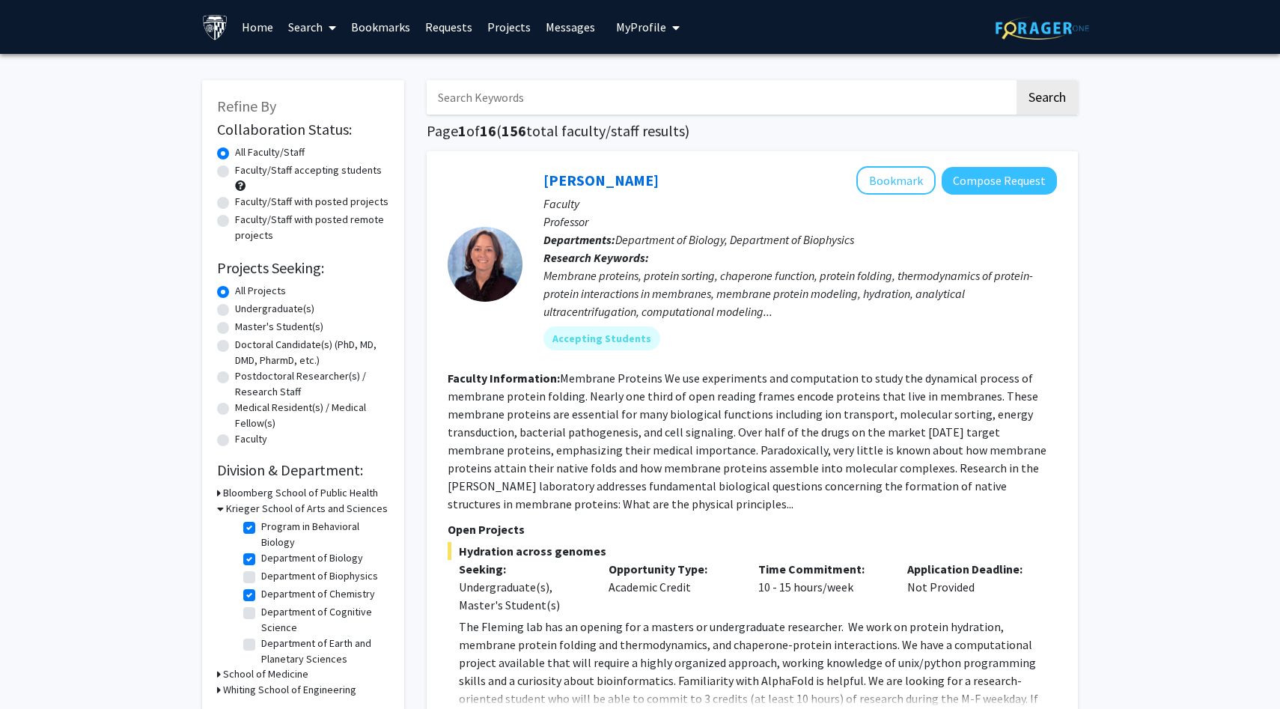
click at [269, 616] on label "Department of Cognitive Science" at bounding box center [323, 619] width 124 height 31
click at [269, 614] on input "Department of Cognitive Science" at bounding box center [266, 609] width 10 height 10
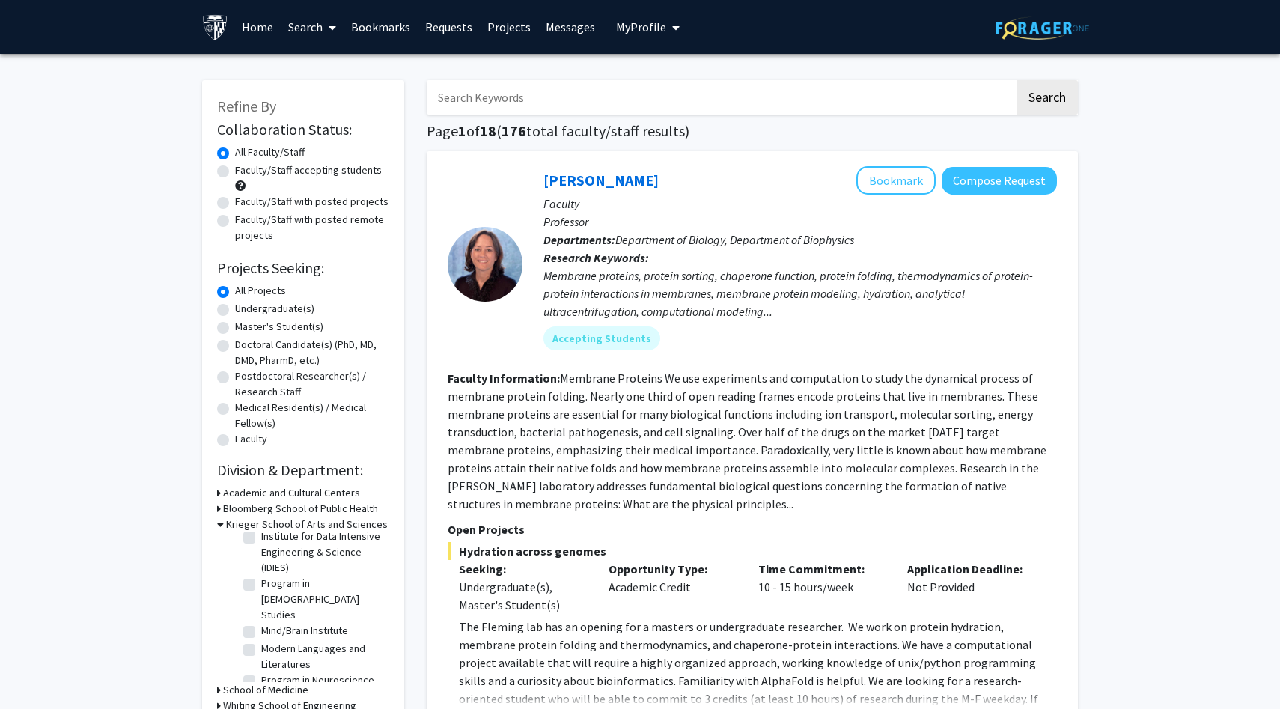
scroll to position [207, 0]
click at [284, 624] on label "Mind/Brain Institute" at bounding box center [304, 632] width 87 height 16
click at [271, 624] on input "Mind/Brain Institute" at bounding box center [266, 629] width 10 height 10
click at [280, 599] on label "Program in Neuroscience" at bounding box center [317, 607] width 113 height 16
click at [271, 599] on input "Program in Neuroscience" at bounding box center [266, 604] width 10 height 10
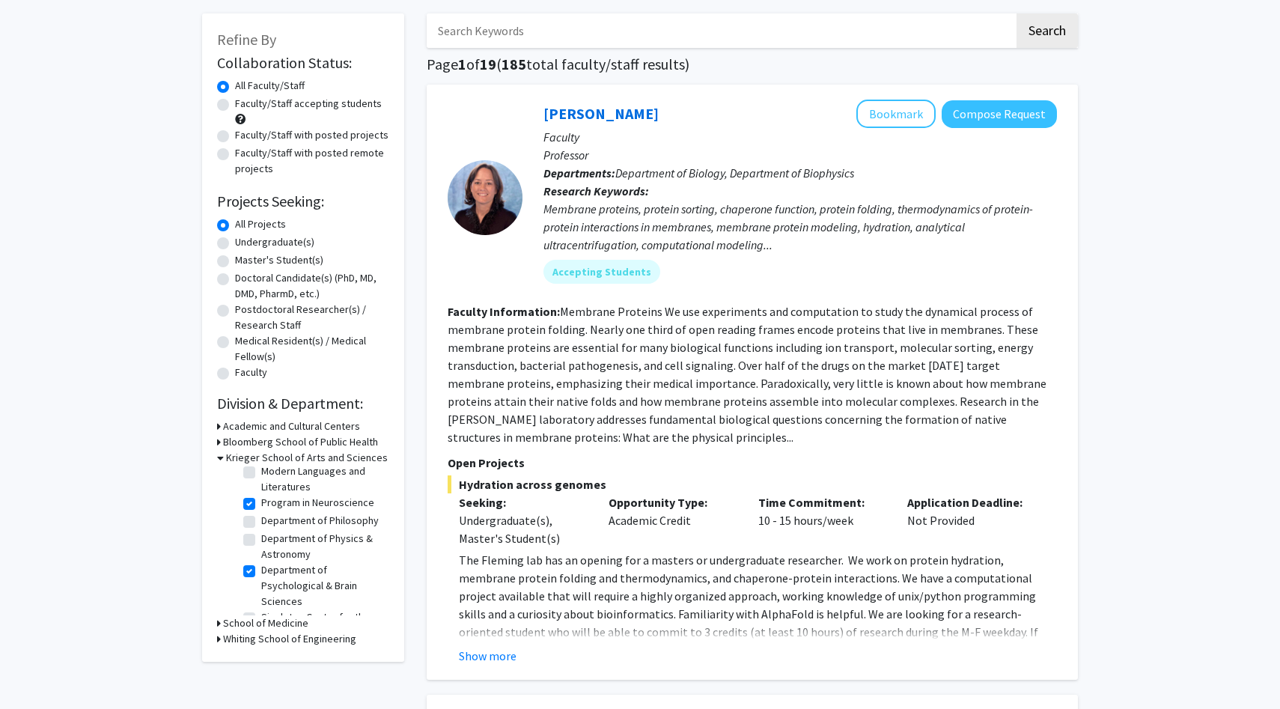
scroll to position [70, 0]
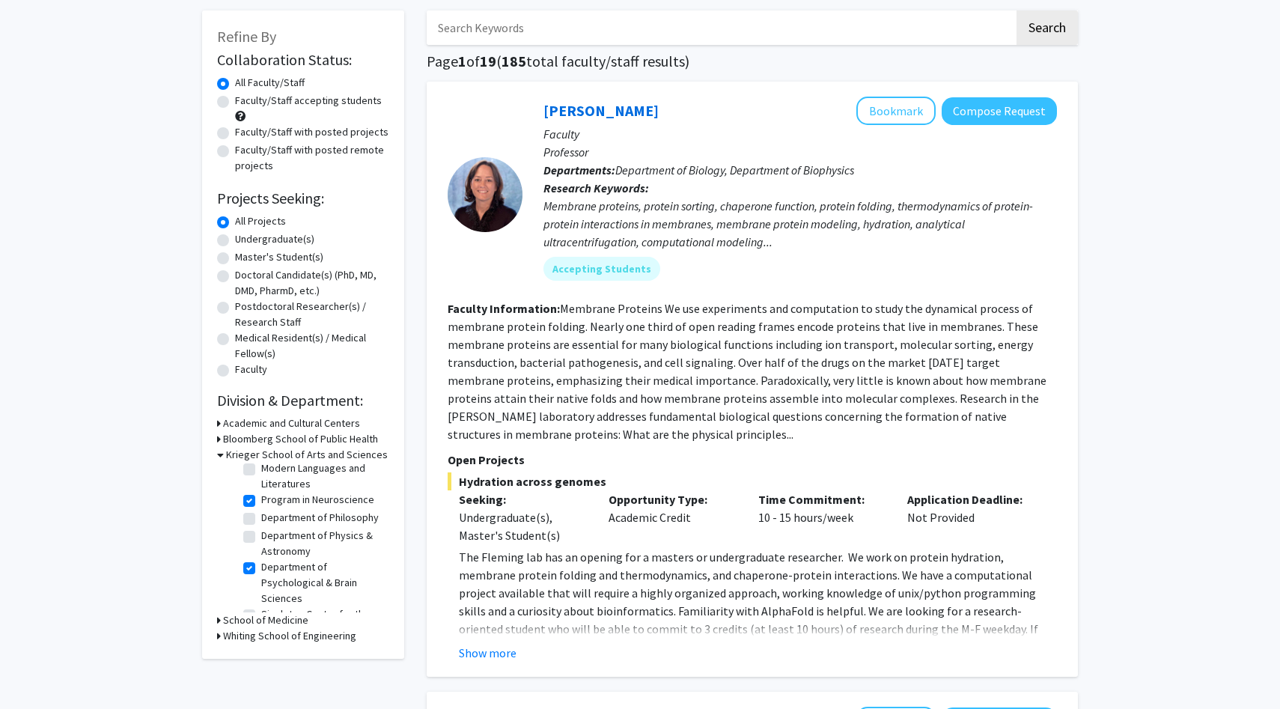
click at [699, 253] on fg-user-badges "Accepting Students" at bounding box center [799, 266] width 513 height 30
click at [692, 236] on div "Membrane proteins, protein sorting, chaperone function, protein folding, thermo…" at bounding box center [799, 224] width 513 height 54
click at [702, 237] on div "Membrane proteins, protein sorting, chaperone function, protein folding, thermo…" at bounding box center [799, 224] width 513 height 54
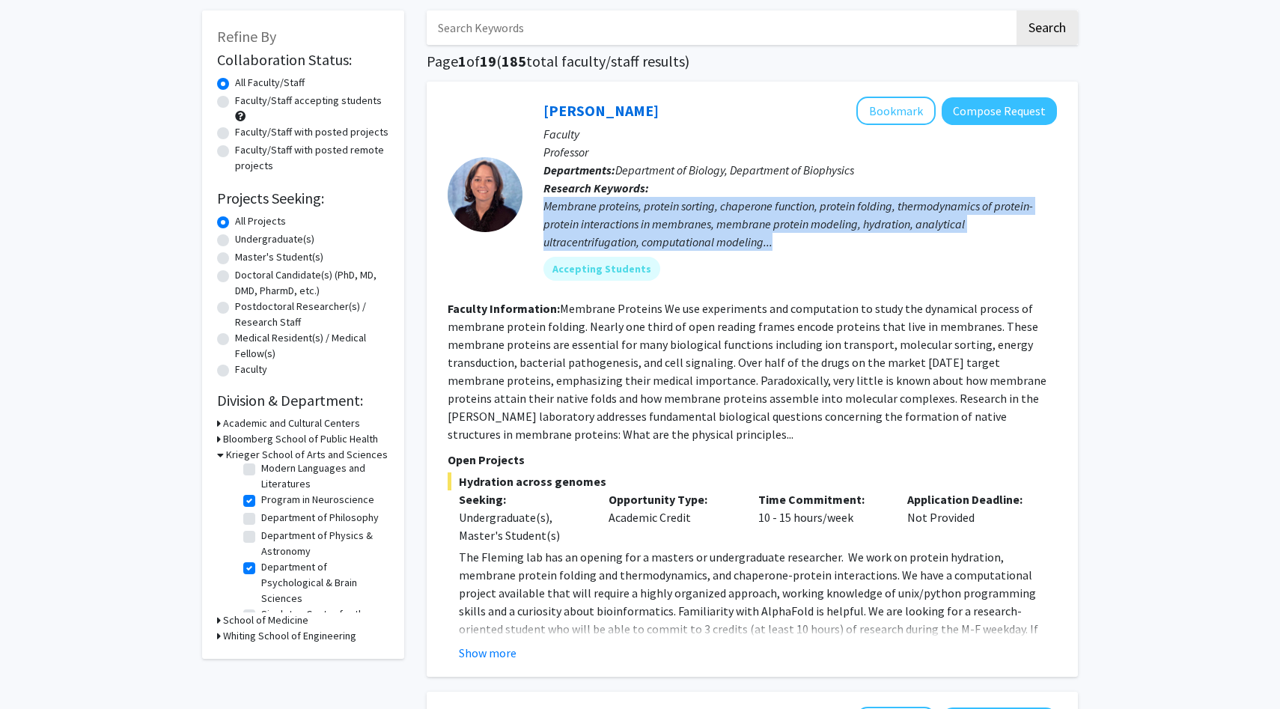
click at [702, 237] on div "Membrane proteins, protein sorting, chaperone function, protein folding, thermo…" at bounding box center [799, 224] width 513 height 54
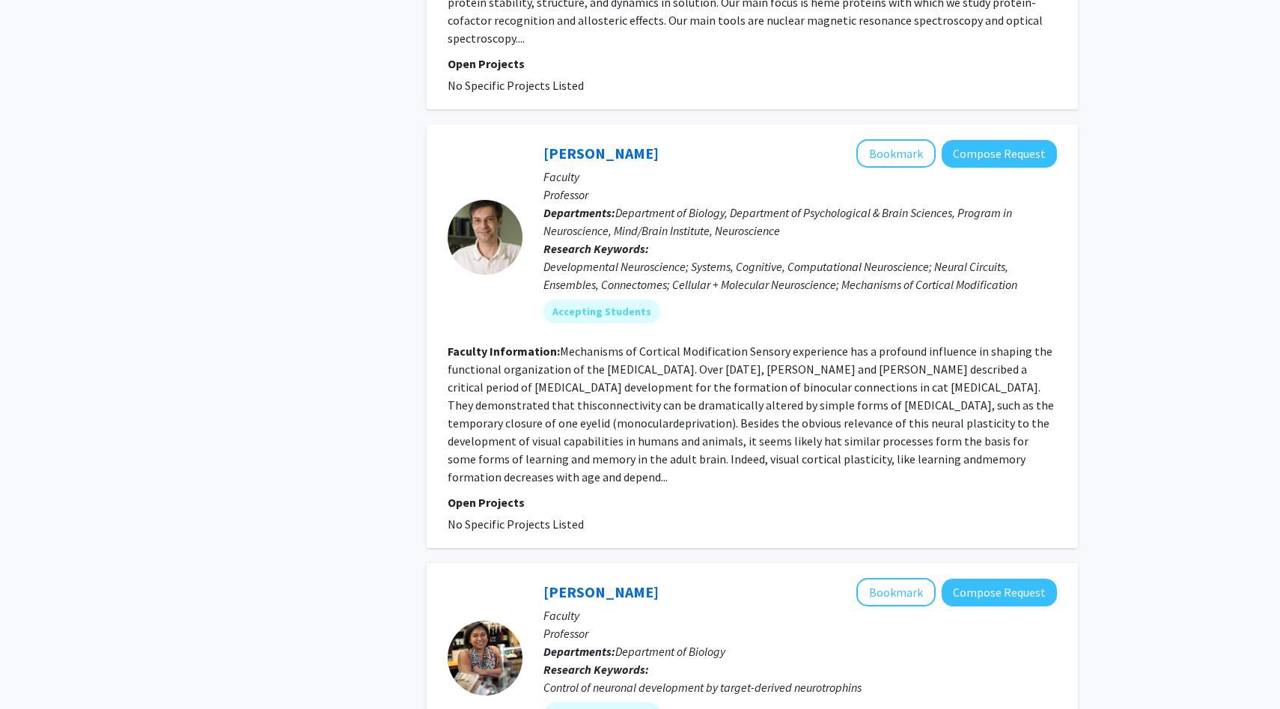
scroll to position [2832, 0]
drag, startPoint x: 533, startPoint y: 114, endPoint x: 665, endPoint y: 118, distance: 131.8
click at [665, 138] on div "[PERSON_NAME] Bookmark Compose Request Faculty Professor Departments: Departmen…" at bounding box center [789, 235] width 534 height 195
copy link "[PERSON_NAME]"
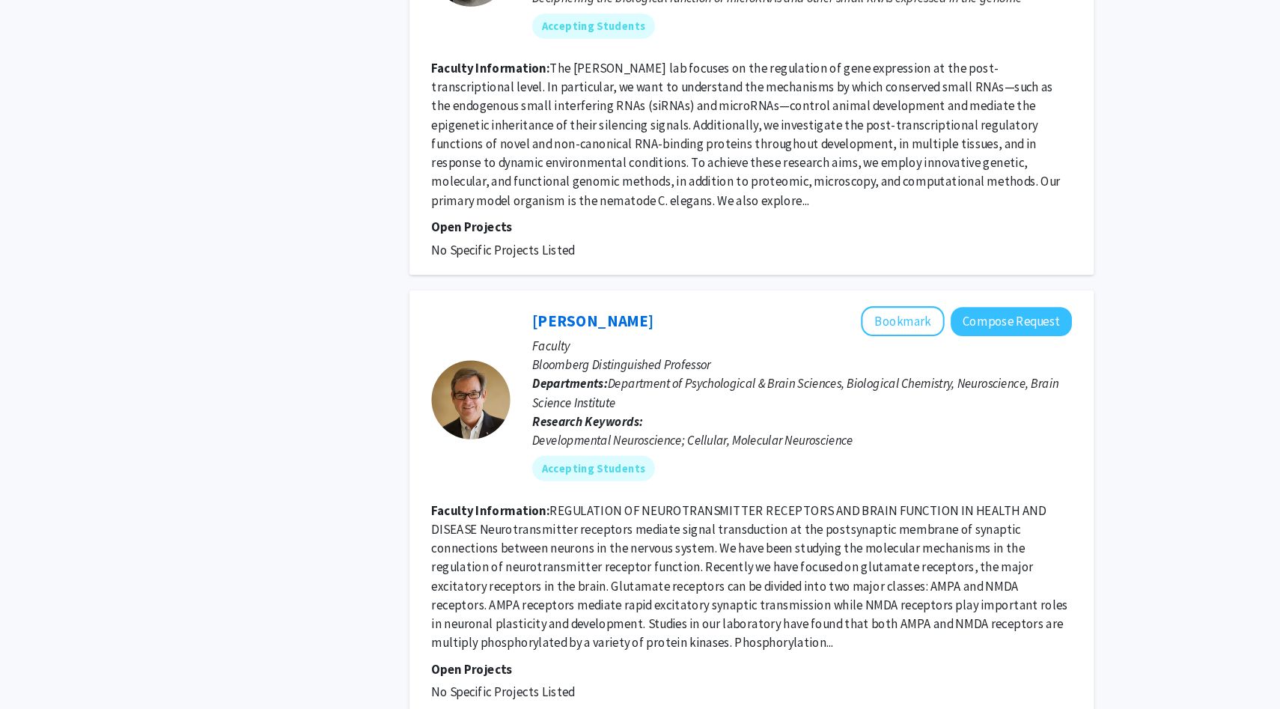
scroll to position [4008, 0]
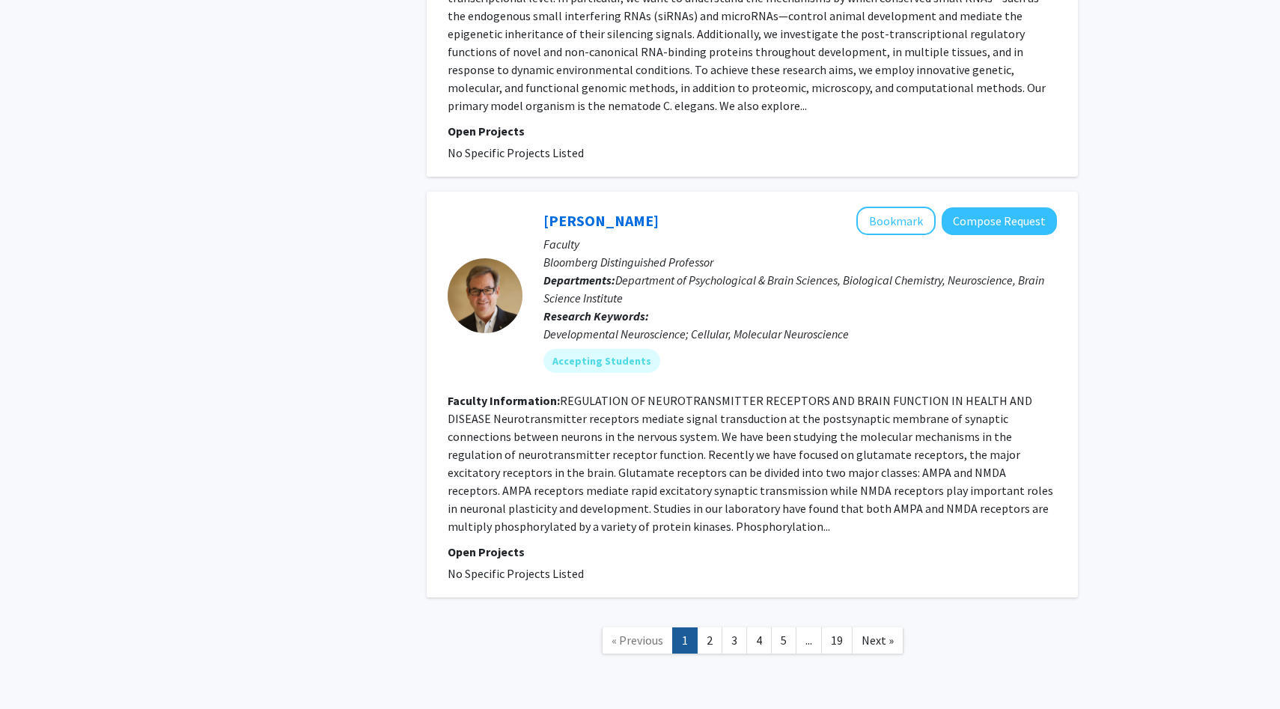
drag, startPoint x: 535, startPoint y: 170, endPoint x: 652, endPoint y: 168, distance: 116.8
click at [652, 207] on div "[PERSON_NAME] Bookmark Compose Request Faculty Bloomberg Distinguished Professo…" at bounding box center [789, 295] width 534 height 177
copy link "[PERSON_NAME]"
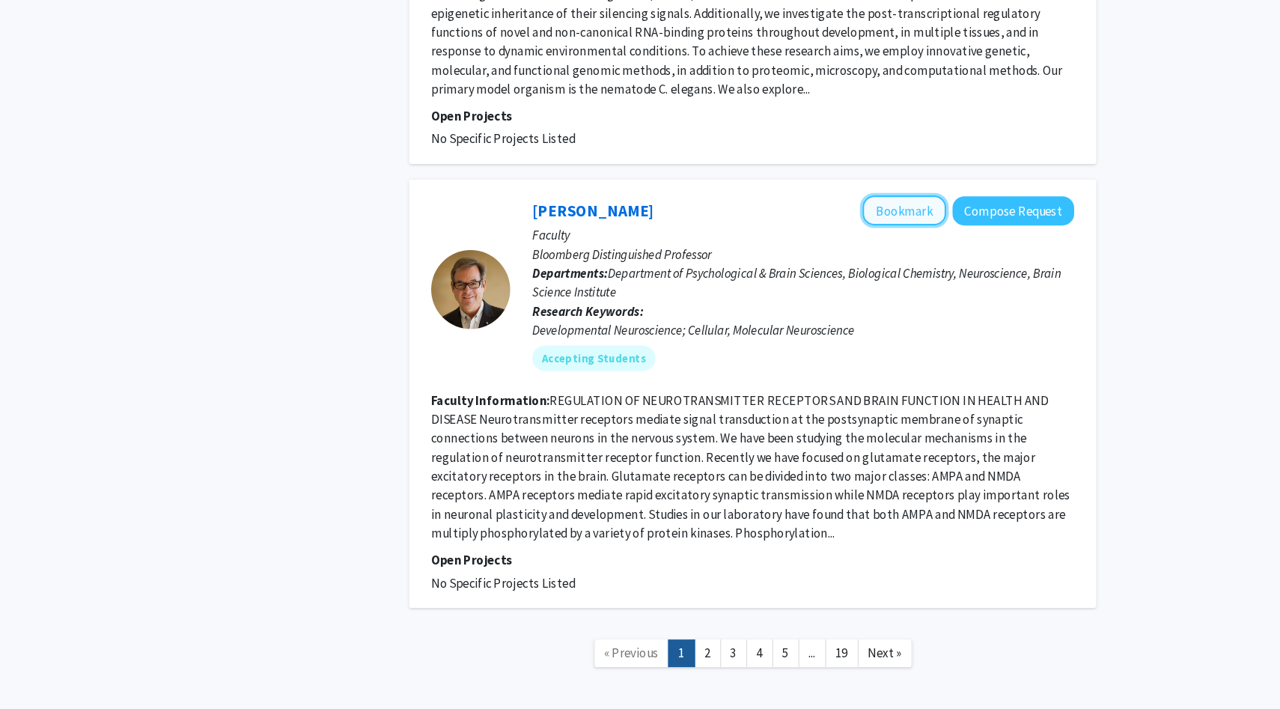
click at [900, 207] on button "Bookmark" at bounding box center [895, 221] width 79 height 28
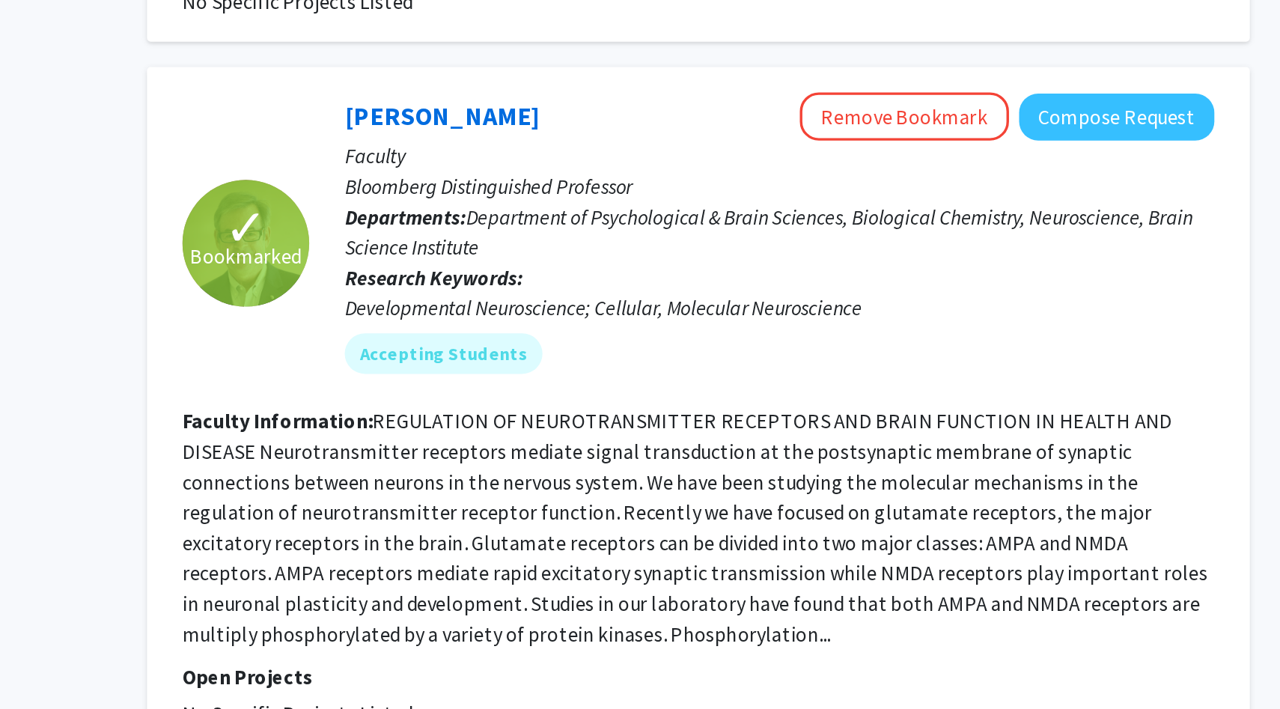
click at [496, 466] on fg-read-more "REGULATION OF NEUROTRANSMITTER RECEPTORS AND BRAIN FUNCTION IN HEALTH AND DISEA…" at bounding box center [751, 463] width 606 height 141
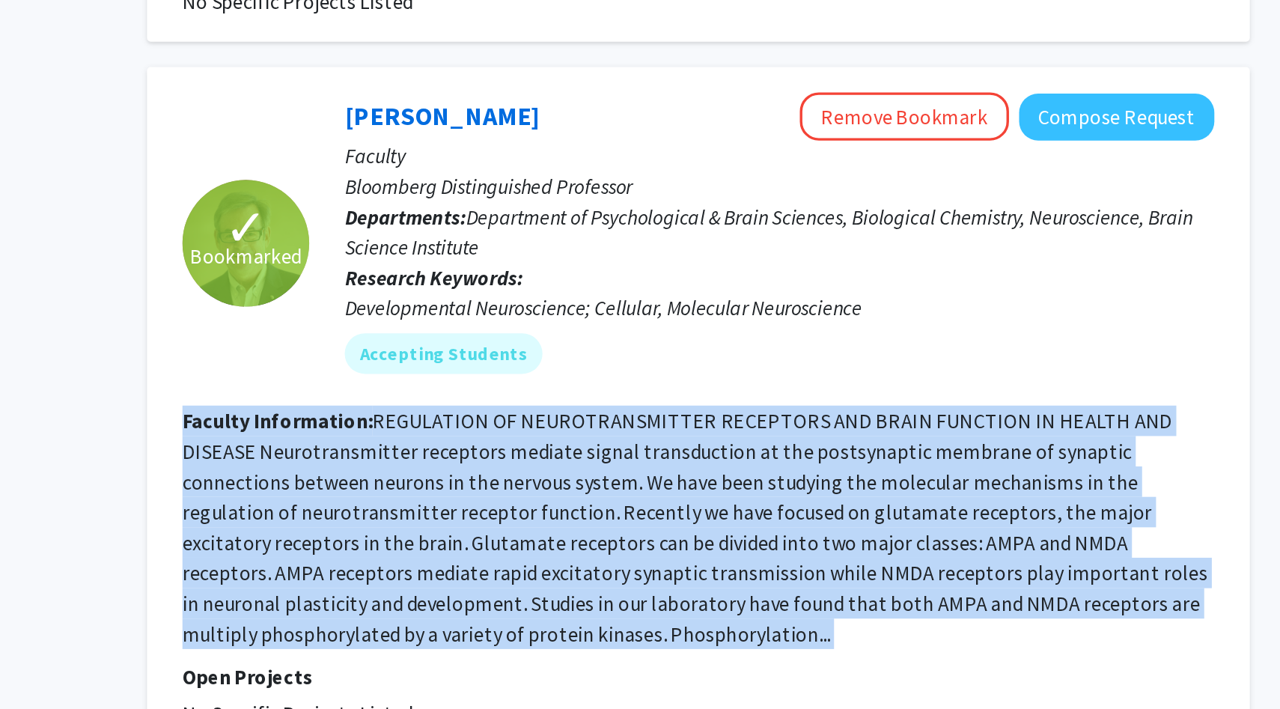
click at [496, 466] on fg-read-more "REGULATION OF NEUROTRANSMITTER RECEPTORS AND BRAIN FUNCTION IN HEALTH AND DISEA…" at bounding box center [751, 463] width 606 height 141
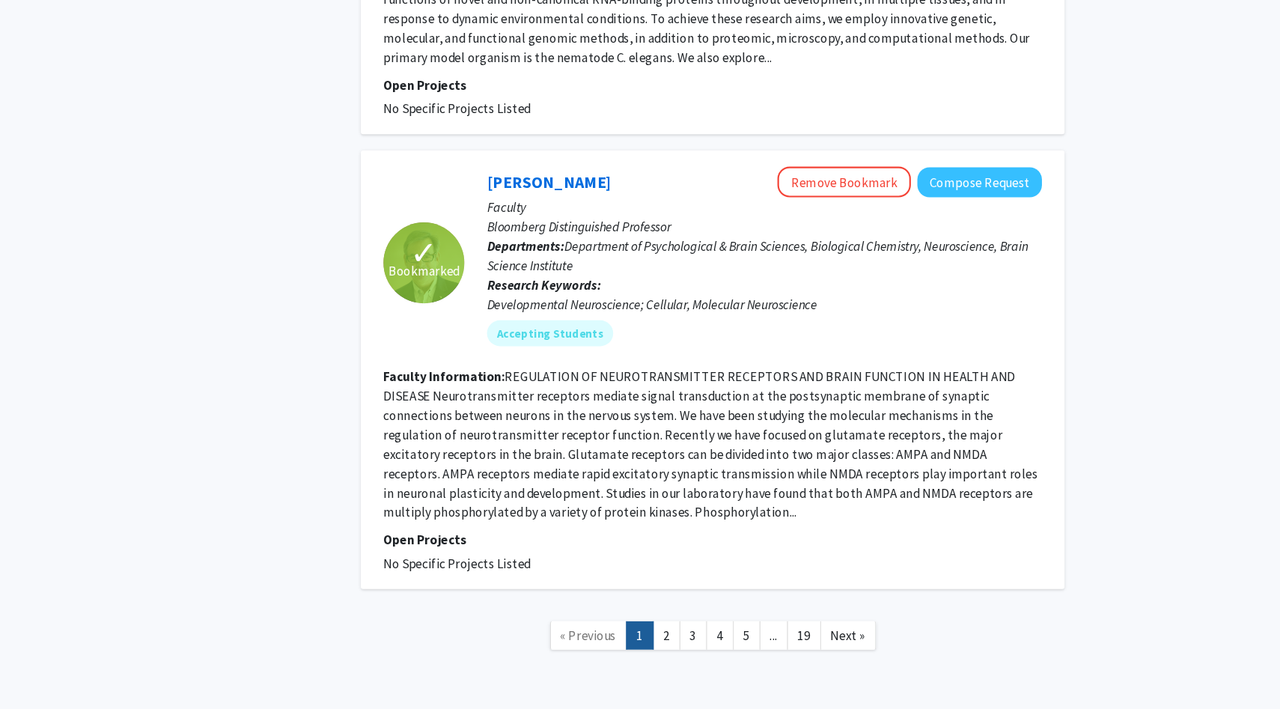
click at [668, 409] on section "Faculty Information: REGULATION OF NEUROTRANSMITTER RECEPTORS AND BRAIN FUNCTIO…" at bounding box center [752, 463] width 609 height 144
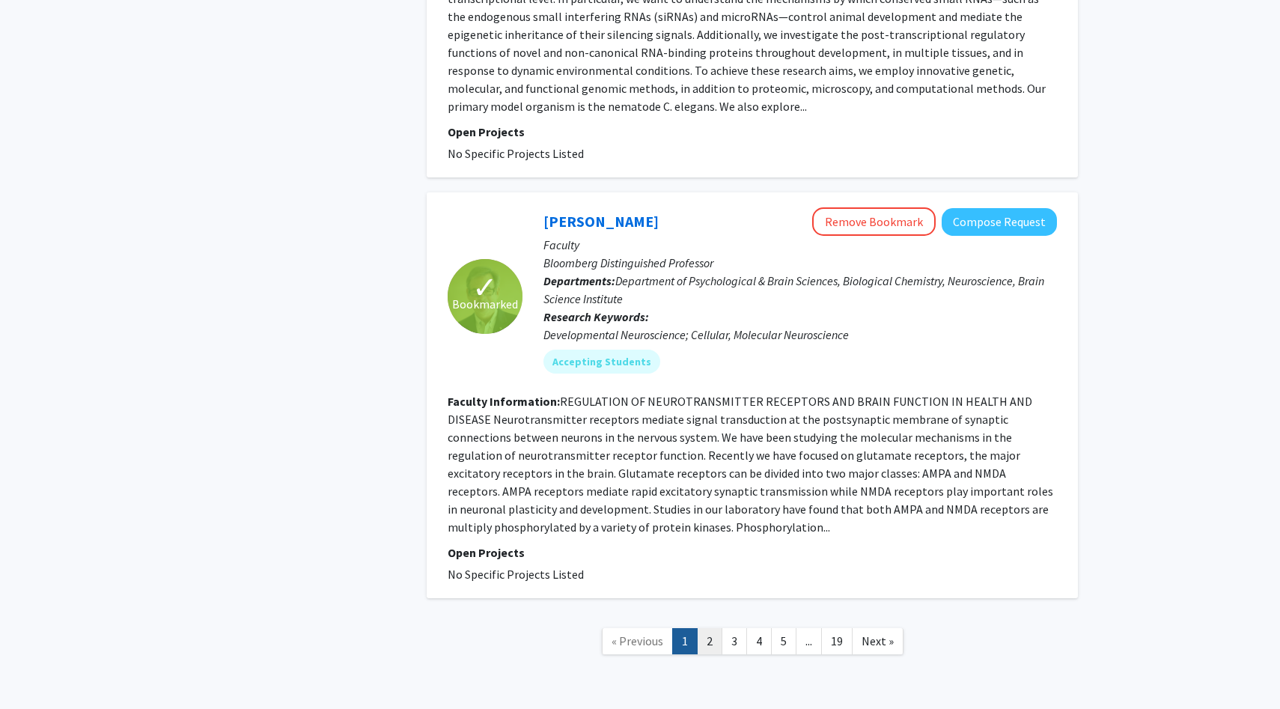
click at [701, 628] on link "2" at bounding box center [709, 641] width 25 height 26
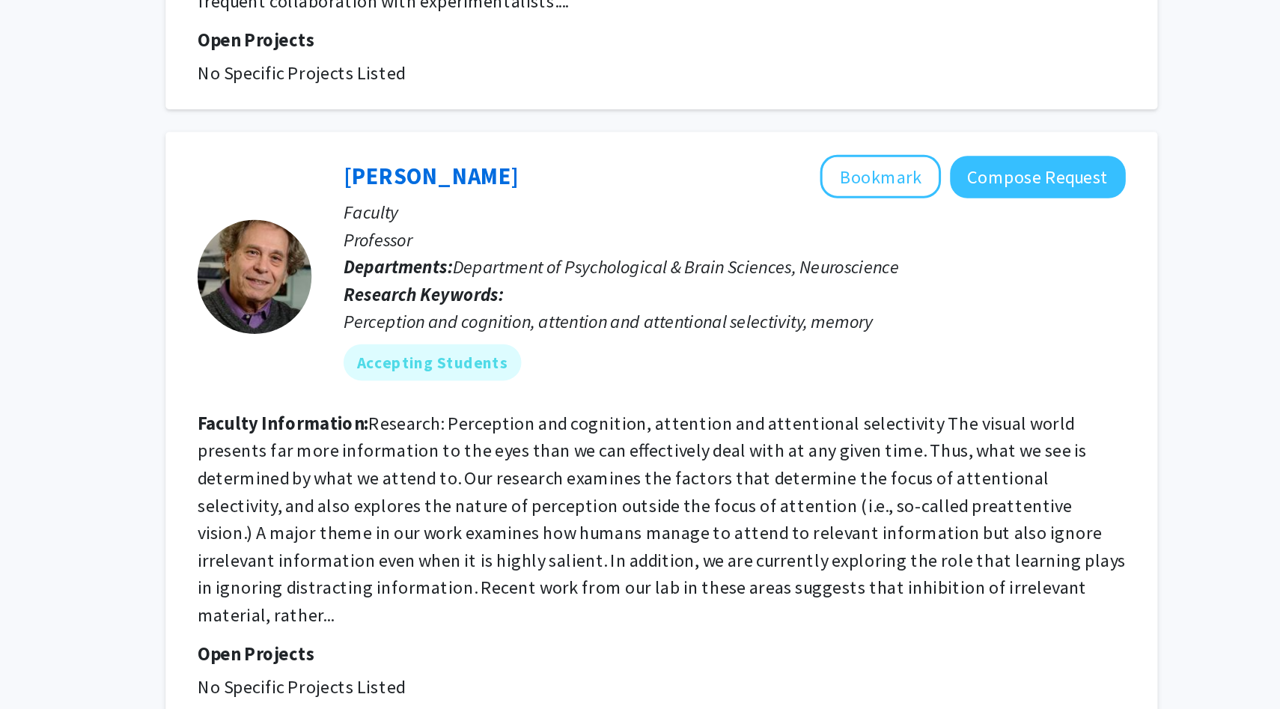
scroll to position [3530, 0]
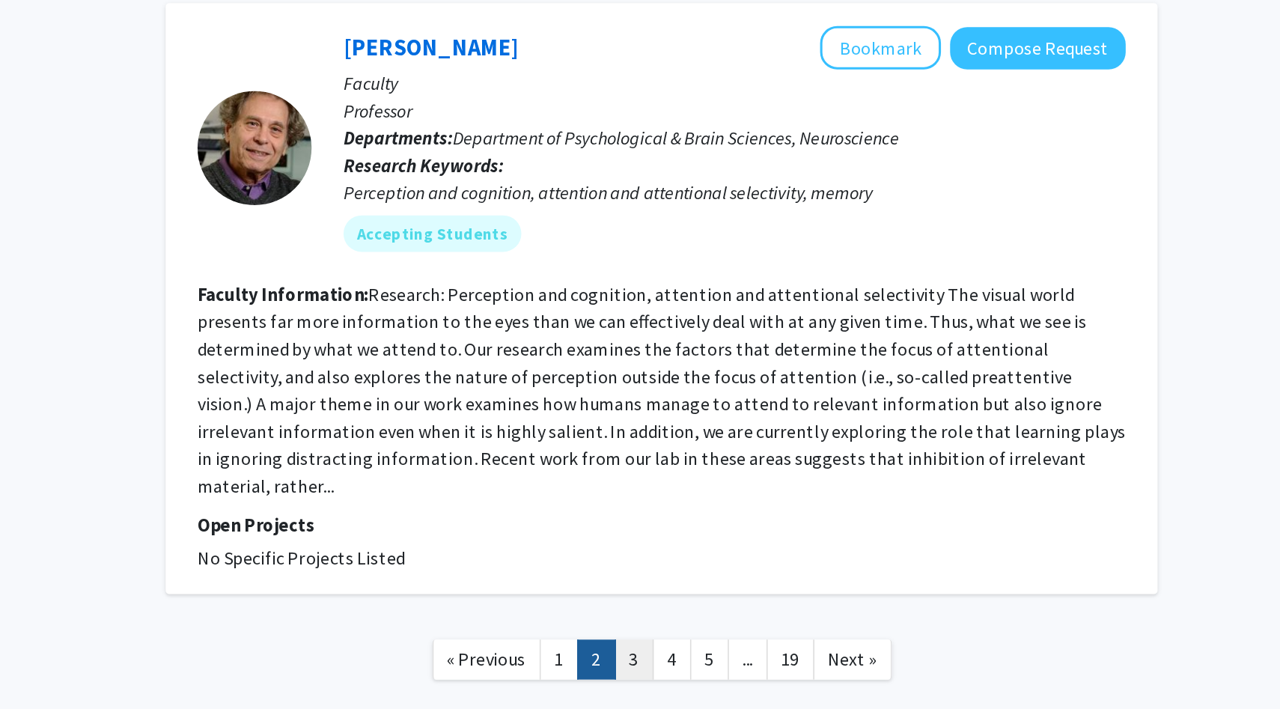
click at [738, 663] on link "3" at bounding box center [734, 676] width 25 height 26
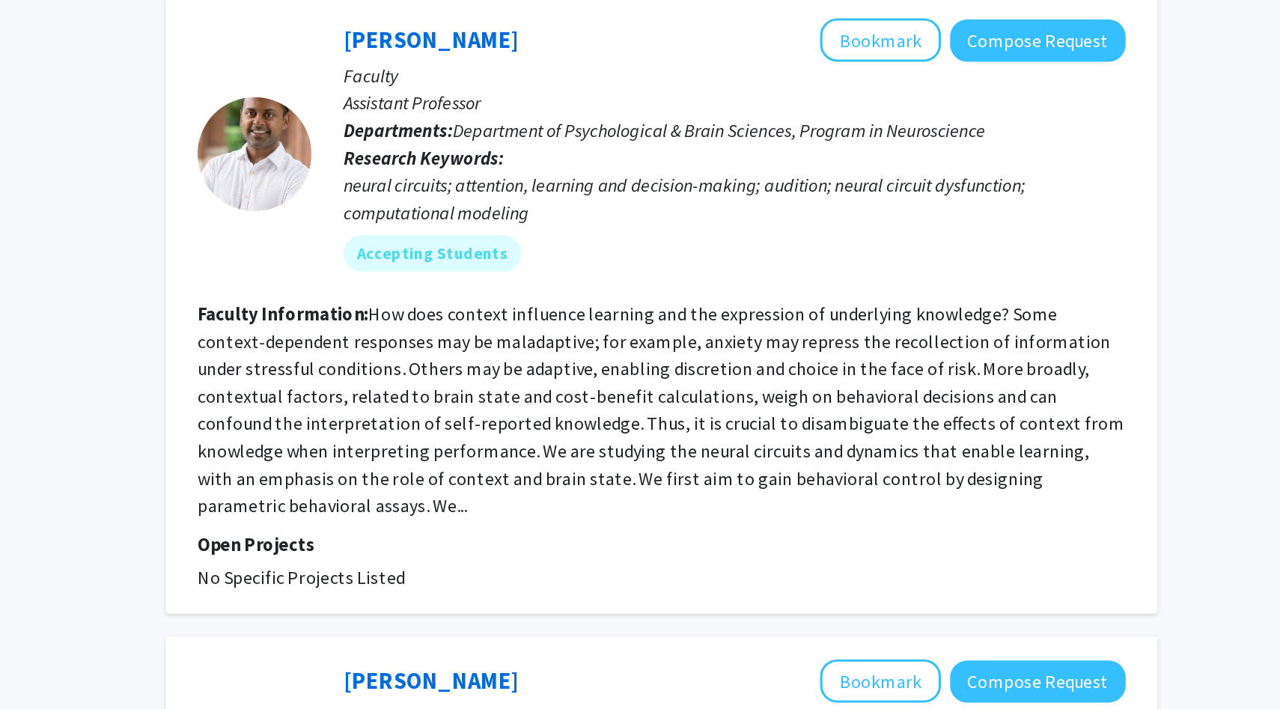
scroll to position [2489, 0]
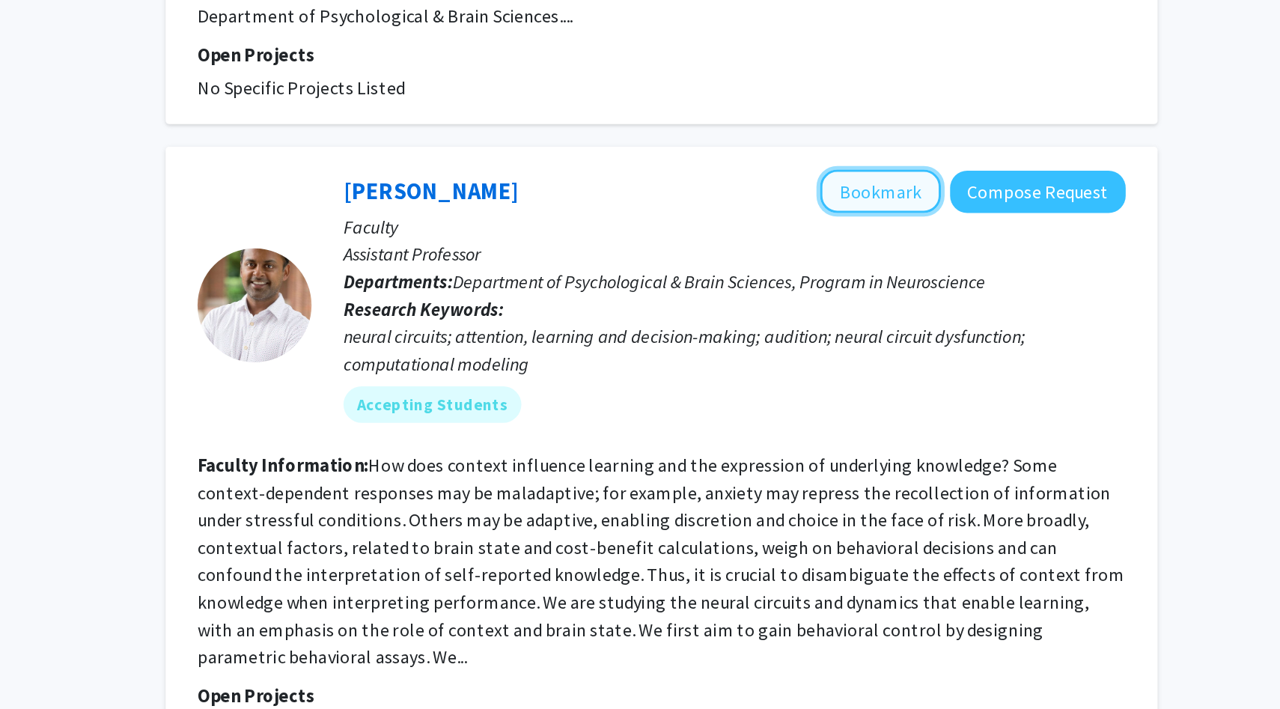
click at [889, 135] on button "Bookmark" at bounding box center [895, 149] width 79 height 28
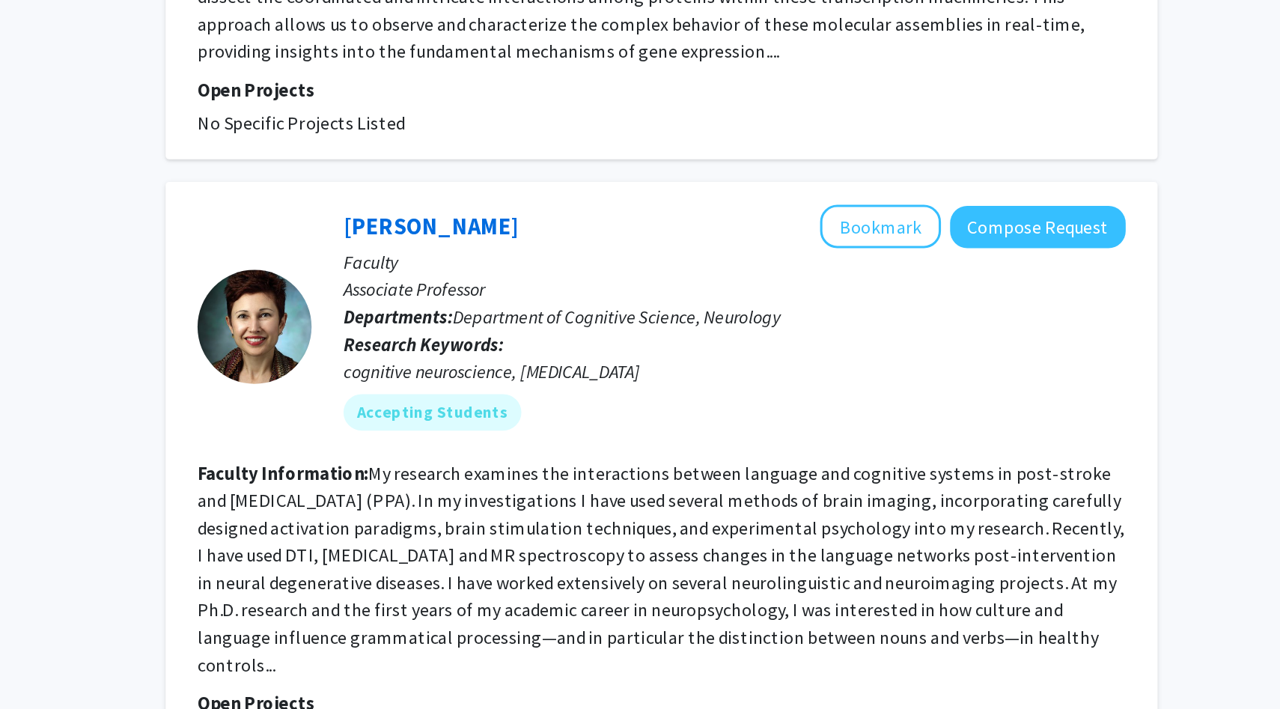
scroll to position [3438, 0]
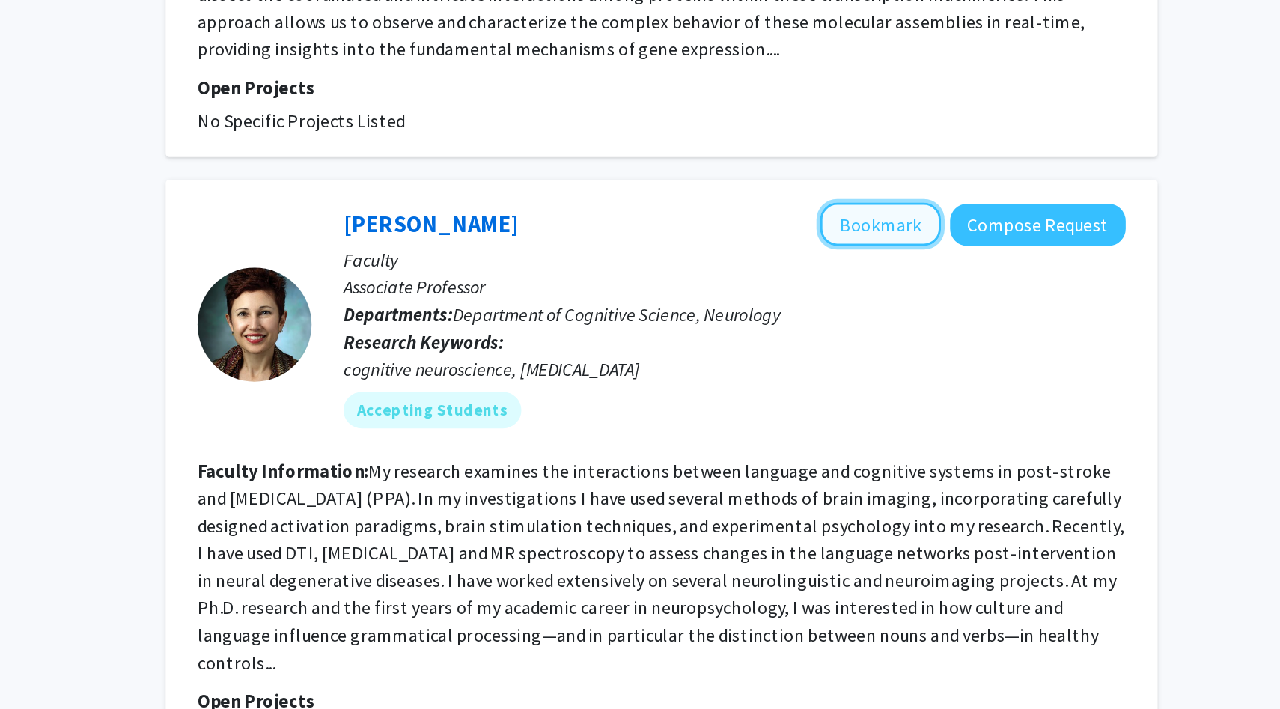
click at [894, 376] on button "Bookmark" at bounding box center [895, 390] width 79 height 28
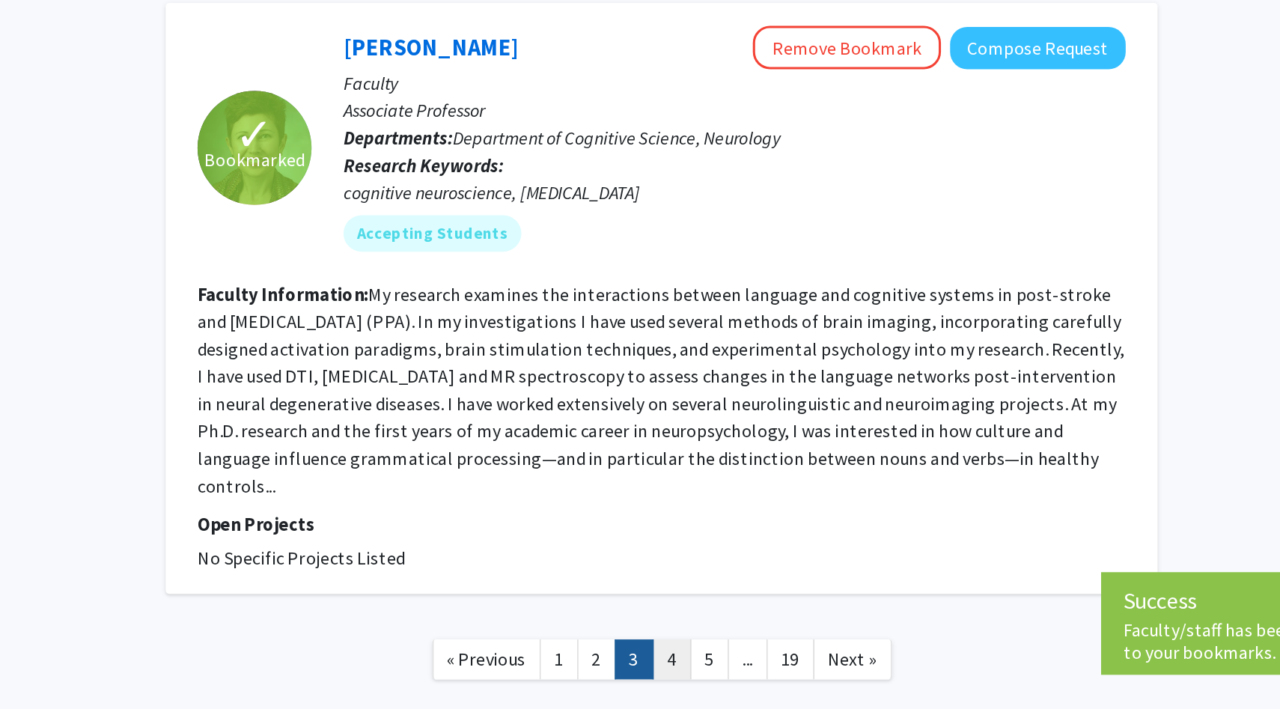
click at [751, 663] on link "4" at bounding box center [758, 676] width 25 height 26
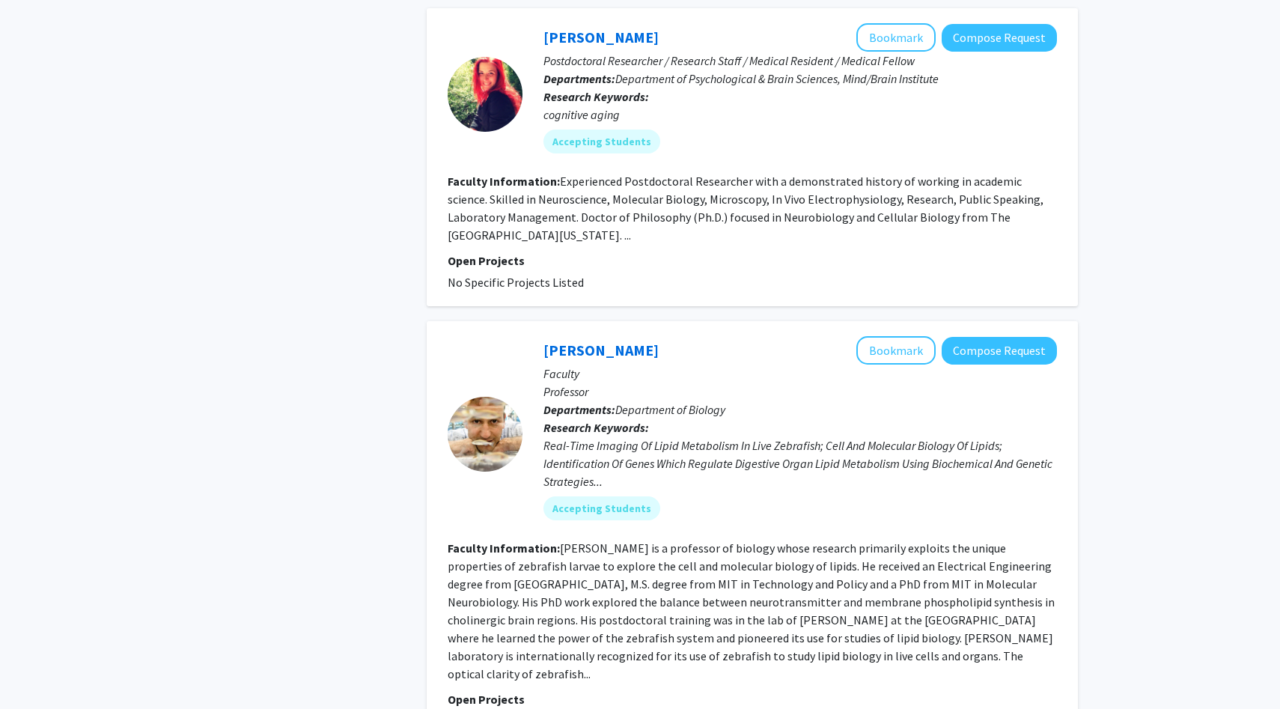
scroll to position [1826, 0]
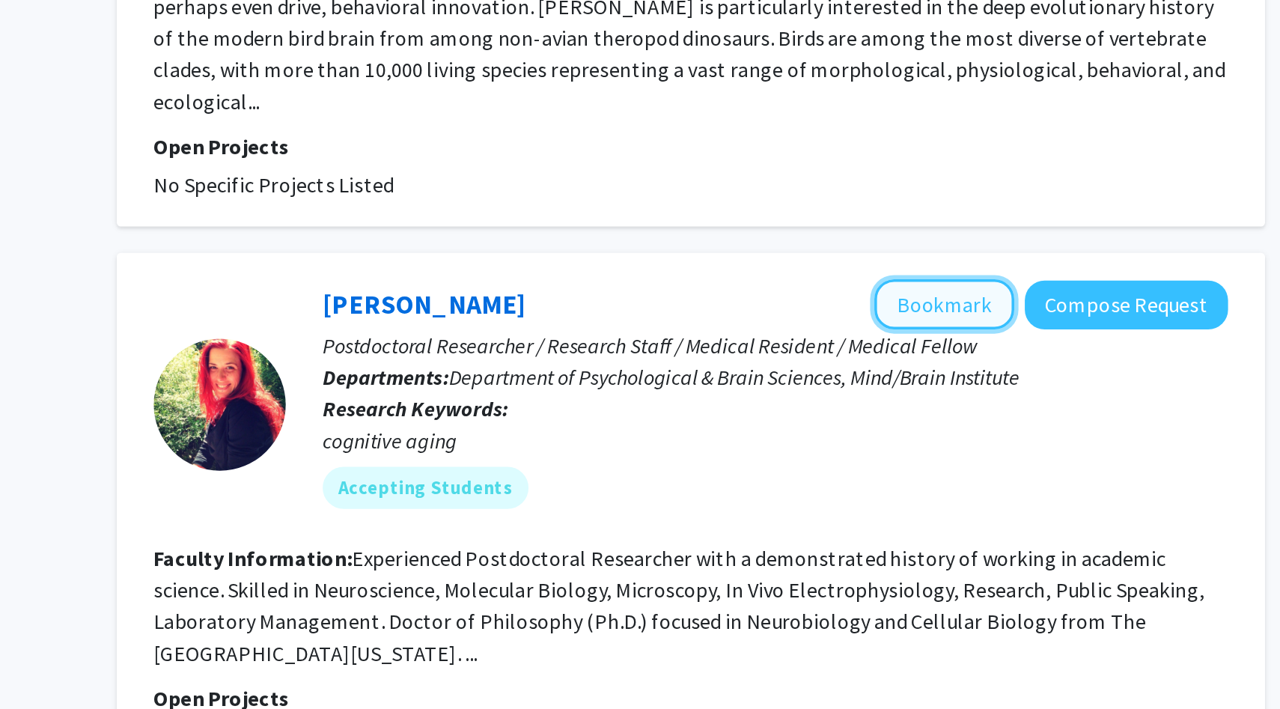
click at [878, 335] on button "Bookmark" at bounding box center [895, 349] width 79 height 28
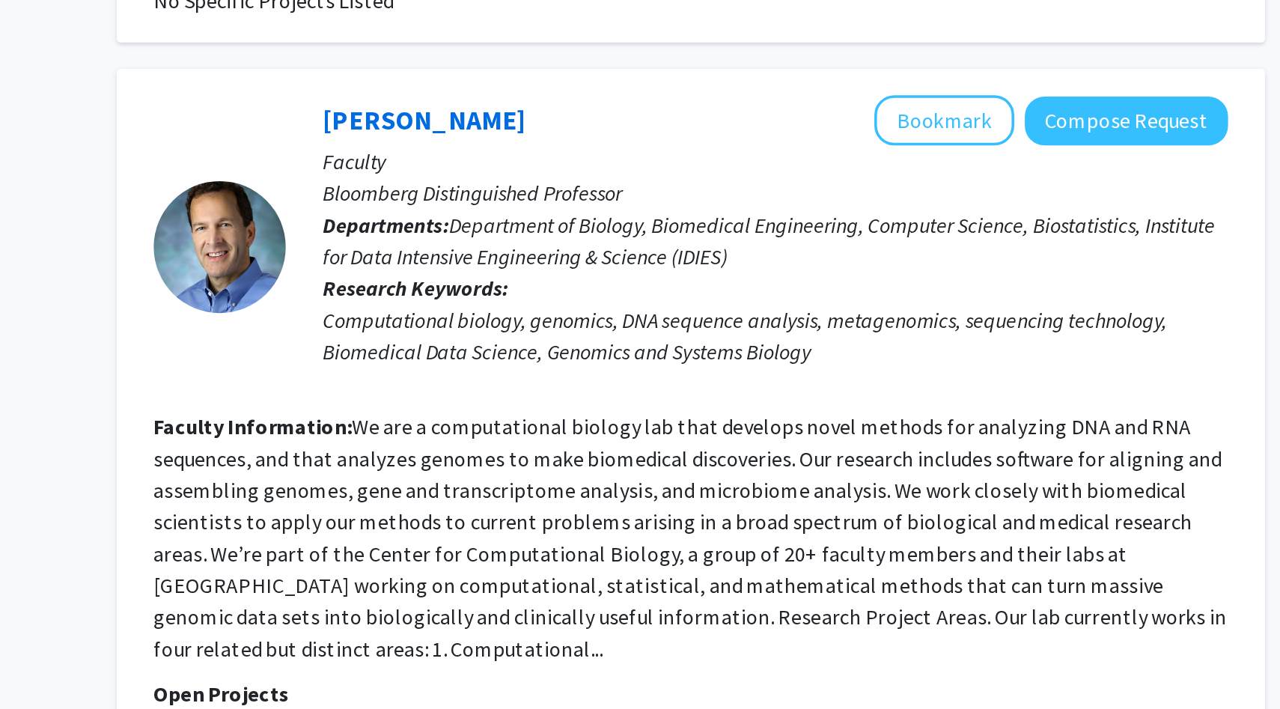
scroll to position [3422, 0]
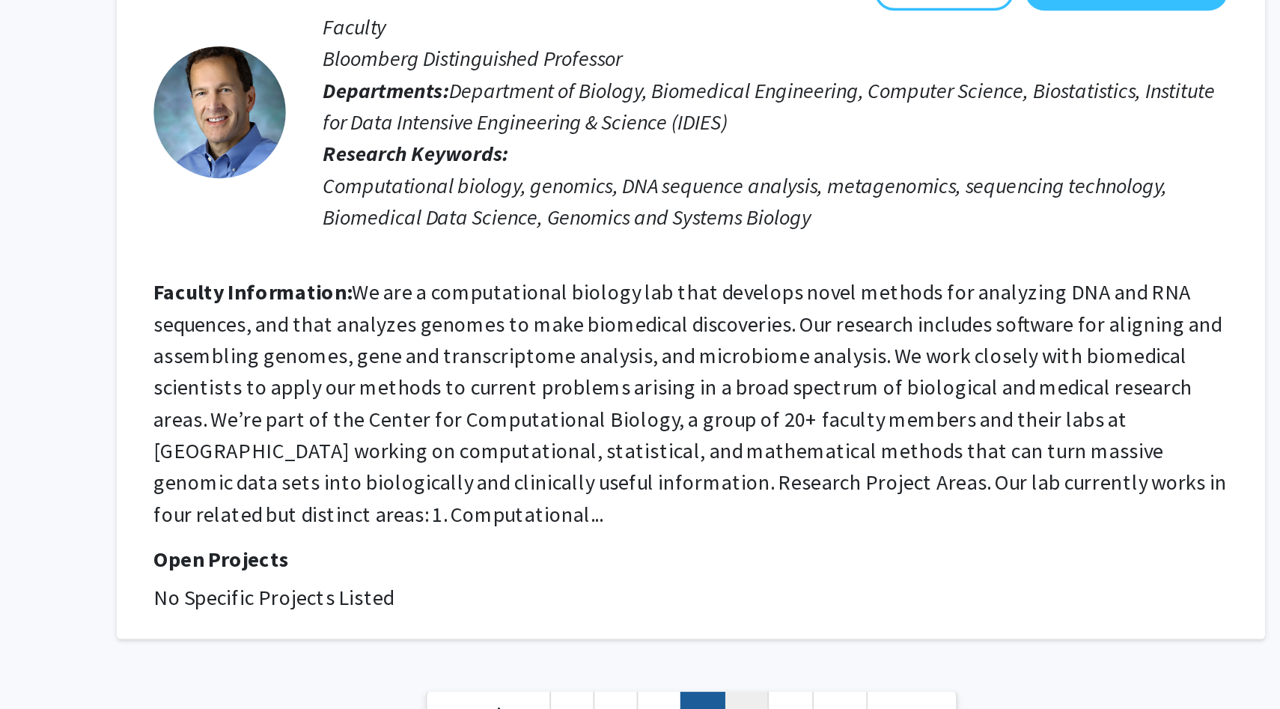
click at [787, 699] on link "5" at bounding box center [783, 712] width 25 height 26
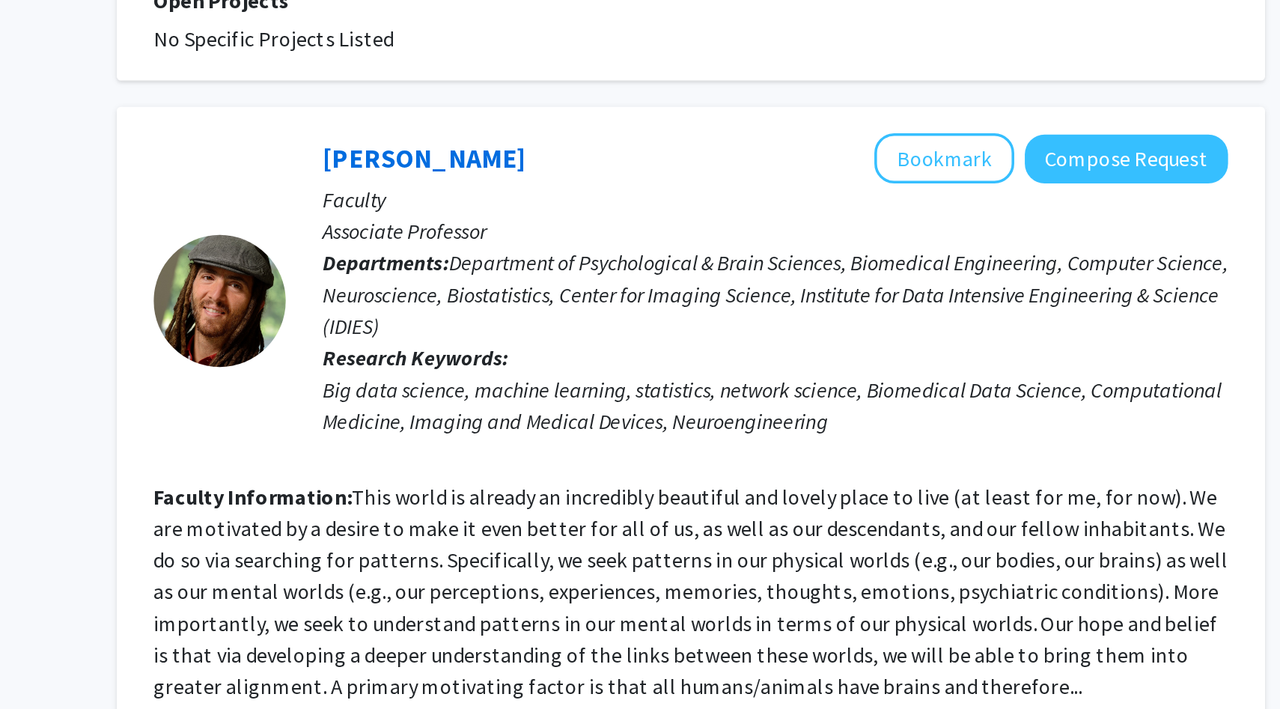
scroll to position [3236, 0]
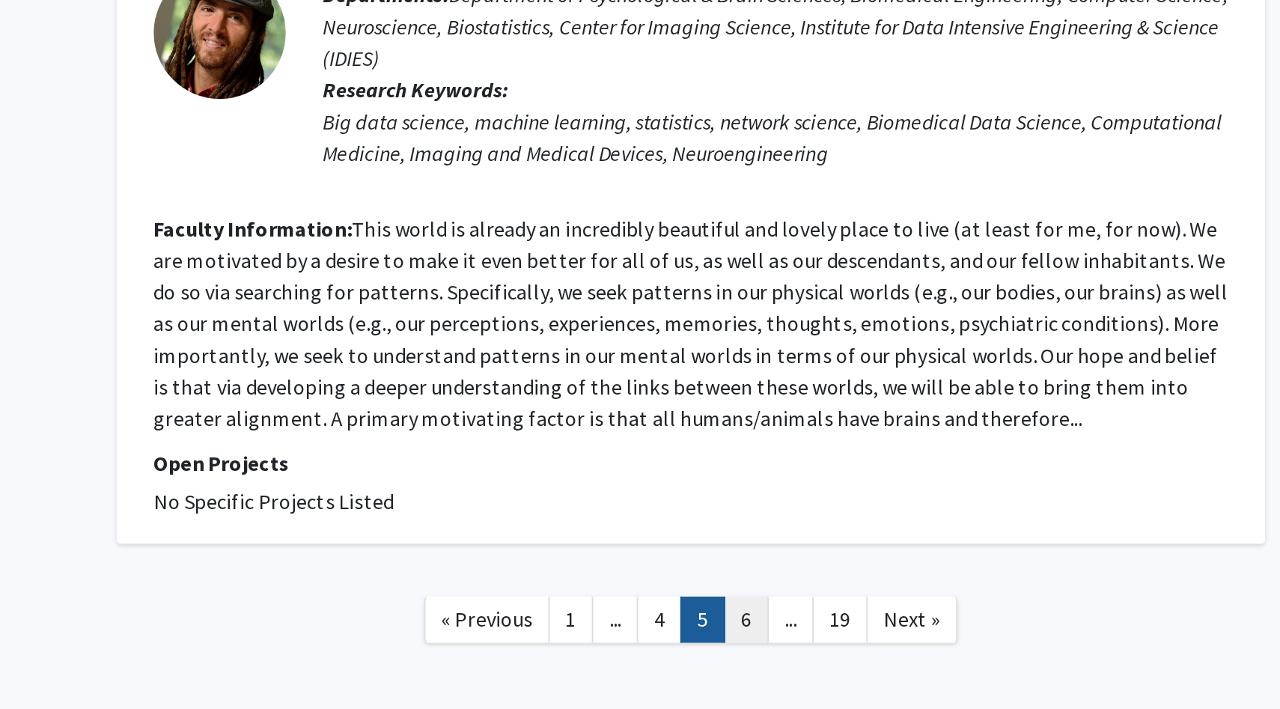
click at [784, 645] on link "6" at bounding box center [783, 658] width 25 height 26
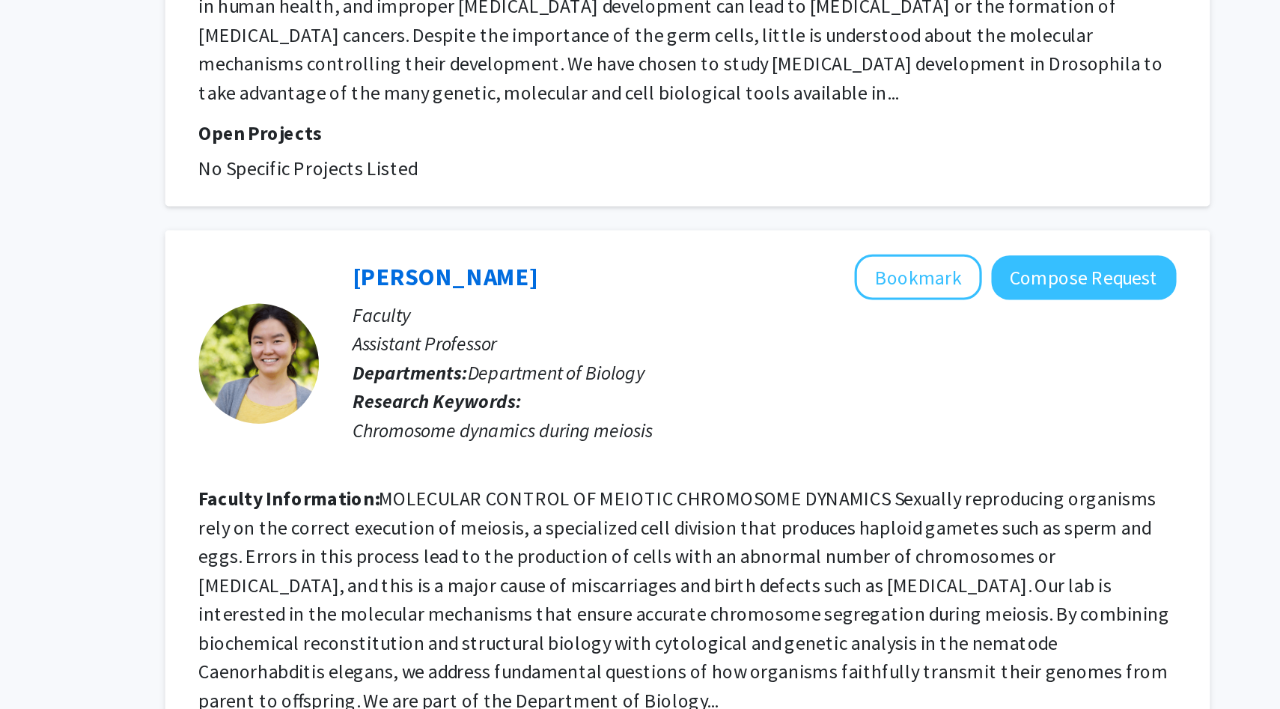
scroll to position [3254, 0]
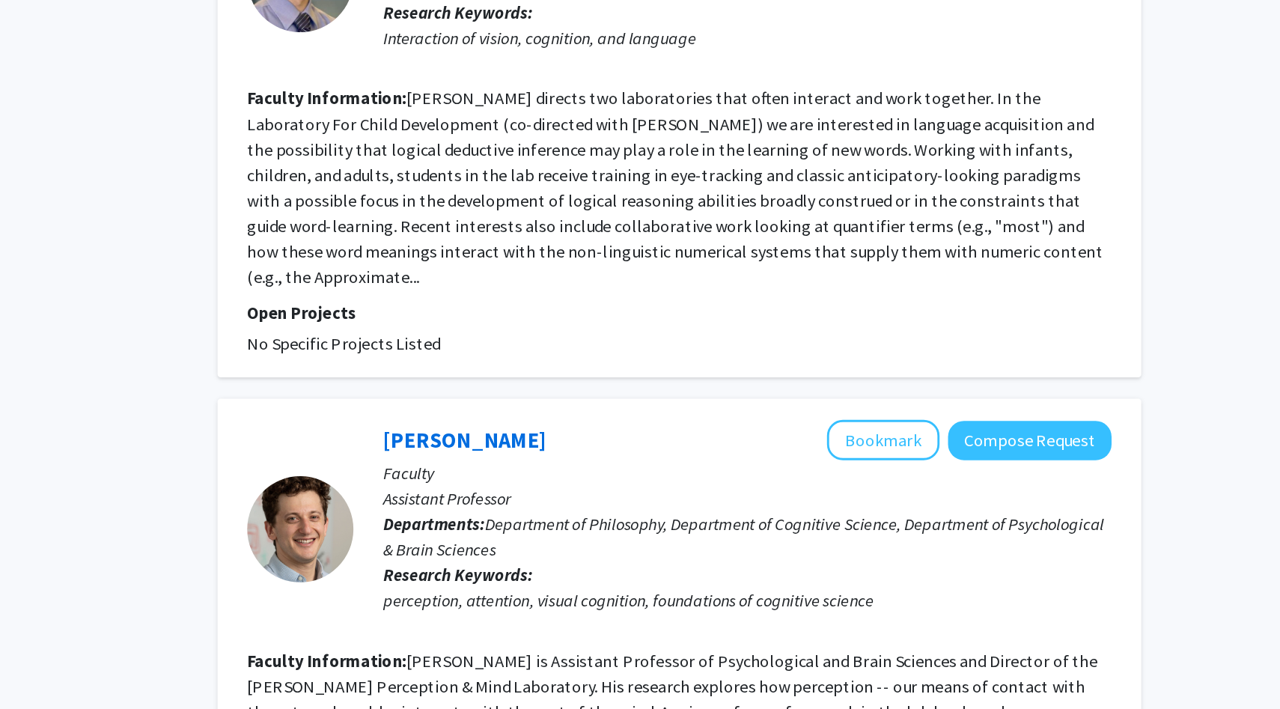
scroll to position [3229, 0]
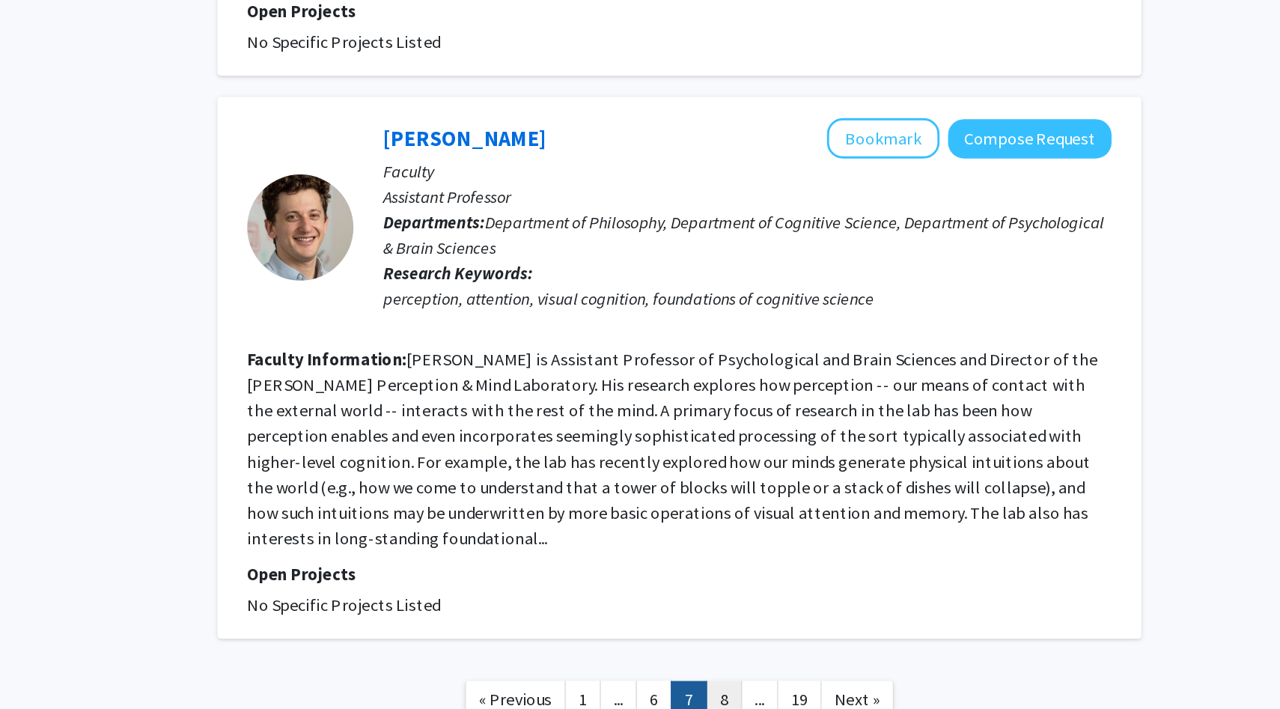
click at [782, 689] on link "8" at bounding box center [783, 702] width 25 height 26
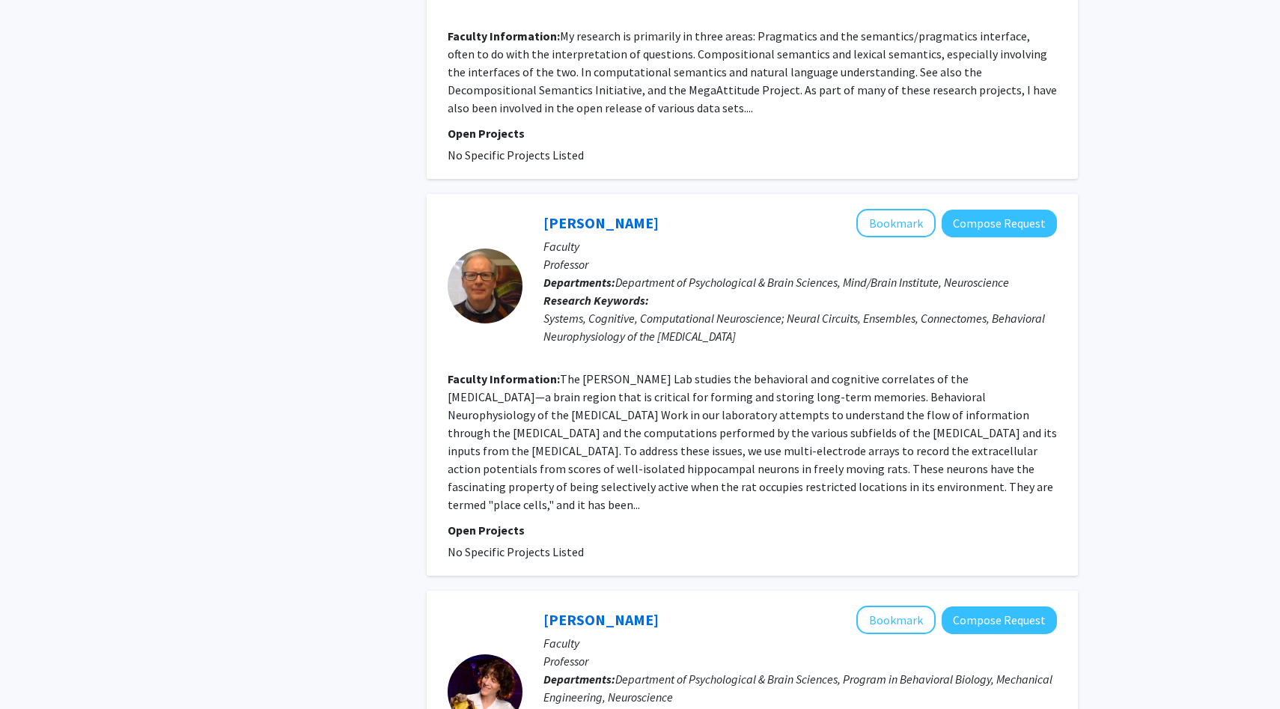
scroll to position [1916, 0]
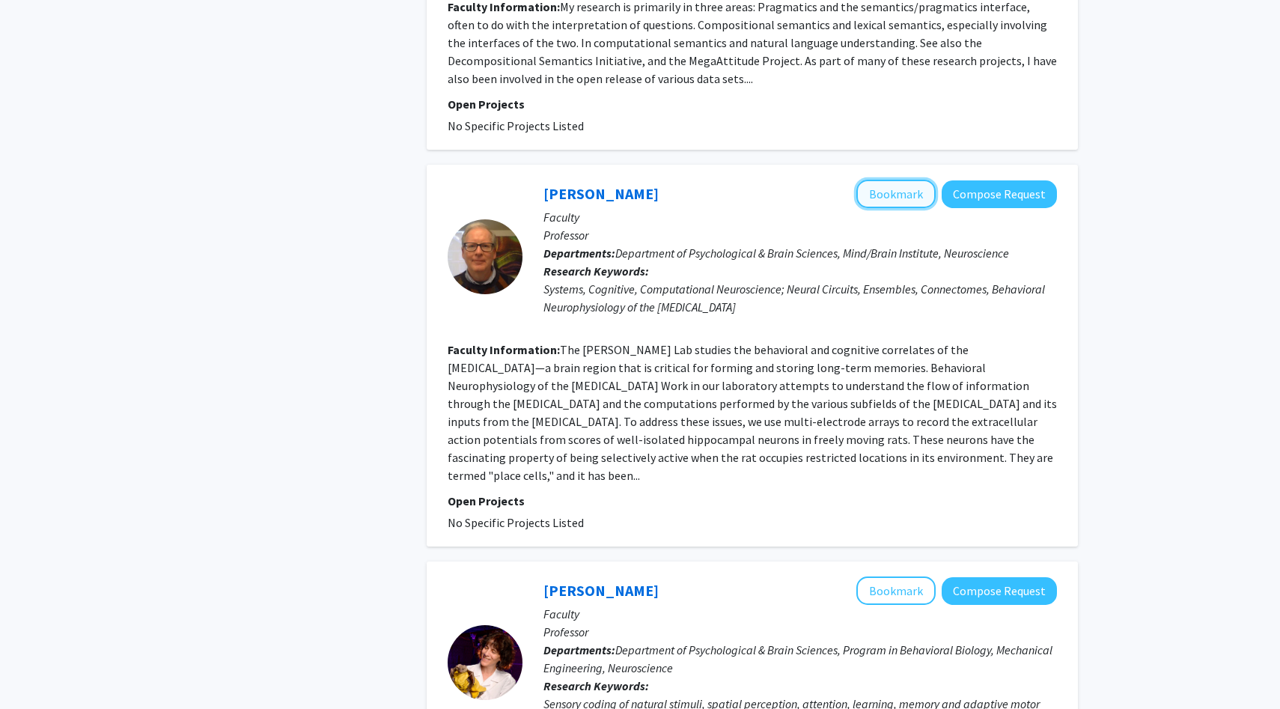
click at [900, 180] on button "Bookmark" at bounding box center [895, 194] width 79 height 28
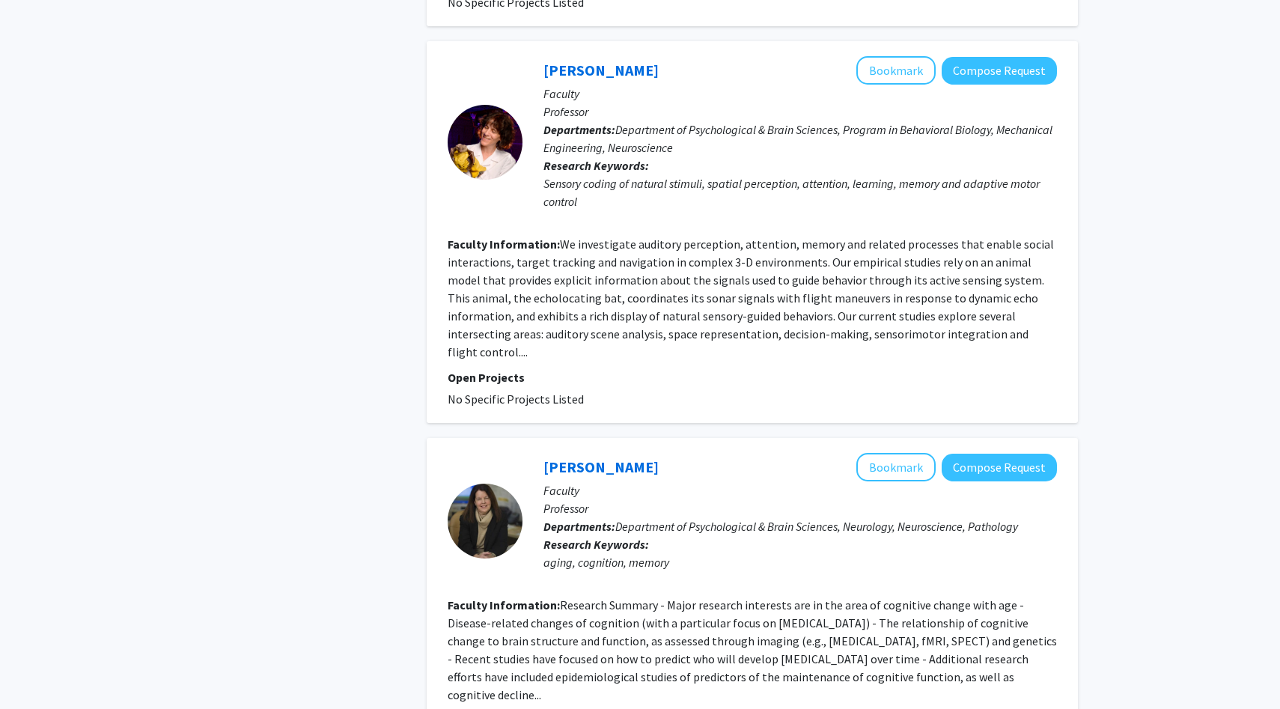
scroll to position [2632, 0]
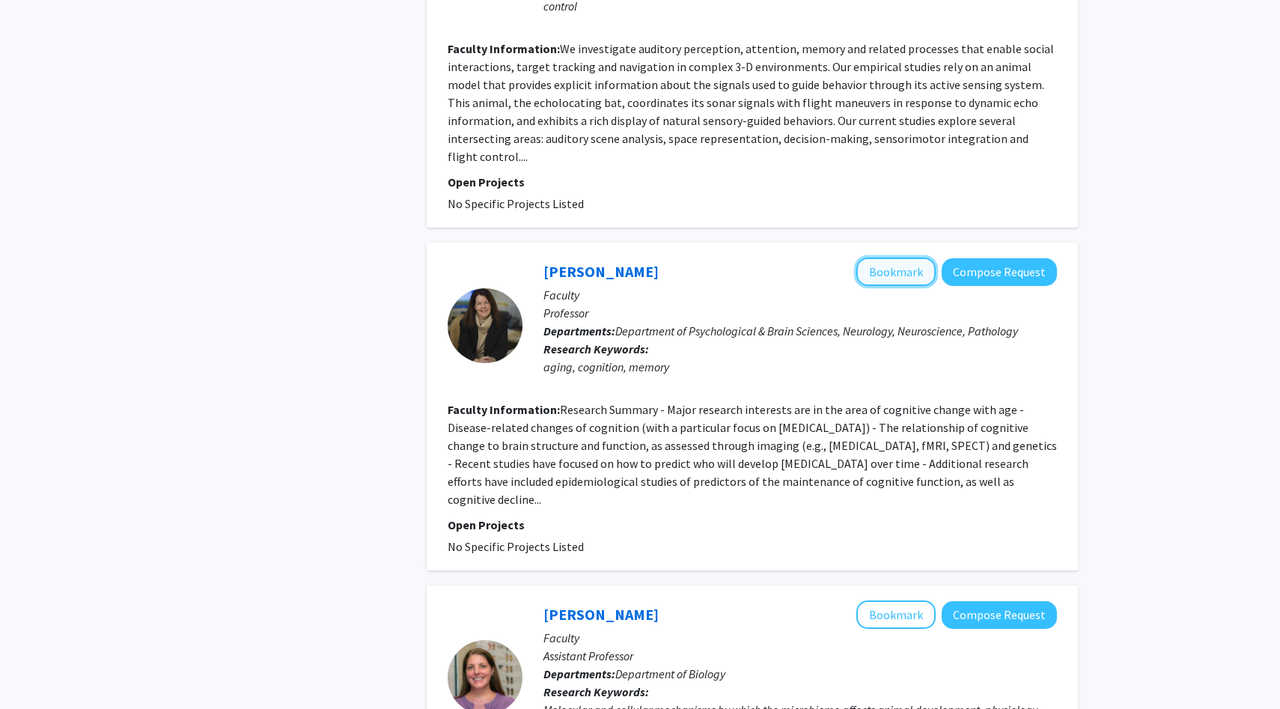
click at [888, 257] on button "Bookmark" at bounding box center [895, 271] width 79 height 28
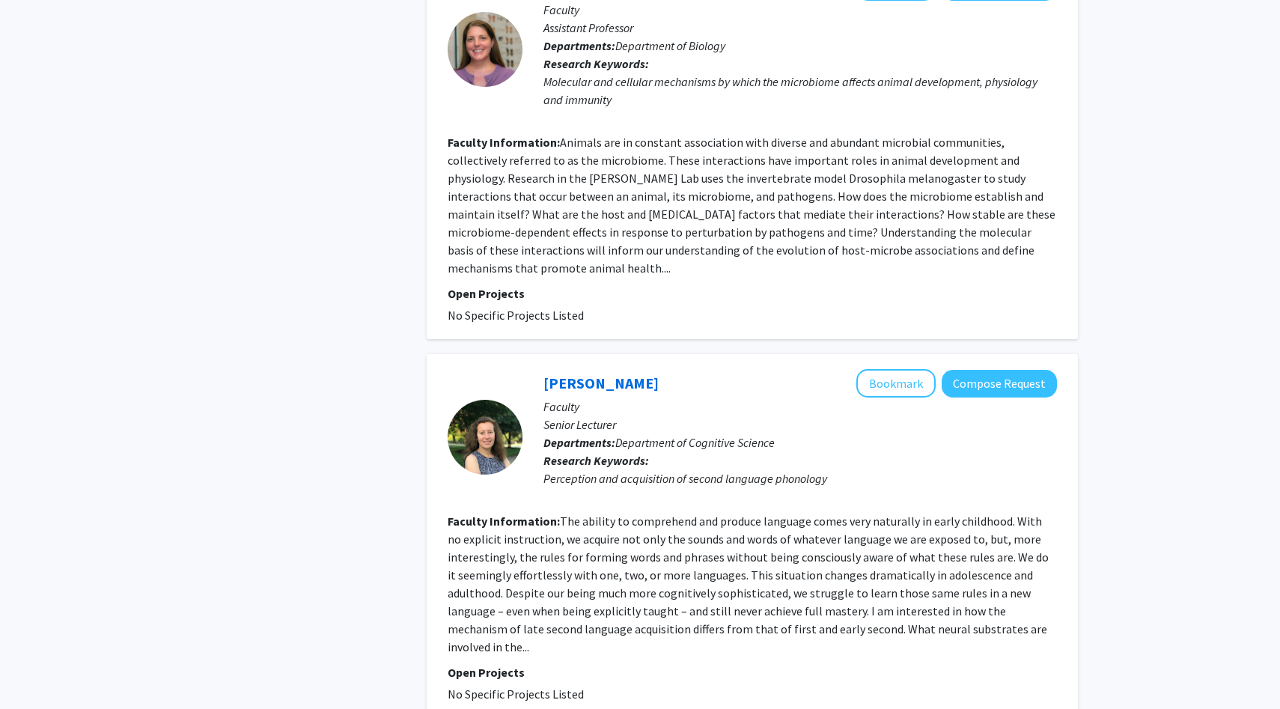
scroll to position [3287, 0]
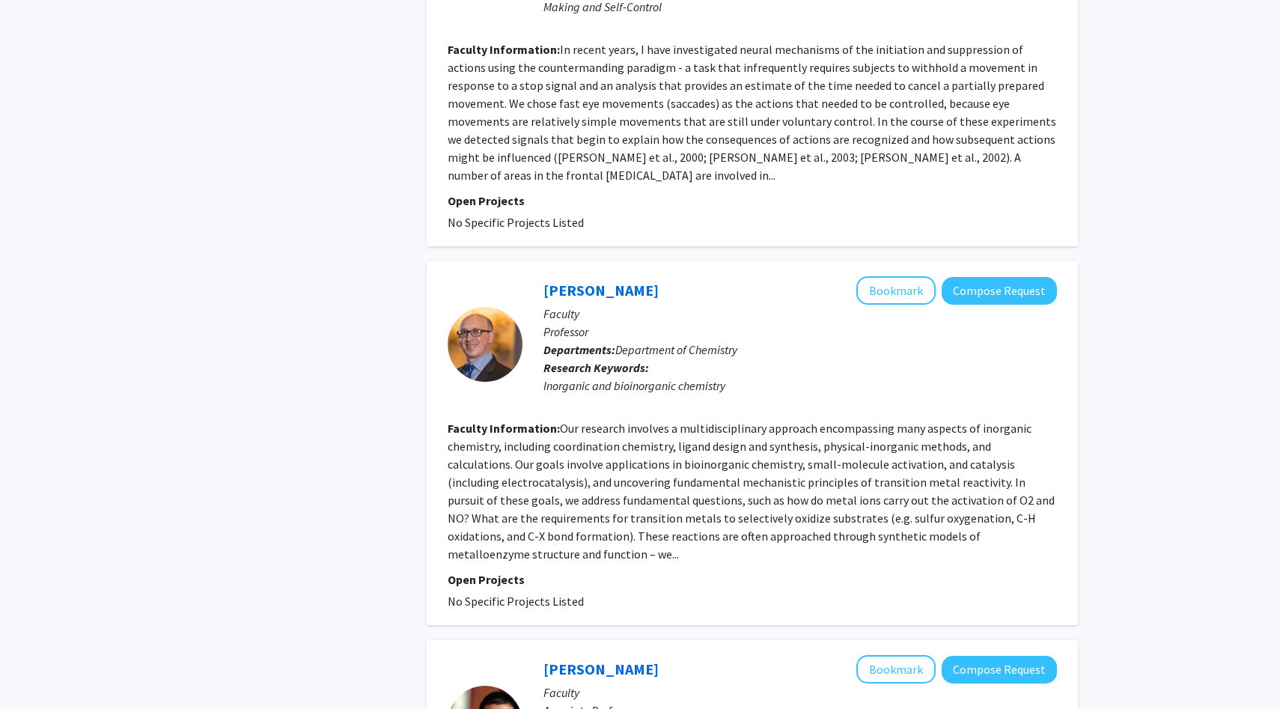
scroll to position [1679, 0]
